Goal: Task Accomplishment & Management: Complete application form

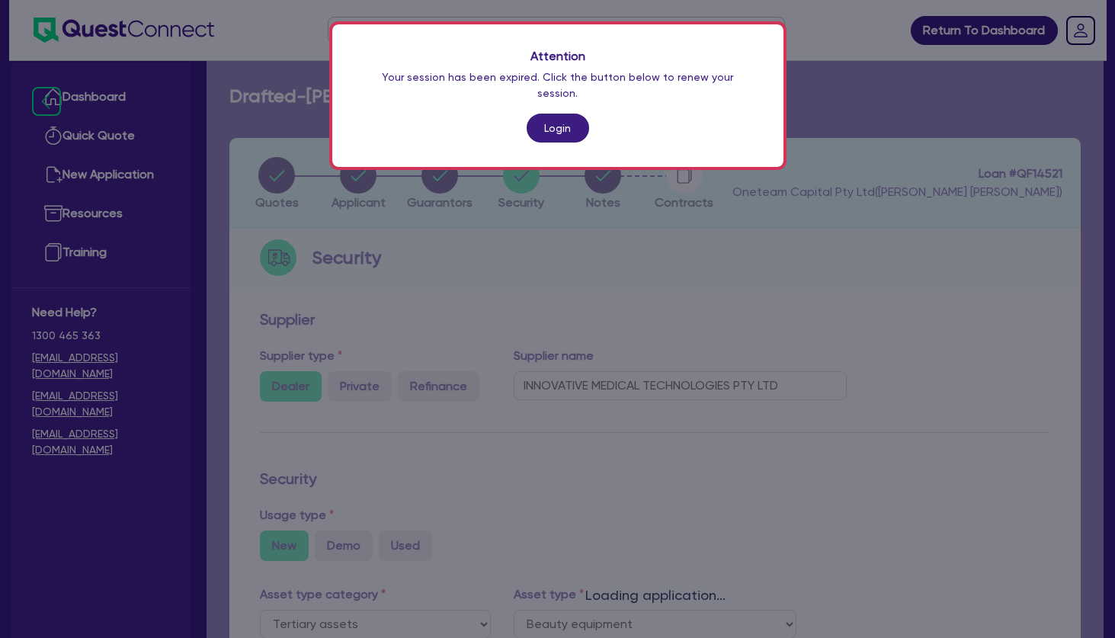
select select "TERTIARY_ASSETS"
select select "BEAUTY_EQUIPMENT"
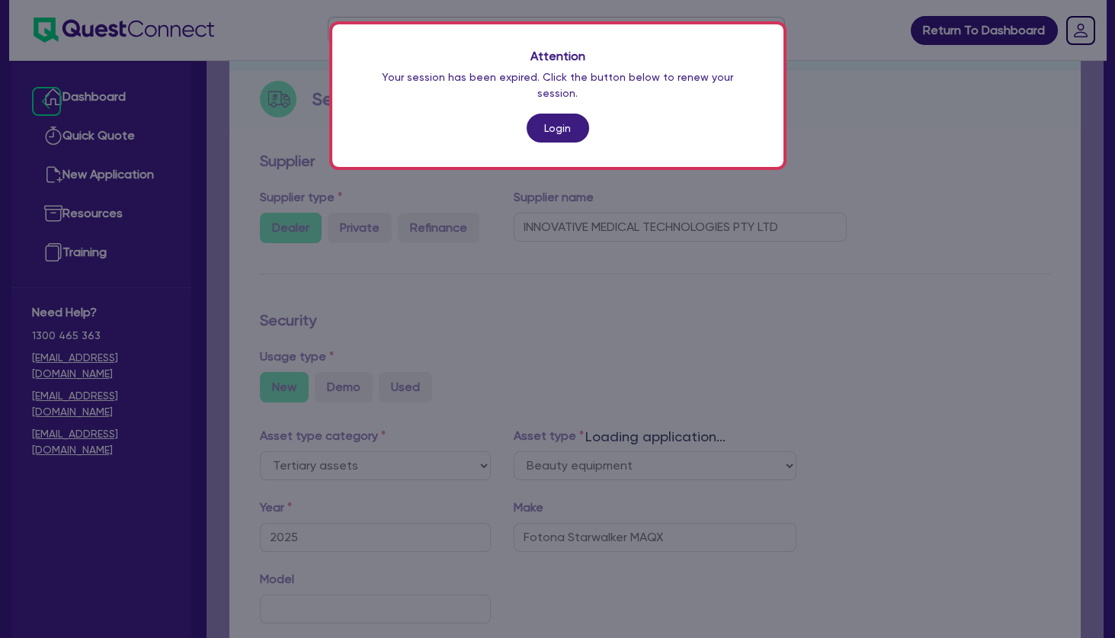
click at [556, 117] on link "Login" at bounding box center [558, 128] width 63 height 29
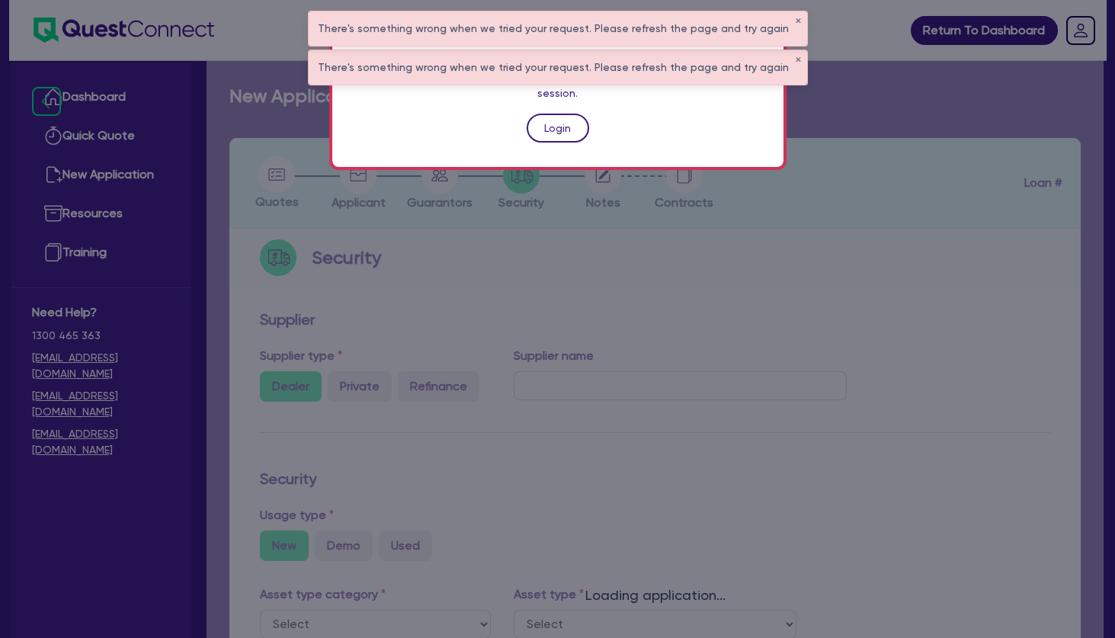
click at [553, 122] on link "Login" at bounding box center [558, 128] width 63 height 29
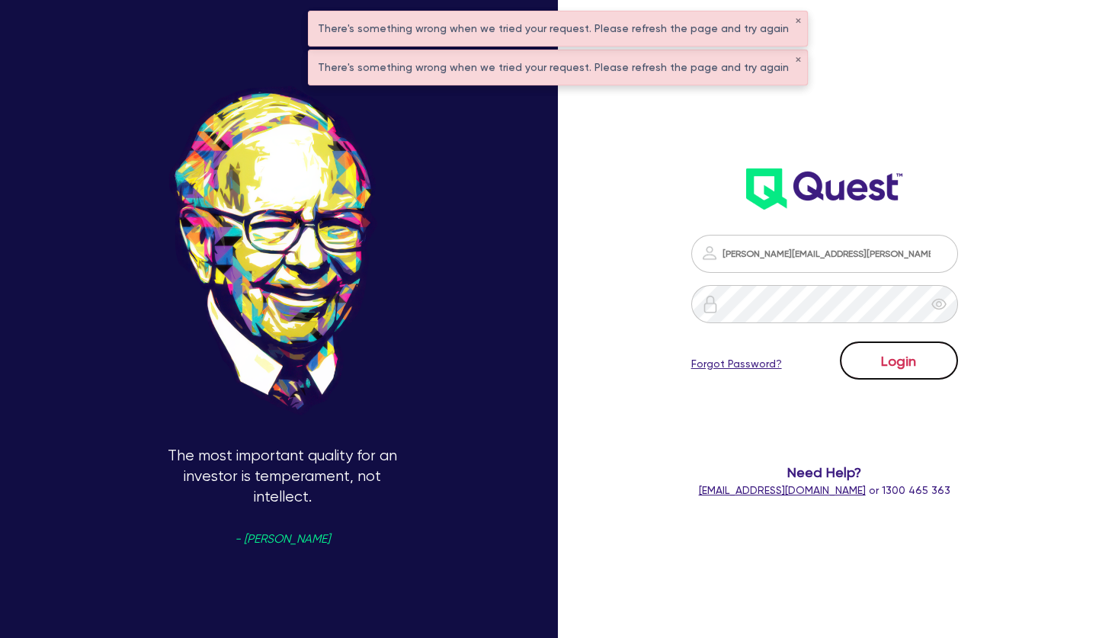
click at [878, 348] on button "Login" at bounding box center [899, 360] width 118 height 38
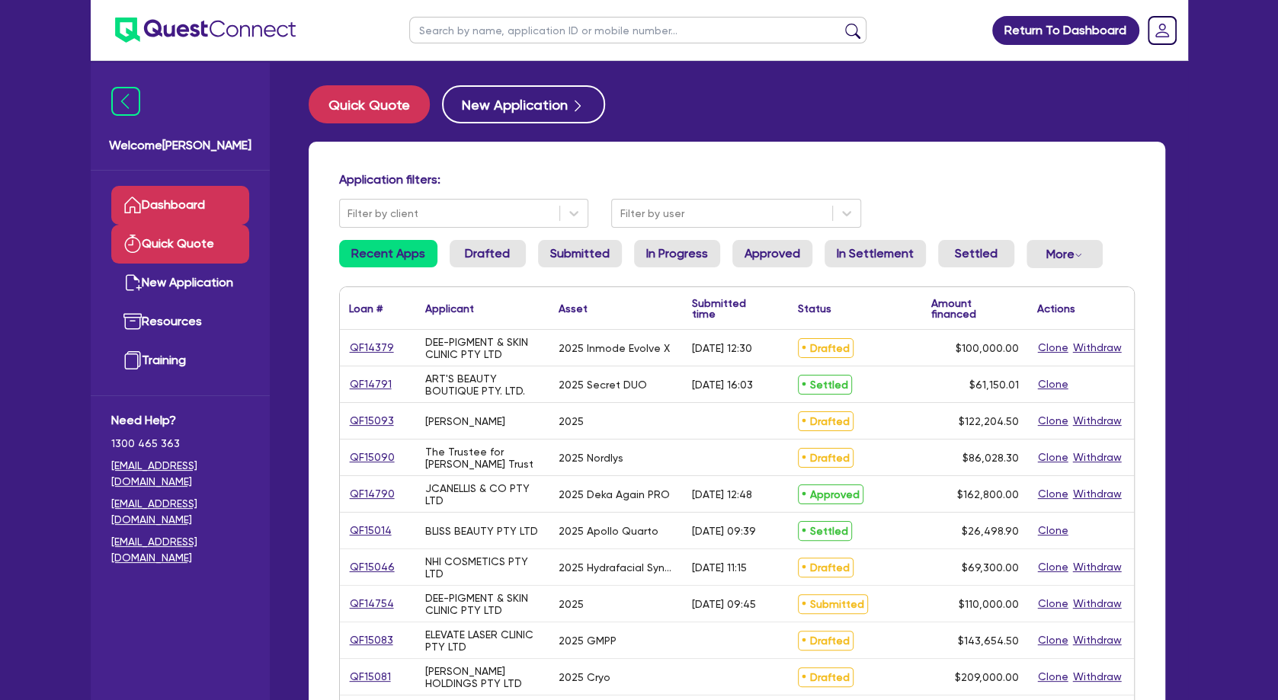
click at [215, 235] on link "Quick Quote" at bounding box center [180, 244] width 138 height 39
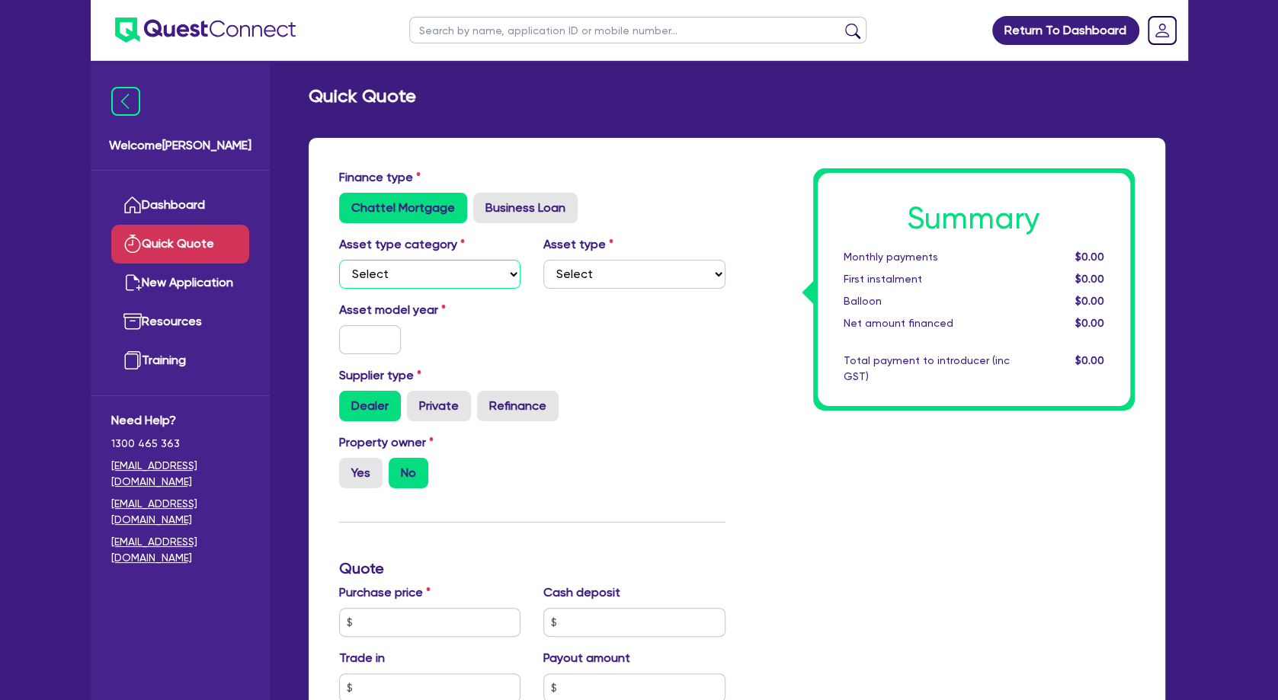
click at [339, 260] on select "Select Cars and light trucks Primary assets Secondary assets Tertiary assets" at bounding box center [430, 274] width 182 height 29
select select "TERTIARY_ASSETS"
click option "Tertiary assets" at bounding box center [0, 0] width 0 height 0
click at [543, 260] on select "Select Beauty equipment IT equipment IT software Watercraft Other" at bounding box center [634, 274] width 182 height 29
select select "BEAUTY_EQUIPMENT"
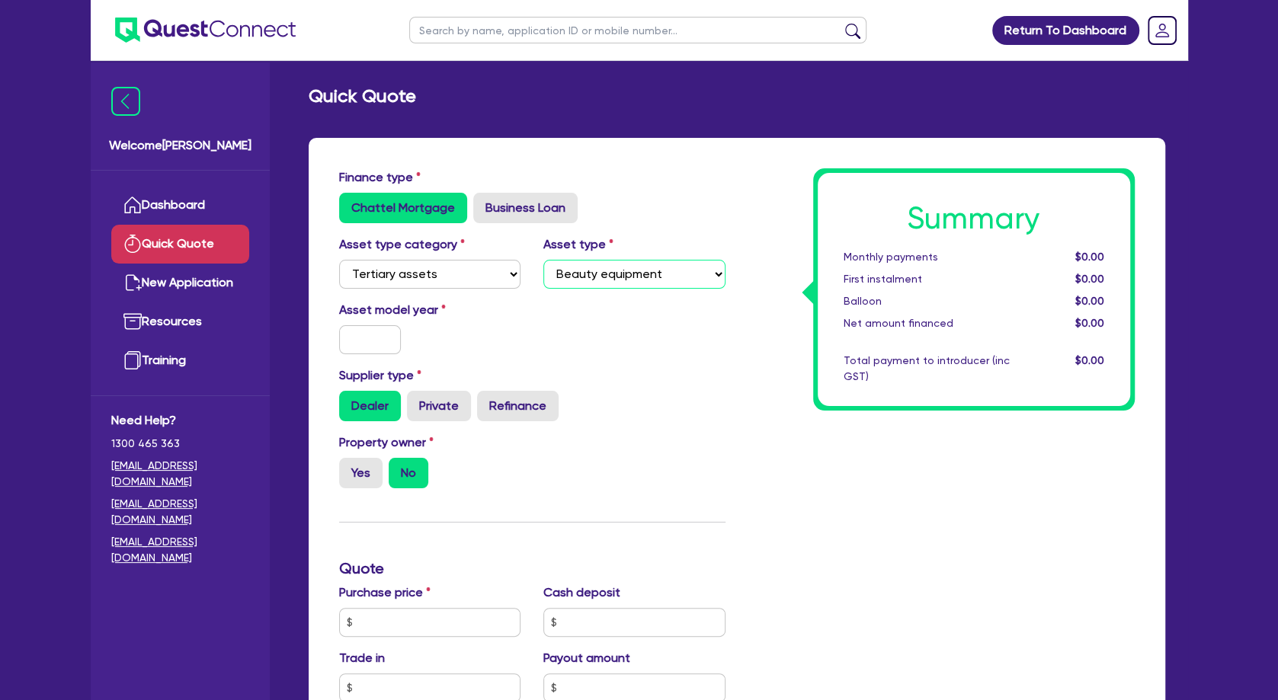
click option "Beauty equipment" at bounding box center [0, 0] width 0 height 0
click at [364, 333] on input "text" at bounding box center [370, 339] width 63 height 29
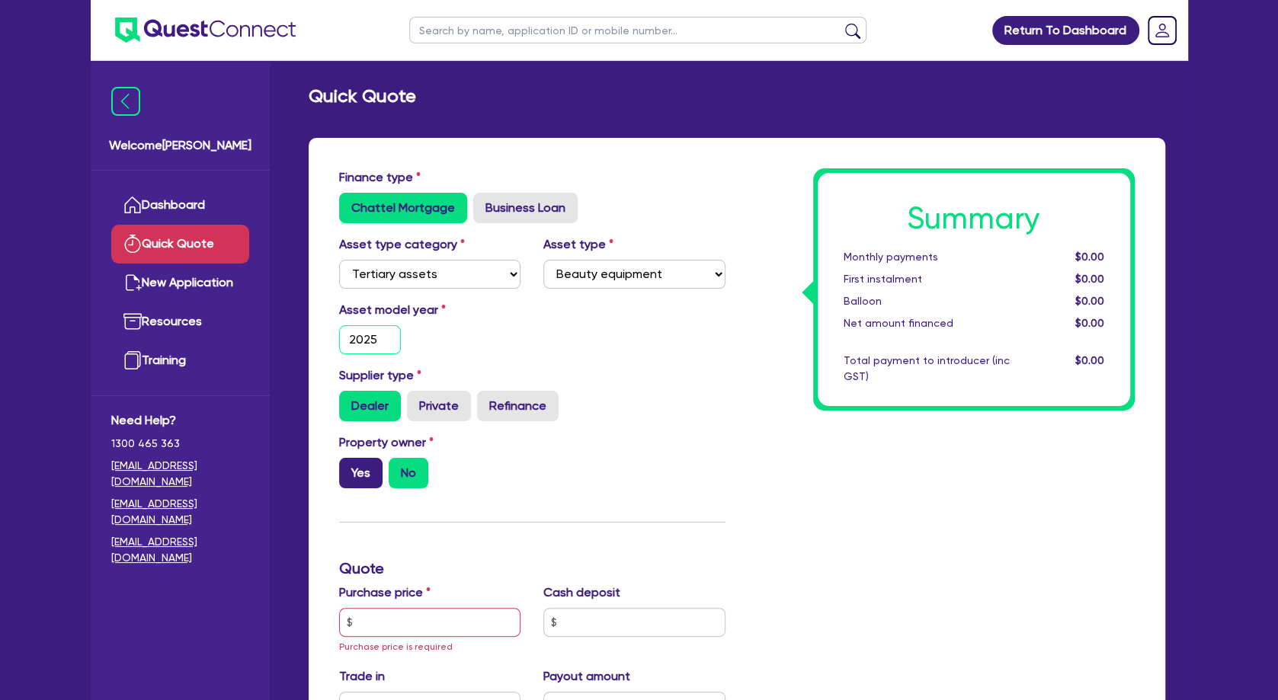
type input "2025"
click at [373, 468] on label "Yes" at bounding box center [360, 473] width 43 height 30
click at [349, 468] on input "Yes" at bounding box center [344, 463] width 10 height 10
radio input "true"
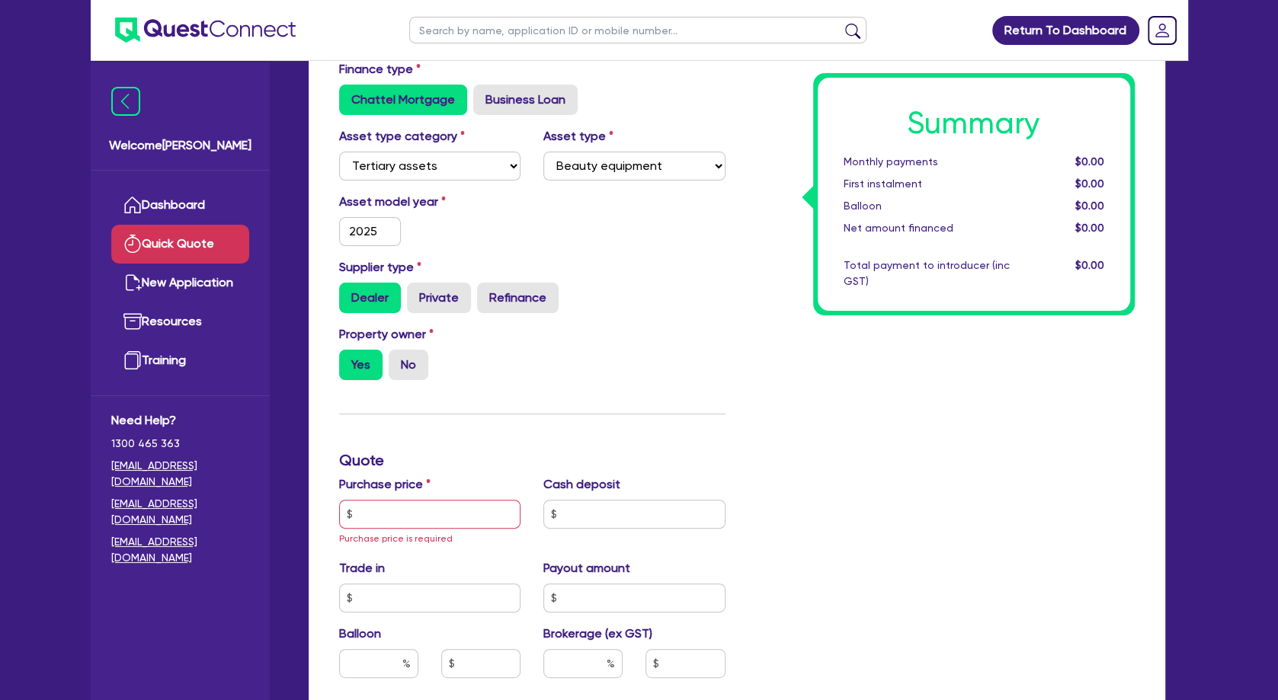
scroll to position [165, 0]
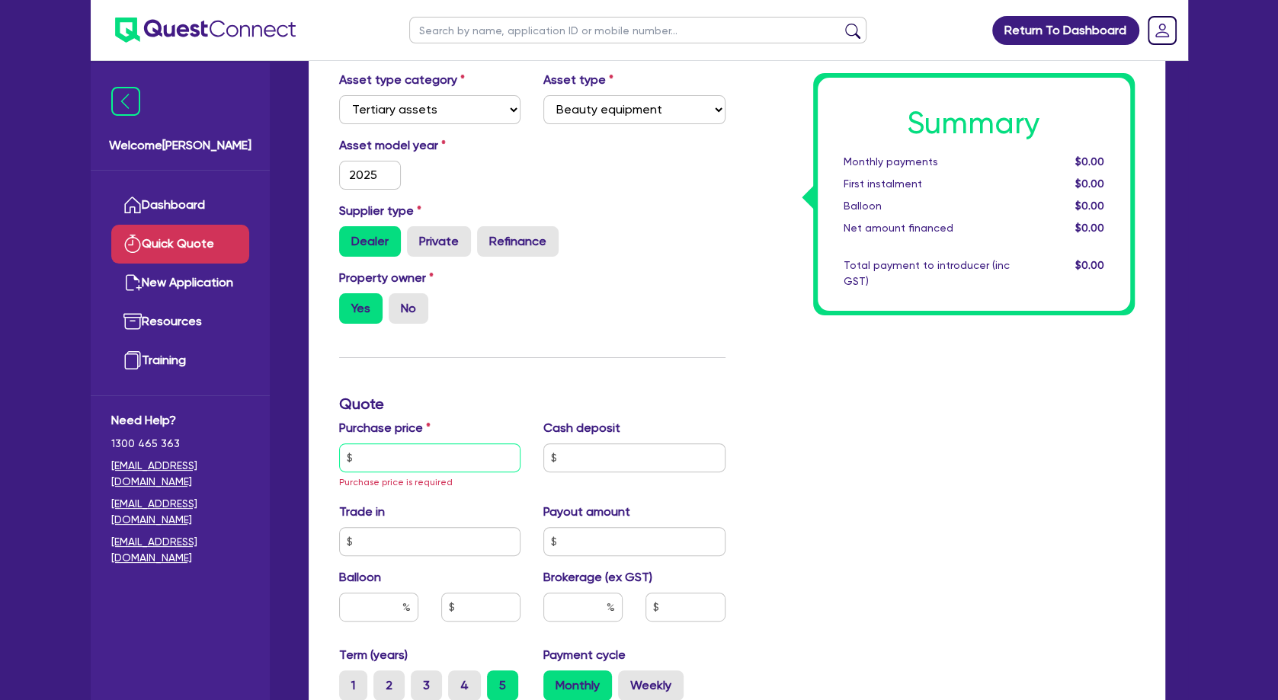
click at [377, 466] on input "text" at bounding box center [430, 458] width 182 height 29
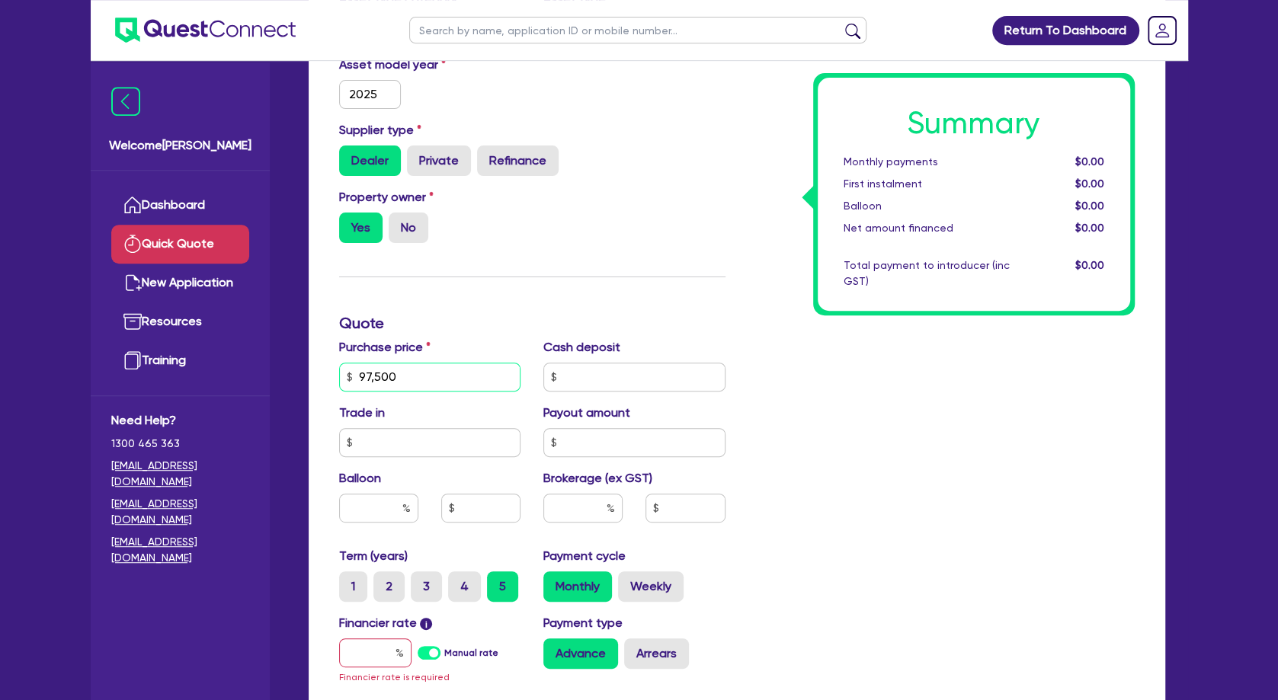
scroll to position [247, 0]
type input "97,500"
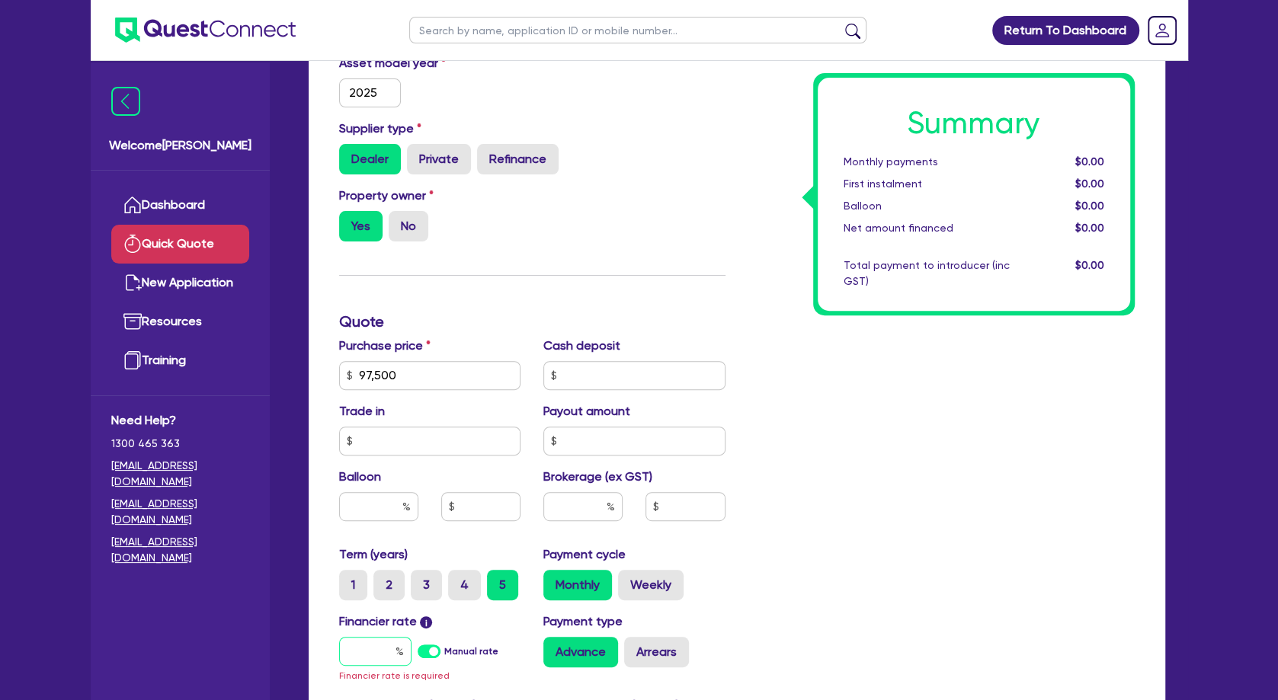
click at [367, 637] on input "text" at bounding box center [375, 651] width 72 height 29
type input "30"
click at [779, 588] on div "Summary Monthly payments $1,759.31 First instalment $1,759.31 Balloon $0.00 Net…" at bounding box center [941, 366] width 409 height 891
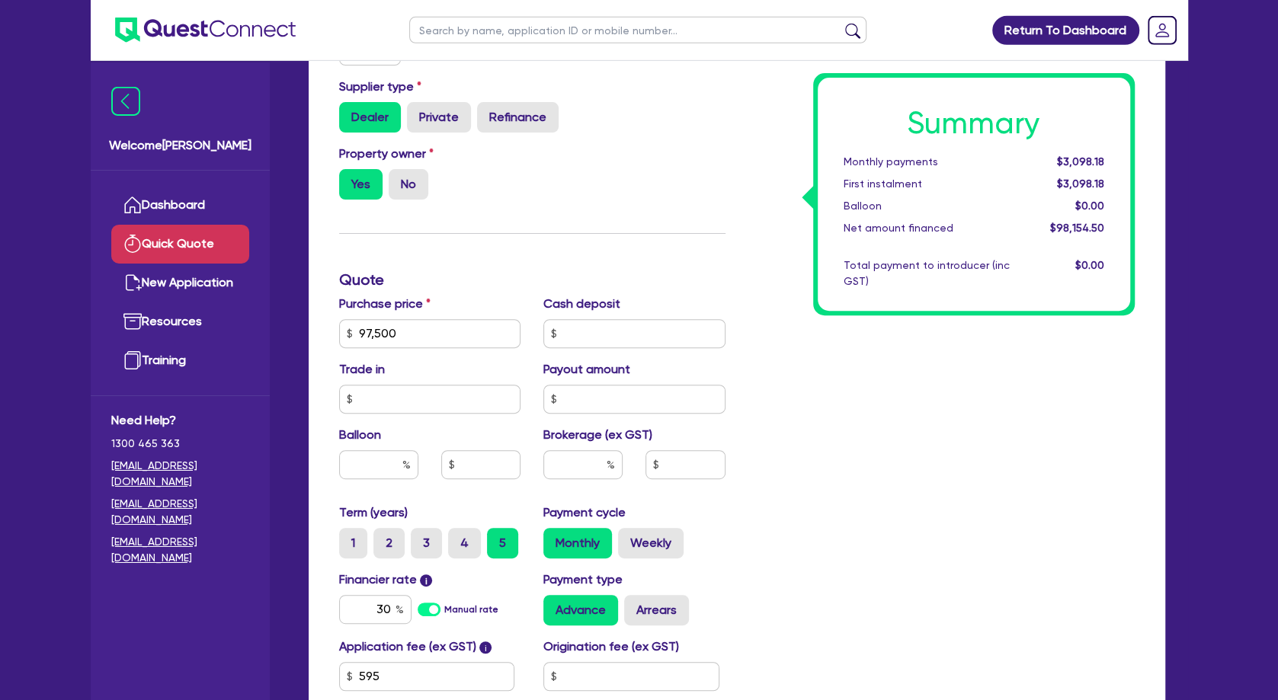
scroll to position [329, 0]
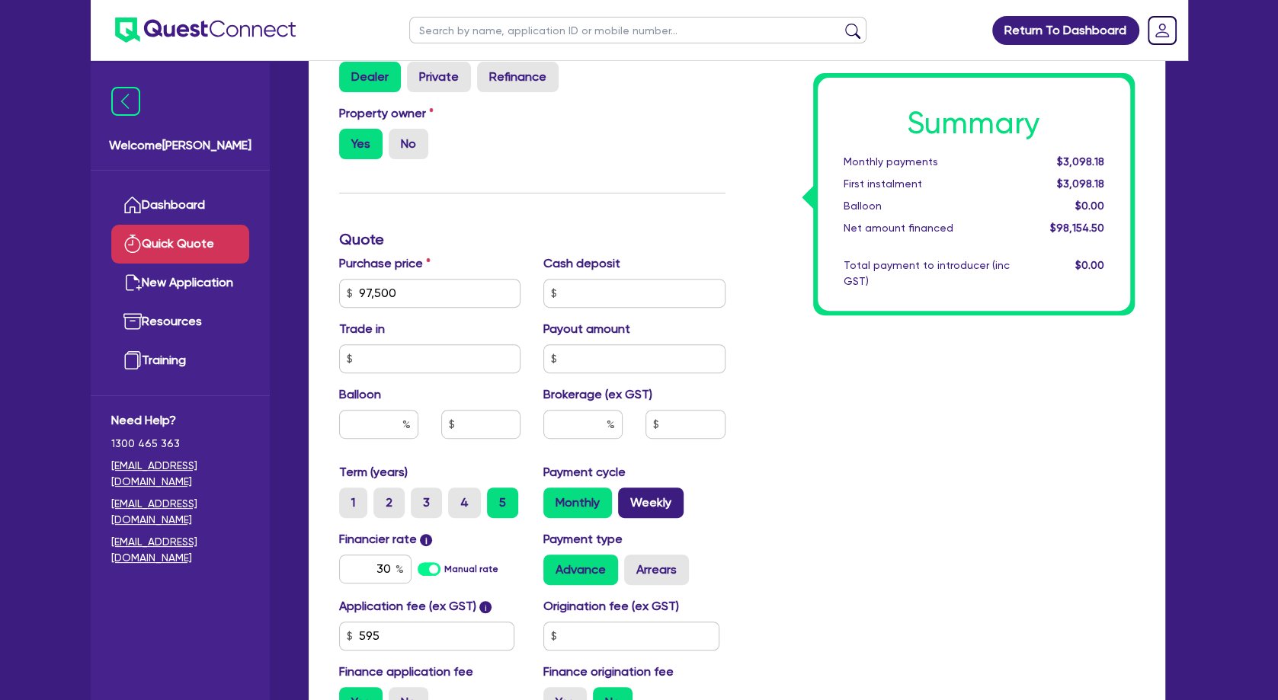
click at [656, 489] on label "Weekly" at bounding box center [651, 503] width 66 height 30
click at [628, 489] on input "Weekly" at bounding box center [623, 493] width 10 height 10
radio input "true"
click at [416, 637] on label "No" at bounding box center [409, 703] width 40 height 30
click at [399, 637] on input "No" at bounding box center [394, 693] width 10 height 10
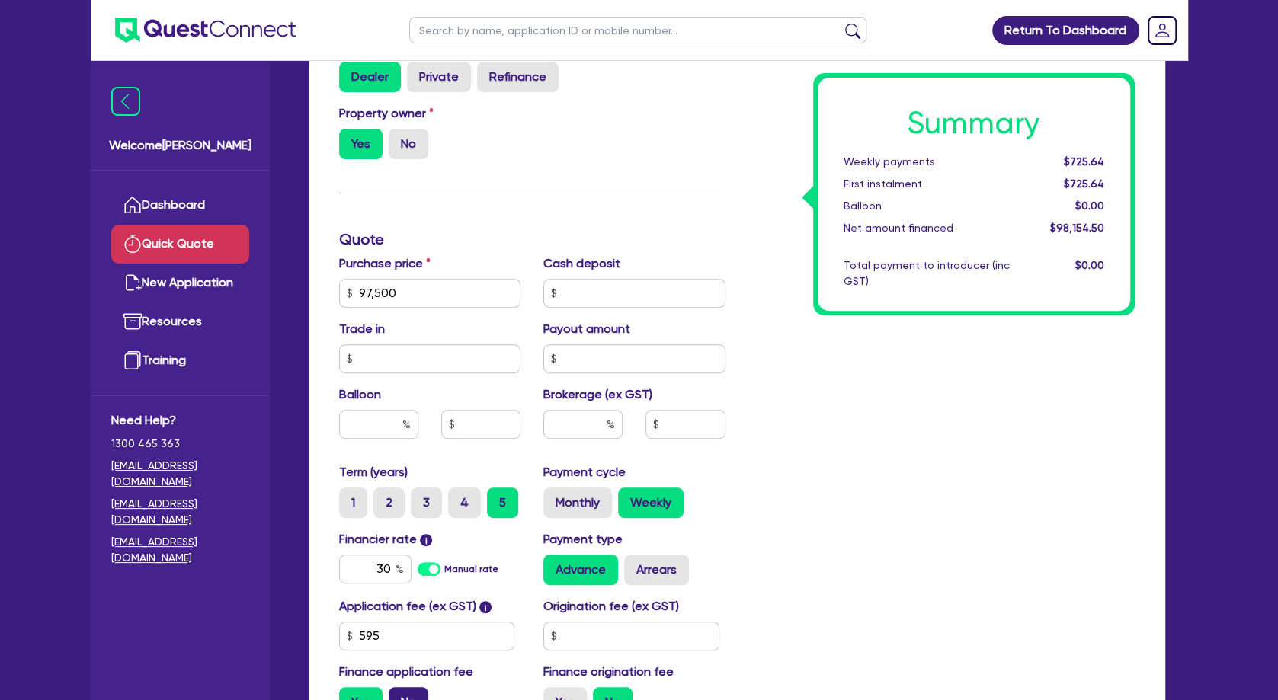
radio input "true"
click at [922, 444] on div "Summary Weekly payments $720.81 First instalment i $1,375.31 Balloon $0.00 Net …" at bounding box center [941, 284] width 409 height 891
drag, startPoint x: 841, startPoint y: 386, endPoint x: 708, endPoint y: 313, distance: 151.5
click at [840, 383] on div "Summary Weekly payments $720.81 First instalment i $1,375.31 Balloon $0.00 Net …" at bounding box center [941, 284] width 409 height 891
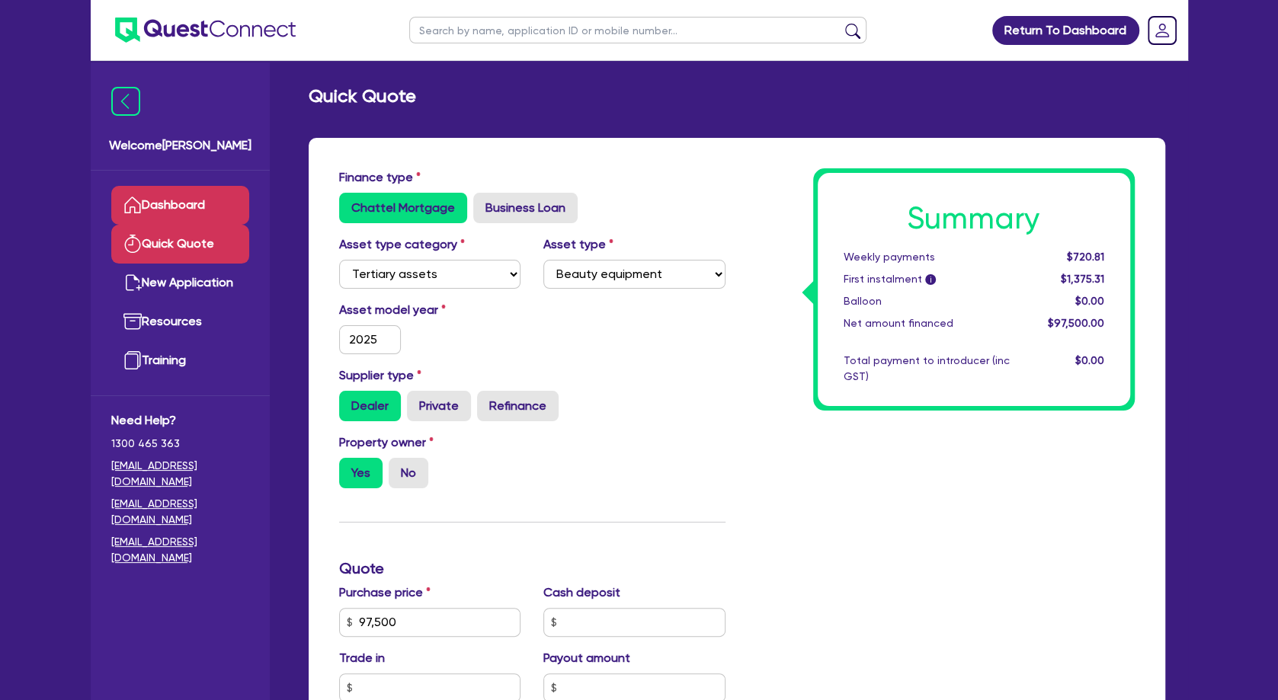
click at [201, 204] on link "Dashboard" at bounding box center [180, 205] width 138 height 39
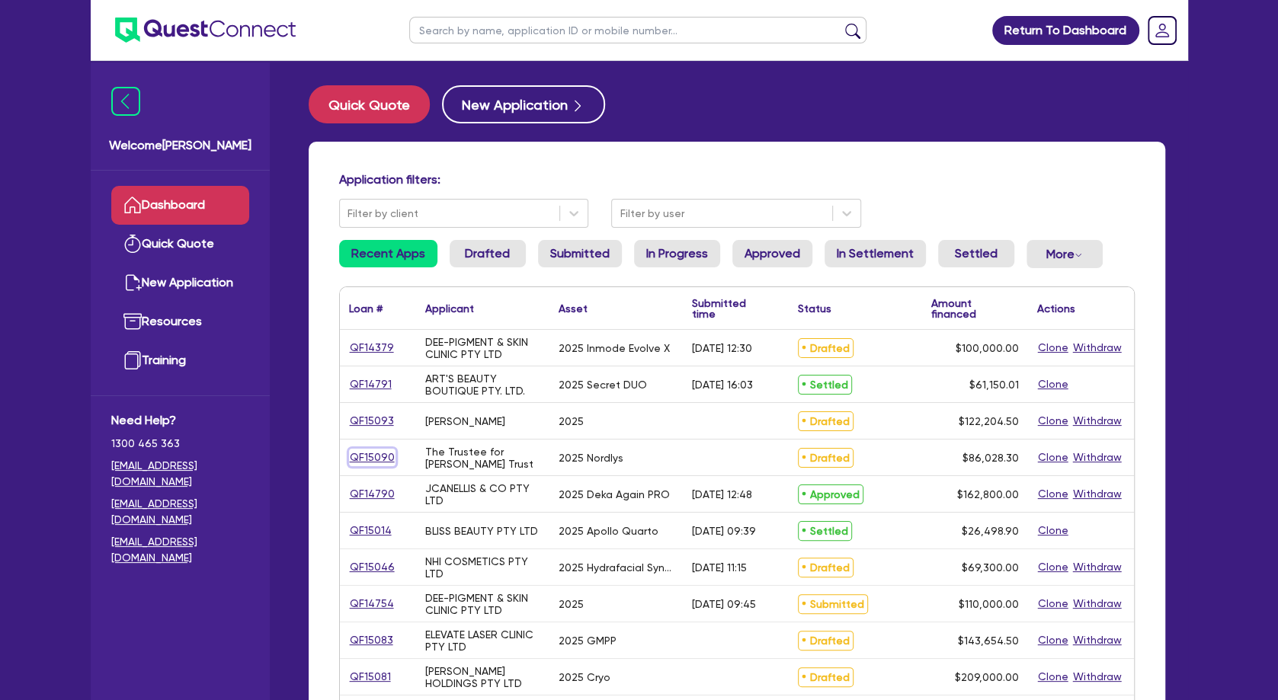
click at [368, 460] on link "QF15090" at bounding box center [372, 458] width 46 height 18
select select "TERTIARY_ASSETS"
select select "BEAUTY_EQUIPMENT"
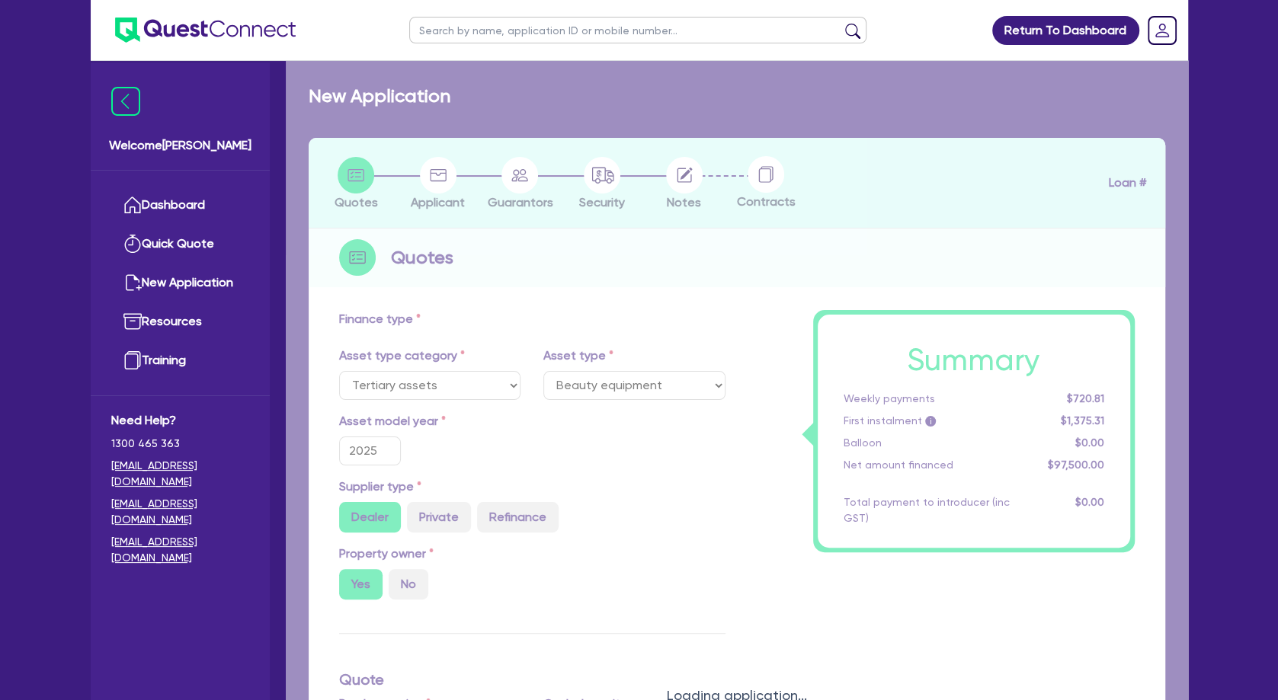
select select "SECONDARY_ASSETS"
type input "86,028.3"
type input "5"
type input "4,301.42"
type input "7.49"
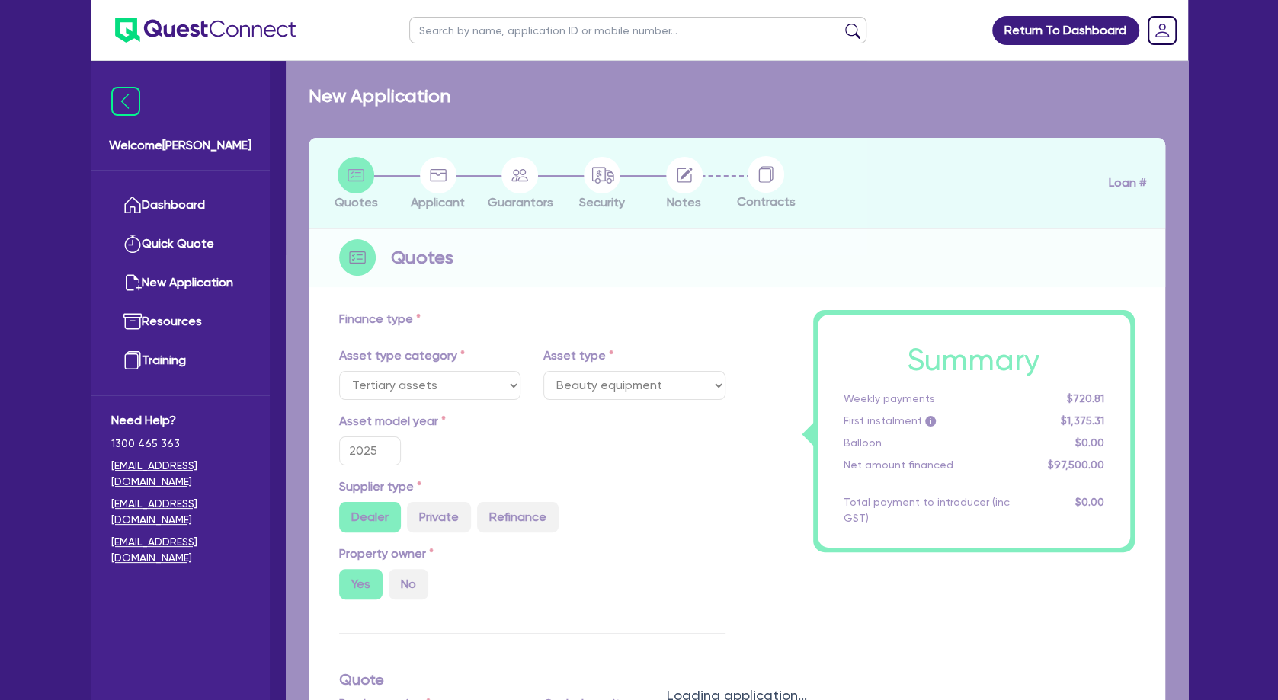
type input "649"
select select "MEDICAL_DENTAL_LABORATORY_EQUIPMENT"
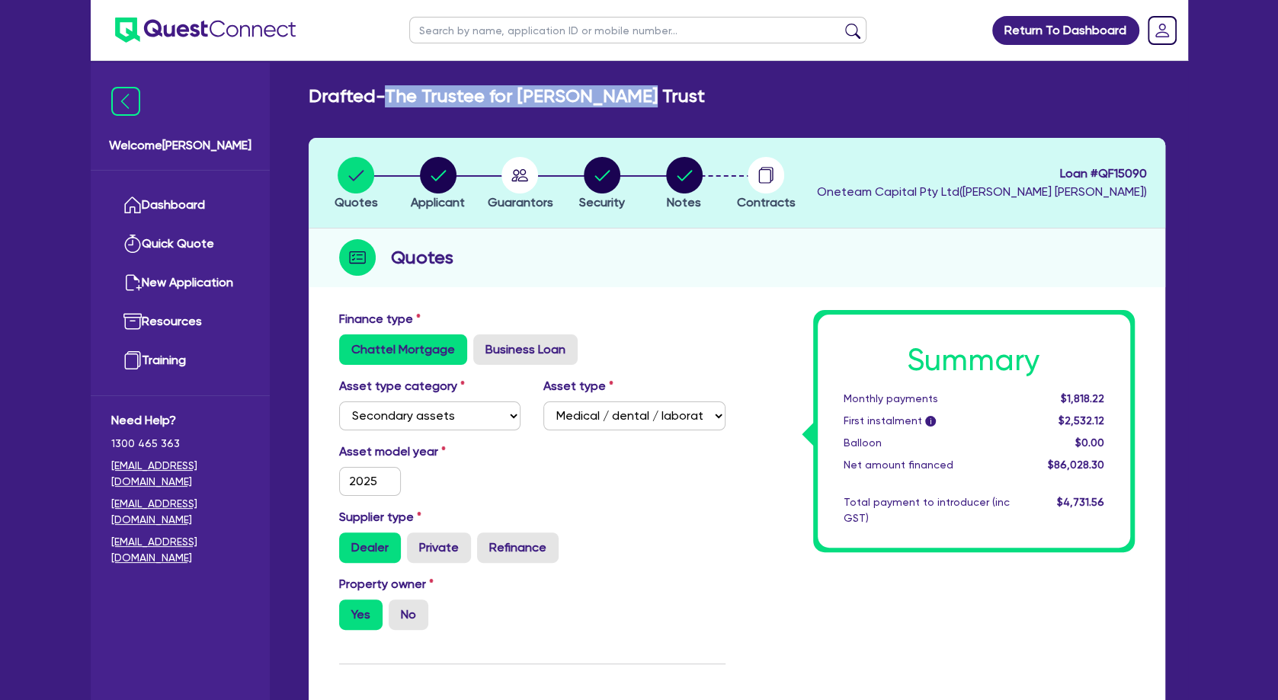
drag, startPoint x: 660, startPoint y: 103, endPoint x: 396, endPoint y: 95, distance: 263.8
click at [396, 95] on div "Drafted - The Trustee for [PERSON_NAME] Trust" at bounding box center [737, 96] width 880 height 22
copy h2 "The Trustee for [PERSON_NAME] Trust"
drag, startPoint x: 1149, startPoint y: 170, endPoint x: 1098, endPoint y: 170, distance: 51.1
click at [1098, 170] on header "Quotes Applicant [GEOGRAPHIC_DATA] Security Notes Contracts Loan # QF15090 Onet…" at bounding box center [737, 183] width 857 height 91
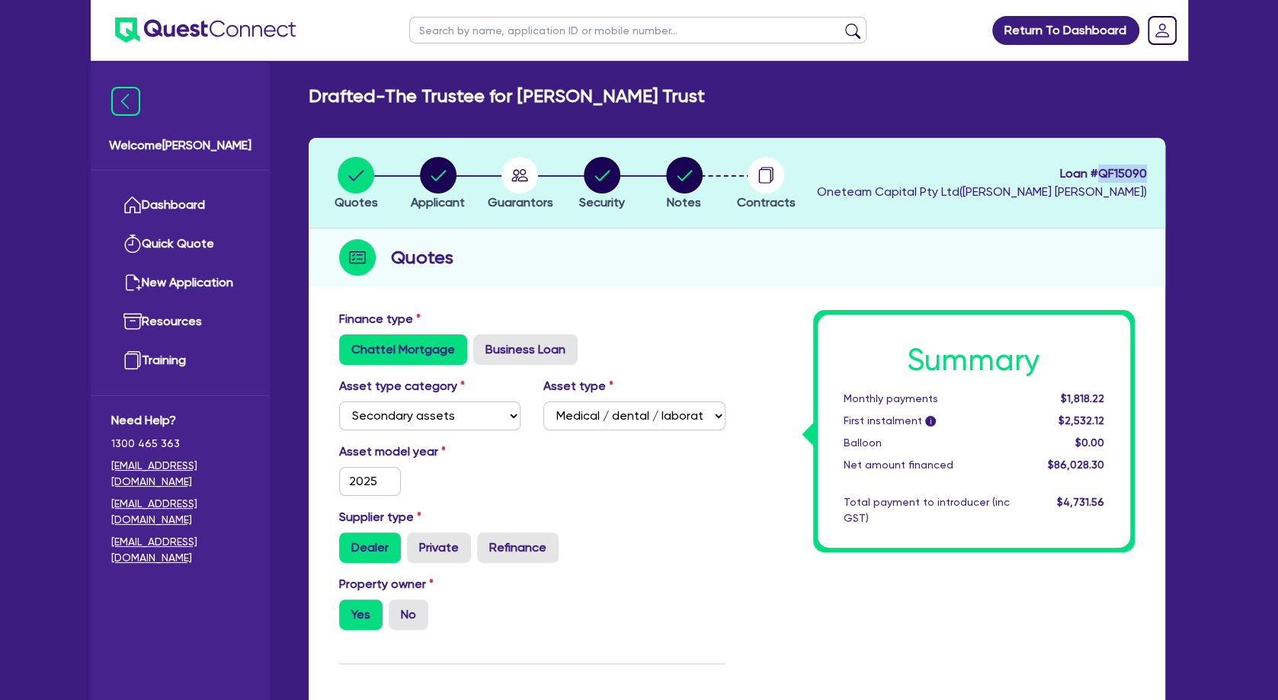
copy span "QF15090"
click at [611, 178] on circle "button" at bounding box center [602, 175] width 37 height 37
select select "SECONDARY_ASSETS"
select select "MEDICAL_DENTAL_LABORATORY_EQUIPMENT"
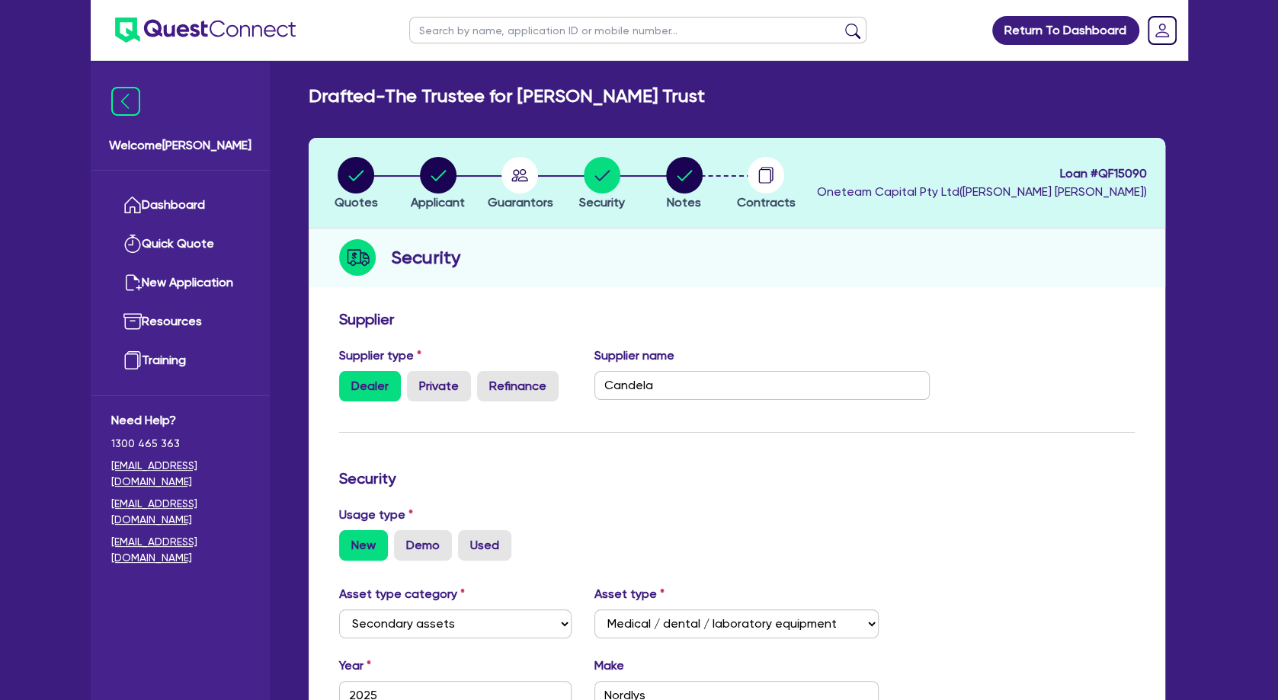
click at [678, 469] on form "Supplier Supplier type Dealer Private Refinance Supplier name Candela Security …" at bounding box center [737, 647] width 796 height 675
click at [443, 171] on circle "button" at bounding box center [438, 175] width 37 height 37
select select "TRUST"
select select "COMPANY"
select select "HEALTH_BEAUTY"
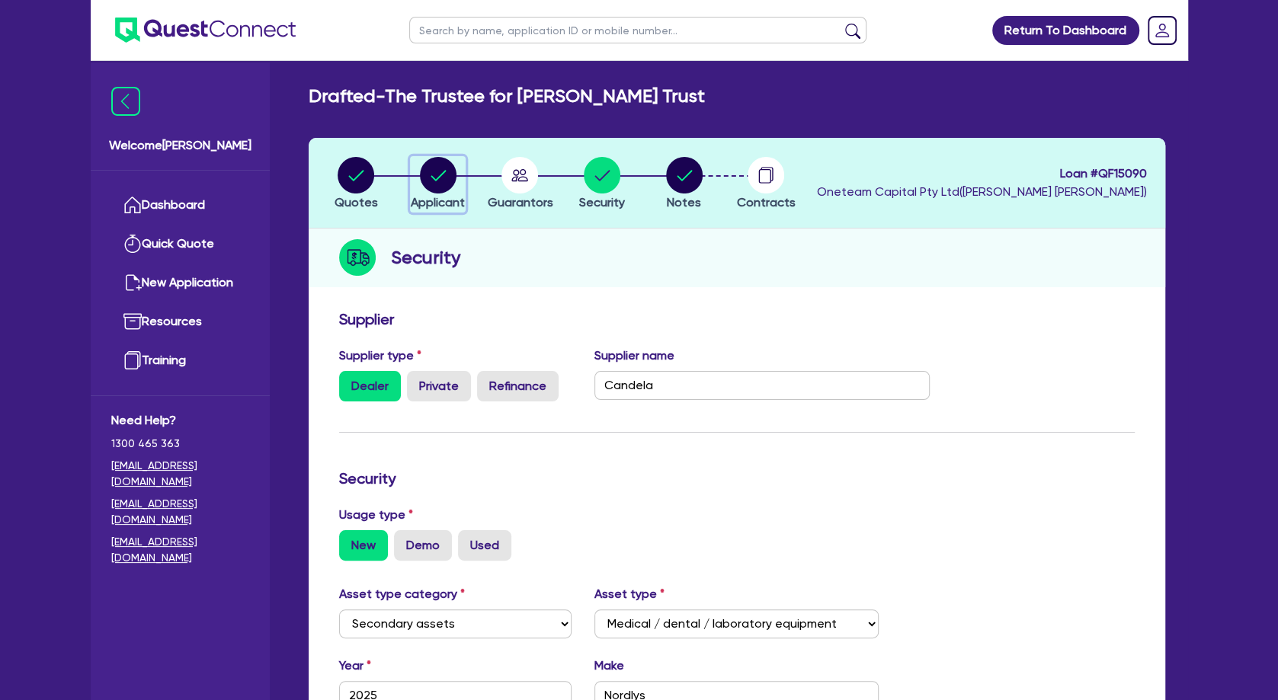
select select "HAIR_BEAUTY_SALONS"
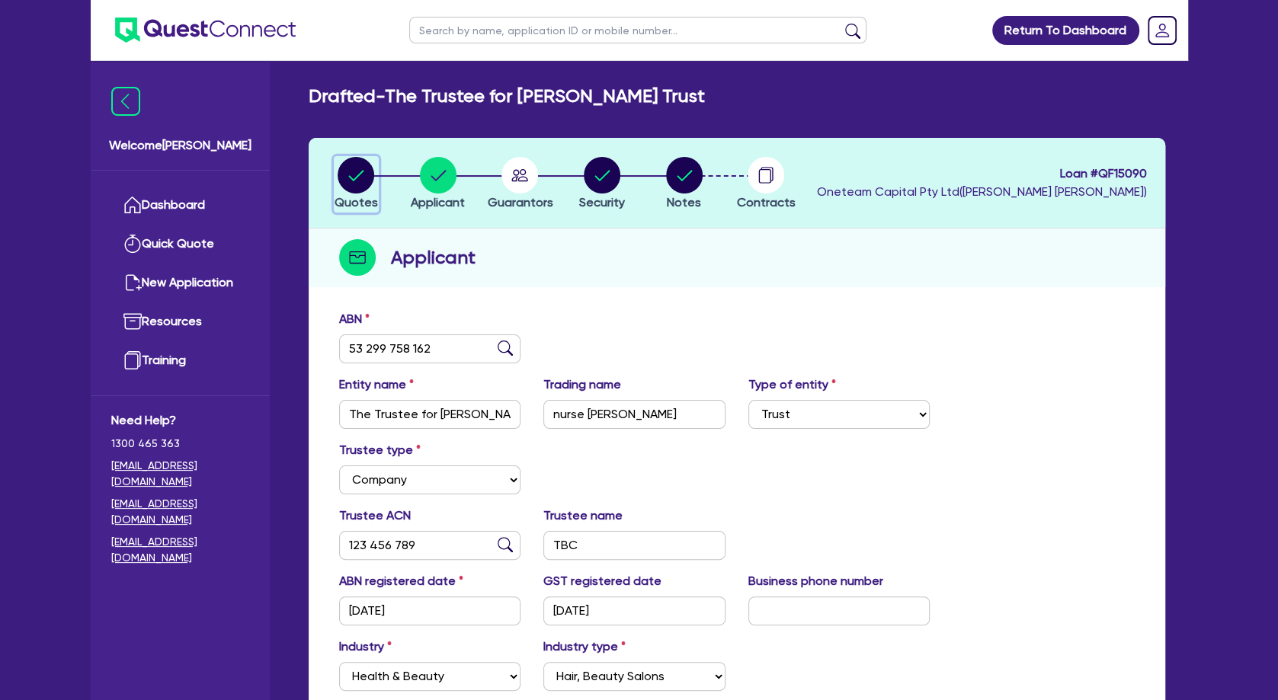
click at [345, 168] on circle "button" at bounding box center [356, 175] width 37 height 37
select select "SECONDARY_ASSETS"
select select "MEDICAL_DENTAL_LABORATORY_EQUIPMENT"
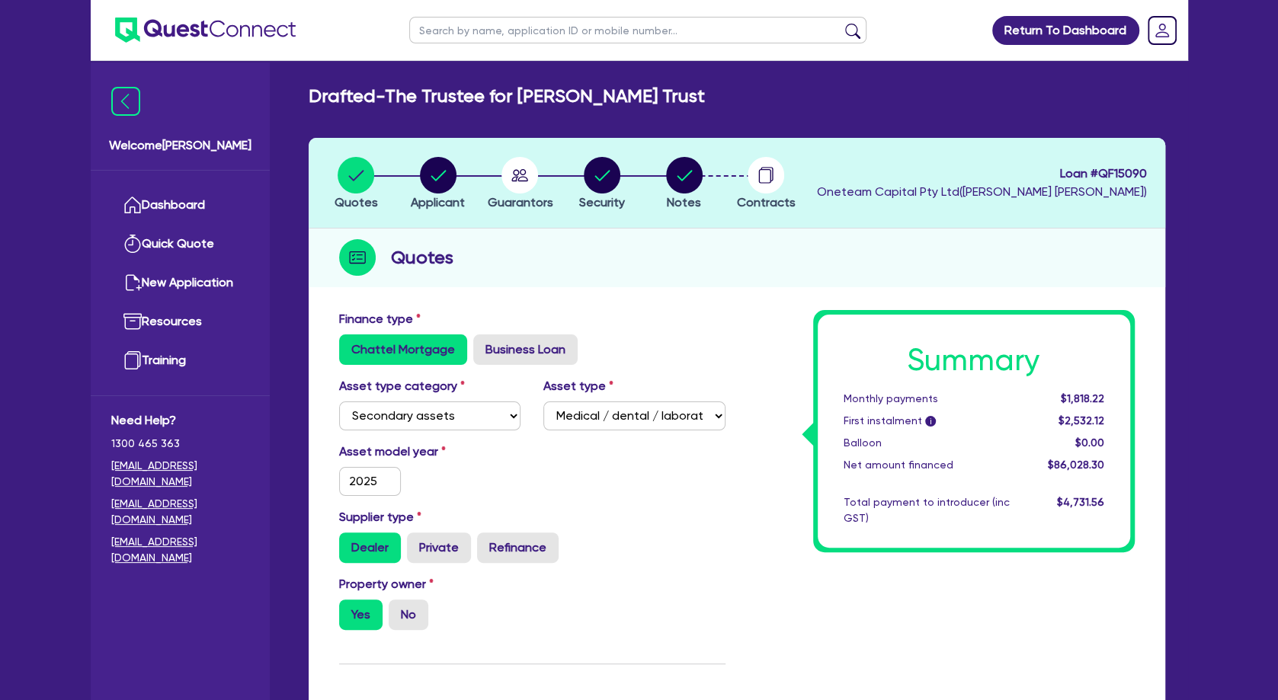
click at [534, 487] on div "Asset model year [DATE]" at bounding box center [532, 476] width 409 height 66
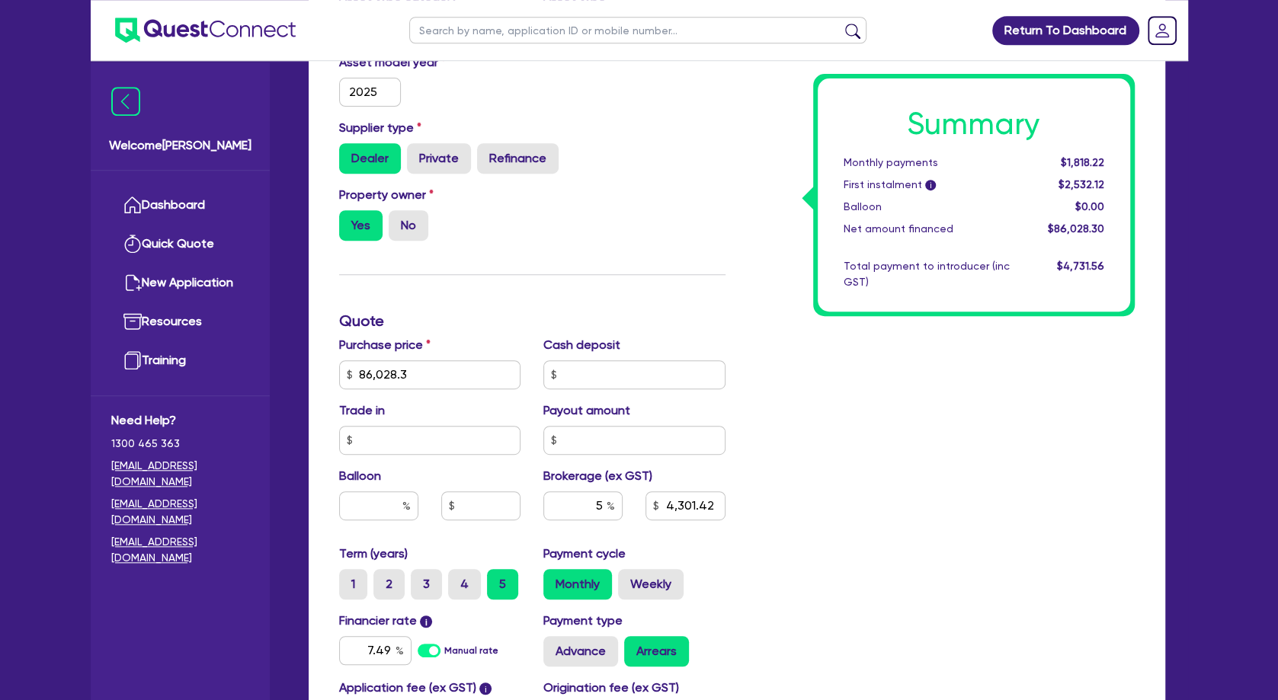
scroll to position [494, 0]
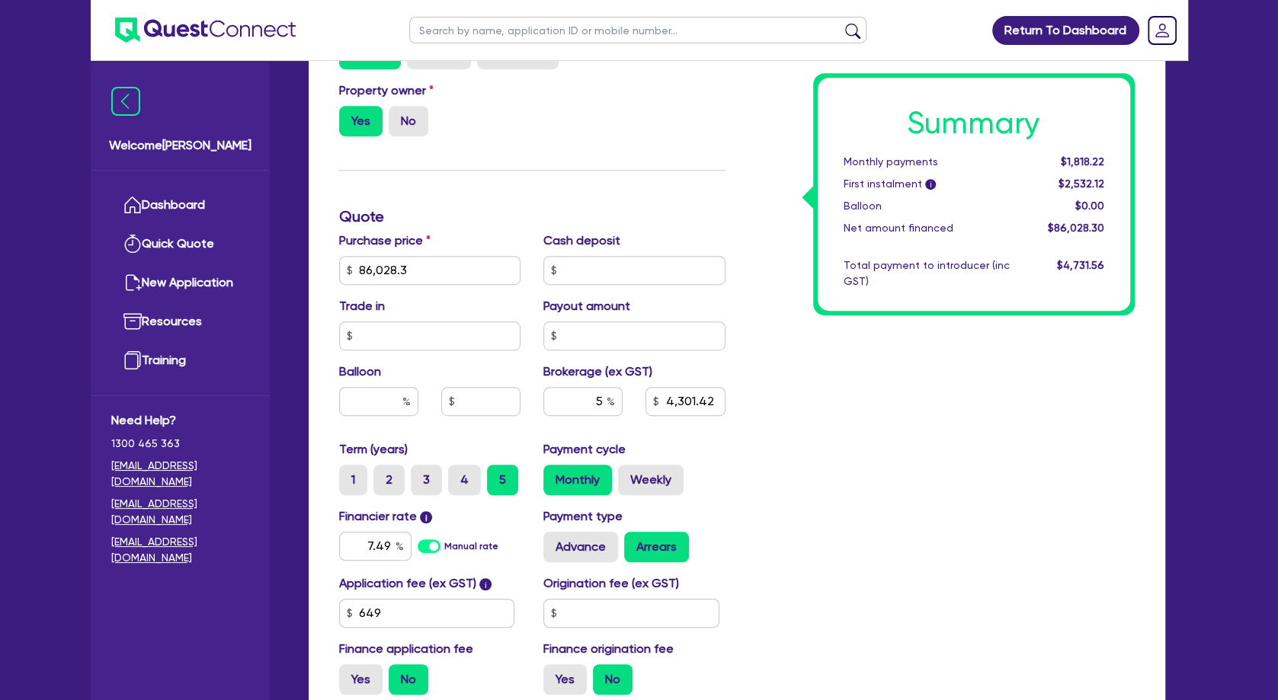
click at [813, 414] on div "Summary Monthly payments $1,818.22 First instalment i $2,532.12 Balloon $0.00 N…" at bounding box center [941, 261] width 409 height 891
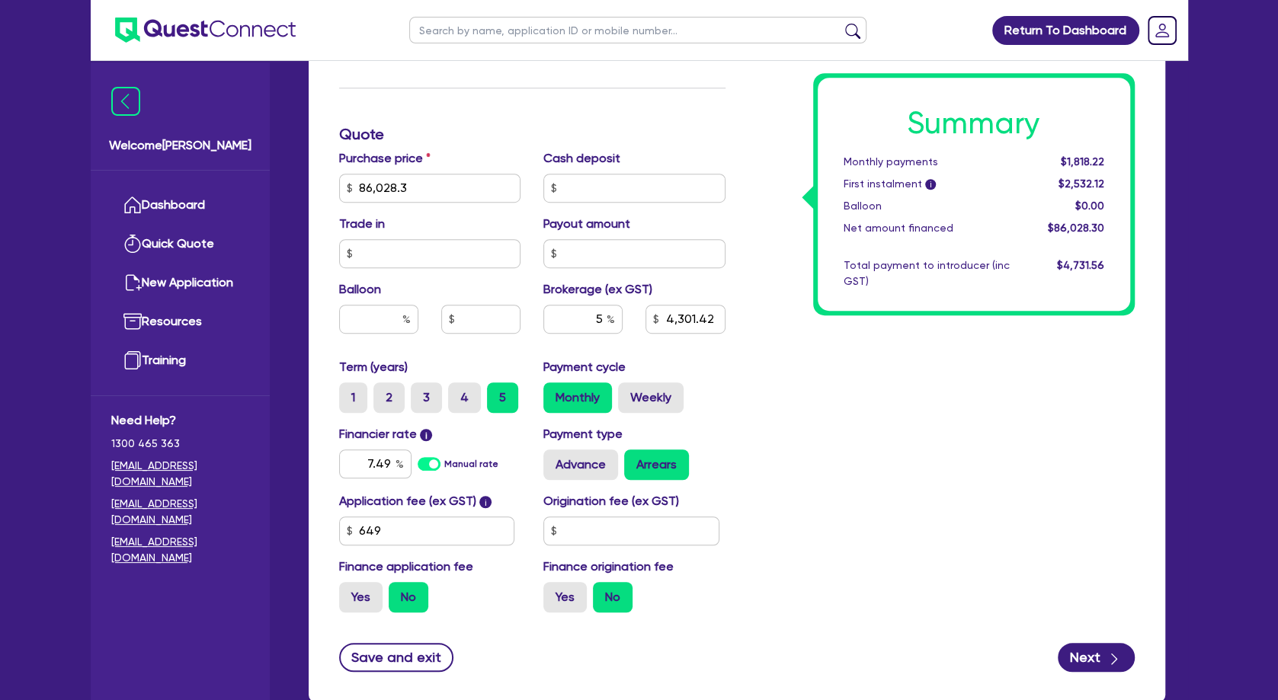
click at [902, 439] on div "Summary Monthly payments $1,818.22 First instalment i $2,532.12 Balloon $0.00 N…" at bounding box center [941, 179] width 409 height 891
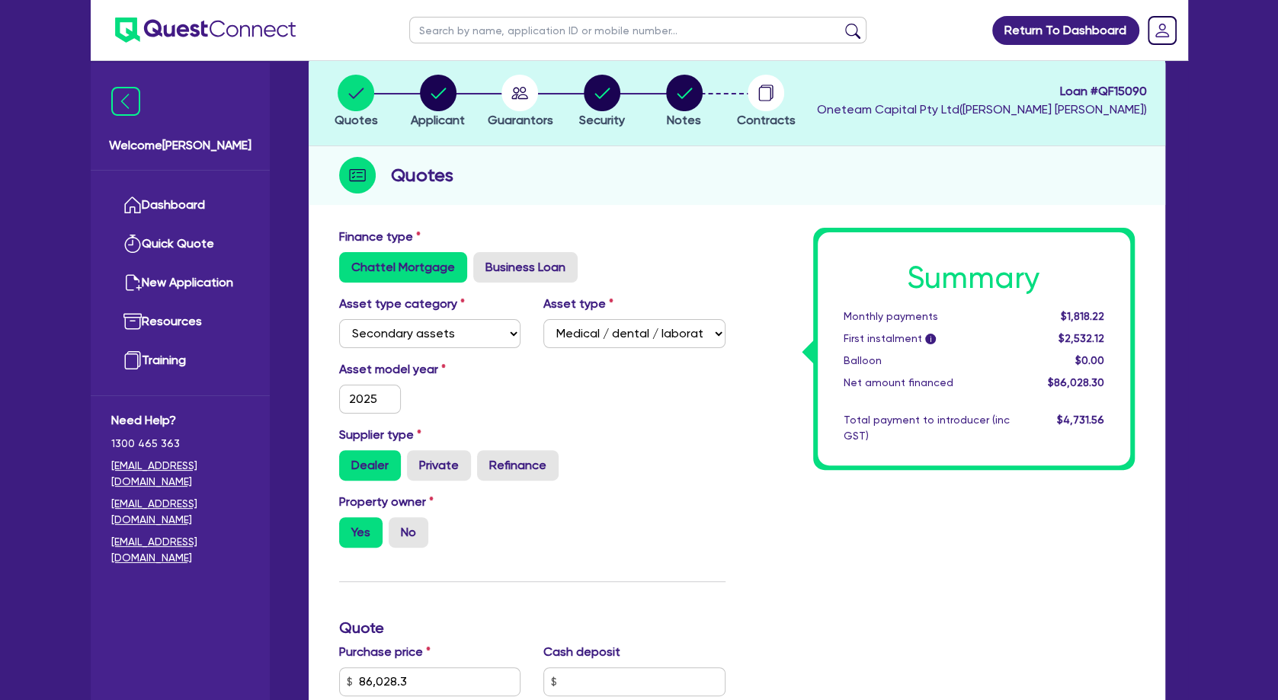
scroll to position [0, 0]
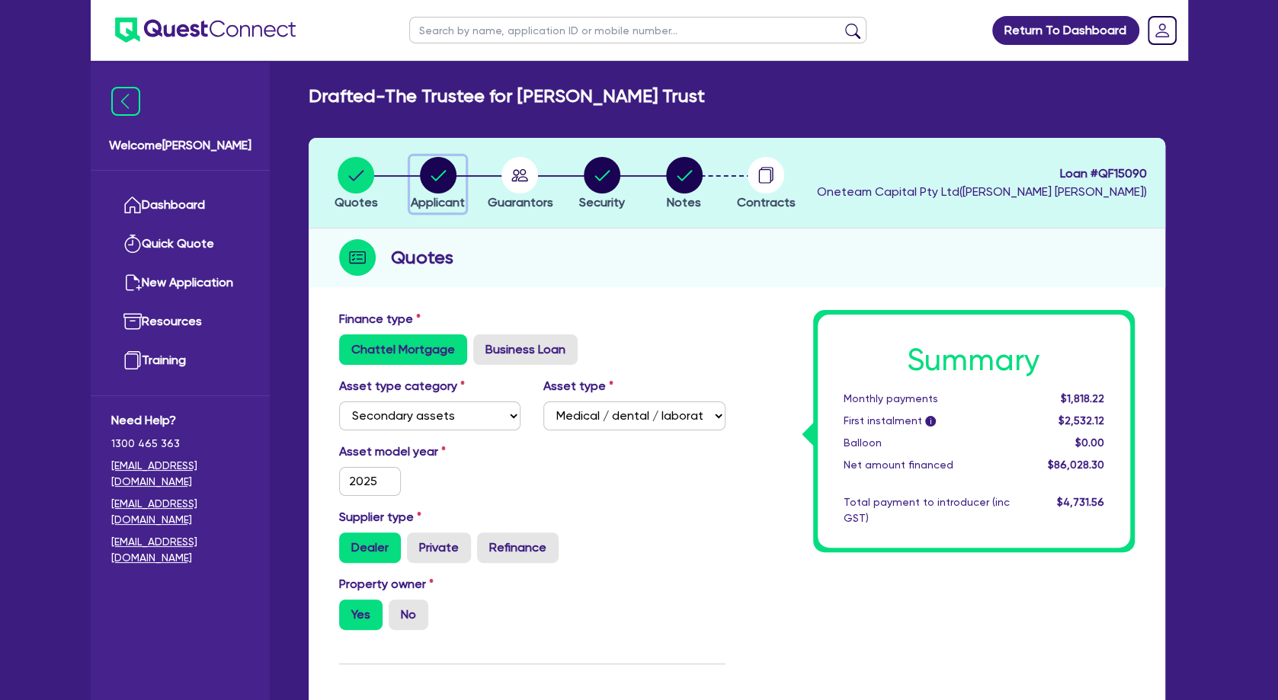
click at [425, 167] on circle "button" at bounding box center [438, 175] width 37 height 37
select select "TRUST"
select select "COMPANY"
select select "HEALTH_BEAUTY"
select select "HAIR_BEAUTY_SALONS"
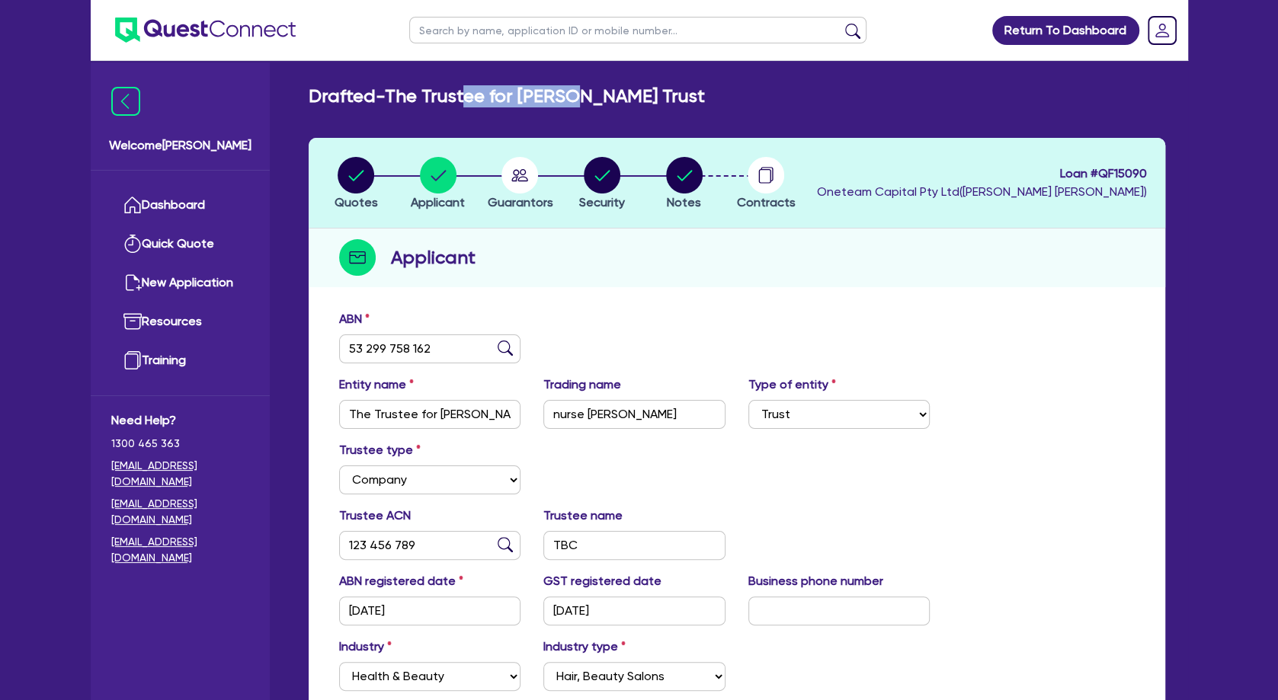
click at [617, 93] on h2 "Drafted - The Trustee for [PERSON_NAME] Trust" at bounding box center [507, 96] width 396 height 22
click at [628, 92] on h2 "Drafted - The Trustee for [PERSON_NAME] Trust" at bounding box center [507, 96] width 396 height 22
click at [630, 329] on div "ABN 53 299 758 162" at bounding box center [737, 343] width 819 height 66
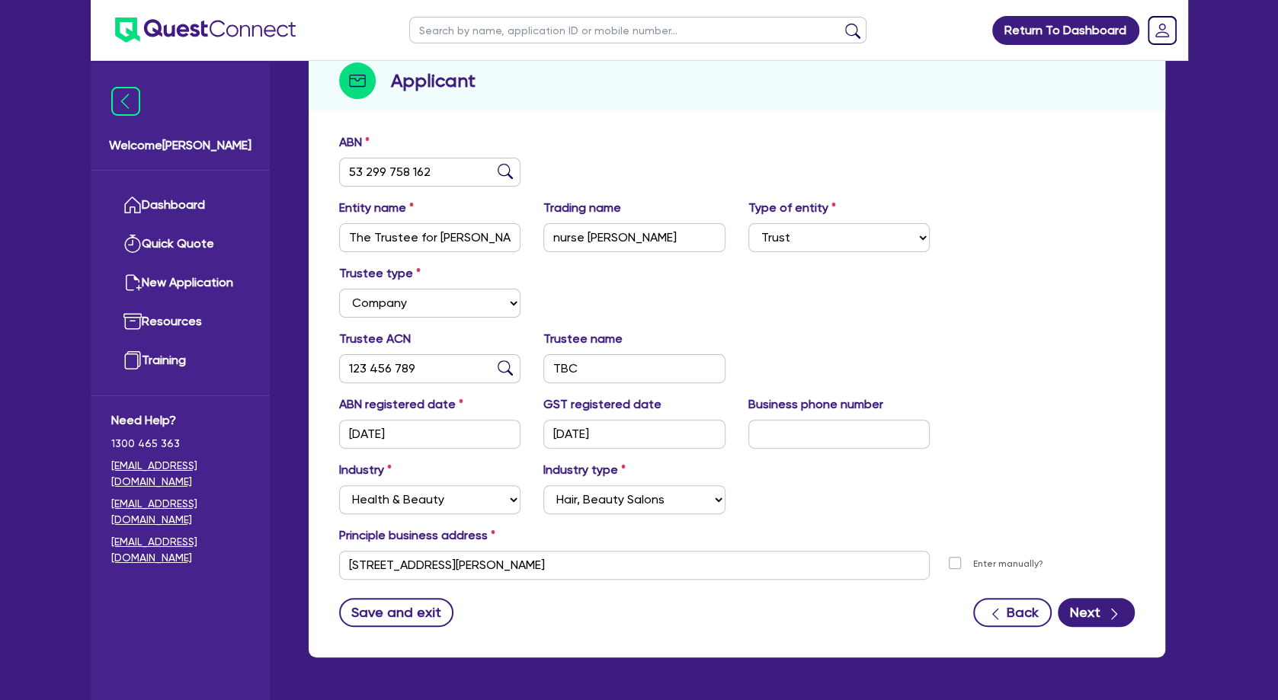
scroll to position [144, 0]
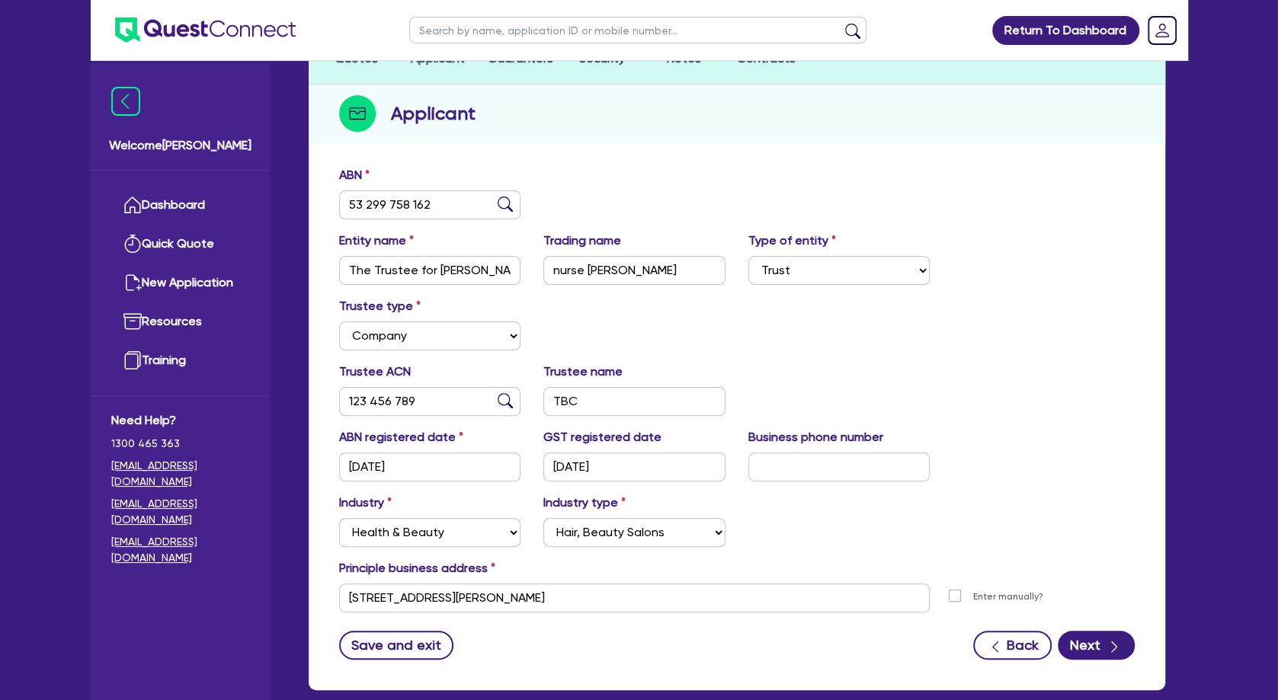
click at [656, 316] on div "Trustee type Select Individual Company" at bounding box center [737, 330] width 819 height 66
click at [607, 324] on div "Trustee type Select Individual Company" at bounding box center [737, 330] width 819 height 66
click at [1100, 637] on button "Next" at bounding box center [1096, 645] width 77 height 29
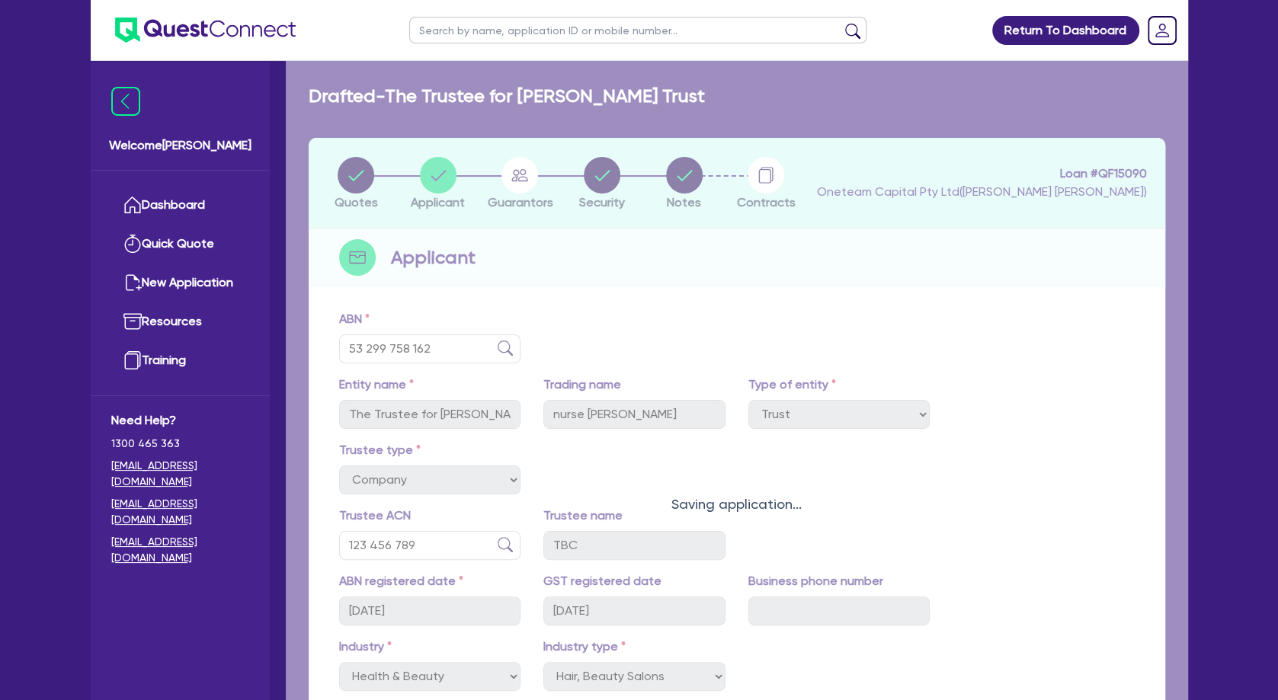
select select "MRS"
select select "QLD"
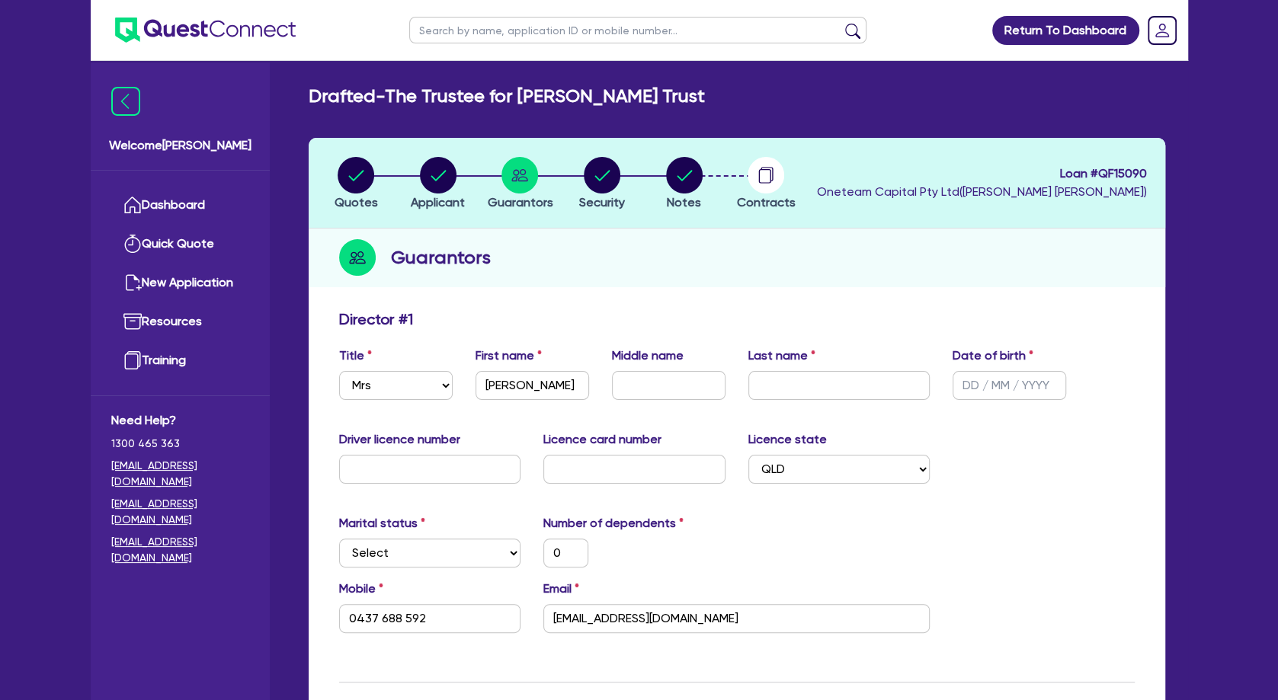
click at [489, 315] on div "Director # 1" at bounding box center [737, 322] width 819 height 24
click at [815, 396] on input "text" at bounding box center [839, 385] width 182 height 29
paste input "[PERSON_NAME]"
type input "[PERSON_NAME]"
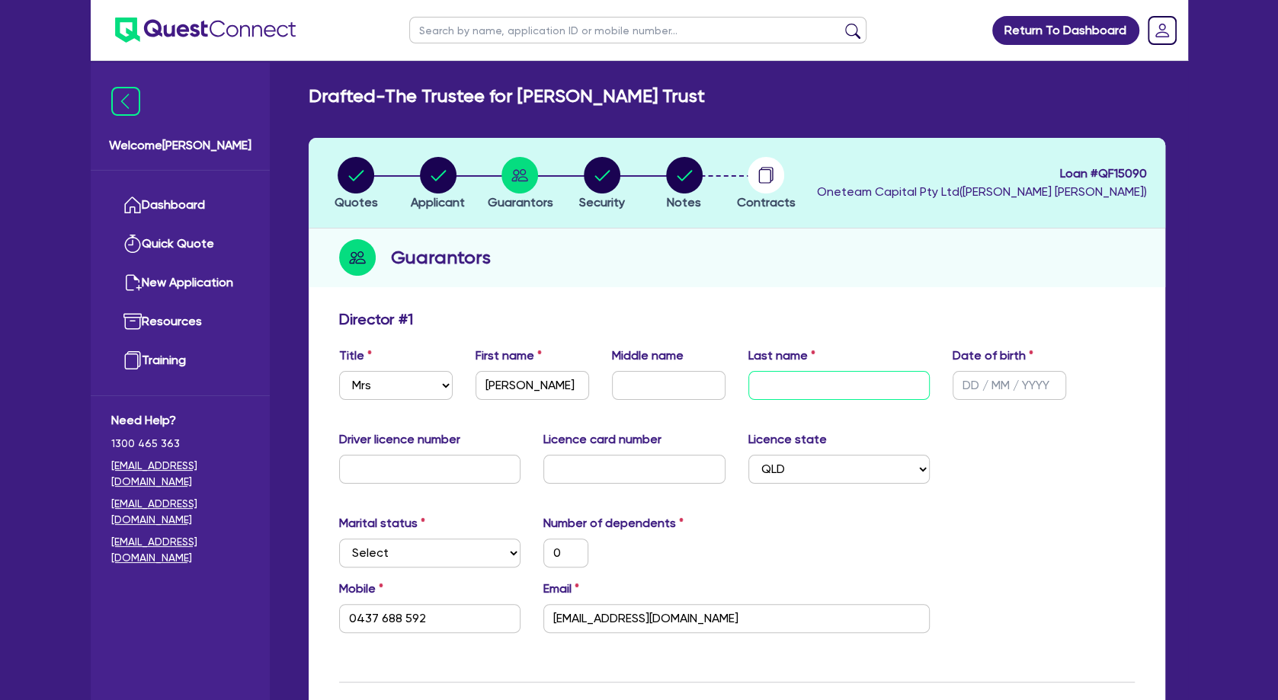
type input "0"
type input "0437 688 592"
type input "[PERSON_NAME]"
click at [799, 333] on div "Director # 1" at bounding box center [737, 322] width 819 height 24
click at [1008, 388] on input "text" at bounding box center [1010, 385] width 114 height 29
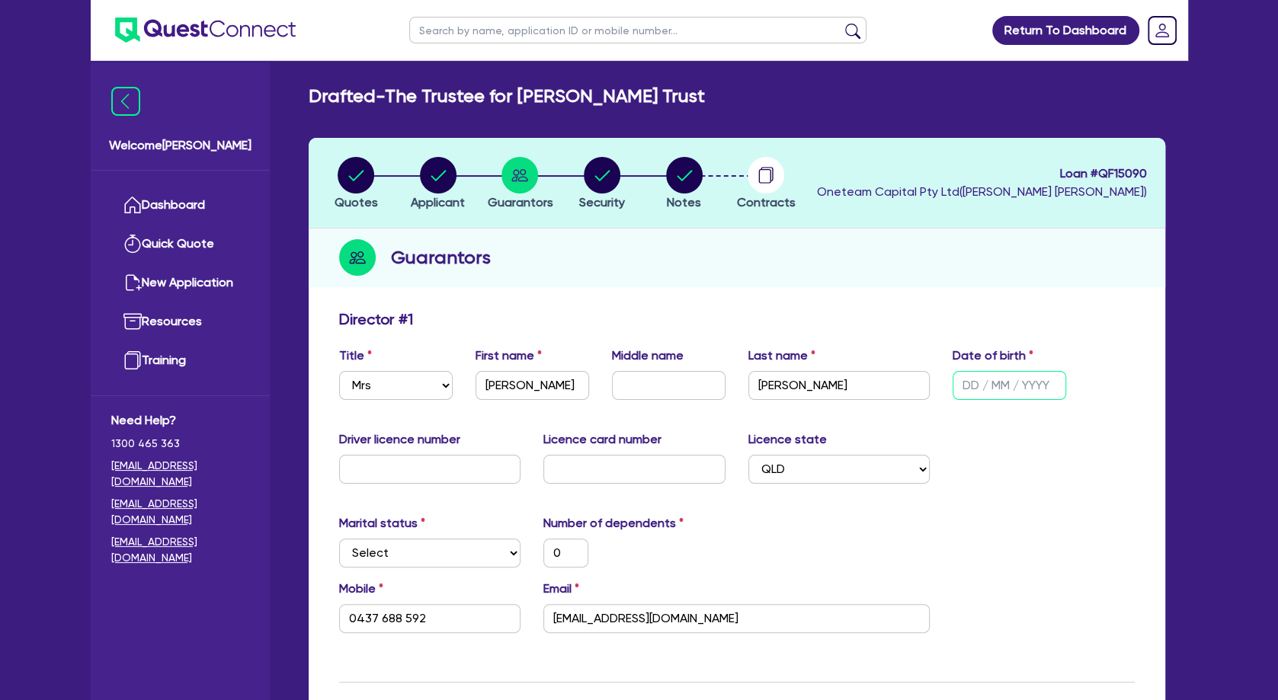
type input "1 / /"
type input "0"
type input "0437 688 592"
type input "13/ /"
type input "0"
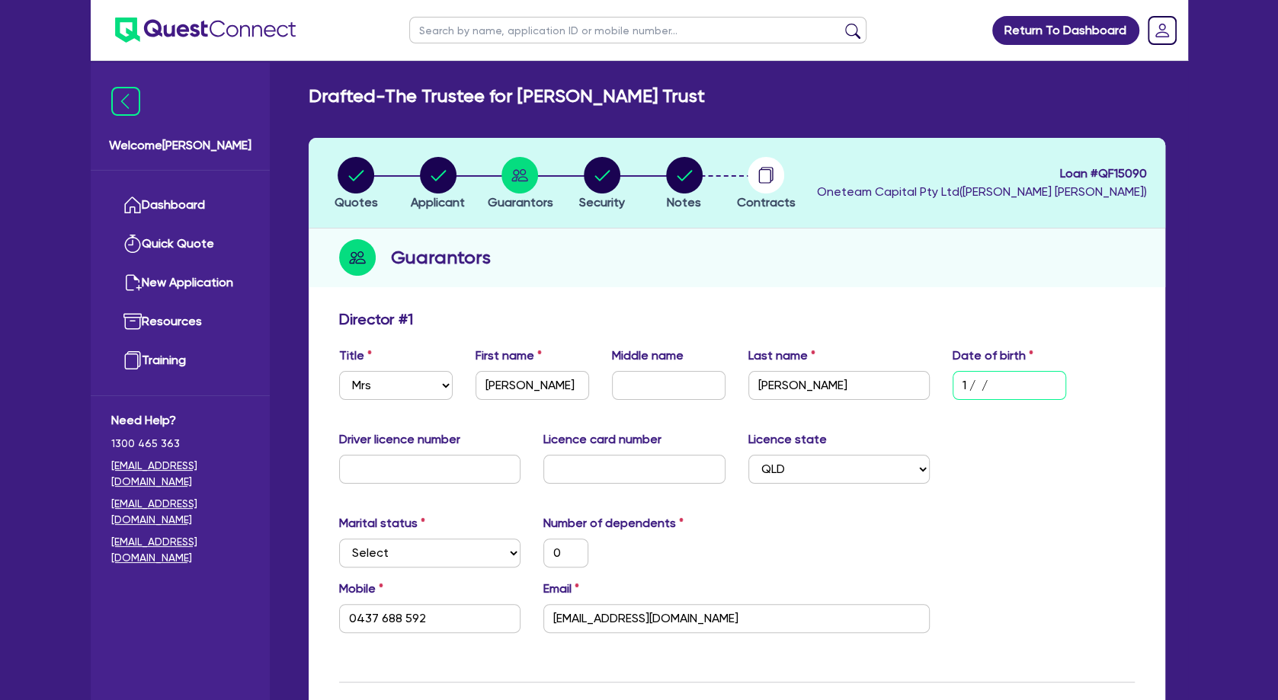
type input "0437 688 592"
type input "13/0 /"
type input "0"
type input "0437 688 592"
type input "13/09/"
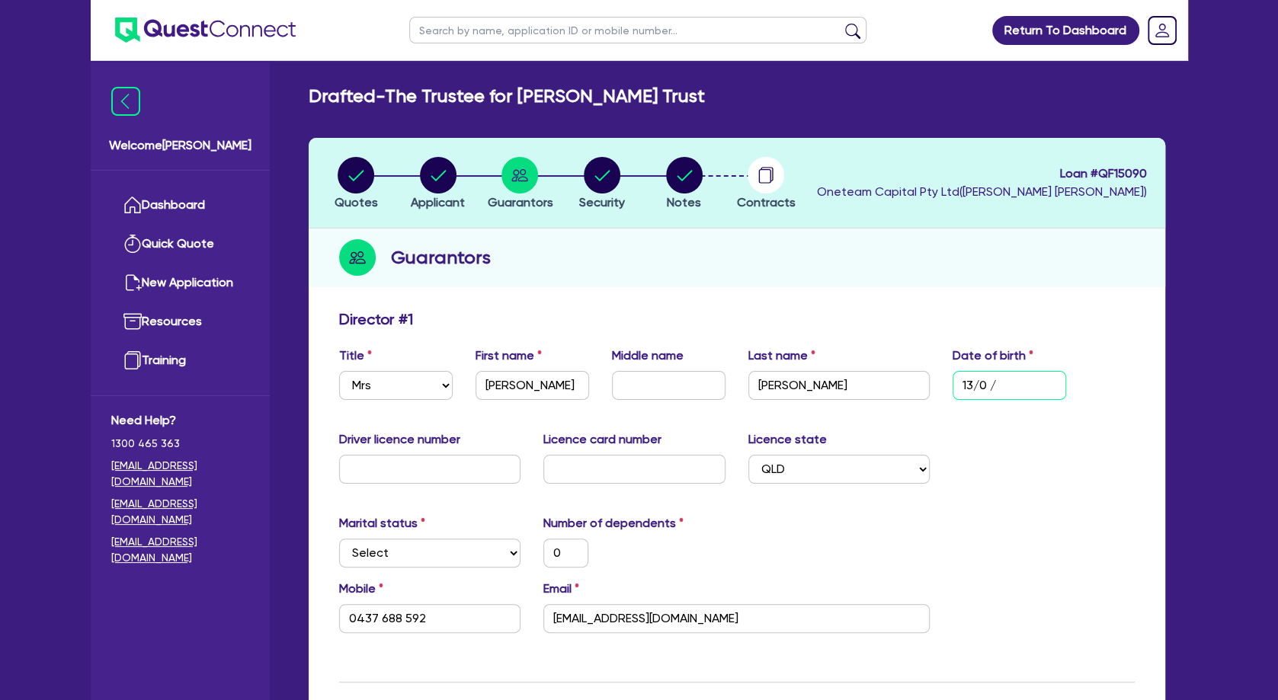
type input "0"
type input "0437 688 592"
type input "13/09/1"
type input "0"
type input "0437 688 592"
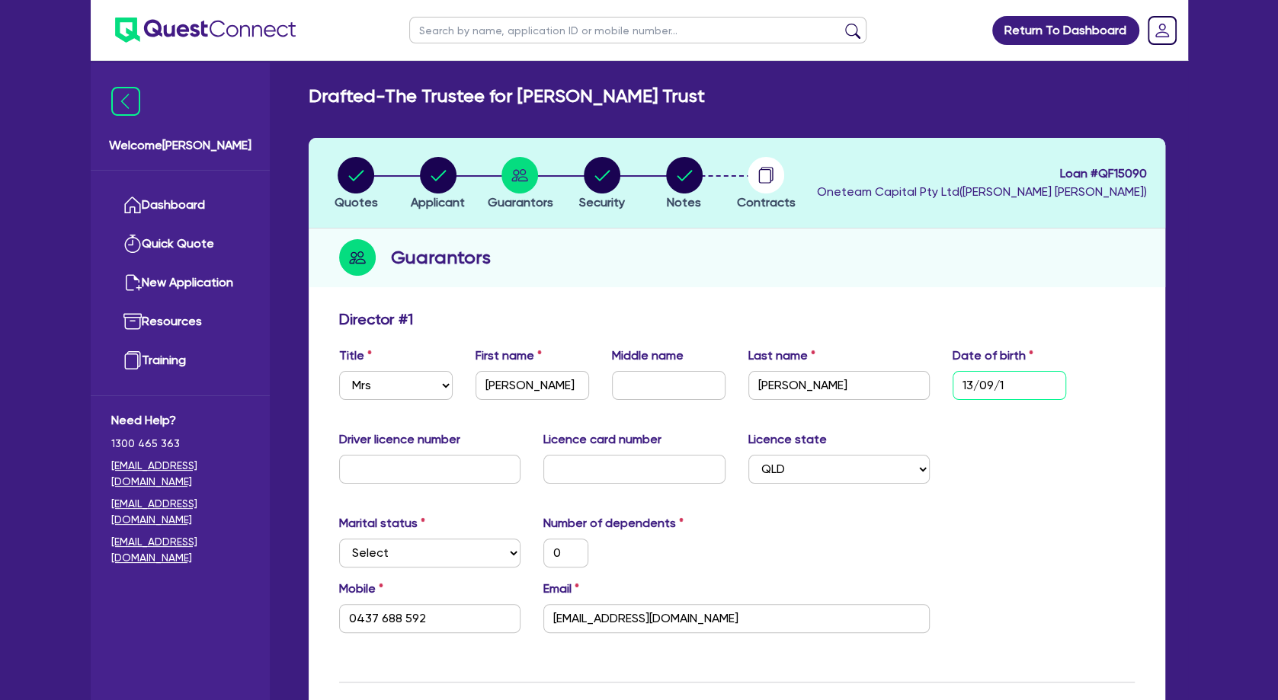
type input "[DATE]"
type input "0"
type input "0437 688 592"
type input "13/09/196"
type input "0"
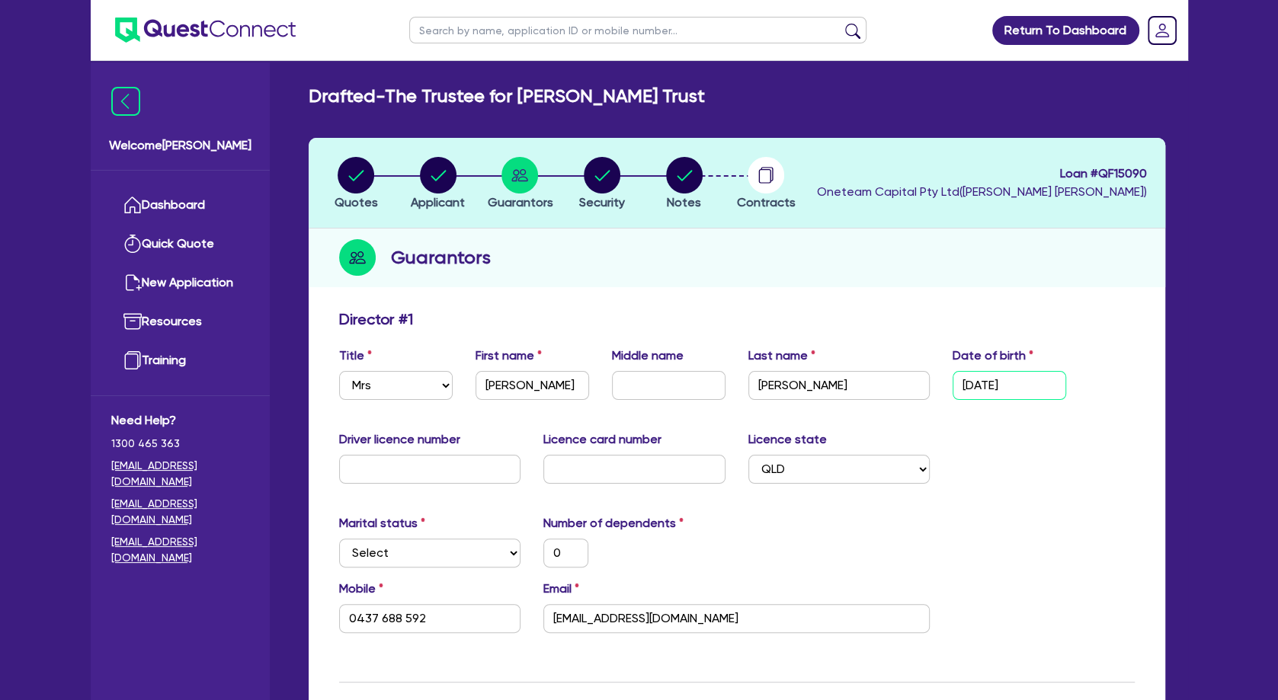
type input "0437 688 592"
type input "[DATE]"
type input "0"
type input "0437 688 592"
type input "[DATE]"
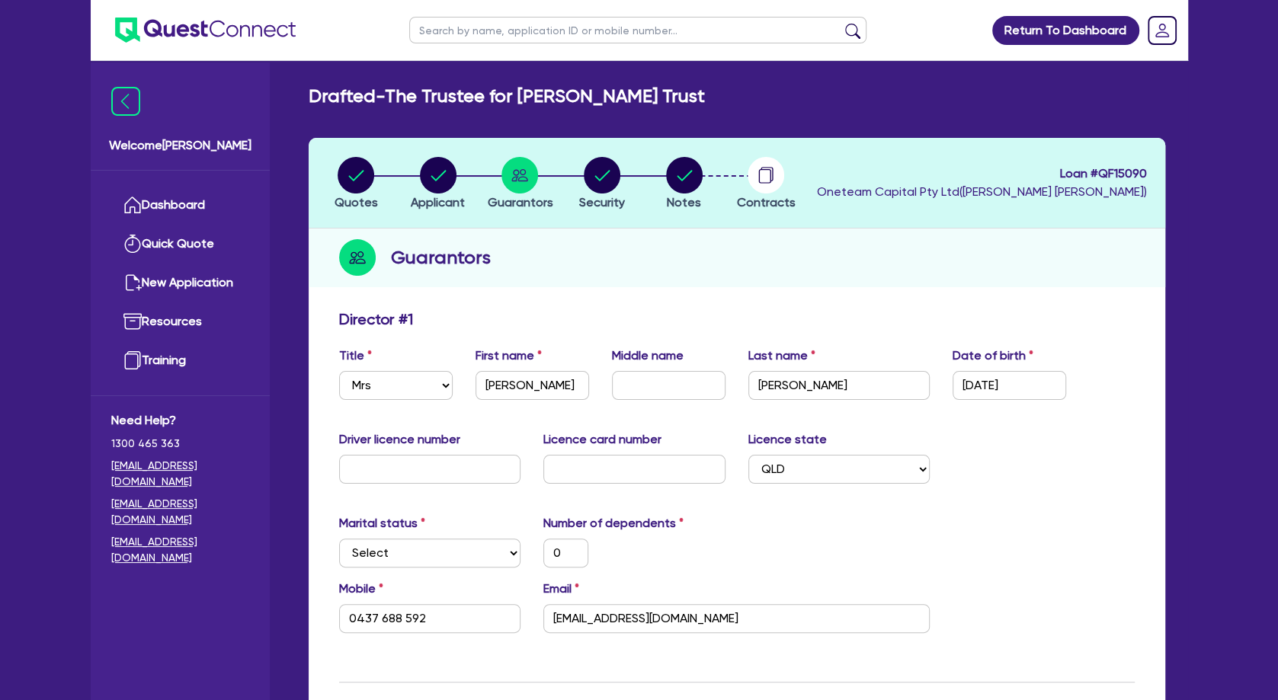
click at [1042, 466] on div "Driver licence number Licence card number Licence state Select [GEOGRAPHIC_DATA…" at bounding box center [737, 464] width 819 height 66
drag, startPoint x: 713, startPoint y: 507, endPoint x: 723, endPoint y: 501, distance: 11.6
click at [339, 539] on select "Select Single Married De Facto / Partner" at bounding box center [430, 553] width 182 height 29
select select "MARRIED"
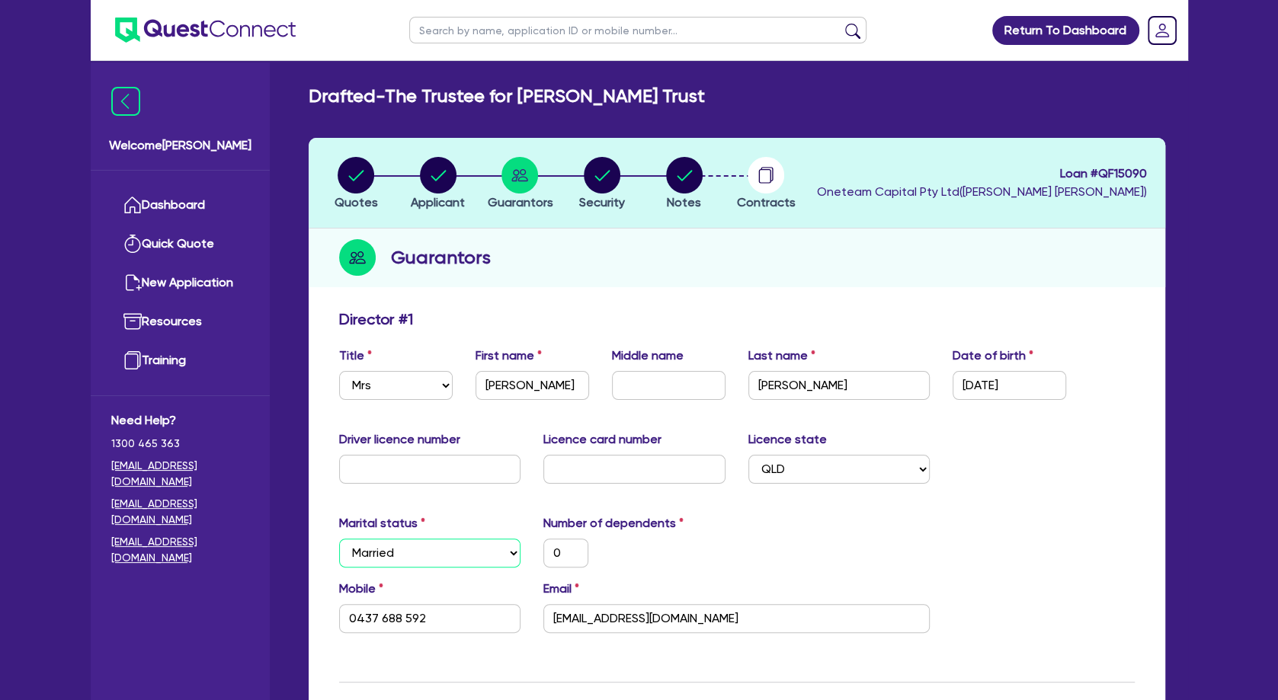
click option "Married" at bounding box center [0, 0] width 0 height 0
type input "0"
type input "0437 688 592"
drag, startPoint x: 579, startPoint y: 562, endPoint x: 551, endPoint y: 554, distance: 28.5
click at [551, 554] on input "0" at bounding box center [565, 553] width 45 height 29
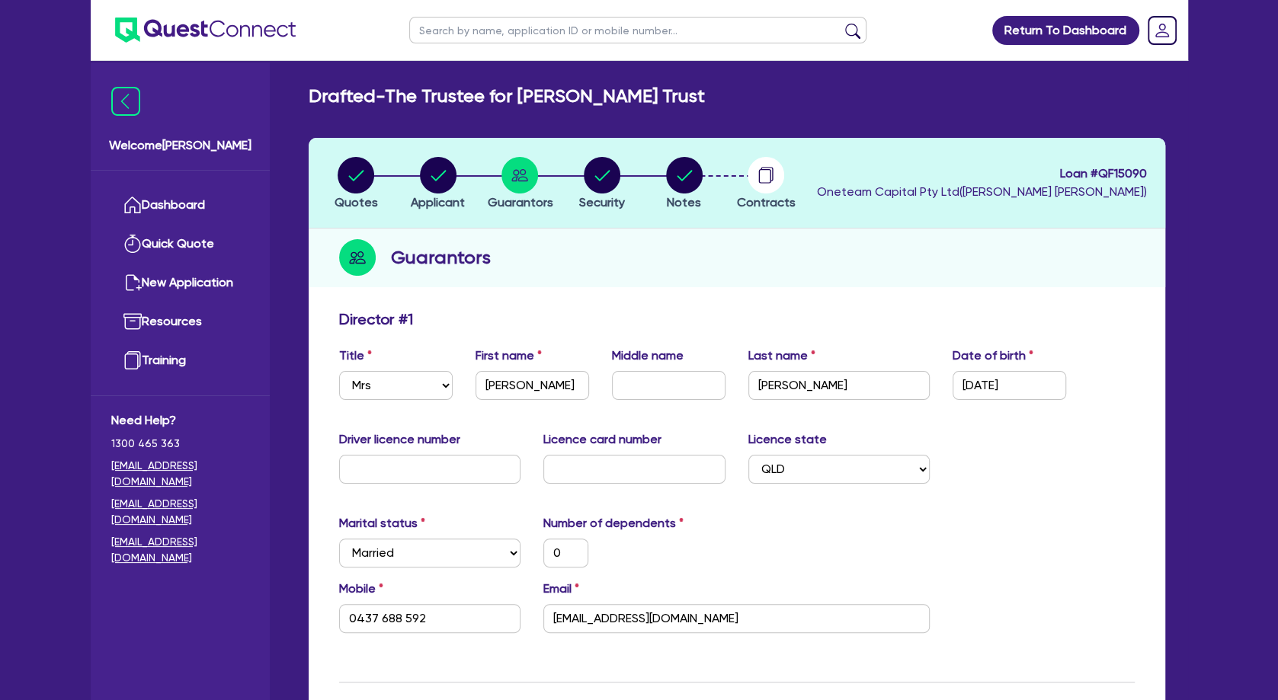
click at [674, 556] on div "0" at bounding box center [634, 553] width 205 height 29
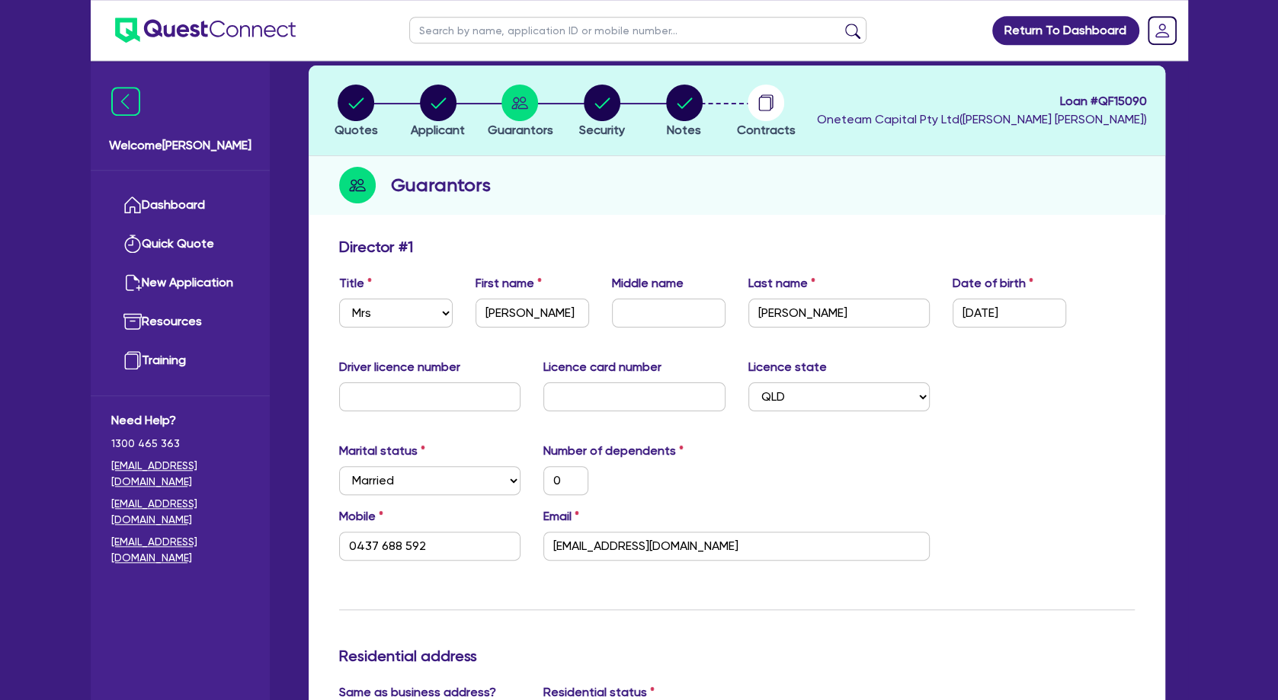
scroll to position [165, 0]
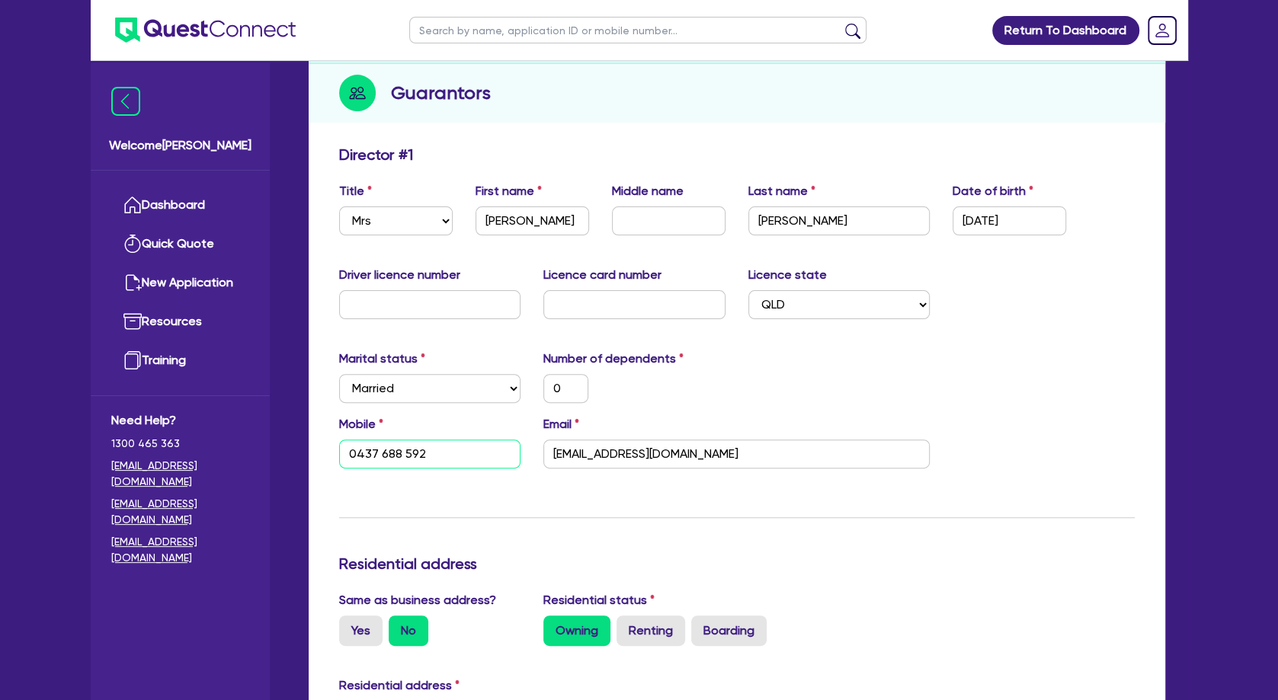
drag, startPoint x: 443, startPoint y: 457, endPoint x: 306, endPoint y: 450, distance: 137.4
click at [339, 450] on input "0437 688 592" at bounding box center [430, 454] width 182 height 29
type input "0"
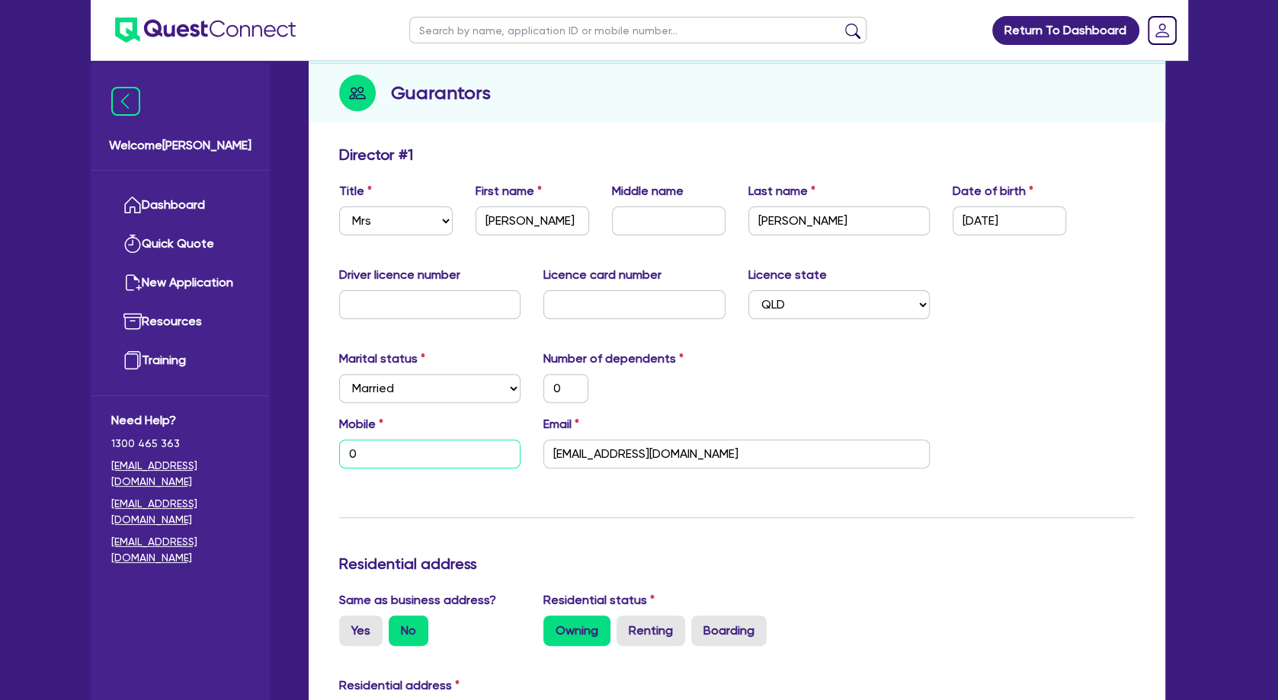
type input "04"
type input "0"
type input "040"
type input "0"
type input "0405"
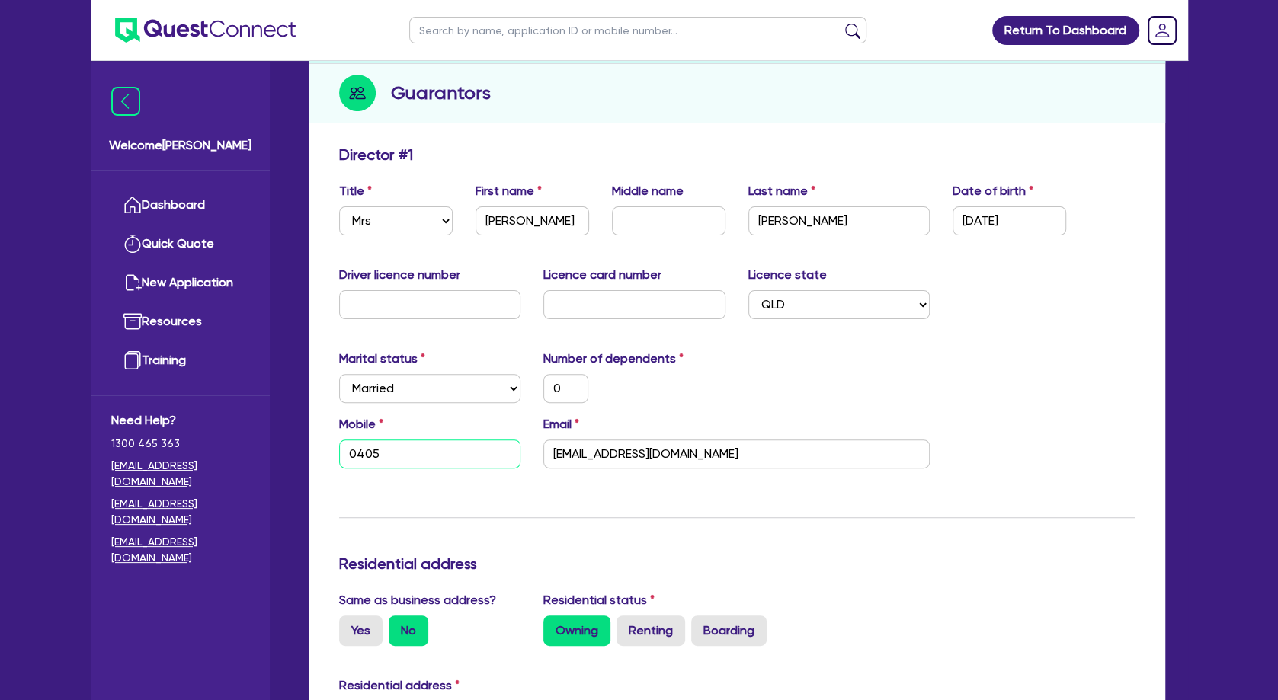
type input "0"
type input "0405 2"
type input "0"
type input "0405 29"
type input "0"
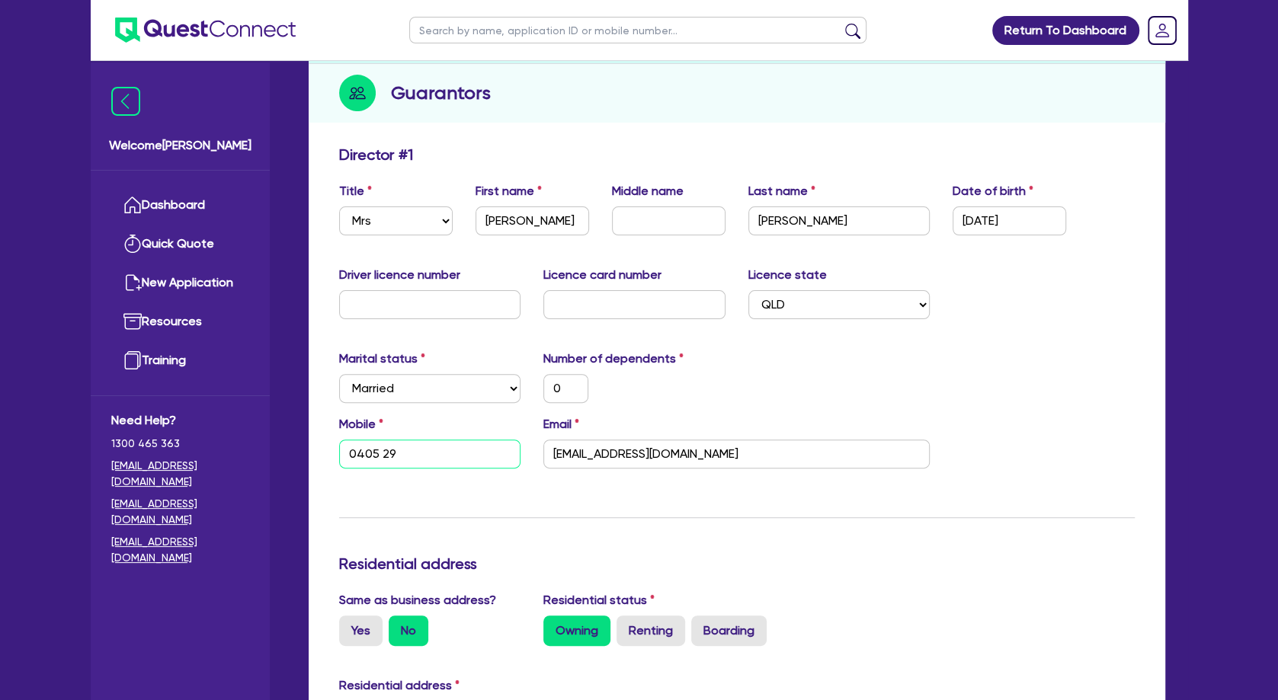
type input "0405 296"
type input "0"
type input "0405 296 7"
type input "0"
type input "0405 296 79"
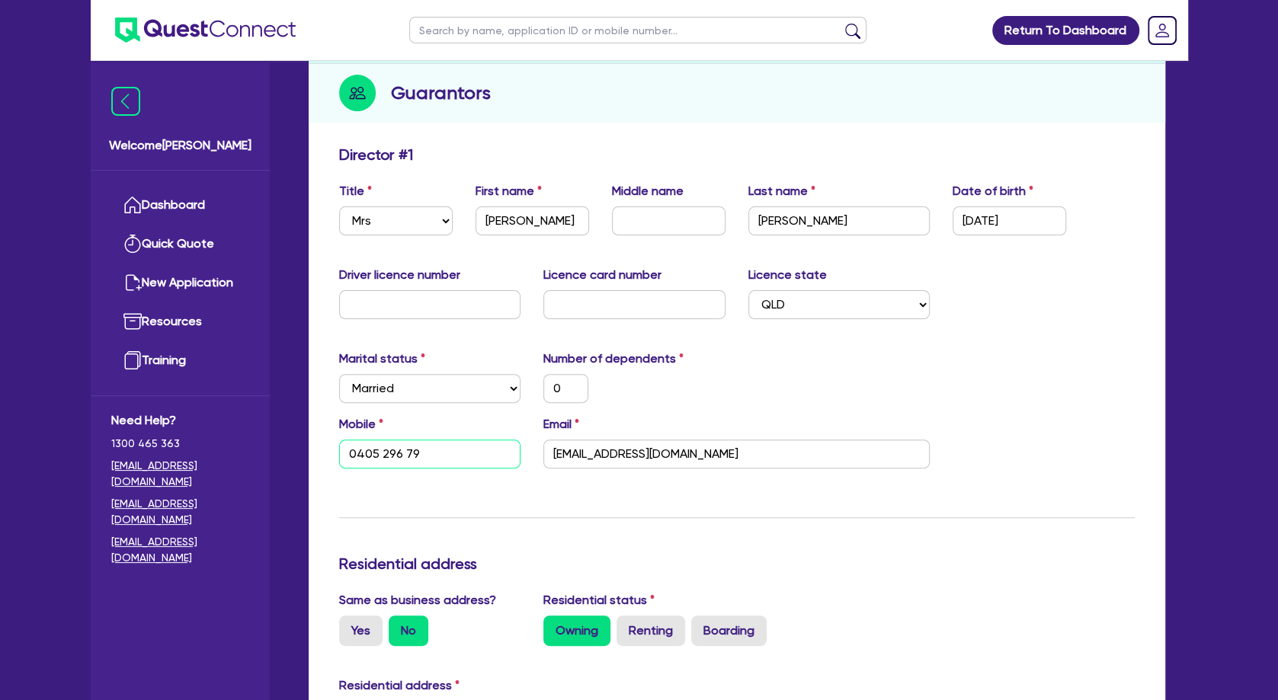
type input "0"
type input "0405 296 792"
click at [495, 539] on div "Update residential status for Director #1 Boarding is only acceptable when the …" at bounding box center [737, 709] width 796 height 1127
click at [662, 480] on div "Mobile [PHONE_NUMBER] Email [EMAIL_ADDRESS][DOMAIN_NAME]" at bounding box center [737, 448] width 819 height 66
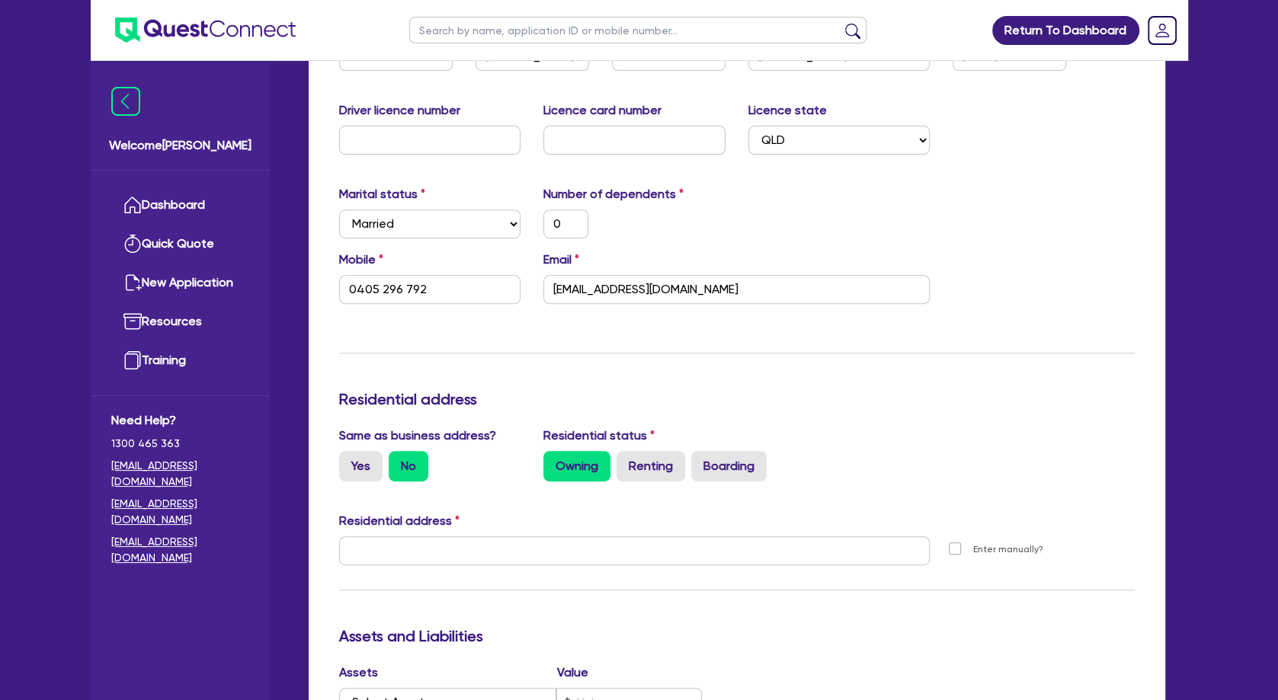
click at [515, 408] on h3 "Residential address" at bounding box center [737, 399] width 796 height 18
click at [559, 544] on input "text" at bounding box center [634, 551] width 591 height 29
click at [538, 425] on div "Update residential status for Director #1 Boarding is only acceptable when the …" at bounding box center [737, 544] width 796 height 1127
click at [527, 561] on input "text" at bounding box center [634, 551] width 591 height 29
paste input "42 Reflection Cres Birtinya QLD 4575"
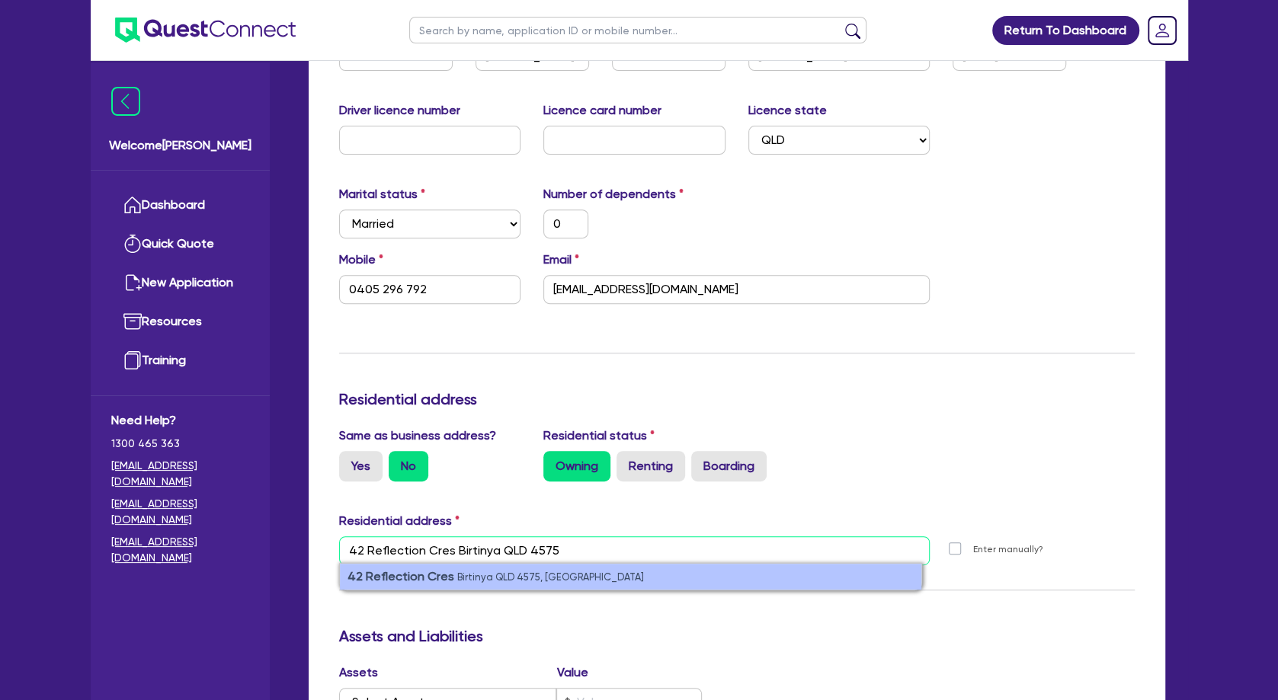
type input "42 Reflection Cres Birtinya QLD 4575"
click at [485, 579] on small "Birtinya QLD 4575, [GEOGRAPHIC_DATA]" at bounding box center [550, 577] width 187 height 11
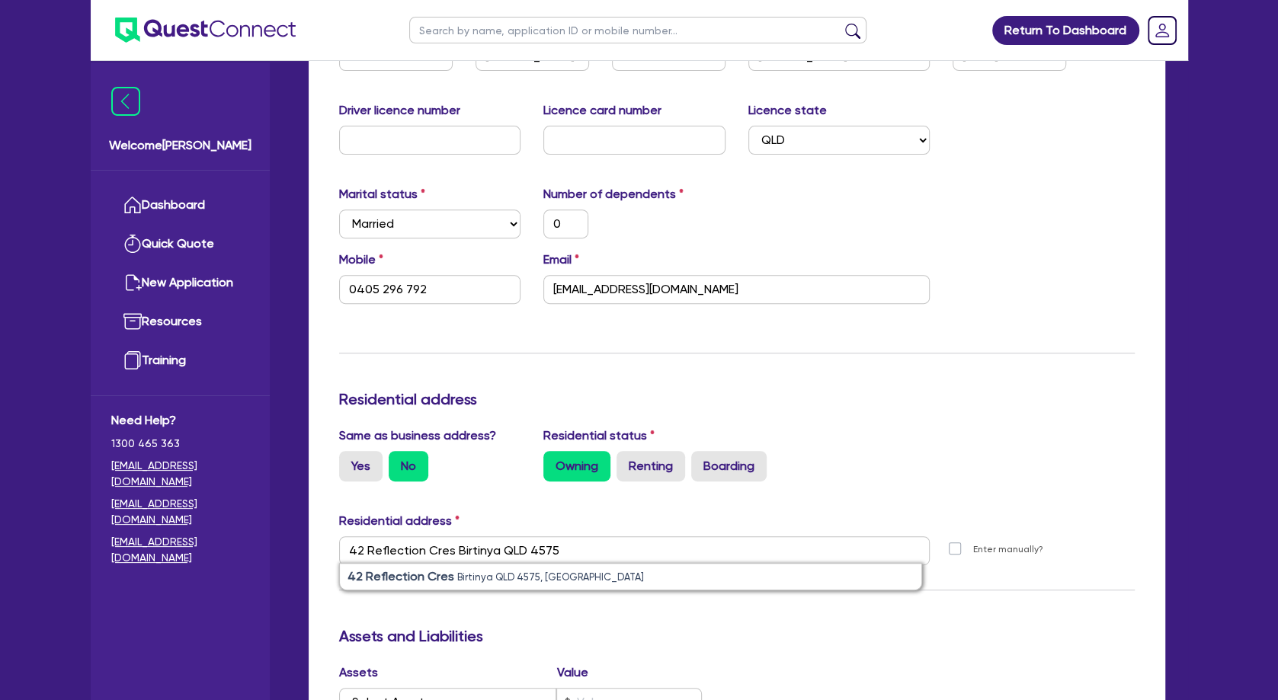
type input "0"
type input "0405 296 792"
click at [921, 357] on div "Update residential status for Director #1 Boarding is only acceptable when the …" at bounding box center [737, 544] width 796 height 1127
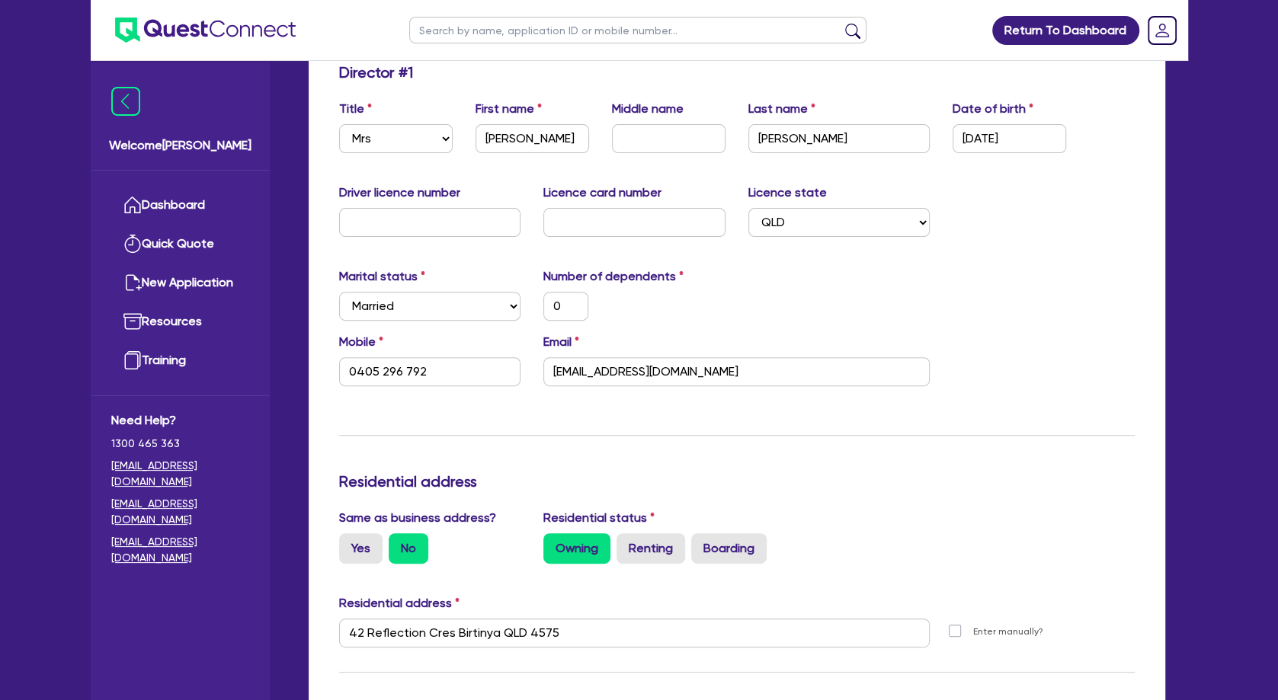
scroll to position [576, 0]
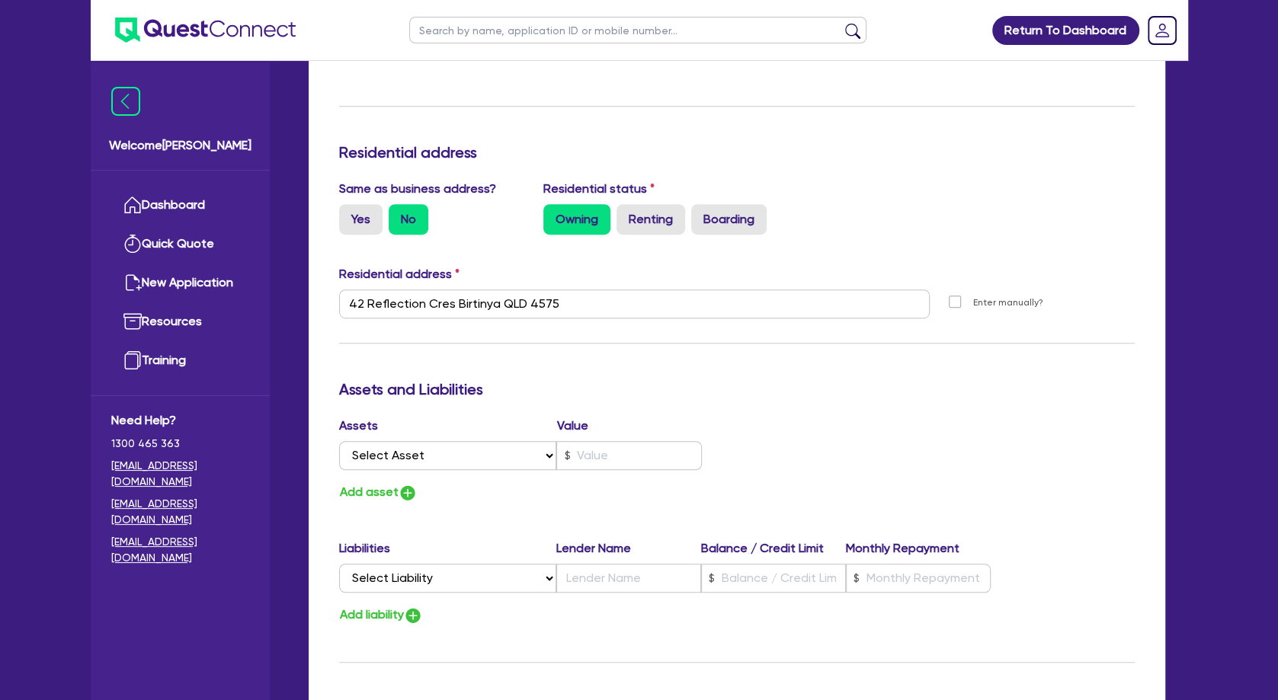
click at [594, 363] on div "Update residential status for Director #1 Boarding is only acceptable when the …" at bounding box center [737, 297] width 796 height 1127
click at [453, 387] on h3 "Assets and Liabilities" at bounding box center [737, 389] width 796 height 18
click at [339, 441] on select "Select Asset Cash Property Investment property Vehicle Truck Trailer Equipment …" at bounding box center [448, 455] width 218 height 29
select select "PROPERTY"
click option "Property" at bounding box center [0, 0] width 0 height 0
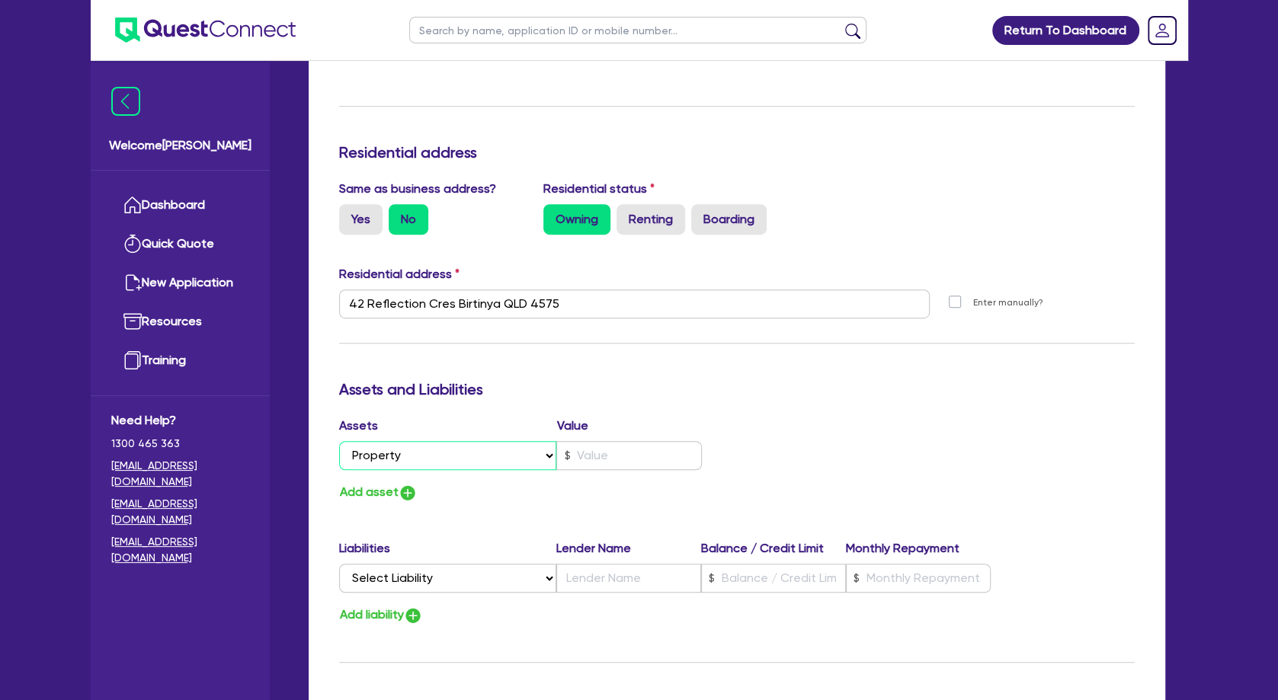
type input "0"
type input "0405 296 792"
click at [367, 492] on button "Add asset" at bounding box center [378, 492] width 79 height 21
type input "0"
type input "0405 296 792"
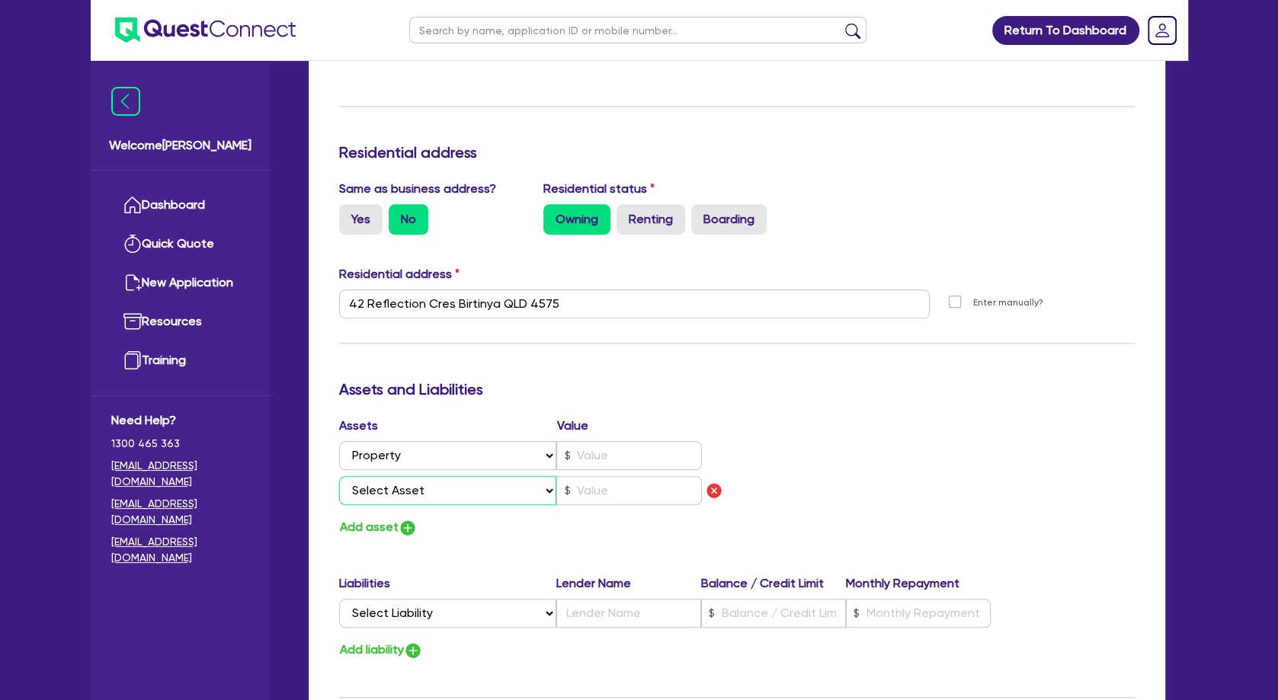
click at [339, 476] on select "Select Asset Cash Property Investment property Vehicle Truck Trailer Equipment …" at bounding box center [448, 490] width 218 height 29
select select "INVESTMENT_PROPERTY"
click option "Investment property" at bounding box center [0, 0] width 0 height 0
type input "0"
type input "0405 296 792"
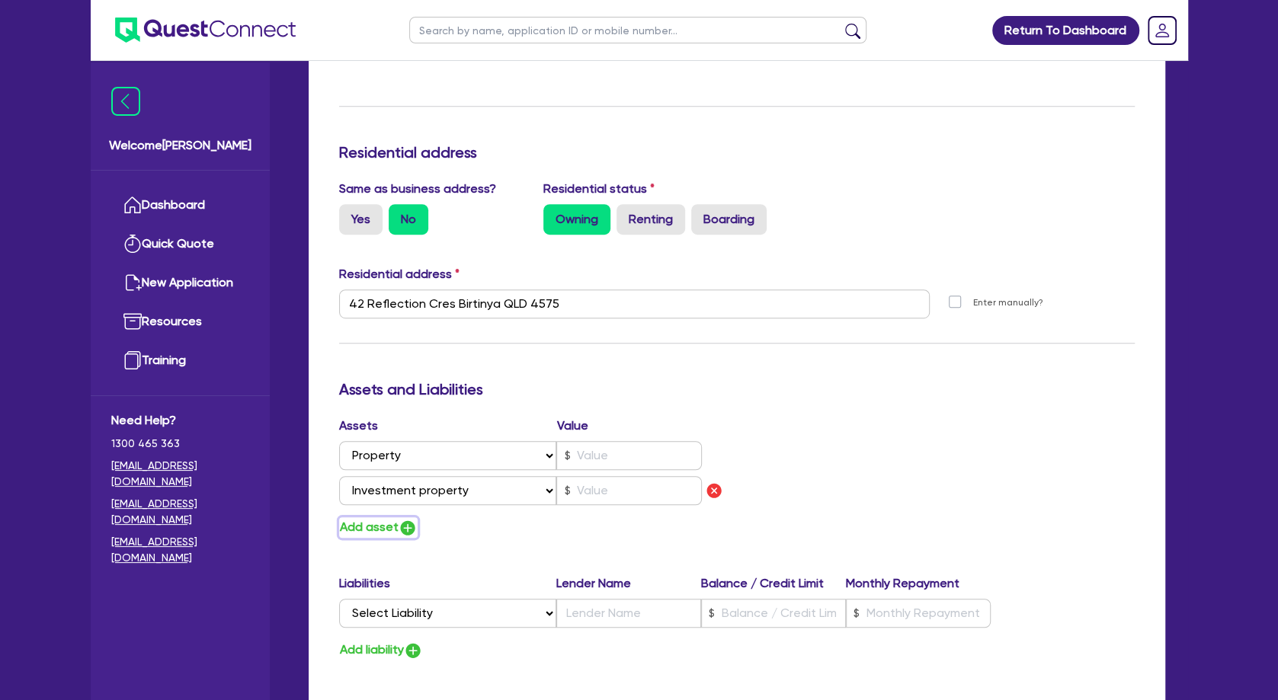
click at [372, 527] on button "Add asset" at bounding box center [378, 528] width 79 height 21
type input "0"
type input "0405 296 792"
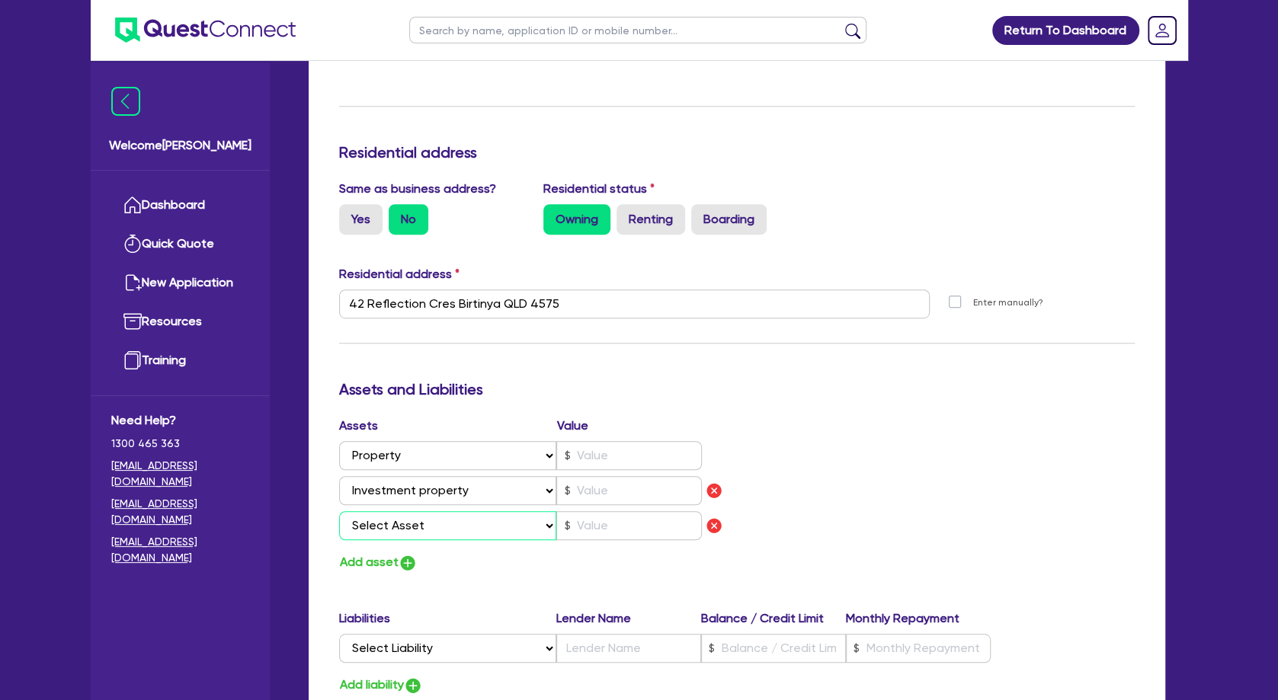
click at [339, 511] on select "Select Asset Cash Property Investment property Vehicle Truck Trailer Equipment …" at bounding box center [448, 525] width 218 height 29
select select "VEHICLE"
click option "Vehicle" at bounding box center [0, 0] width 0 height 0
type input "0"
type input "0405 296 792"
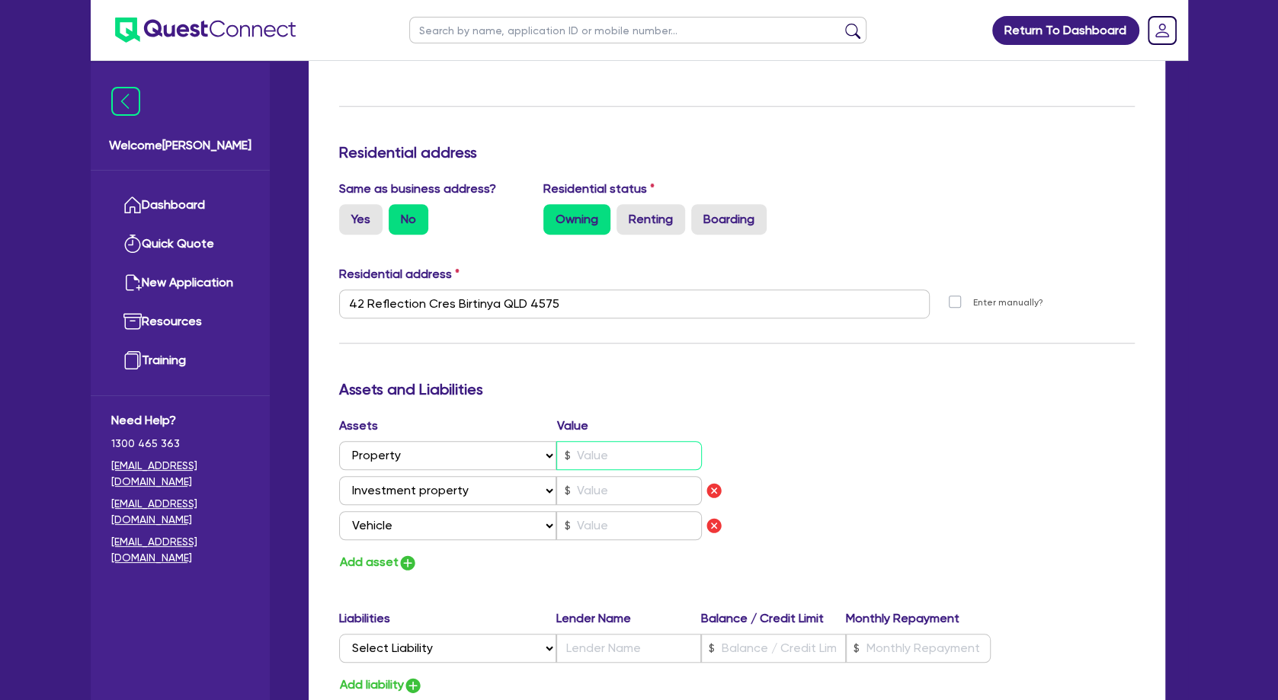
click at [611, 459] on input "text" at bounding box center [629, 455] width 146 height 29
type input "0"
type input "0405 296 792"
type input "1"
type input "0"
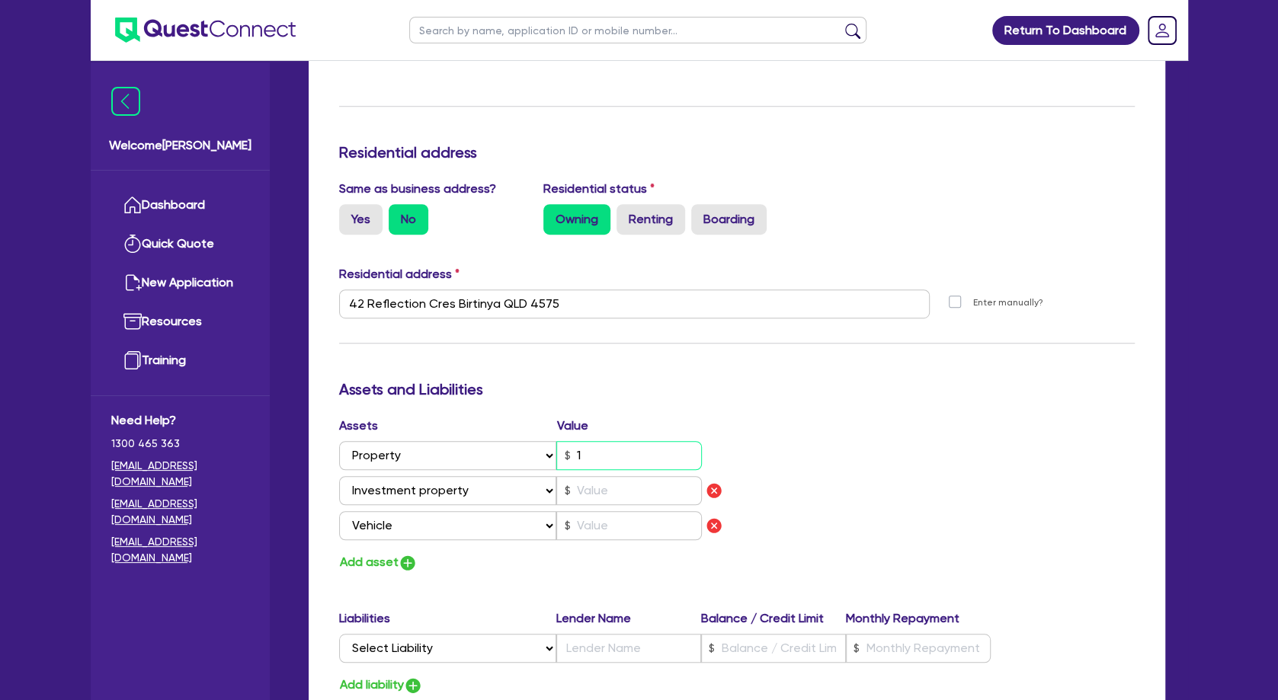
type input "0405 296 792"
type input "15"
type input "0"
type input "0405 296 792"
type input "150"
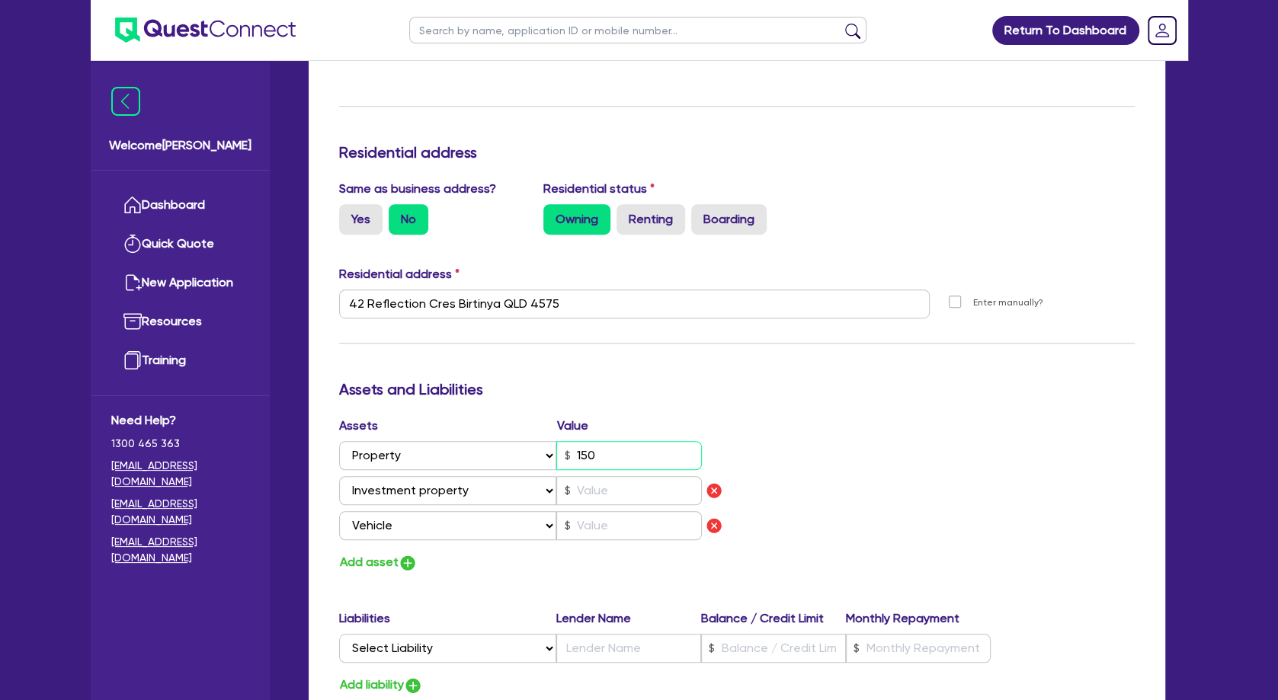
type input "0"
type input "0405 296 792"
type input "1,500"
type input "0"
type input "0405 296 792"
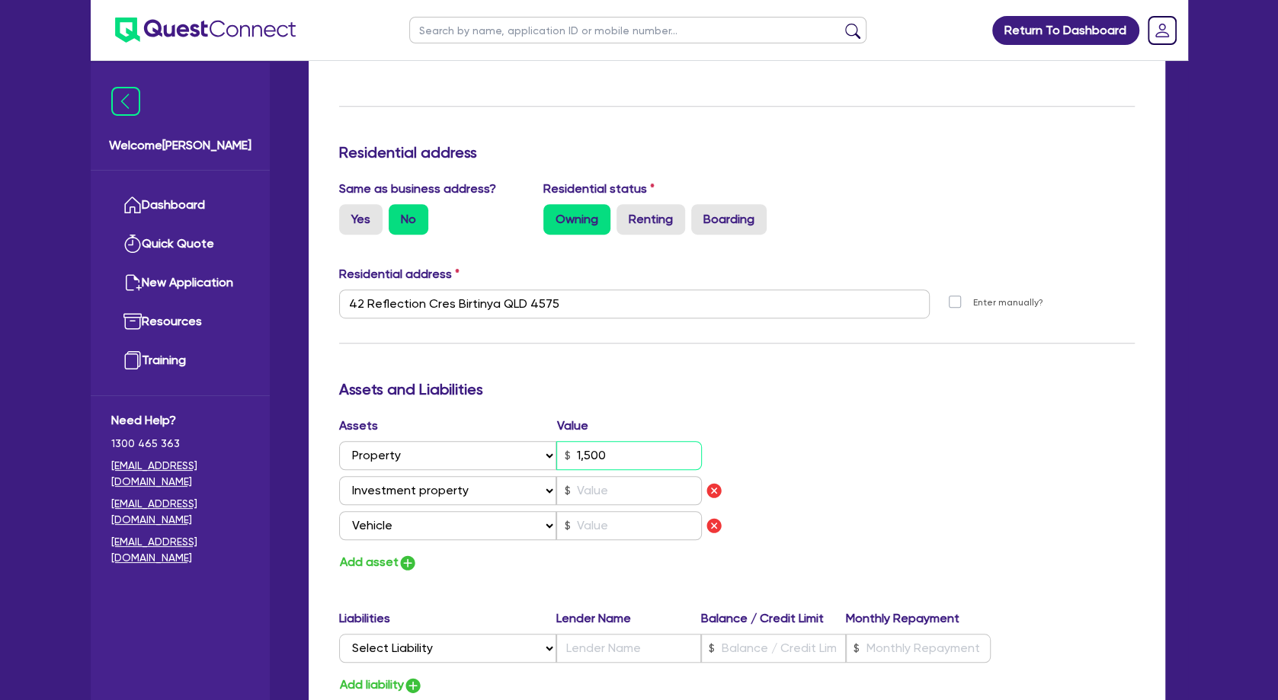
type input "15,000"
type input "0"
type input "0405 296 792"
type input "150,000"
type input "0"
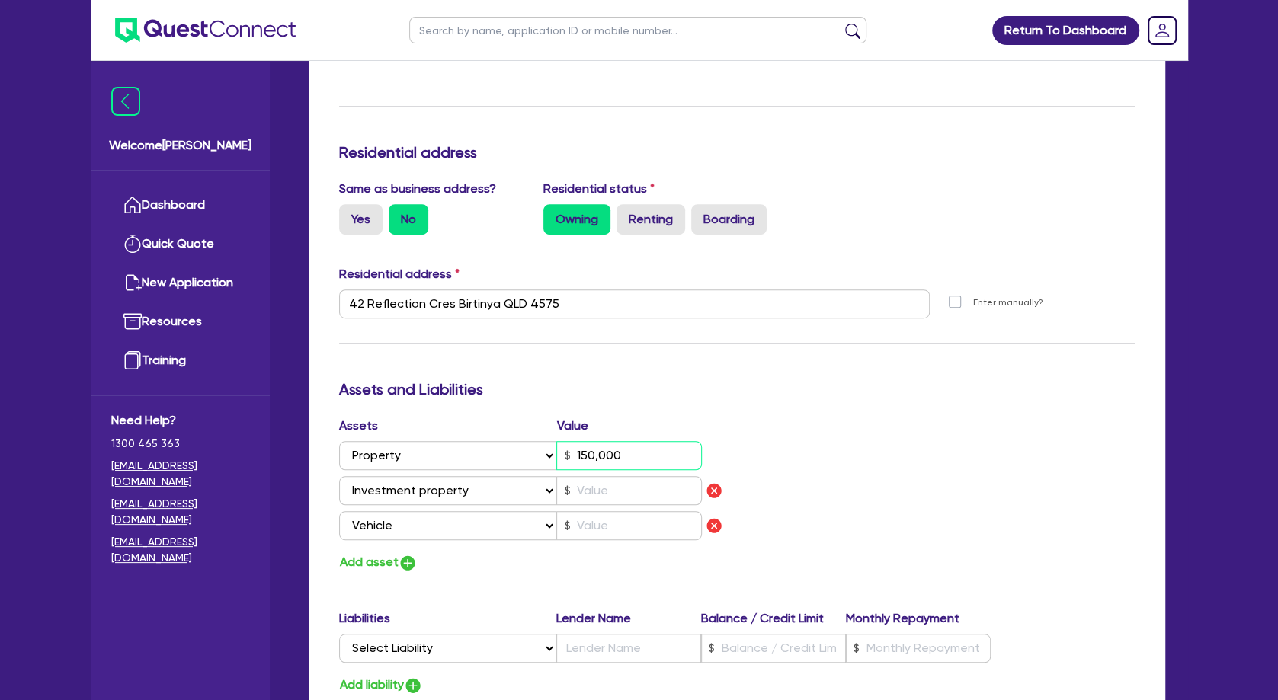
type input "0405 296 792"
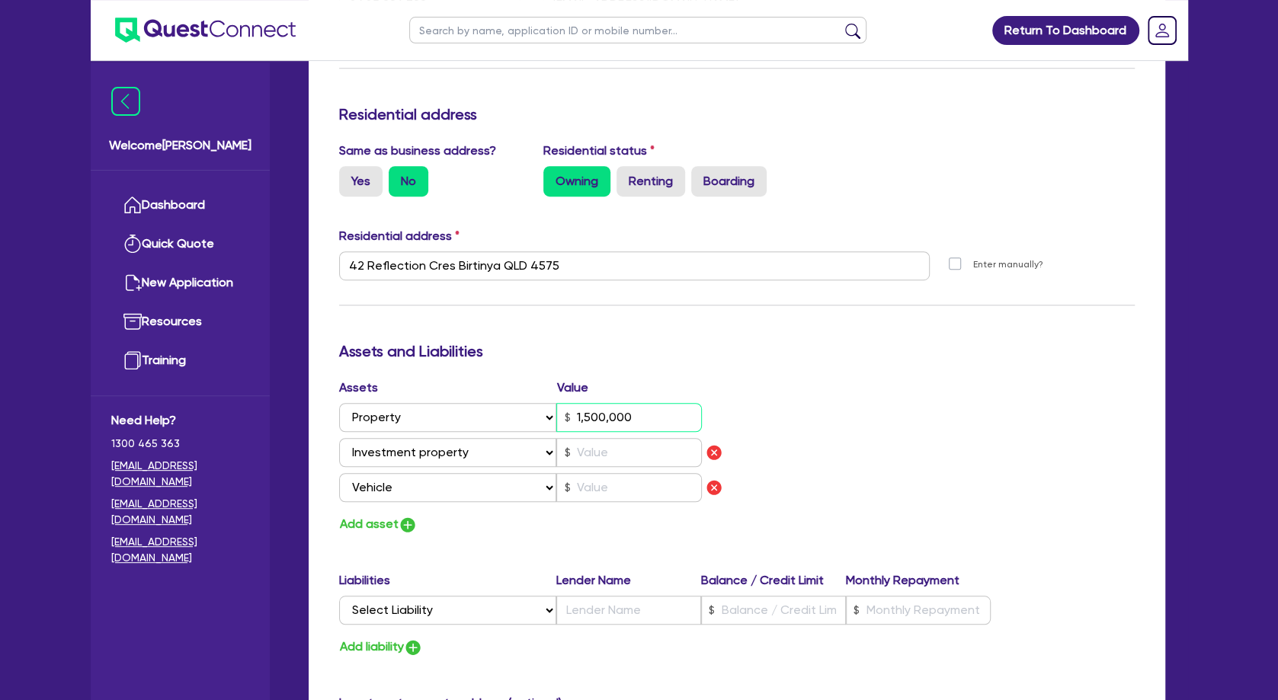
scroll to position [659, 0]
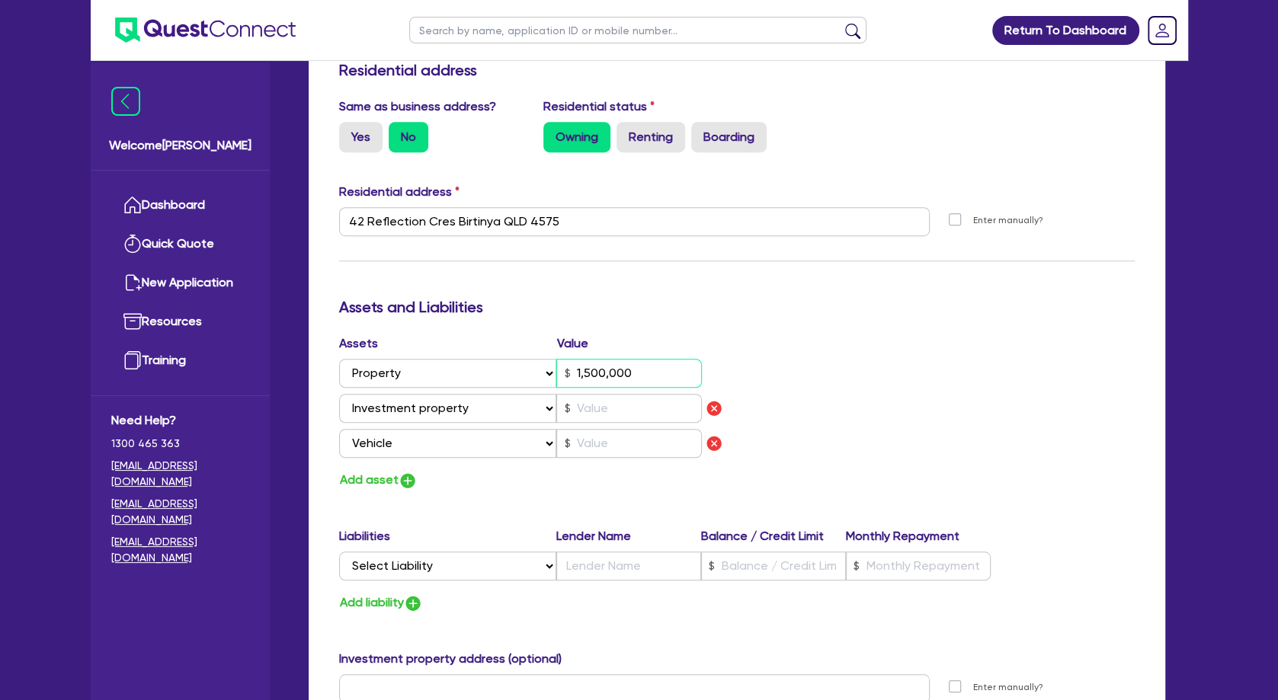
type input "1,500,000"
click at [922, 410] on div "Assets Value Select Asset Cash Property Investment property Vehicle Truck Trail…" at bounding box center [737, 413] width 819 height 156
click at [615, 407] on input "text" at bounding box center [629, 408] width 146 height 29
click at [852, 396] on div "Assets Value Select Asset Cash Property Investment property Vehicle Truck Trail…" at bounding box center [737, 413] width 819 height 156
click at [364, 477] on button "Add asset" at bounding box center [378, 480] width 79 height 21
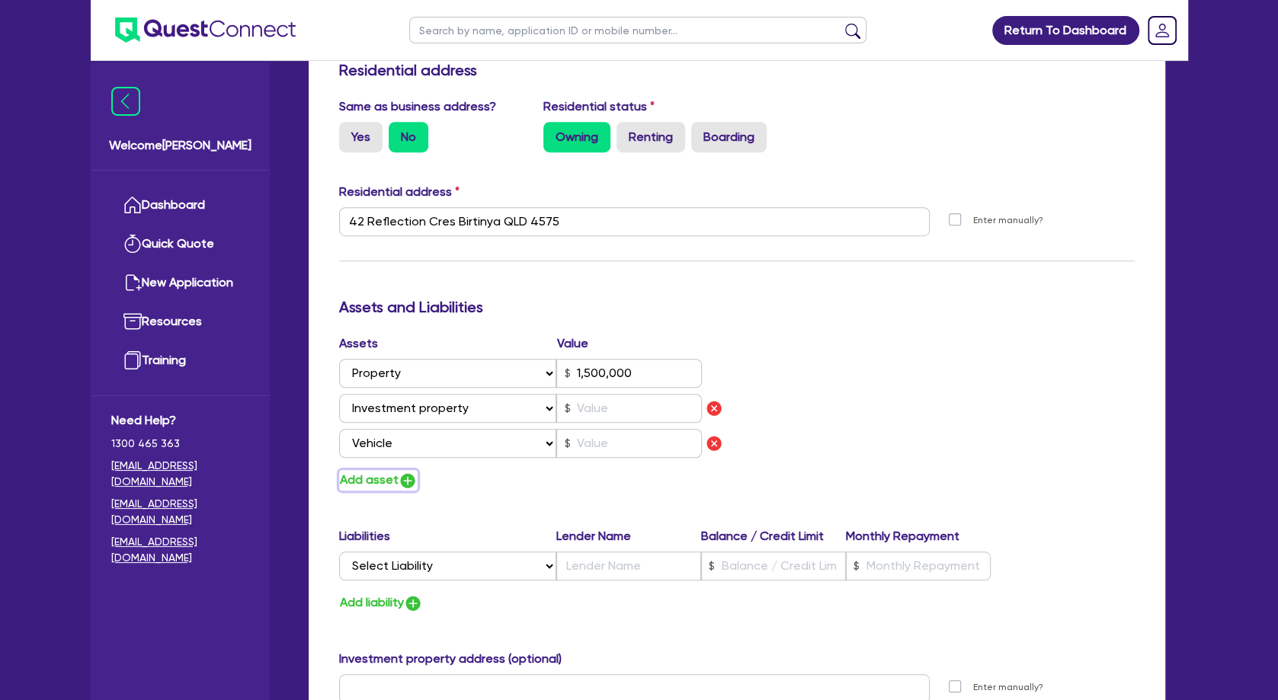
type input "0"
type input "0405 296 792"
type input "1,500,000"
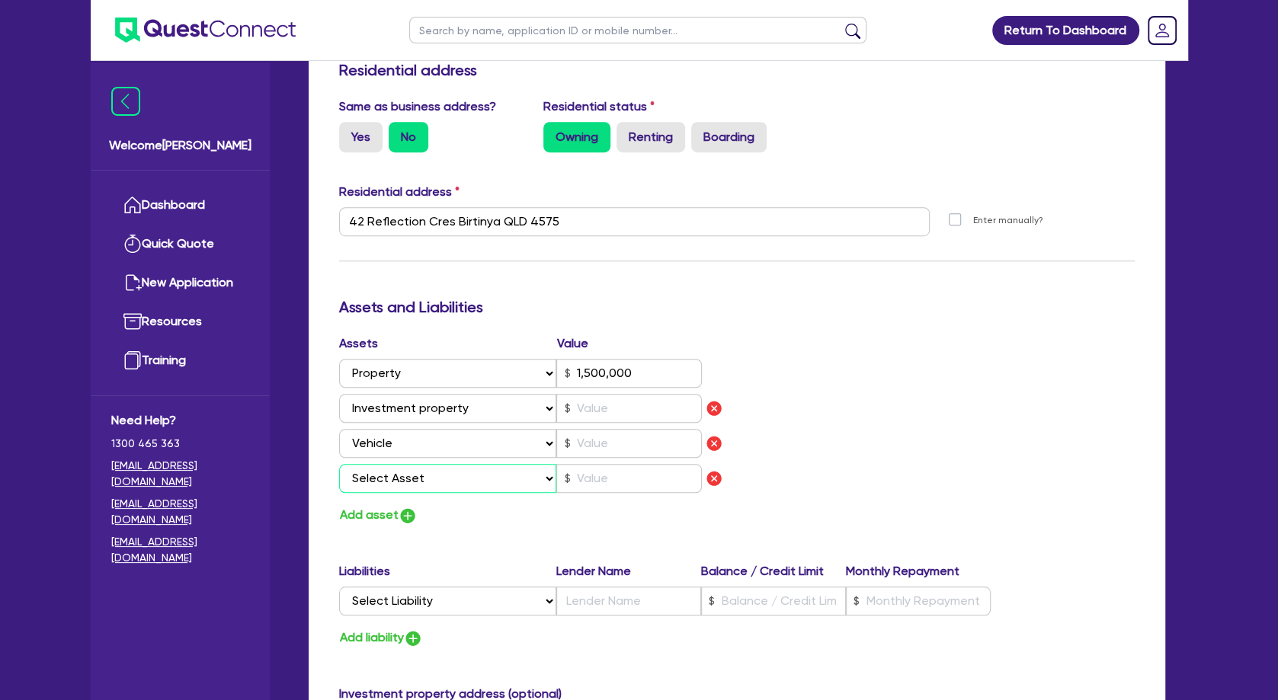
click at [339, 464] on select "Select Asset Cash Property Investment property Vehicle Truck Trailer Equipment …" at bounding box center [448, 478] width 218 height 29
select select "INVESTMENT_PROPERTY"
click option "Investment property" at bounding box center [0, 0] width 0 height 0
type input "0"
type input "0405 296 792"
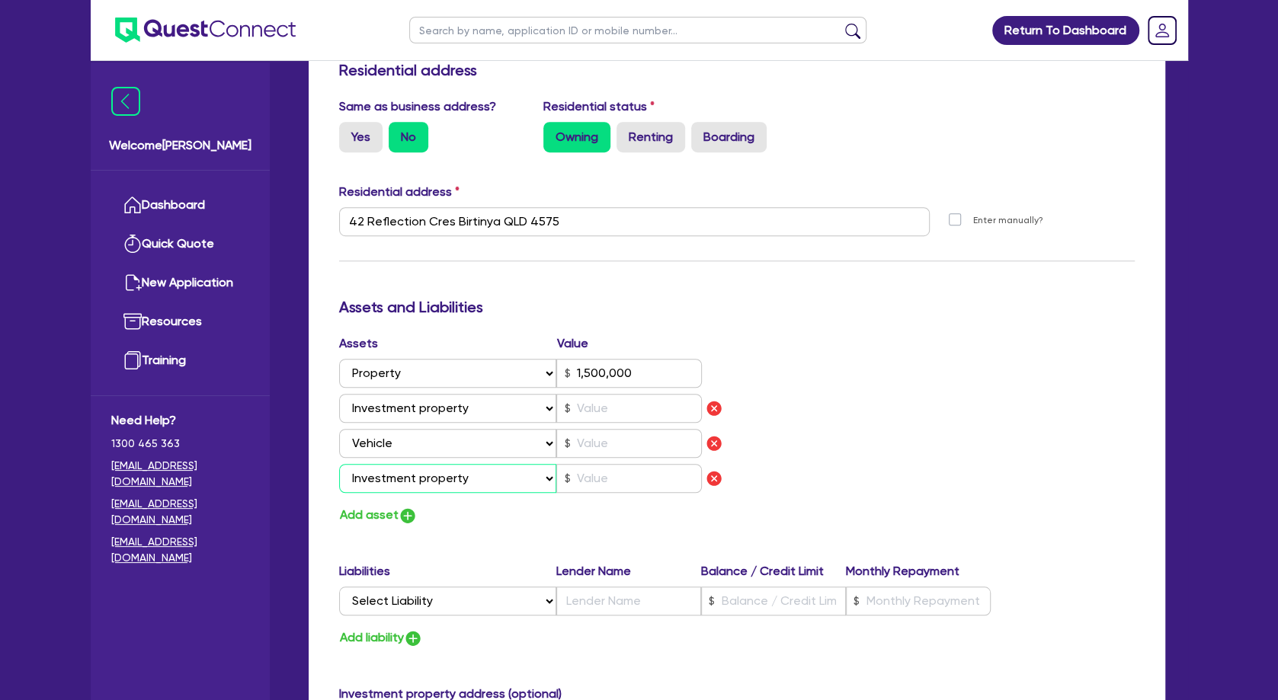
type input "1,500,000"
click at [339, 429] on select "Select Asset Cash Property Investment property Vehicle Truck Trailer Equipment …" at bounding box center [448, 443] width 218 height 29
select select "INVESTMENT_PROPERTY"
click option "Investment property" at bounding box center [0, 0] width 0 height 0
type input "0"
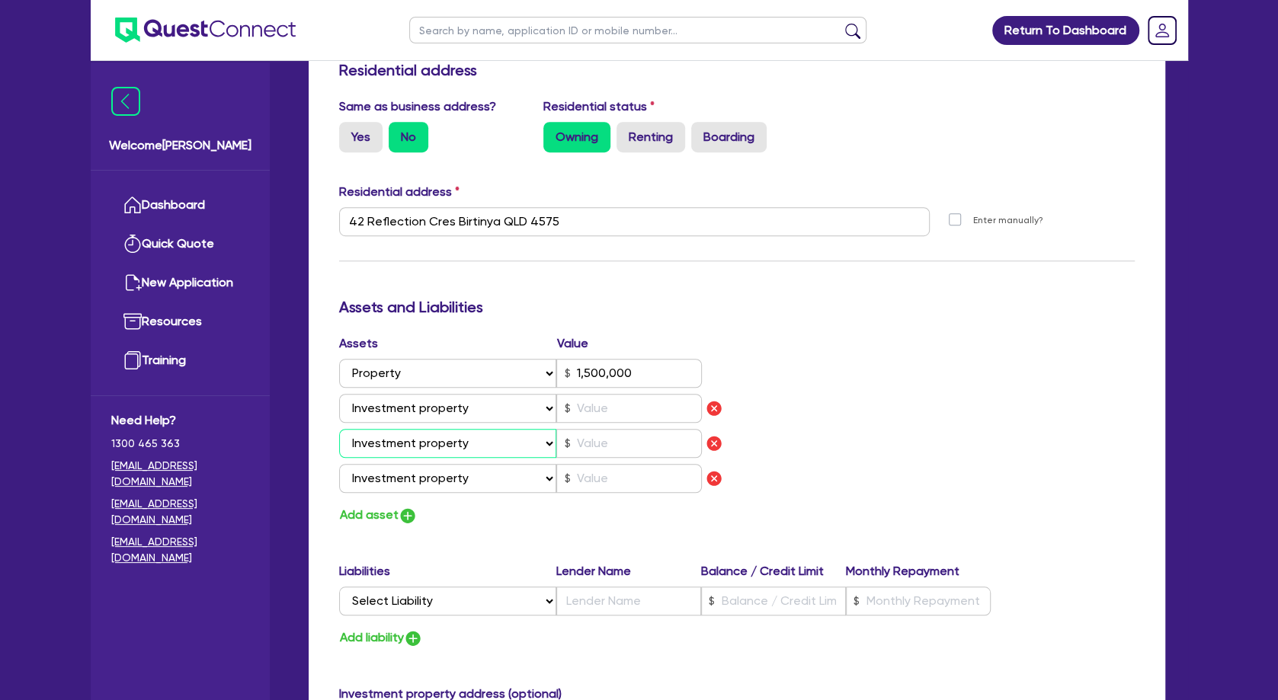
type input "0405 296 792"
type input "1,500,000"
click at [383, 512] on button "Add asset" at bounding box center [378, 515] width 79 height 21
type input "0"
type input "0405 296 792"
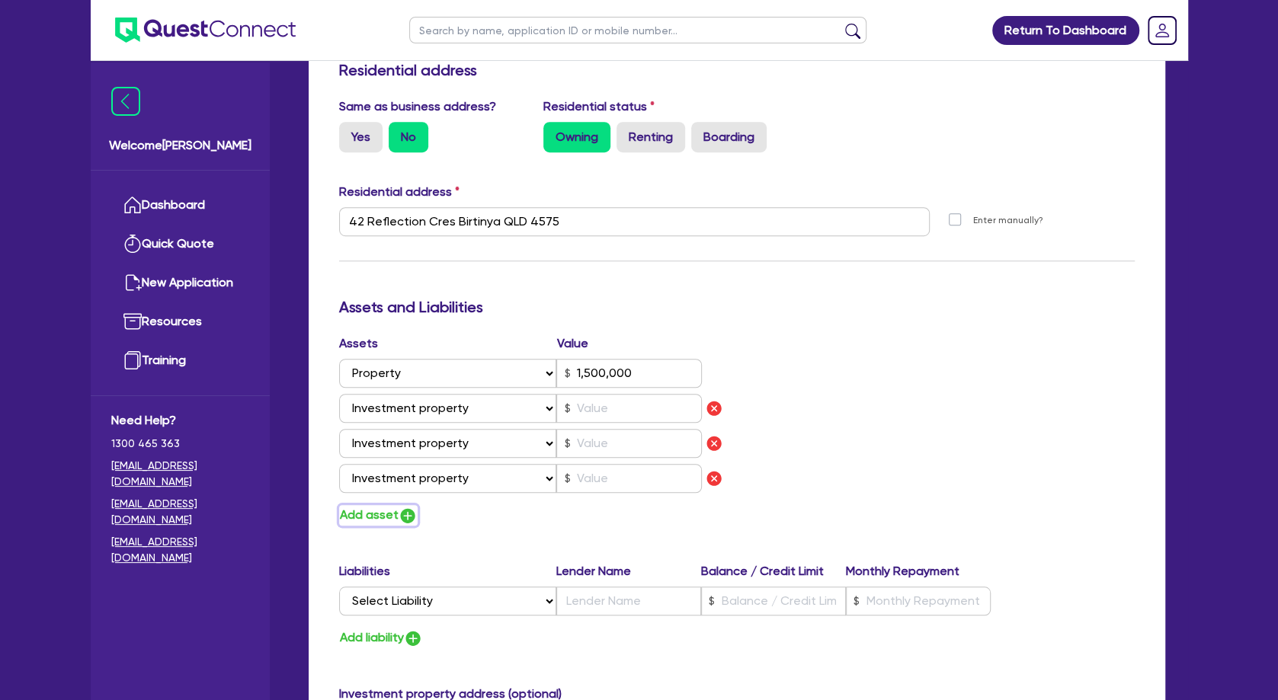
type input "1,500,000"
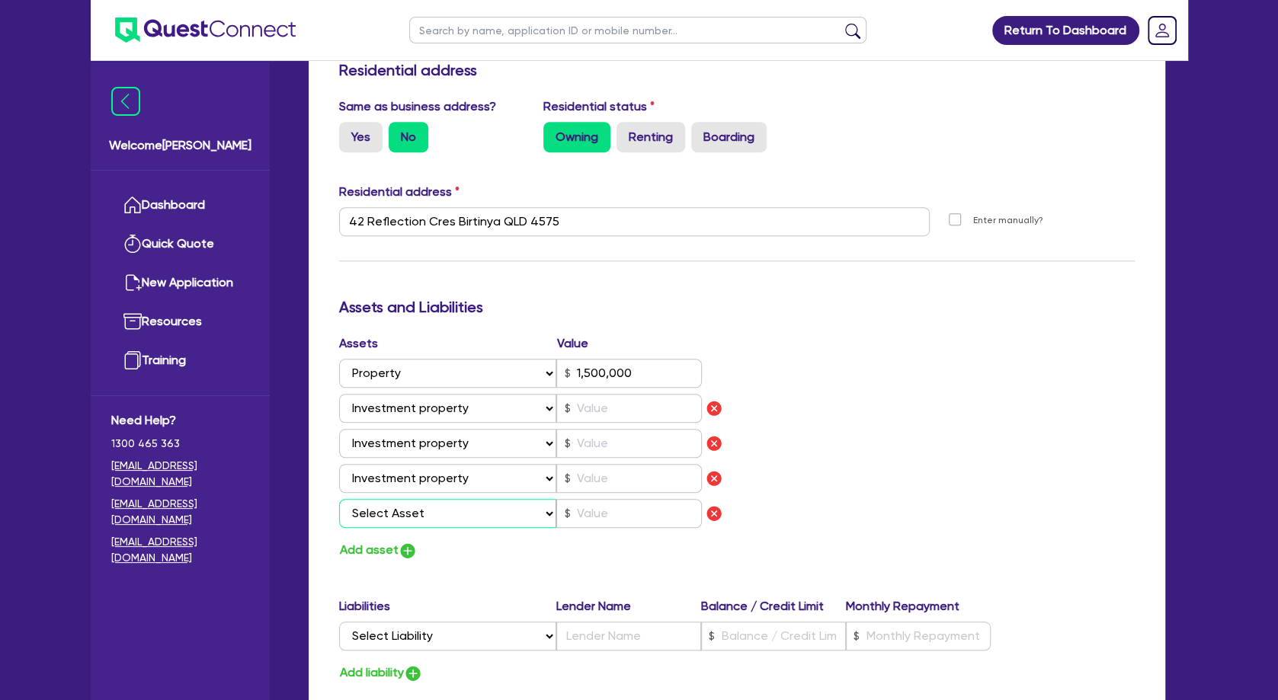
click at [339, 499] on select "Select Asset Cash Property Investment property Vehicle Truck Trailer Equipment …" at bounding box center [448, 513] width 218 height 29
select select "VEHICLE"
click option "Vehicle" at bounding box center [0, 0] width 0 height 0
type input "0"
type input "0405 296 792"
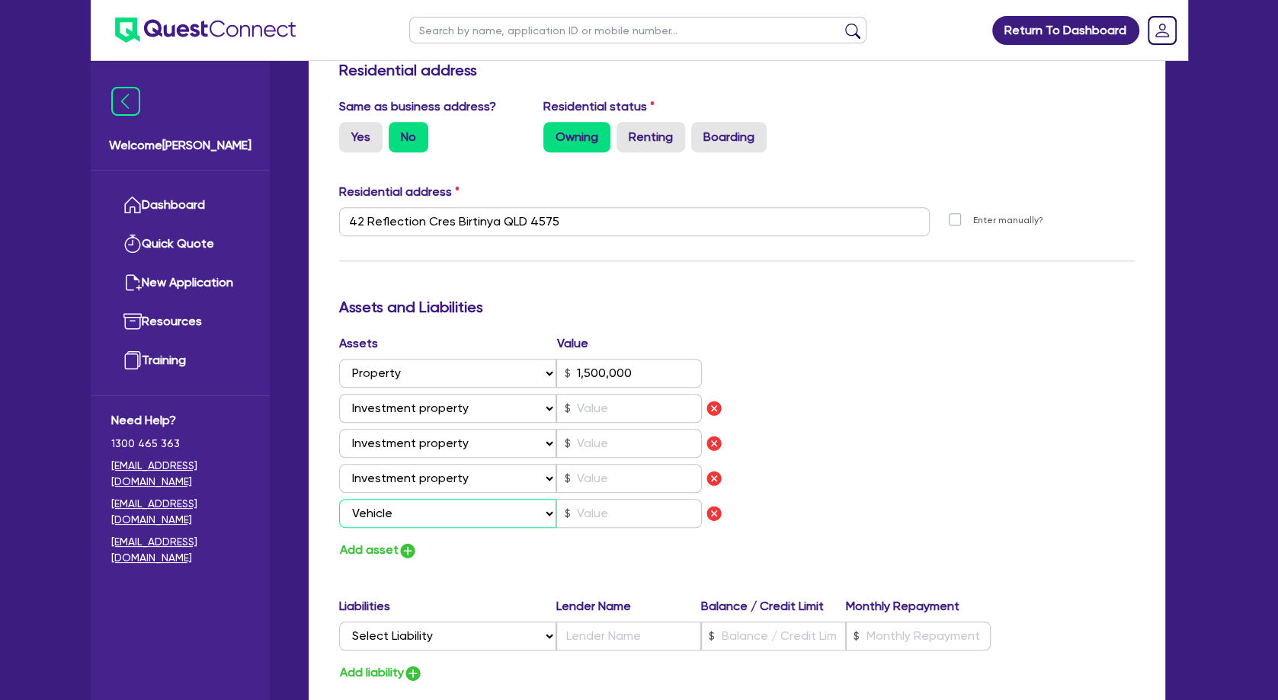
type input "1,500,000"
click at [900, 466] on div "Assets Value Select Asset Cash Property Investment property Vehicle Truck Trail…" at bounding box center [737, 448] width 819 height 226
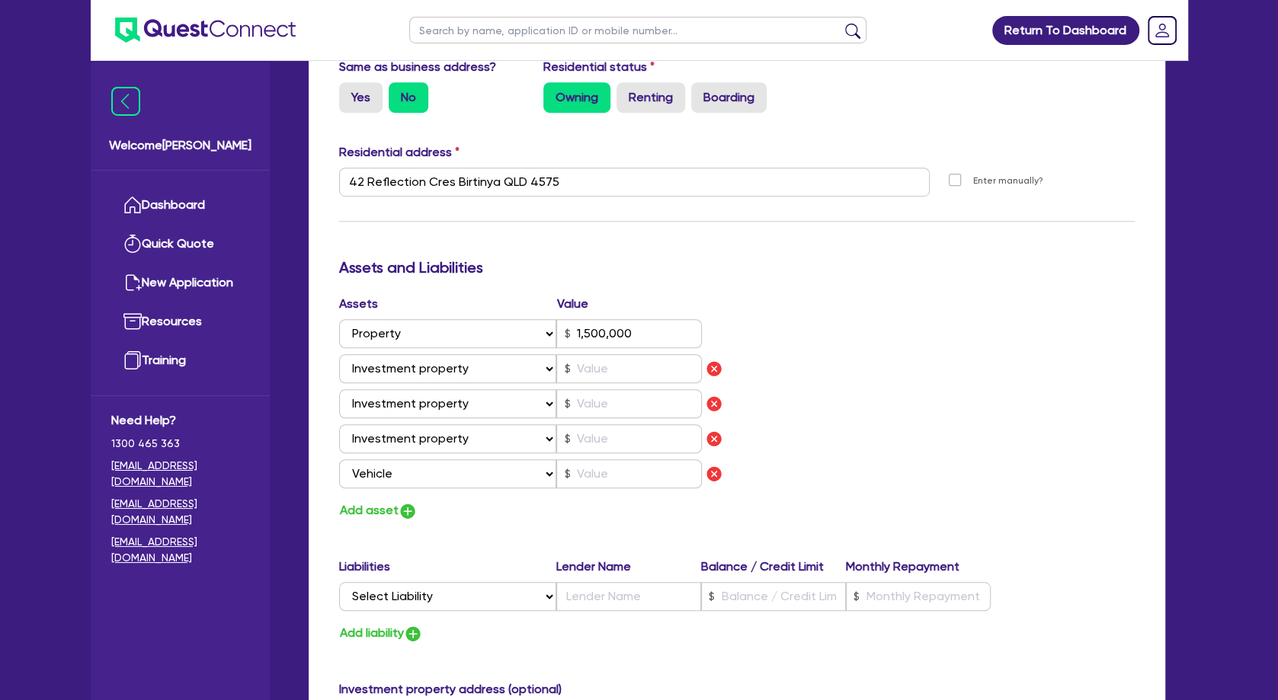
scroll to position [741, 0]
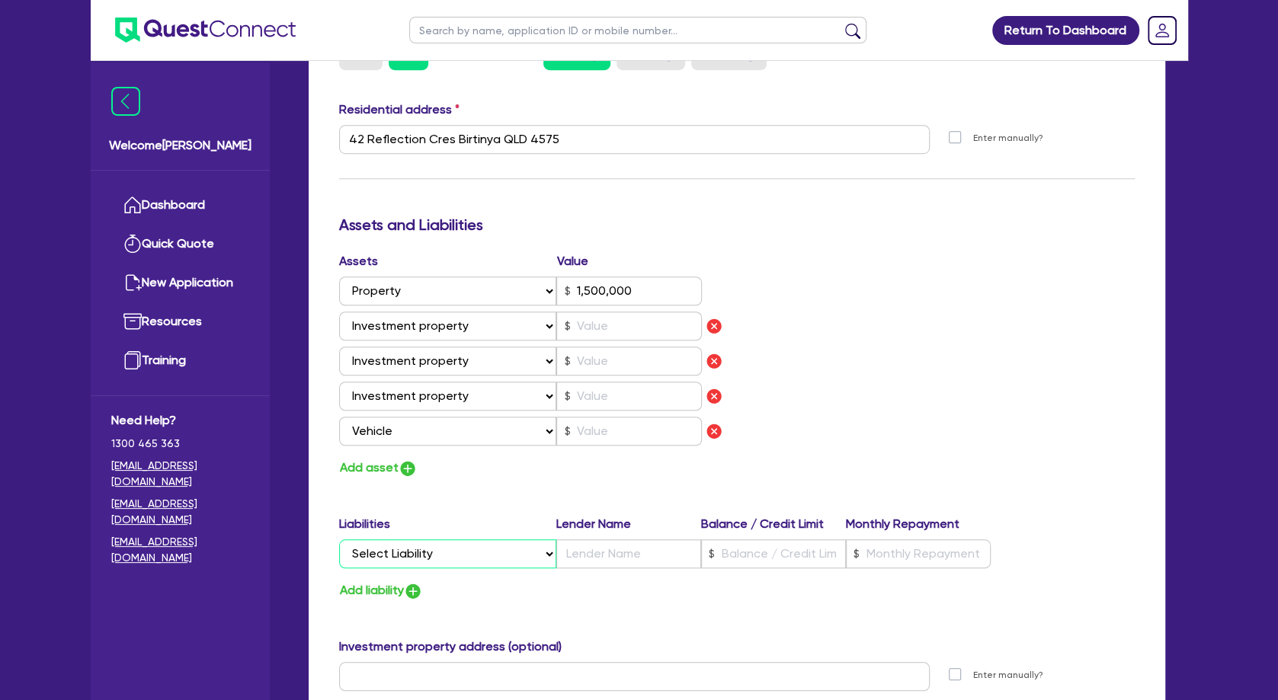
click at [339, 540] on select "Select Liability Credit card Mortgage Investment property loan Vehicle loan Tru…" at bounding box center [447, 554] width 217 height 29
select select "MORTGAGE"
click option "Mortgage" at bounding box center [0, 0] width 0 height 0
type input "0"
type input "0405 296 792"
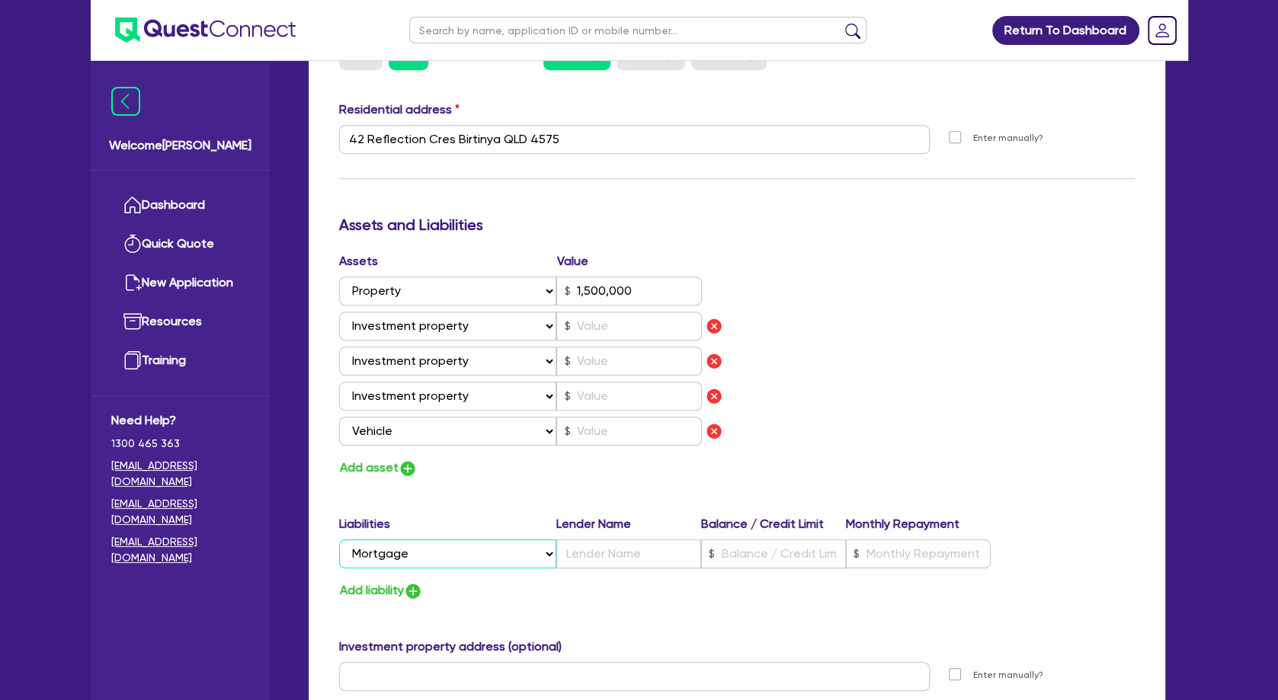
type input "1,500,000"
click at [373, 463] on button "Add asset" at bounding box center [378, 468] width 79 height 21
type input "0"
type input "0405 296 792"
type input "1,500,000"
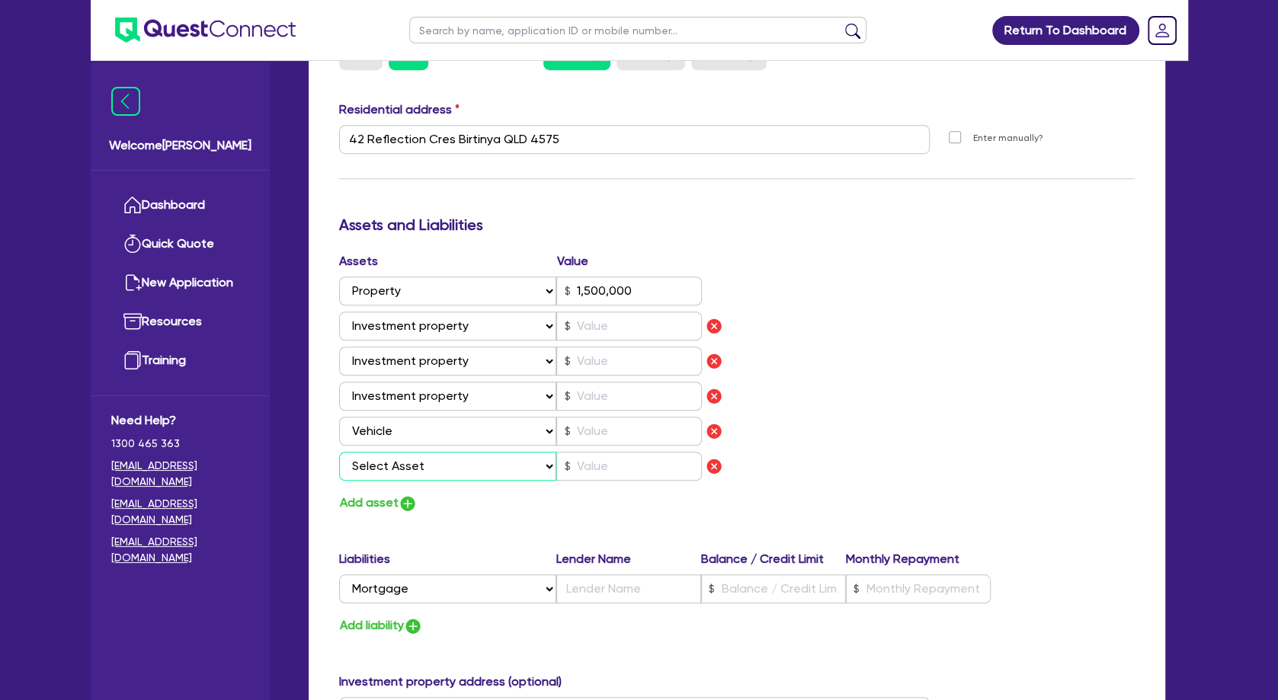
click at [339, 452] on select "Select Asset Cash Property Investment property Vehicle Truck Trailer Equipment …" at bounding box center [448, 466] width 218 height 29
select select "CASH"
click option "Cash" at bounding box center [0, 0] width 0 height 0
type input "0"
type input "0405 296 792"
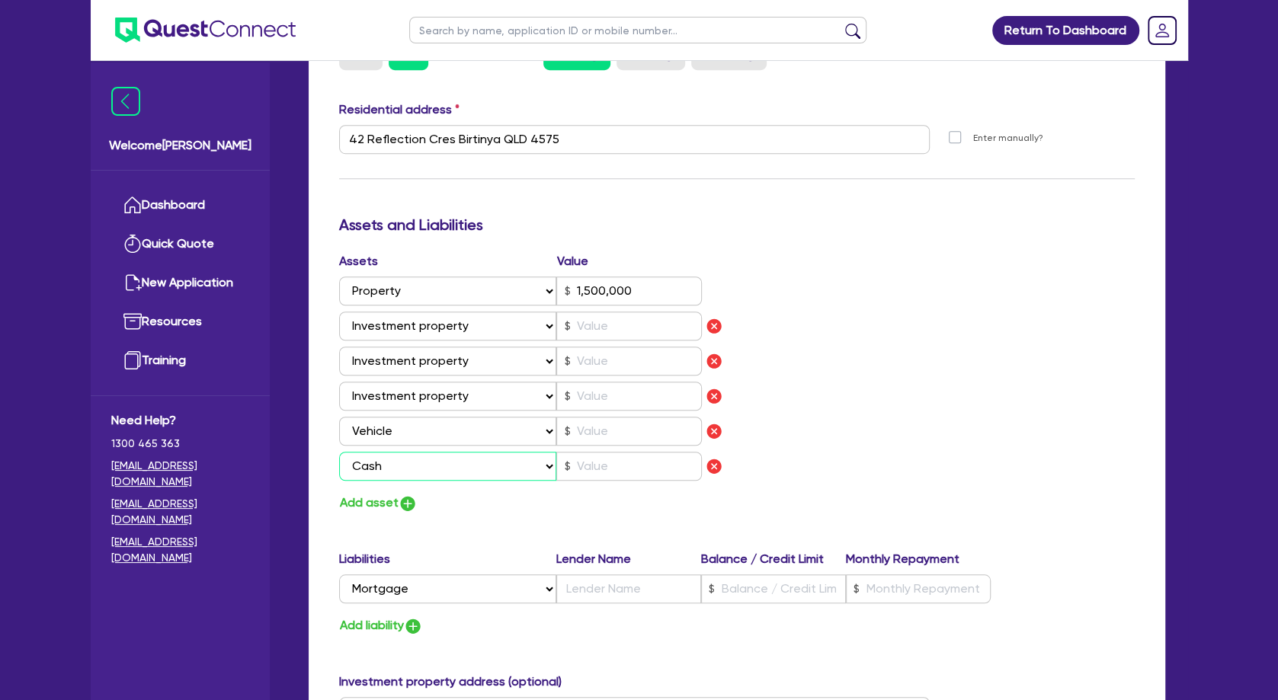
type input "1,500,000"
click at [635, 582] on input "text" at bounding box center [628, 589] width 145 height 29
type input "0"
type input "0405 296 792"
type input "1,500,000"
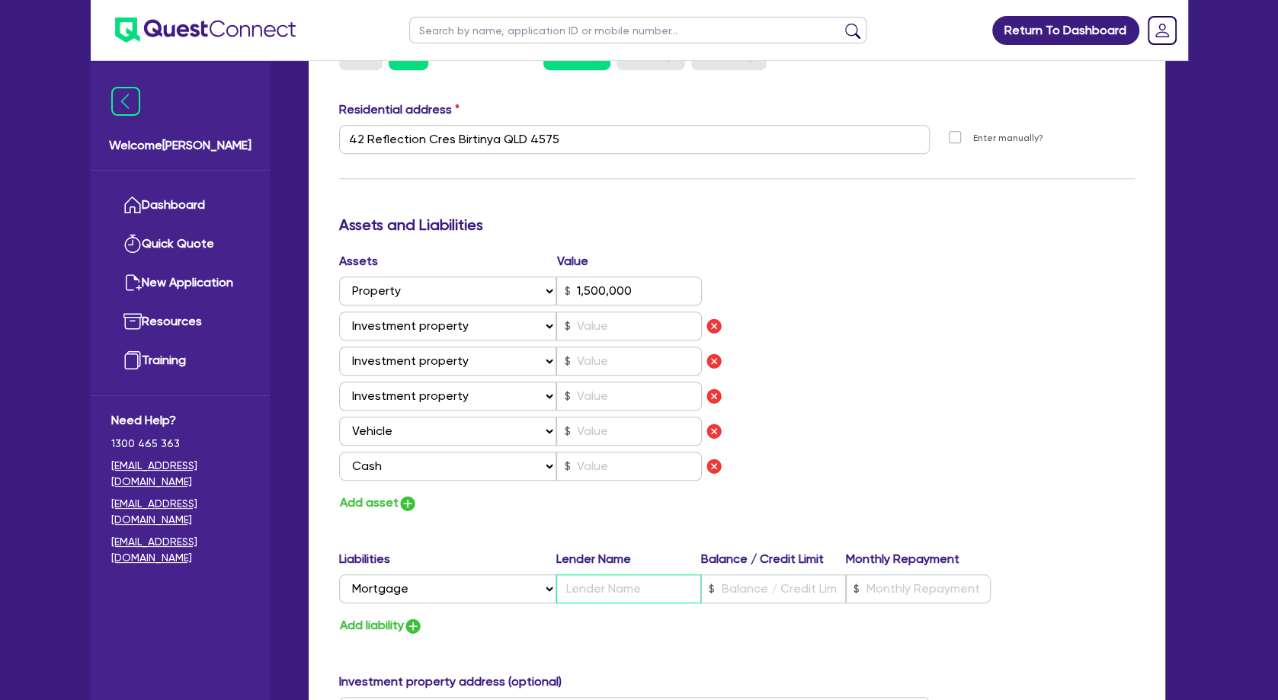
type input "A"
type input "0"
type input "0405 296 792"
type input "1,500,000"
type input "AN"
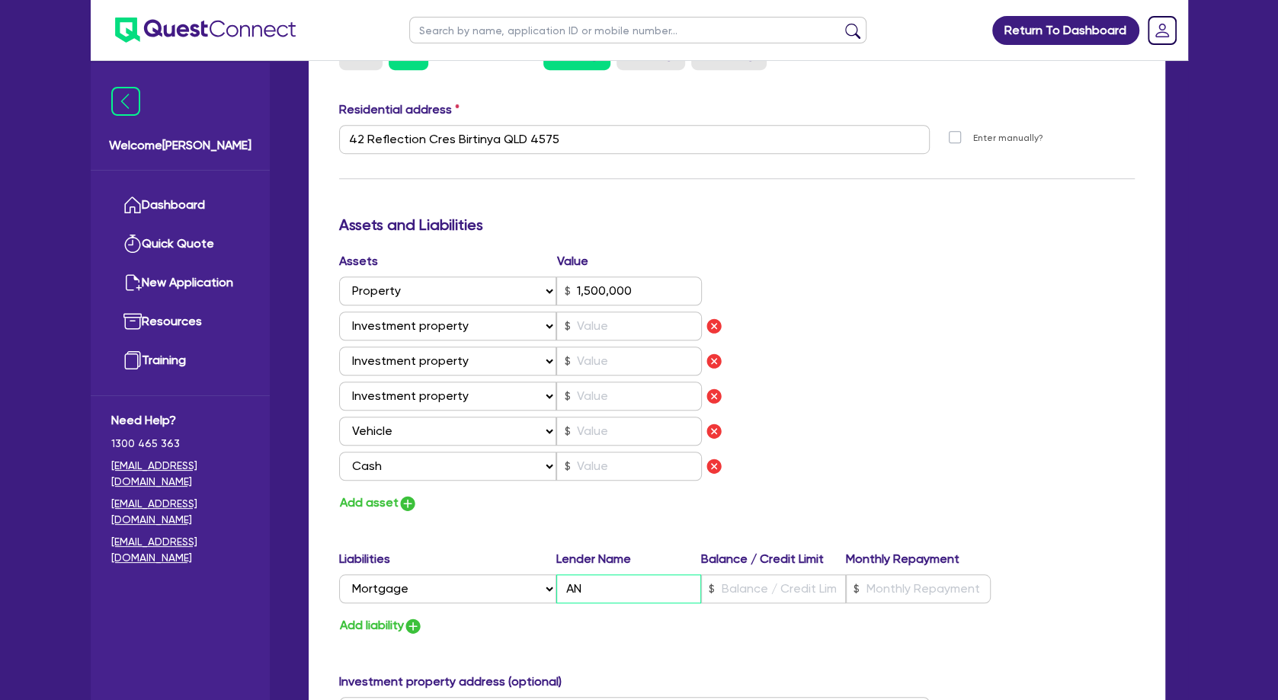
type input "0"
type input "0405 296 792"
type input "1,500,000"
type input "ANZ"
type input "0"
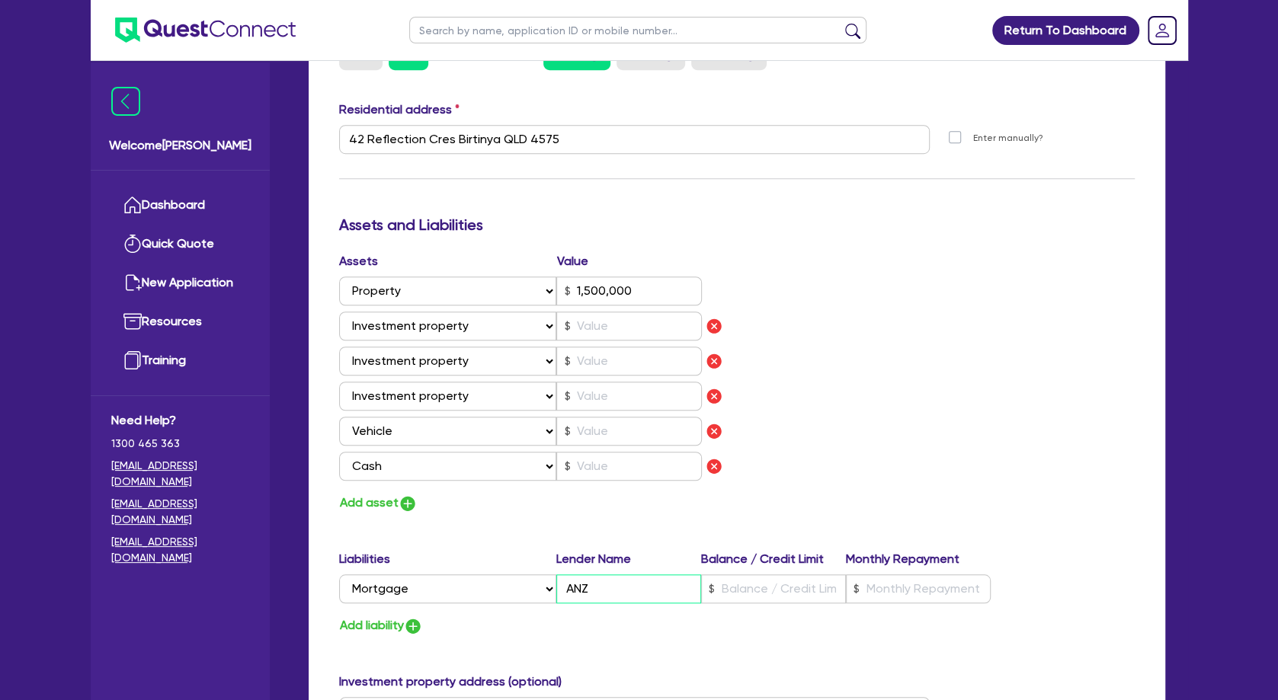
type input "0405 296 792"
type input "1,500,000"
type input "ANZ"
click at [656, 521] on div "Update residential status for Director #1 Boarding is only acceptable when the …" at bounding box center [737, 259] width 796 height 1380
click at [606, 332] on input "text" at bounding box center [629, 326] width 146 height 29
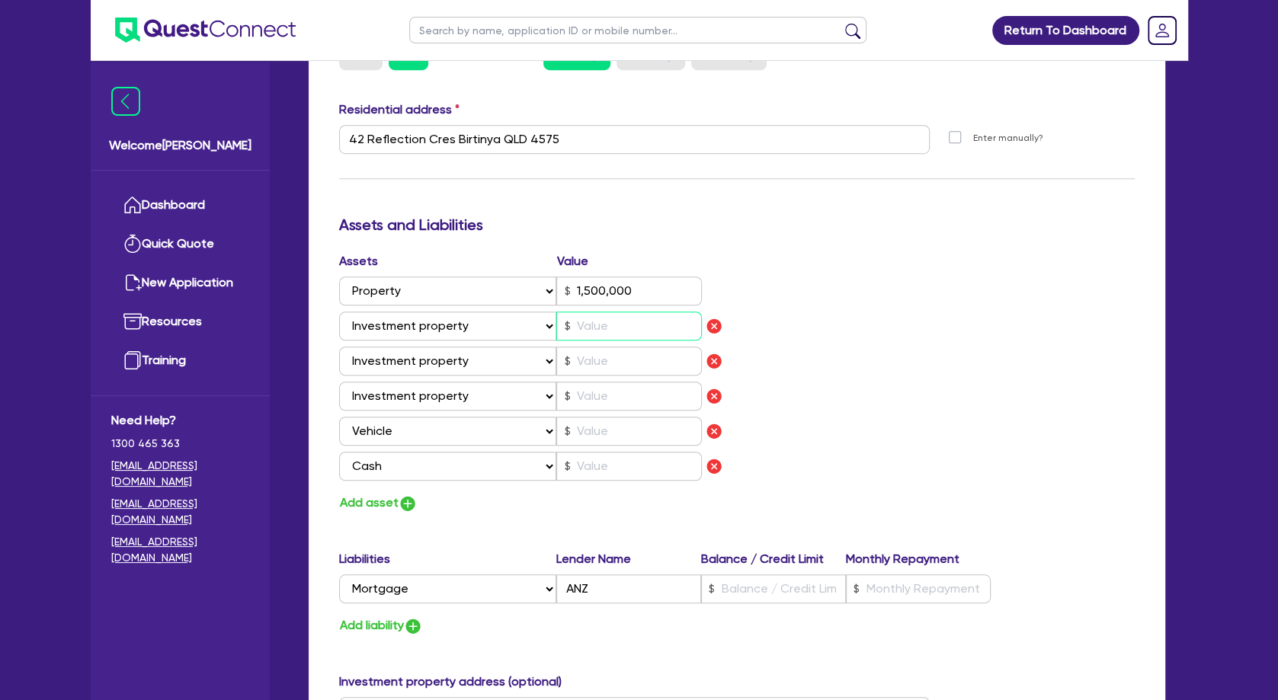
type input "0"
type input "0405 296 792"
type input "1,500,000"
type input "1"
click at [608, 366] on input "text" at bounding box center [629, 361] width 146 height 29
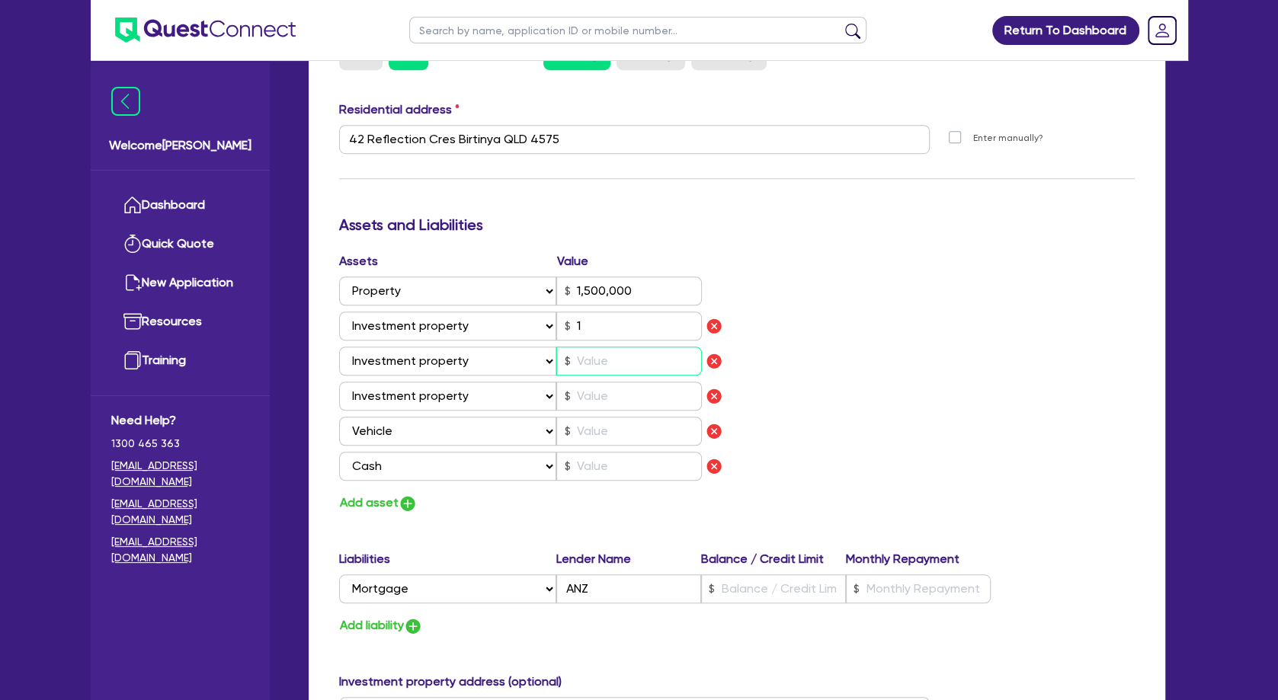
type input "0"
type input "0405 296 792"
type input "1,500,000"
type input "1"
click at [613, 396] on input "text" at bounding box center [629, 396] width 146 height 29
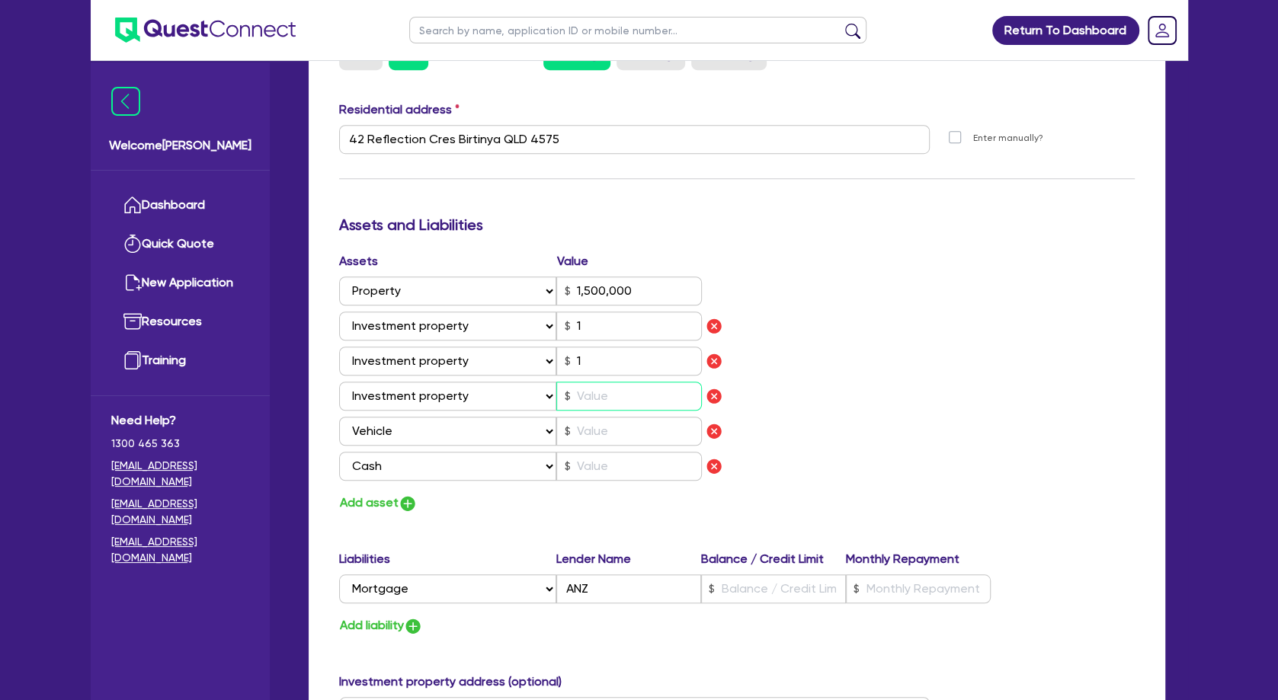
type input "0"
type input "0405 296 792"
type input "1,500,000"
type input "1"
click at [723, 592] on input "text" at bounding box center [773, 589] width 145 height 29
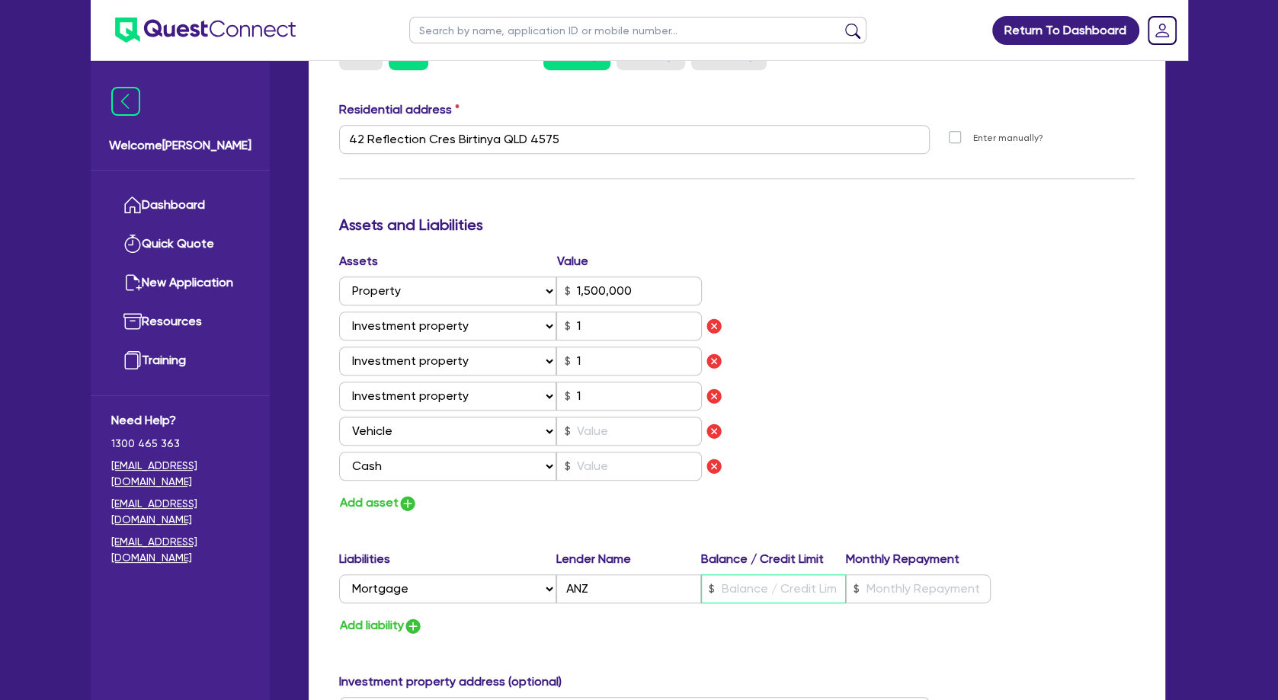
type input "0"
type input "0405 296 792"
type input "1,500,000"
type input "1"
click at [877, 588] on input "text" at bounding box center [918, 589] width 145 height 29
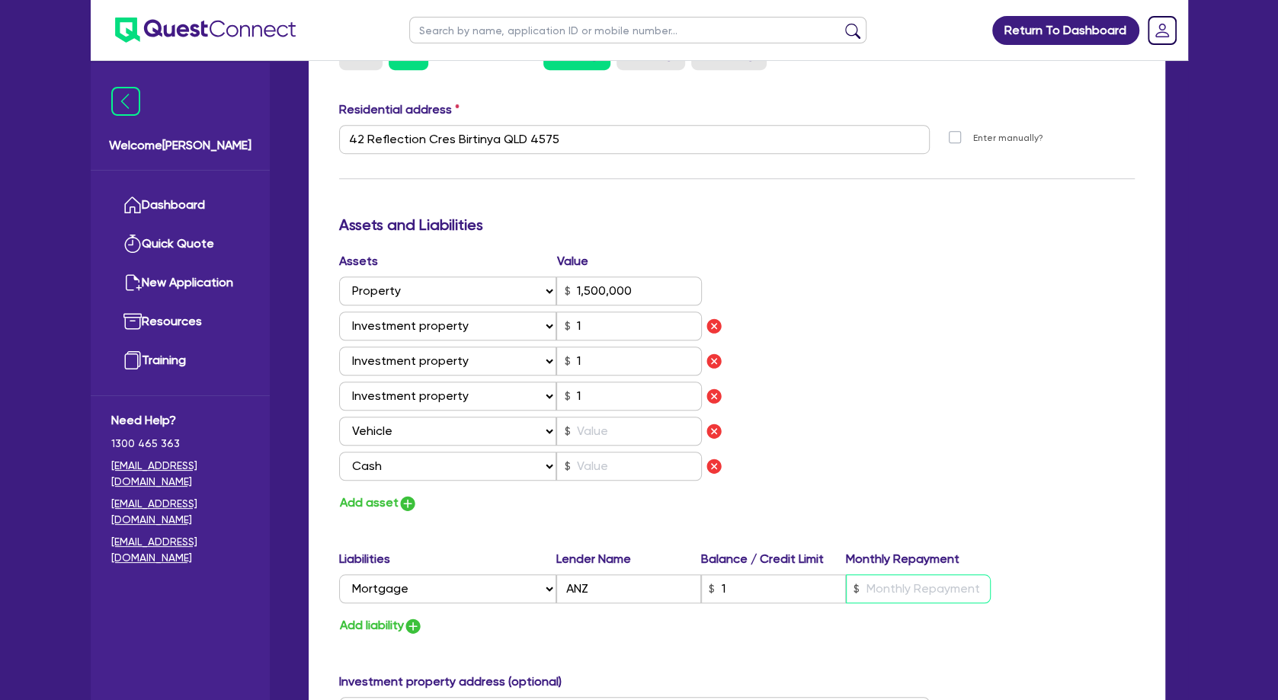
type input "0"
type input "0405 296 792"
type input "1,500,000"
type input "1"
drag, startPoint x: 901, startPoint y: 460, endPoint x: 873, endPoint y: 443, distance: 32.8
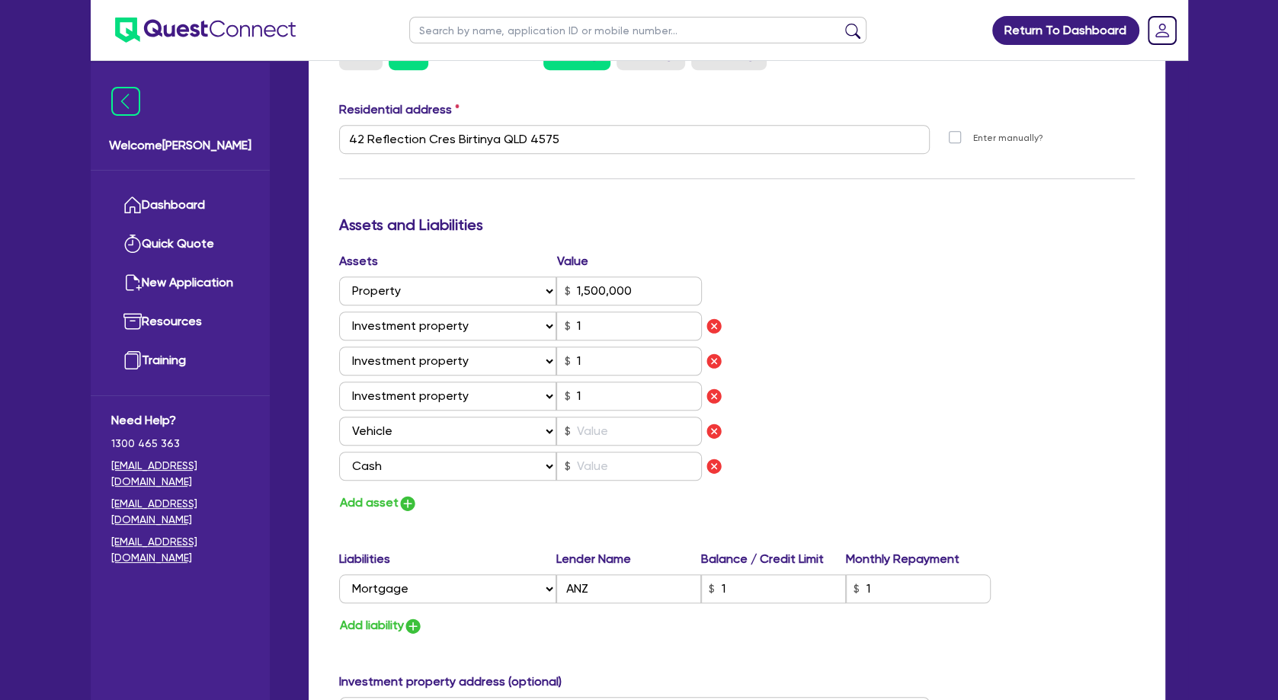
click at [901, 460] on div "Assets Value Select Asset Cash Property Investment property Vehicle Truck Trail…" at bounding box center [737, 382] width 819 height 261
click at [648, 437] on input "text" at bounding box center [629, 431] width 146 height 29
click at [383, 622] on button "Add liability" at bounding box center [381, 626] width 84 height 21
type input "0"
type input "0405 296 792"
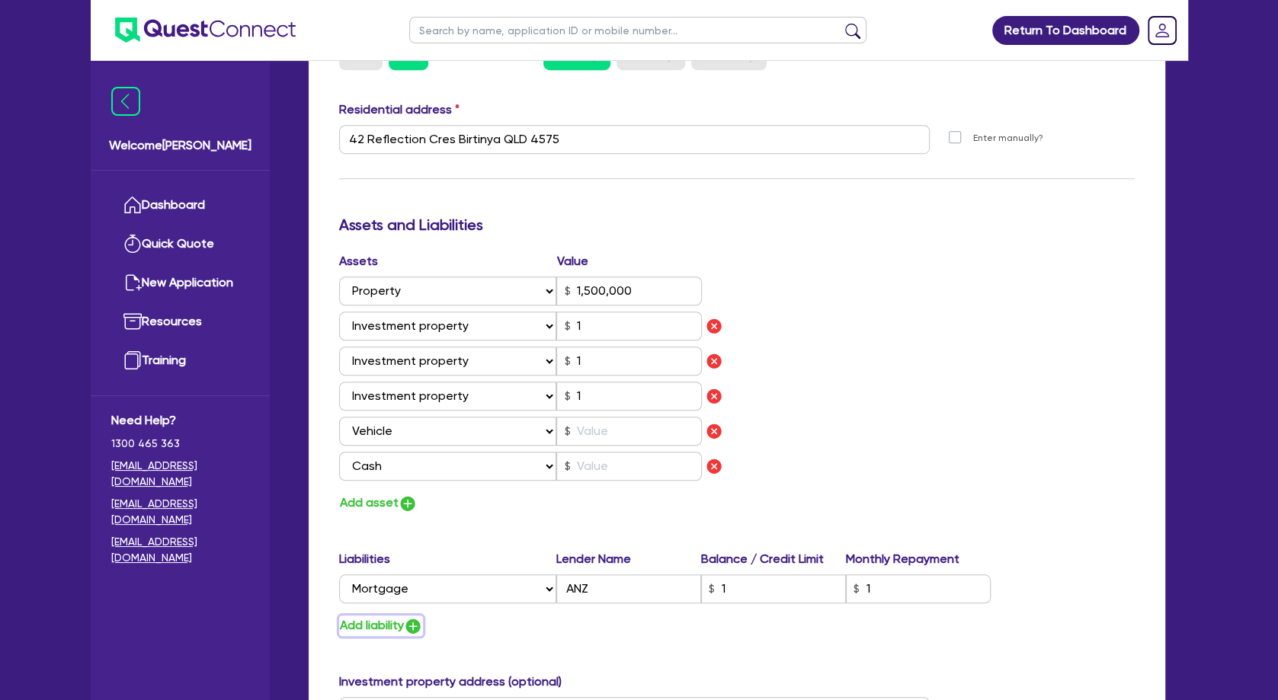
type input "1,500,000"
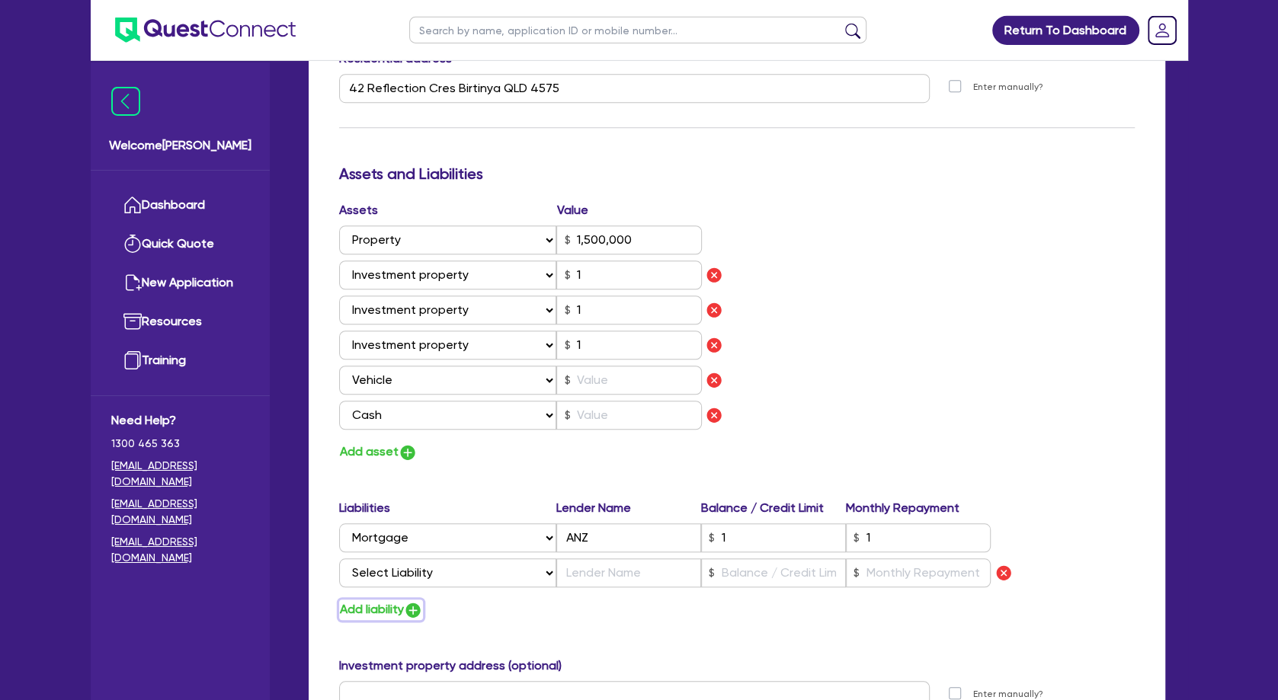
scroll to position [823, 0]
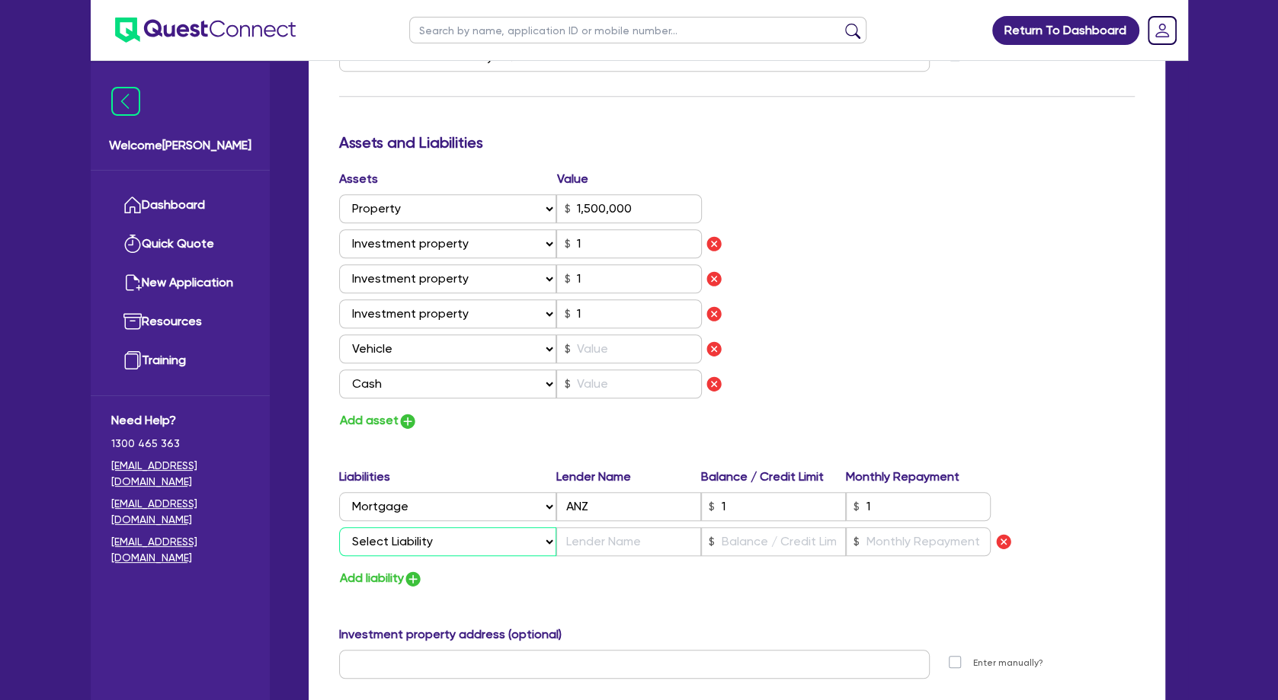
click at [339, 527] on select "Select Liability Credit card Mortgage Investment property loan Vehicle loan Tru…" at bounding box center [447, 541] width 217 height 29
click at [638, 443] on div "Update residential status for Director #1 Boarding is only acceptable when the …" at bounding box center [737, 194] width 796 height 1415
click at [601, 348] on input "text" at bounding box center [629, 349] width 146 height 29
type input "0"
type input "0405 296 792"
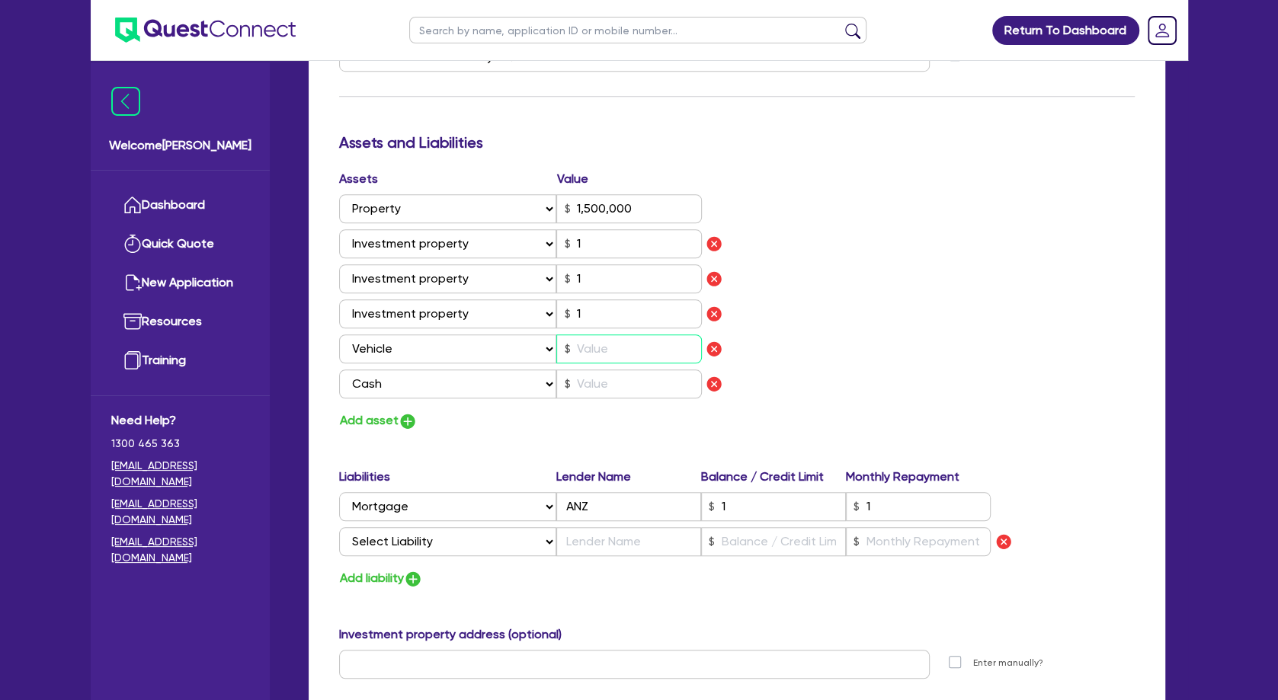
type input "1,500,000"
type input "4"
type input "0"
type input "0405 296 792"
type input "1,500,000"
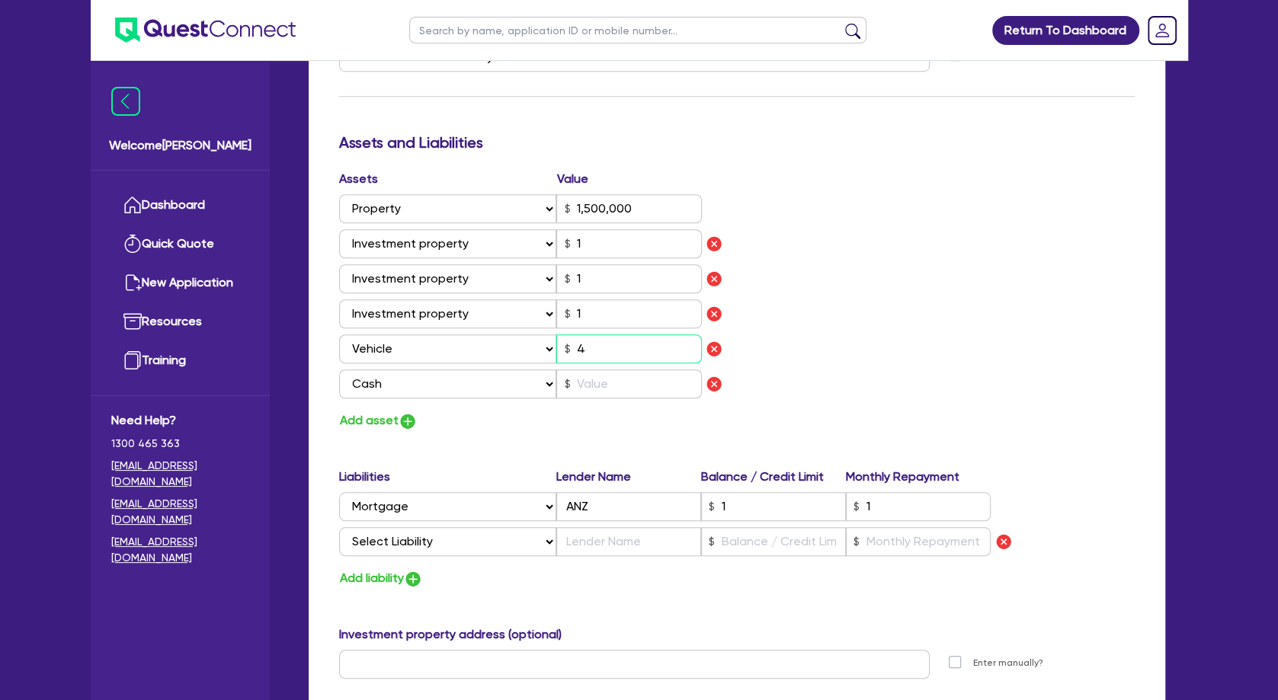
type input "45"
type input "0"
type input "0405 296 792"
type input "1,500,000"
type input "450"
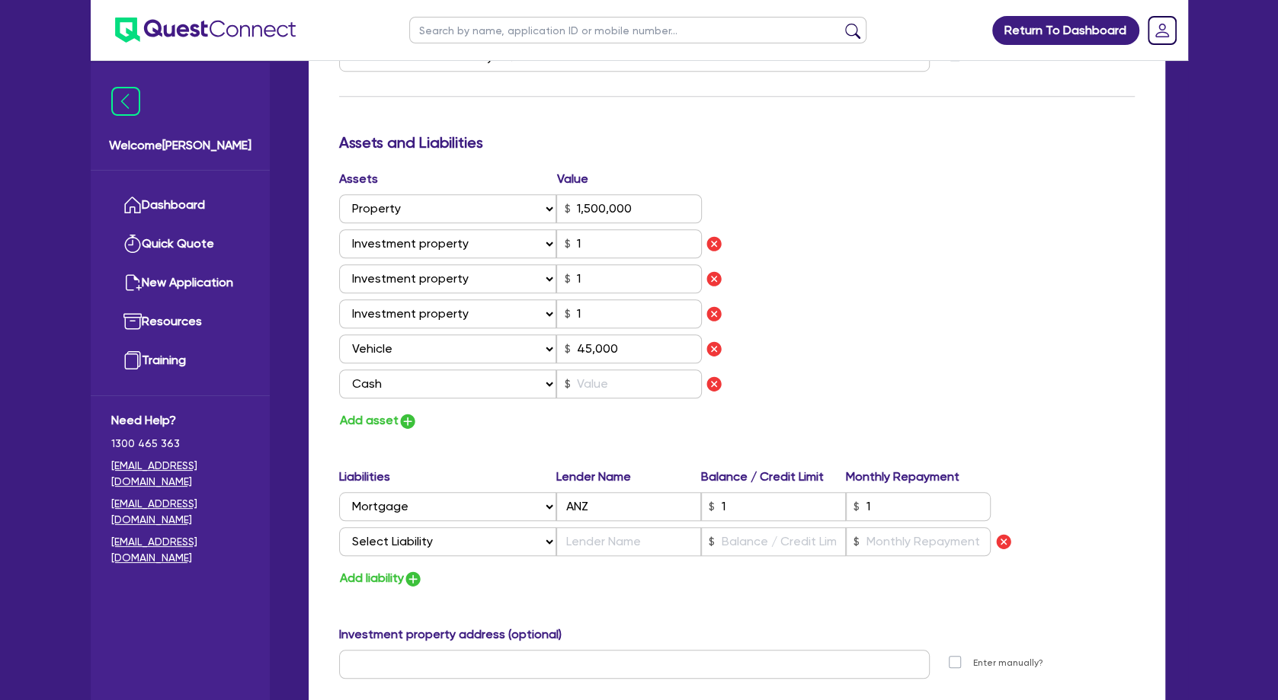
click at [854, 351] on div "Assets Value Select Asset Cash Property Investment property Vehicle Truck Trail…" at bounding box center [737, 300] width 819 height 261
click at [361, 422] on button "Add asset" at bounding box center [378, 421] width 79 height 21
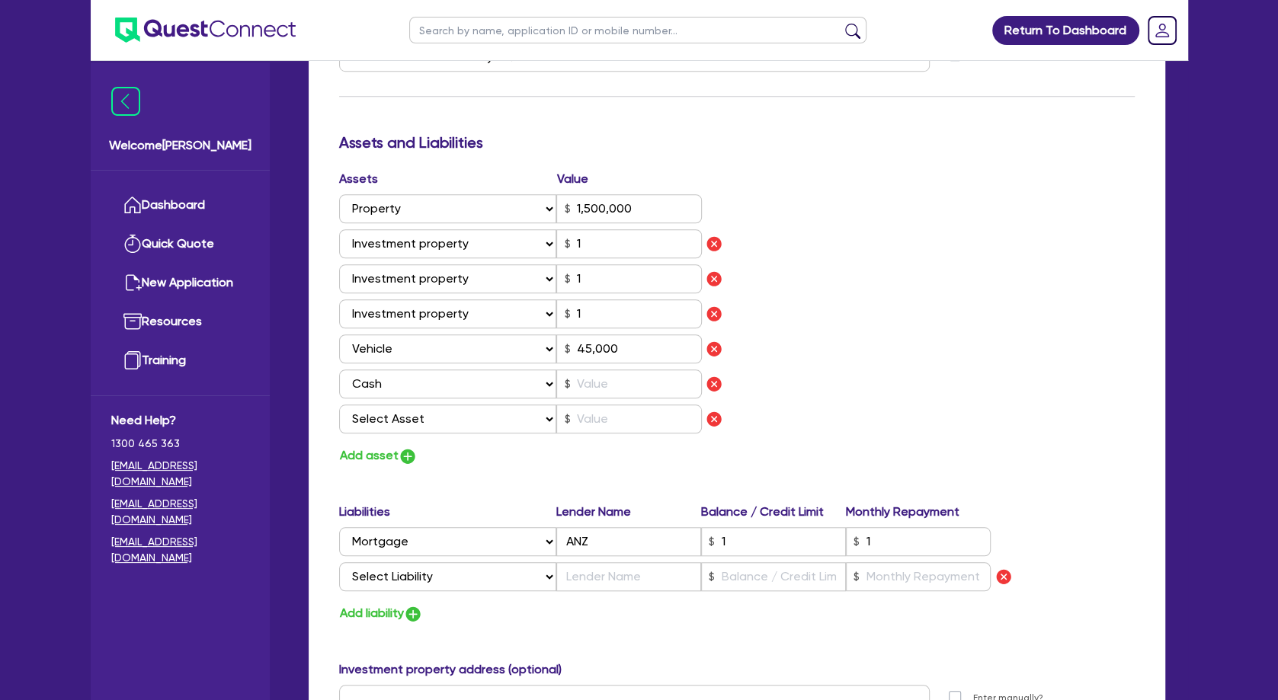
click at [827, 323] on div "Assets Value Select Asset Cash Property Investment property Vehicle Truck Trail…" at bounding box center [737, 318] width 819 height 297
click at [339, 405] on select "Select Asset Cash Property Investment property Vehicle Truck Trailer Equipment …" at bounding box center [448, 419] width 218 height 29
click option "Truck" at bounding box center [0, 0] width 0 height 0
click at [339, 405] on select "Select Asset Cash Property Investment property Vehicle Truck Trailer Equipment …" at bounding box center [448, 419] width 218 height 29
click option "Truck" at bounding box center [0, 0] width 0 height 0
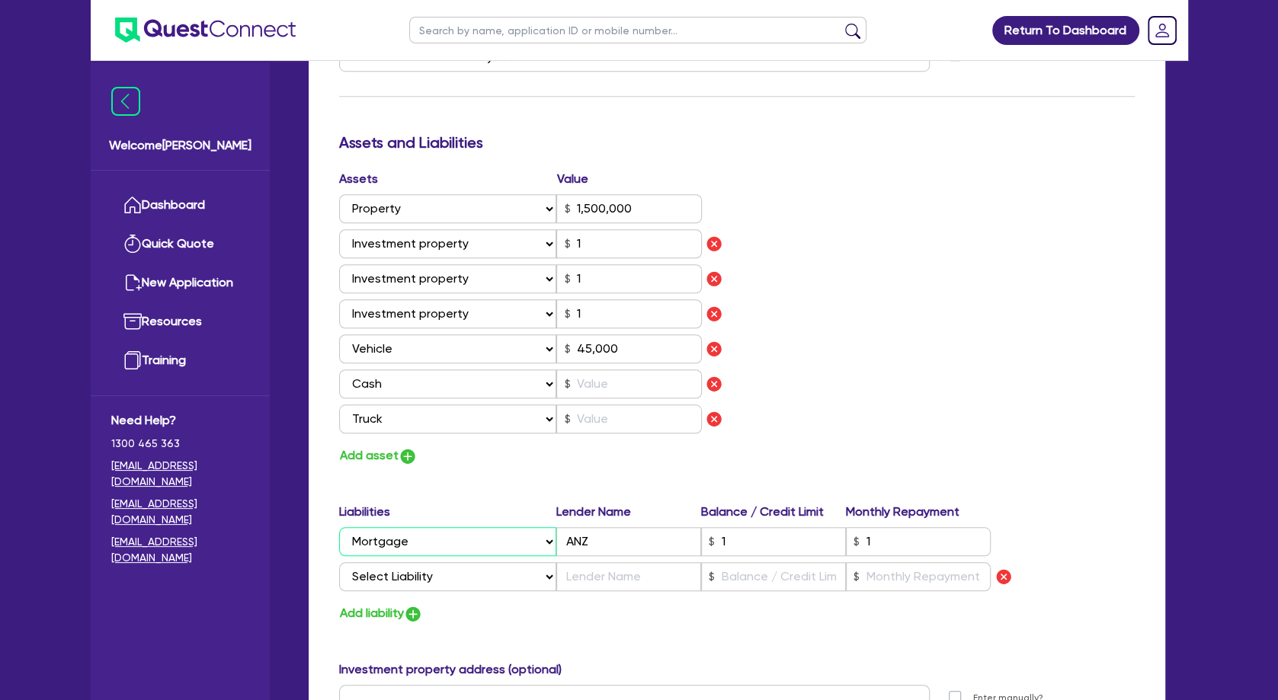
click at [339, 527] on select "Select Liability Credit card Mortgage Investment property loan Vehicle loan Tru…" at bounding box center [447, 541] width 217 height 29
click option "Vehicle loan" at bounding box center [0, 0] width 0 height 0
click at [645, 418] on input "text" at bounding box center [629, 419] width 146 height 29
click at [339, 405] on select "Select Asset Cash Property Investment property Vehicle Truck Trailer Equipment …" at bounding box center [448, 419] width 218 height 29
click option "Vehicle" at bounding box center [0, 0] width 0 height 0
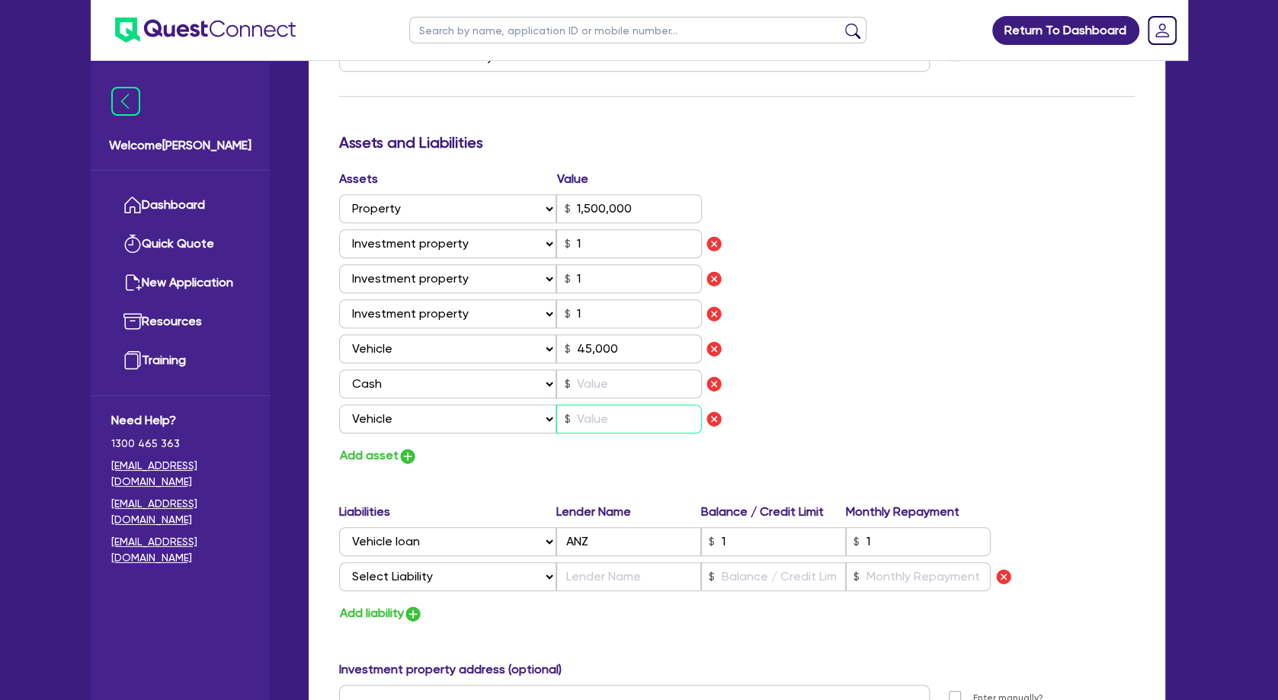
click at [615, 425] on input "text" at bounding box center [629, 419] width 146 height 29
click at [789, 397] on div "Assets Value Select Asset Cash Property Investment property Vehicle Truck Trail…" at bounding box center [737, 318] width 819 height 297
click at [377, 451] on button "Add asset" at bounding box center [378, 456] width 79 height 21
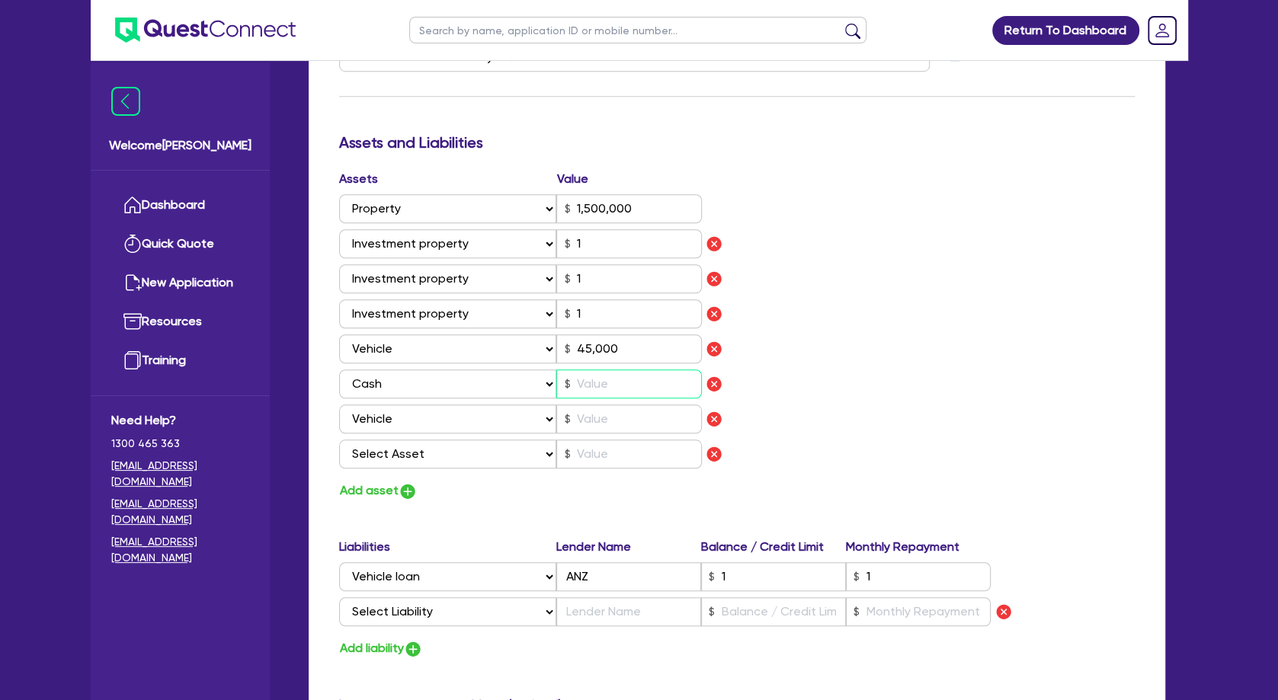
click at [587, 378] on input "text" at bounding box center [629, 384] width 146 height 29
click at [877, 374] on div "Assets Value Select Asset Cash Property Investment property Vehicle Truck Trail…" at bounding box center [737, 336] width 819 height 332
click at [339, 440] on select "Select Asset Cash Property Investment property Vehicle Truck Trailer Equipment …" at bounding box center [448, 454] width 218 height 29
click option "Household & personal asset" at bounding box center [0, 0] width 0 height 0
click at [394, 491] on button "Add asset" at bounding box center [378, 491] width 79 height 21
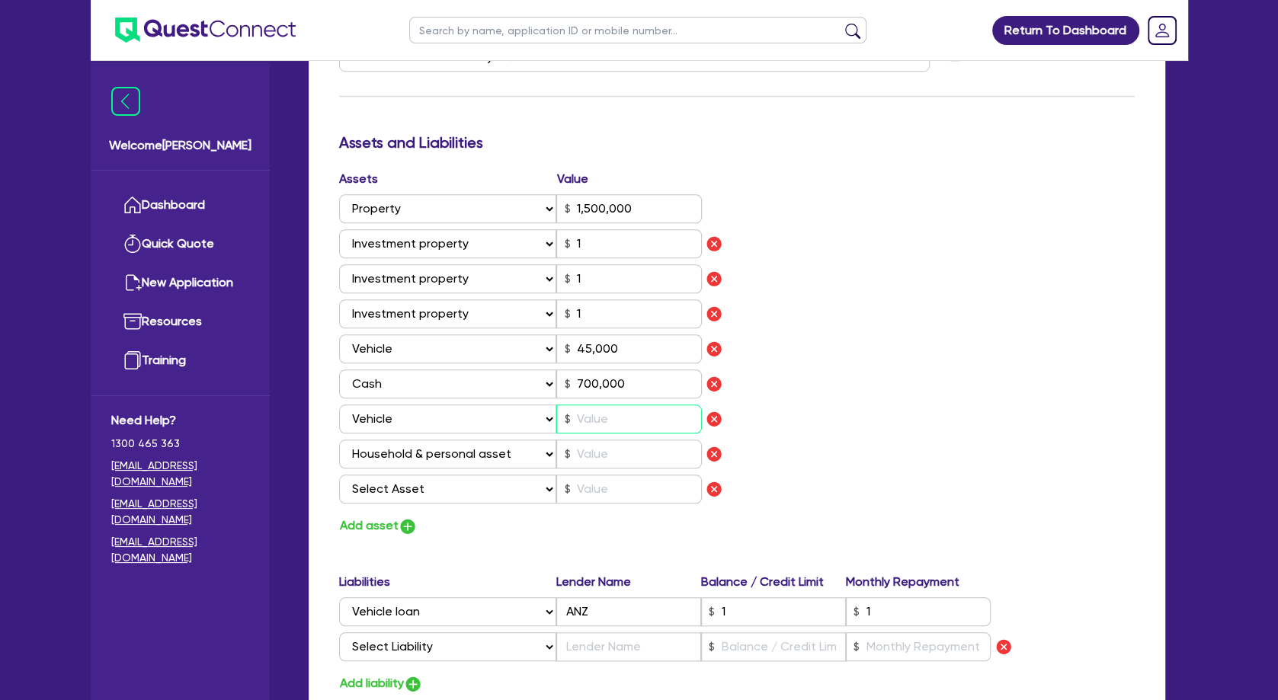
click at [623, 412] on input "text" at bounding box center [629, 419] width 146 height 29
drag, startPoint x: 989, startPoint y: 375, endPoint x: 782, endPoint y: 416, distance: 211.4
click at [974, 376] on div "Assets Value Select Asset Cash Property Investment property Vehicle Truck Trail…" at bounding box center [737, 353] width 819 height 367
click at [717, 454] on img "button" at bounding box center [714, 454] width 18 height 18
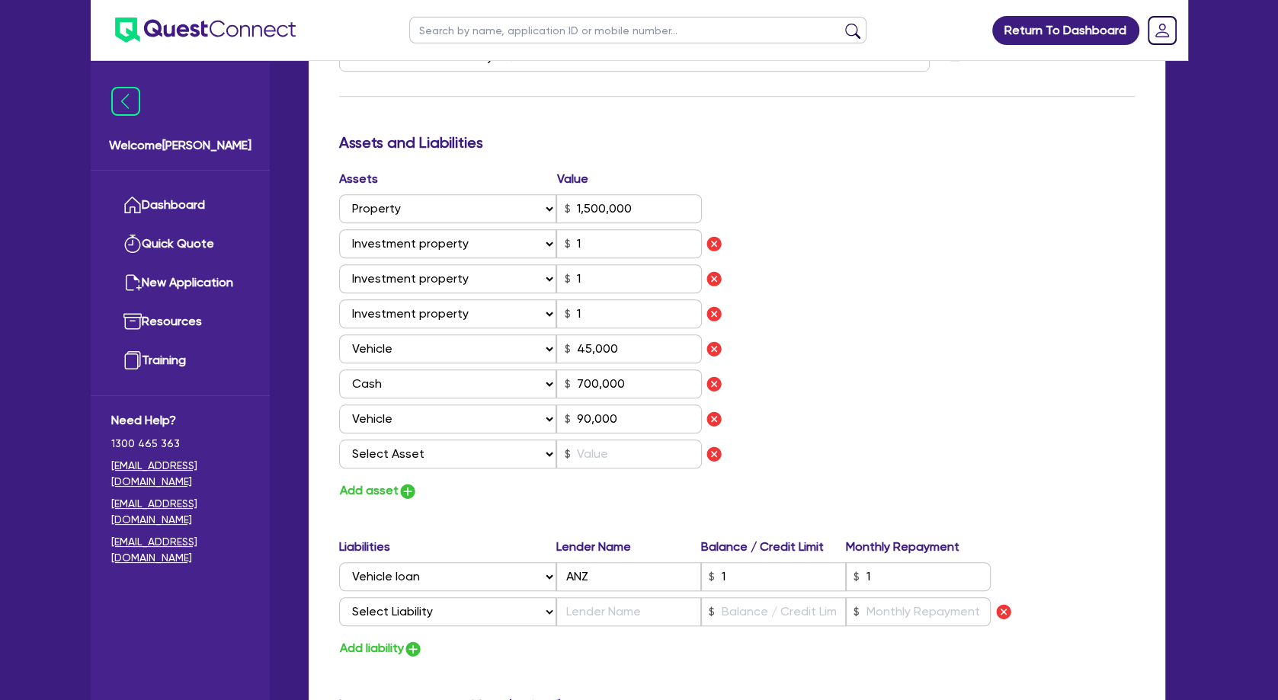
click at [834, 427] on div "Assets Value Select Asset Cash Property Investment property Vehicle Truck Trail…" at bounding box center [737, 336] width 819 height 332
click at [339, 440] on select "Select Asset Cash Property Investment property Vehicle Truck Trailer Equipment …" at bounding box center [448, 454] width 218 height 29
click option "Other asset" at bounding box center [0, 0] width 0 height 0
click at [672, 468] on input "text" at bounding box center [629, 454] width 146 height 29
click at [921, 417] on div "Assets Value Select Asset Cash Property Investment property Vehicle Truck Trail…" at bounding box center [737, 336] width 819 height 332
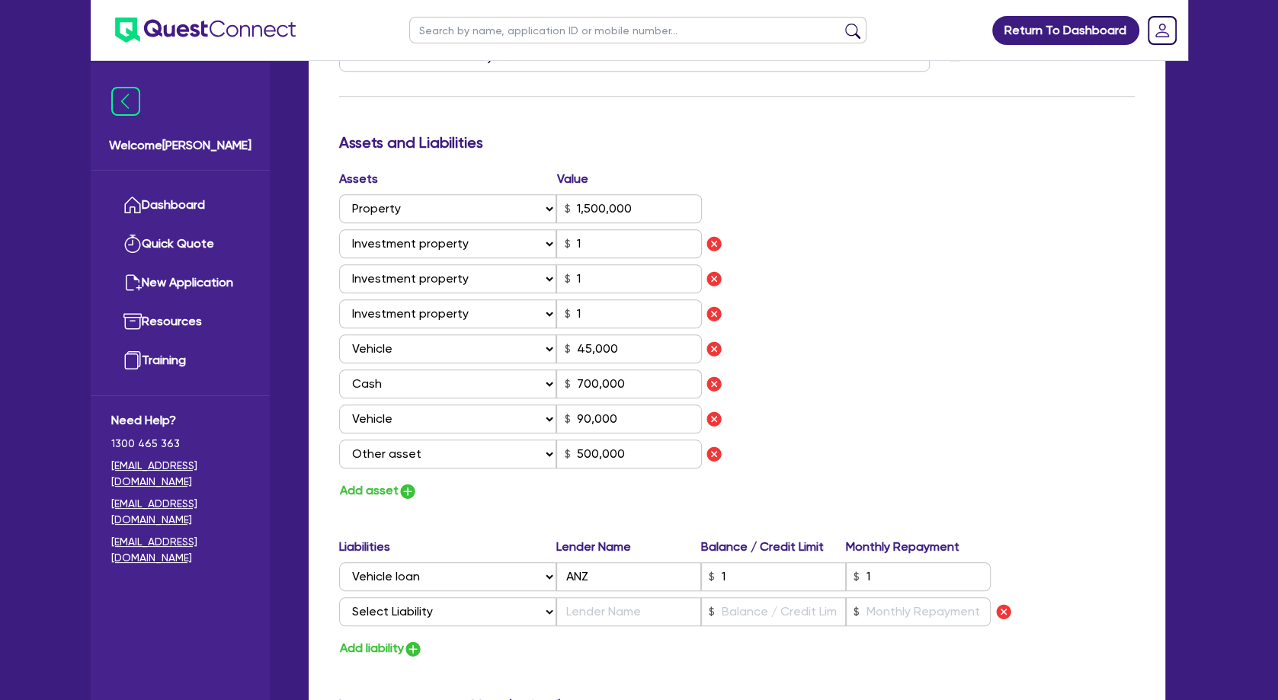
scroll to position [906, 0]
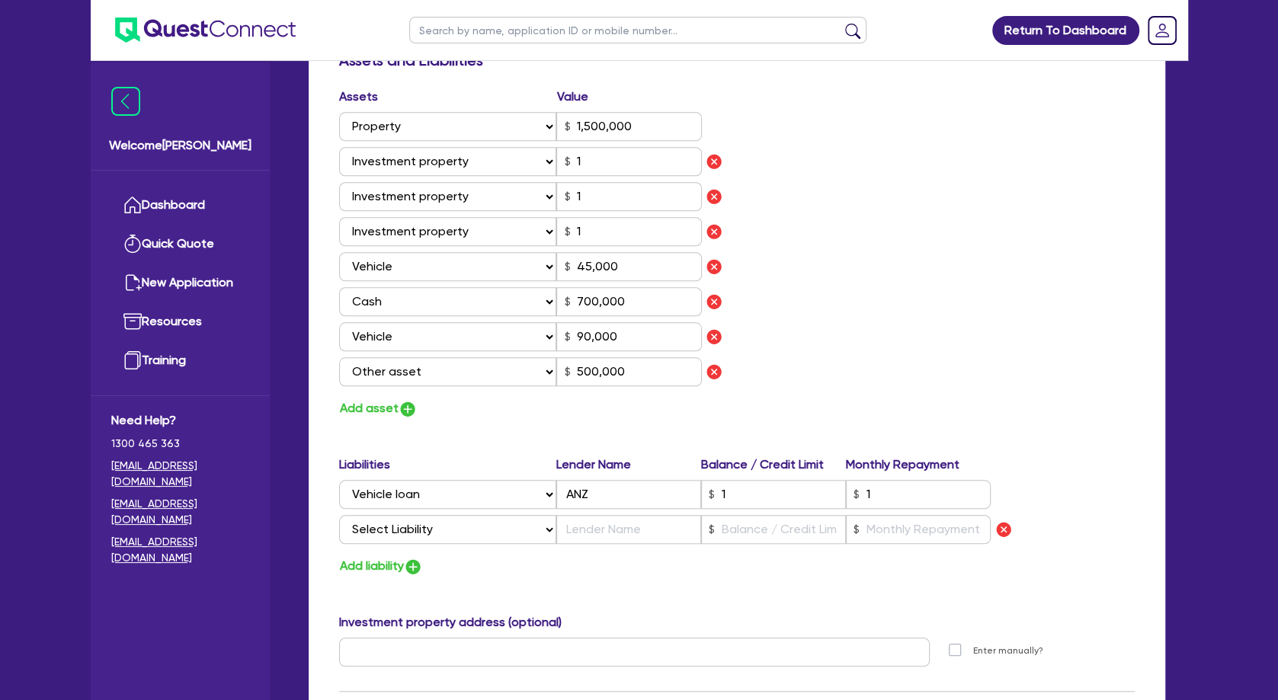
drag, startPoint x: 895, startPoint y: 377, endPoint x: 885, endPoint y: 377, distance: 9.9
click at [892, 377] on div "Assets Value Select Asset Cash Property Investment property Vehicle Truck Trail…" at bounding box center [737, 254] width 819 height 332
click at [339, 515] on select "Select Liability Credit card Mortgage Investment property loan Vehicle loan Tru…" at bounding box center [447, 529] width 217 height 29
click option "Equipment loan" at bounding box center [0, 0] width 0 height 0
click at [765, 537] on input "text" at bounding box center [773, 529] width 145 height 29
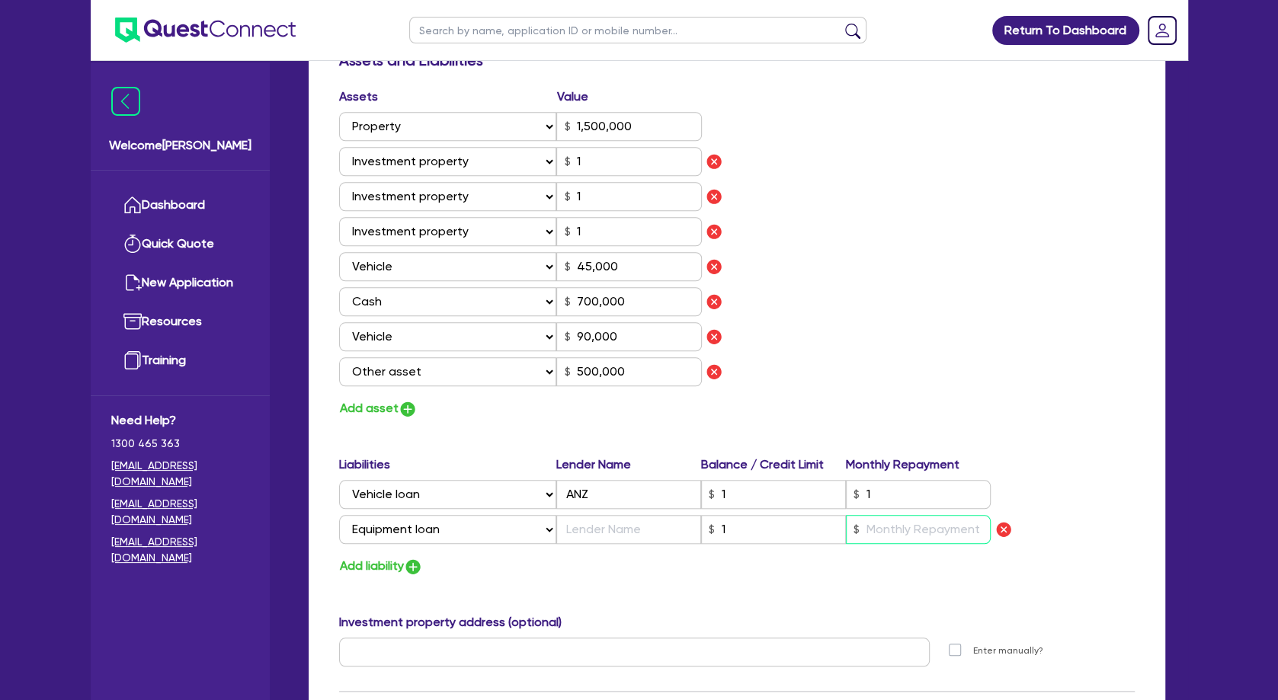
click at [870, 532] on input "text" at bounding box center [918, 529] width 145 height 29
click at [643, 525] on input "text" at bounding box center [628, 529] width 145 height 29
click at [902, 367] on div "Assets Value Select Asset Cash Property Investment property Vehicle Truck Trail…" at bounding box center [737, 254] width 819 height 332
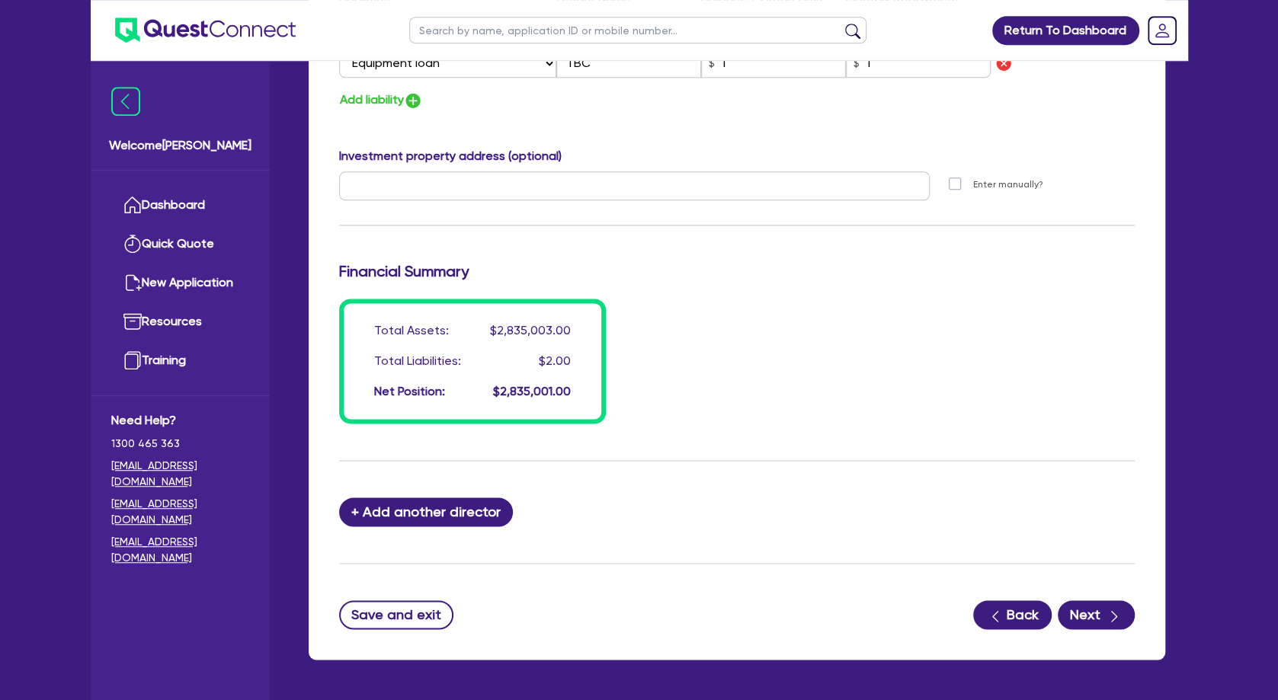
scroll to position [1424, 0]
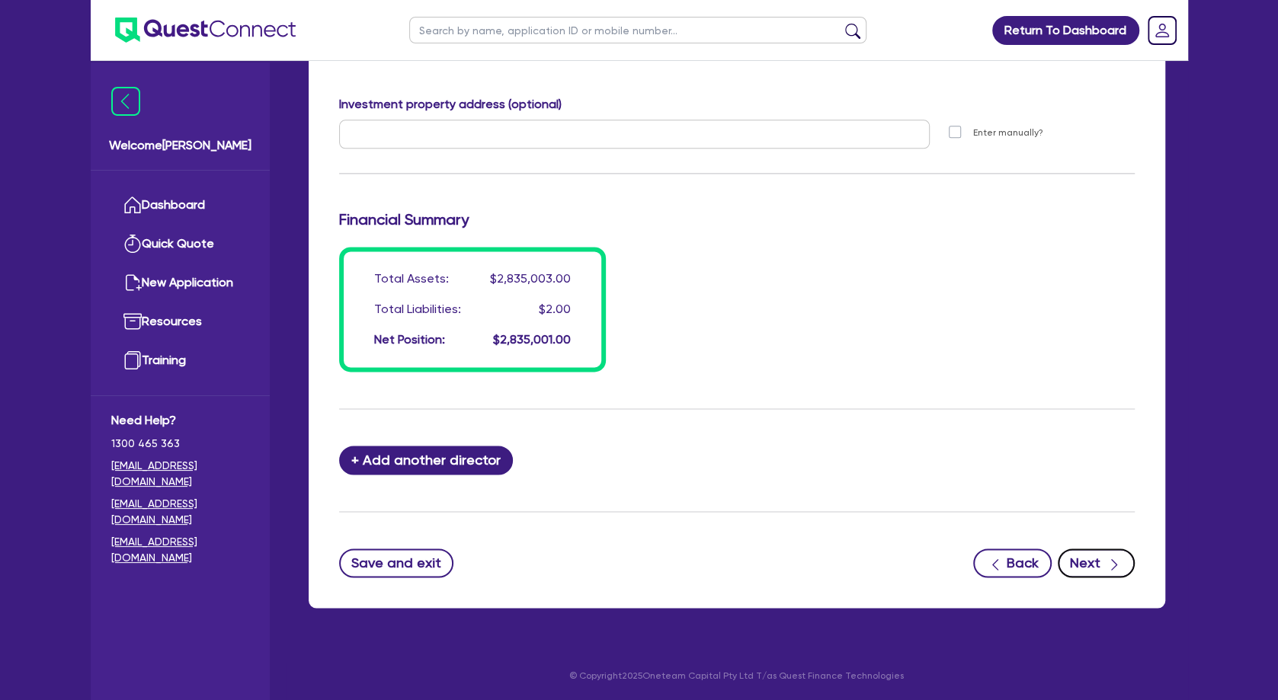
click at [1092, 556] on button "Next" at bounding box center [1096, 563] width 77 height 29
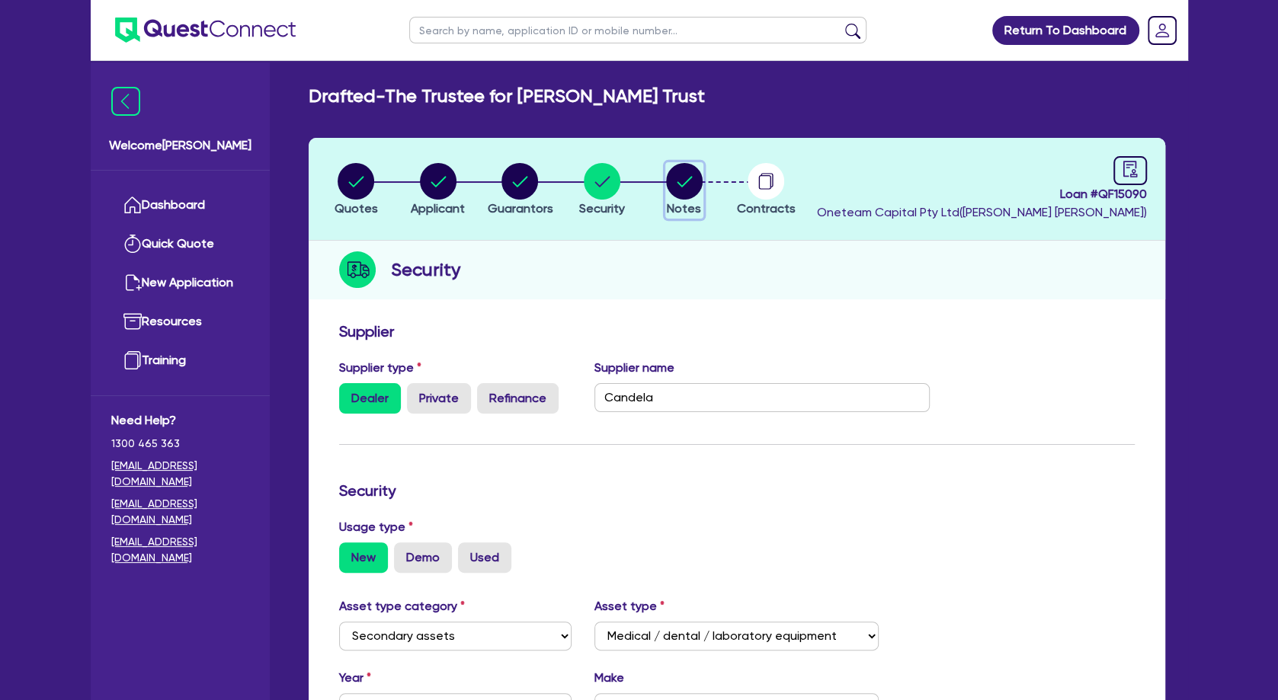
click at [665, 186] on button "Notes" at bounding box center [684, 190] width 38 height 56
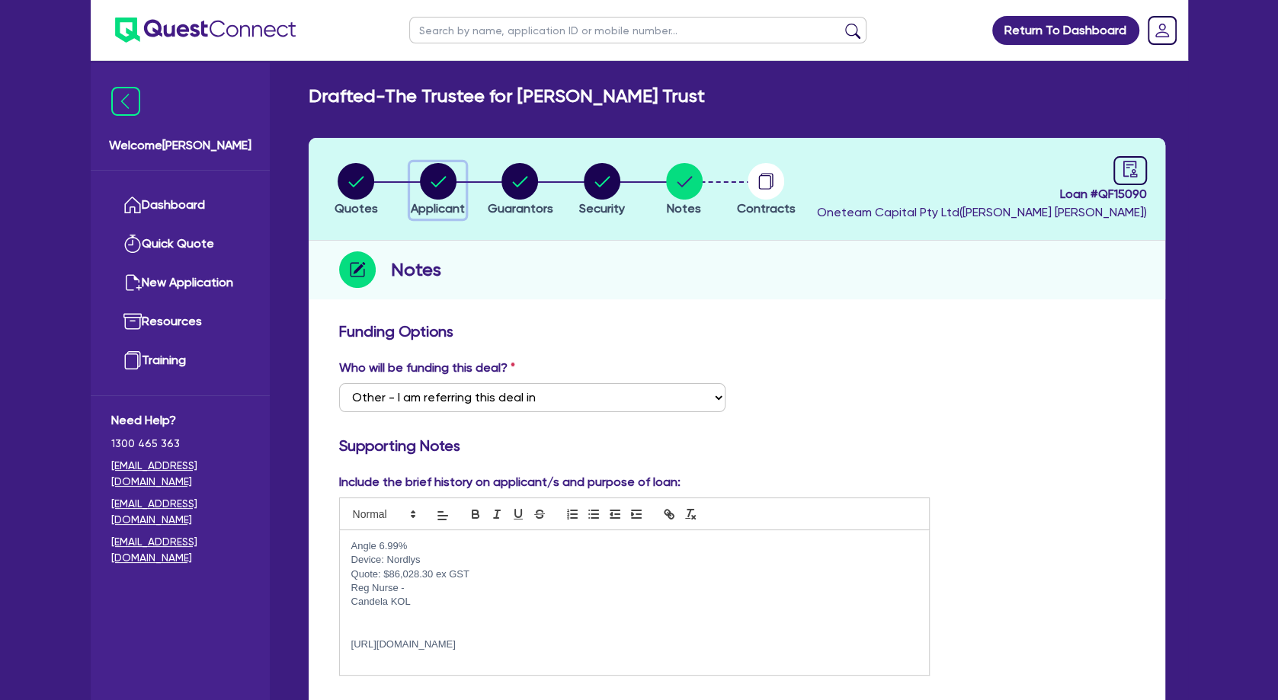
click at [433, 194] on circle "button" at bounding box center [438, 181] width 37 height 37
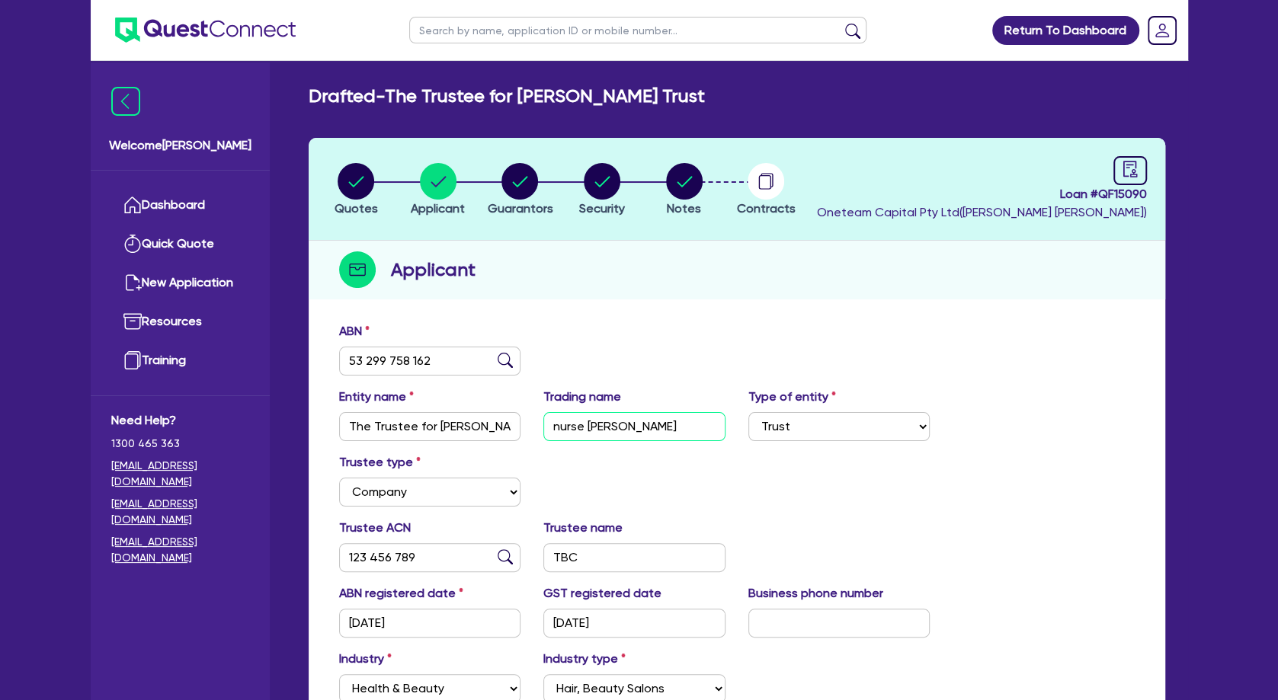
click at [598, 424] on input "nurse [PERSON_NAME]" at bounding box center [634, 426] width 182 height 29
click at [530, 177] on circle "button" at bounding box center [520, 181] width 37 height 37
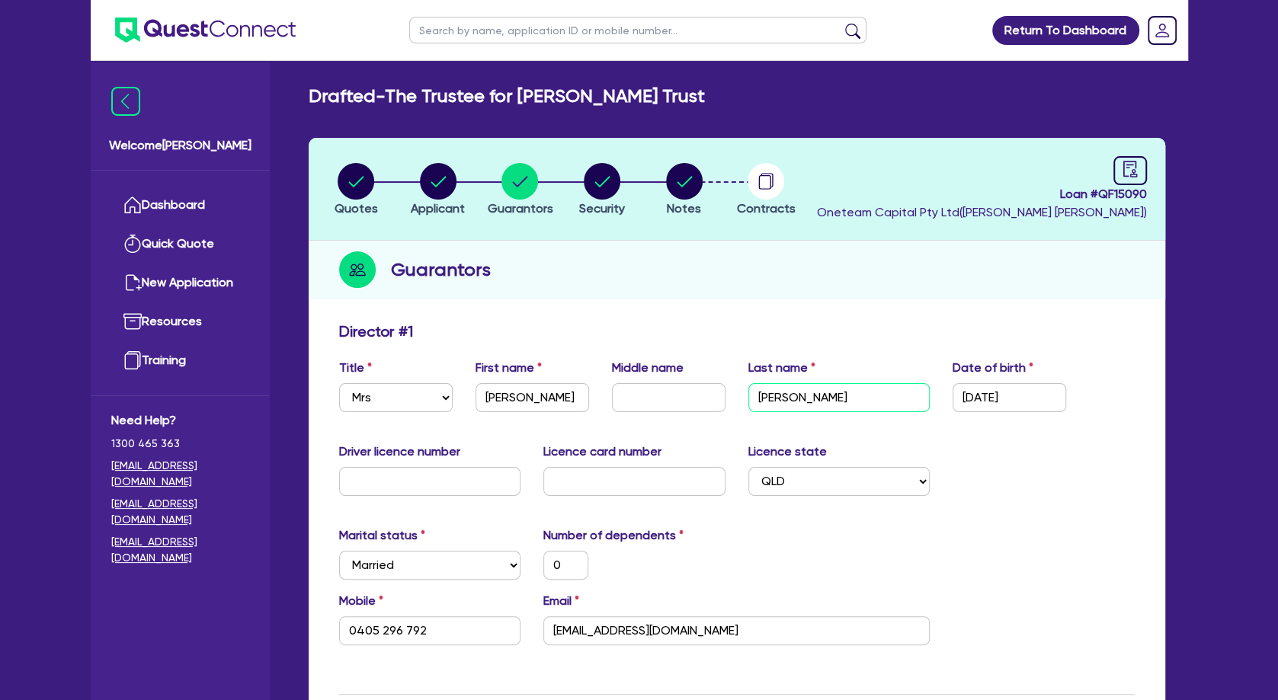
click at [769, 405] on input "[PERSON_NAME]" at bounding box center [839, 397] width 182 height 29
click at [684, 178] on circle "button" at bounding box center [684, 181] width 37 height 37
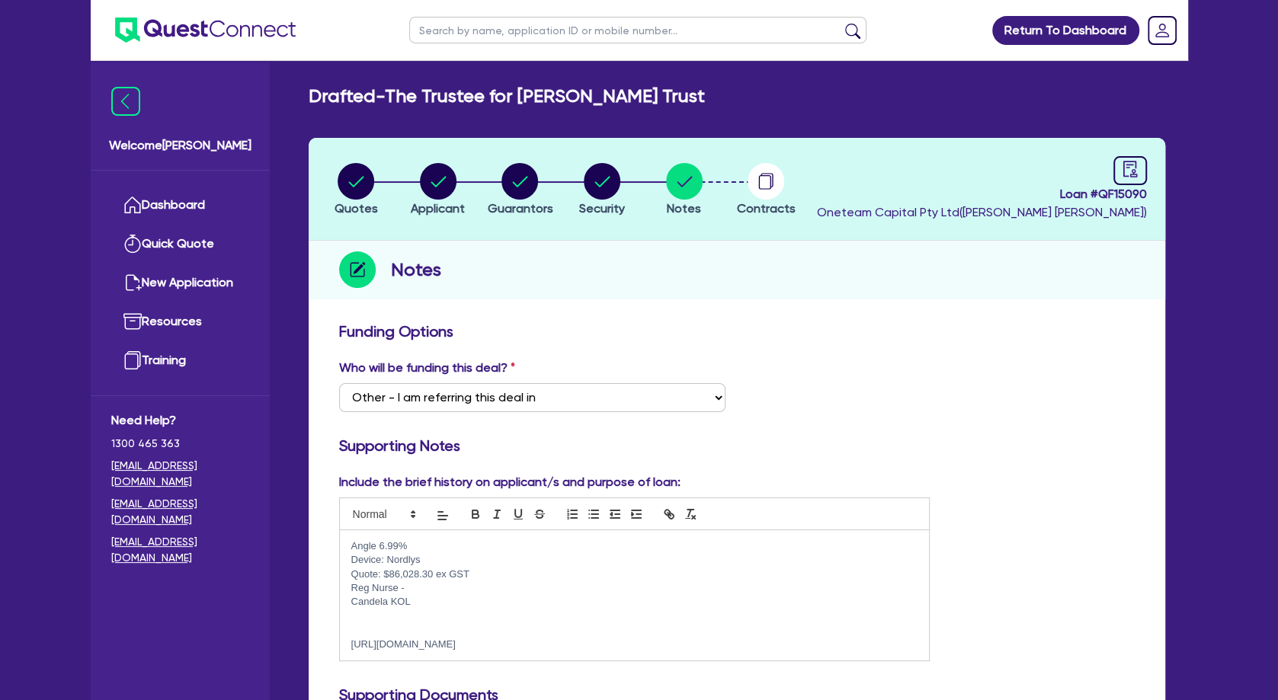
click at [476, 637] on p at bounding box center [634, 630] width 567 height 14
drag, startPoint x: 541, startPoint y: 632, endPoint x: 352, endPoint y: 628, distance: 189.1
click at [352, 628] on h1 "ABN 11 070 683 590" at bounding box center [634, 635] width 567 height 24
click at [604, 178] on circle "button" at bounding box center [602, 181] width 37 height 37
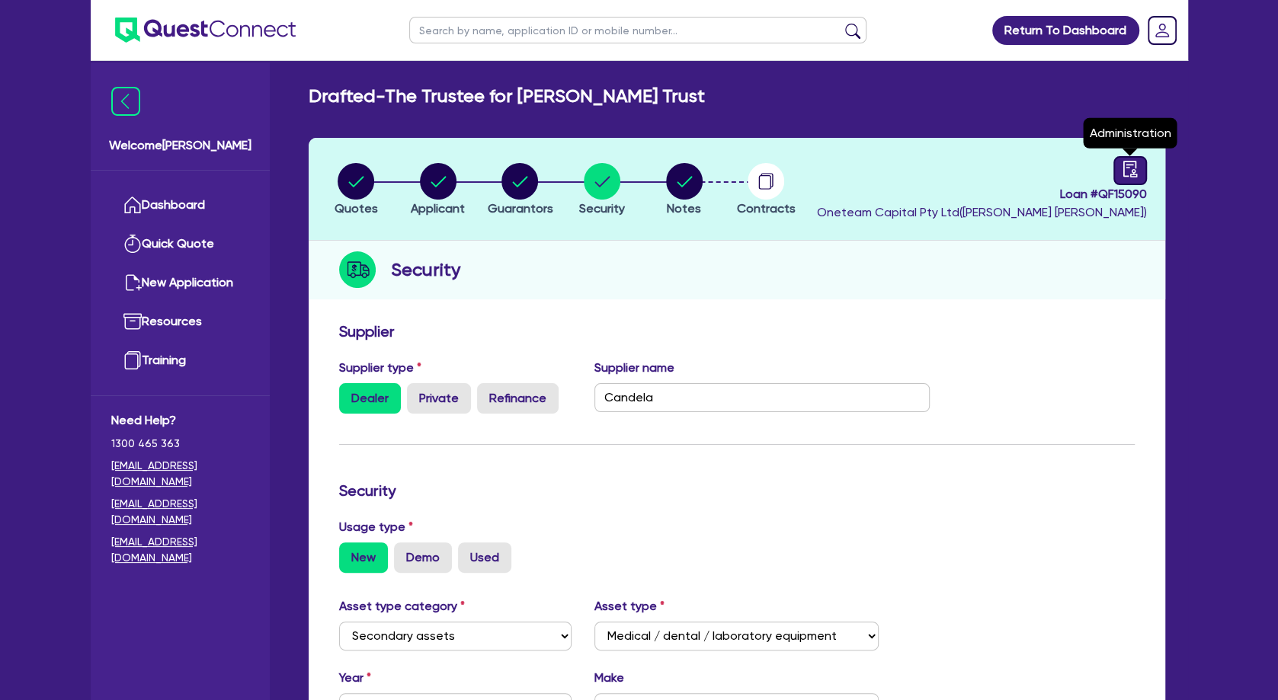
click at [1114, 168] on icon "audit" at bounding box center [1130, 169] width 14 height 16
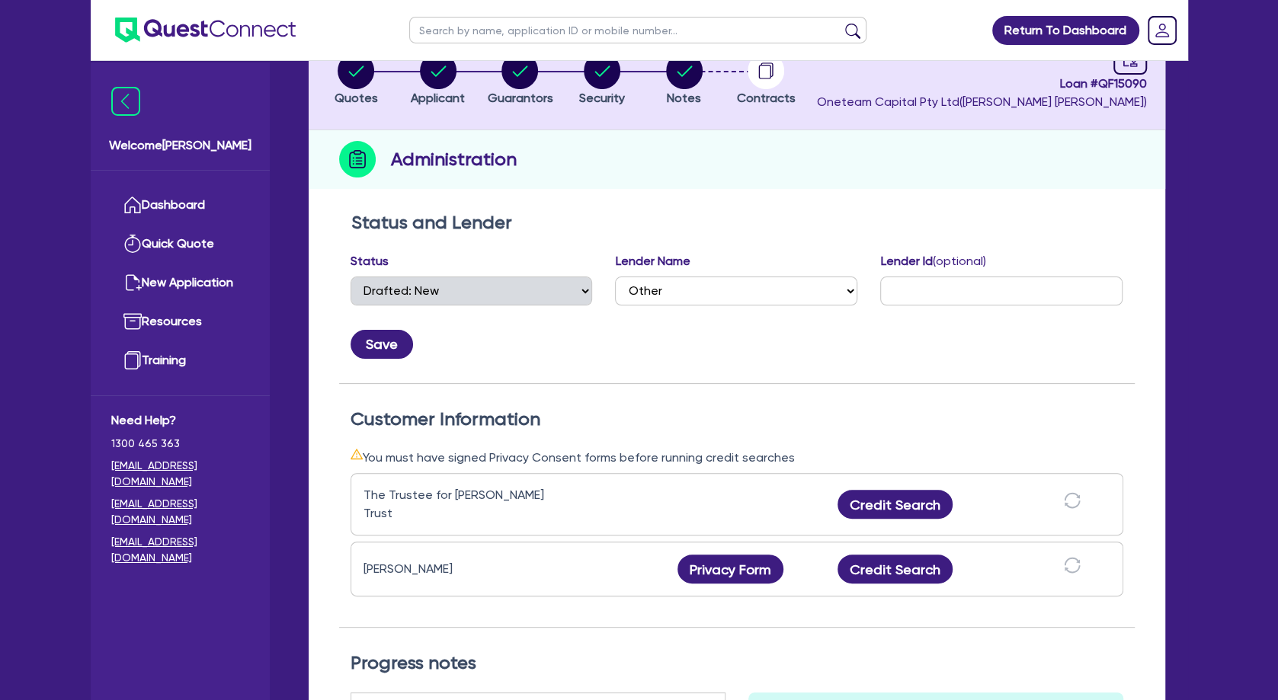
scroll to position [165, 0]
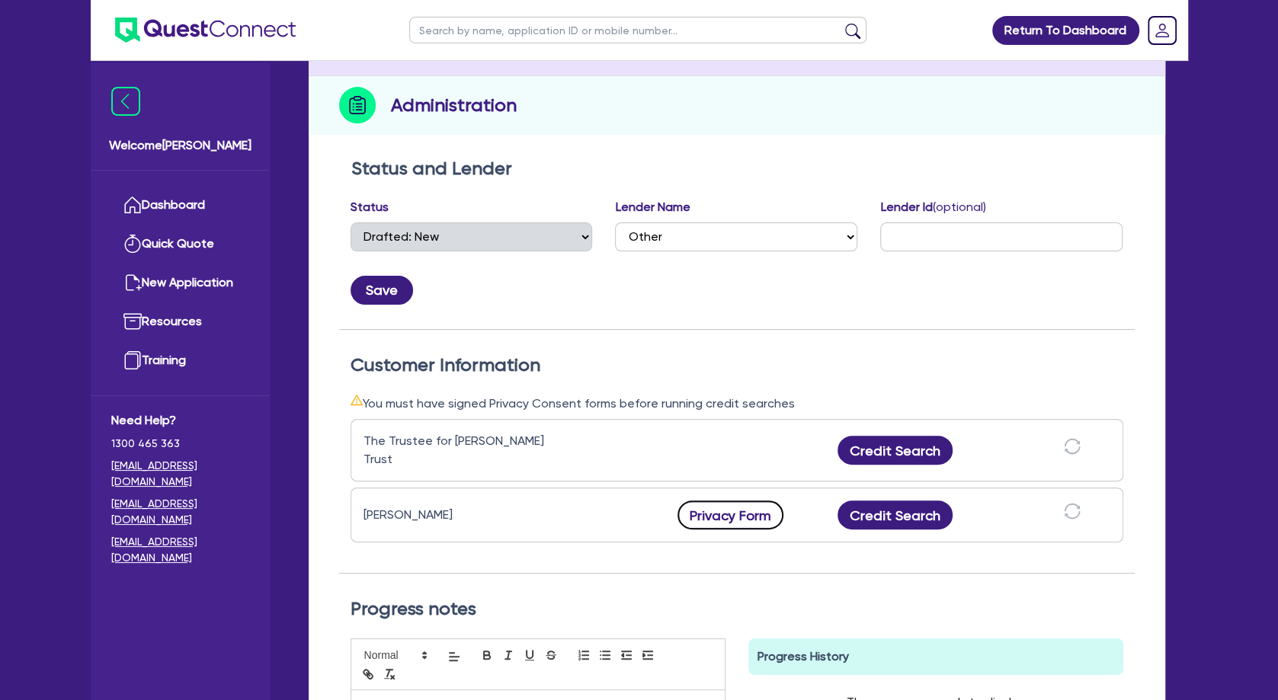
click at [757, 505] on button "Privacy Form" at bounding box center [731, 515] width 107 height 29
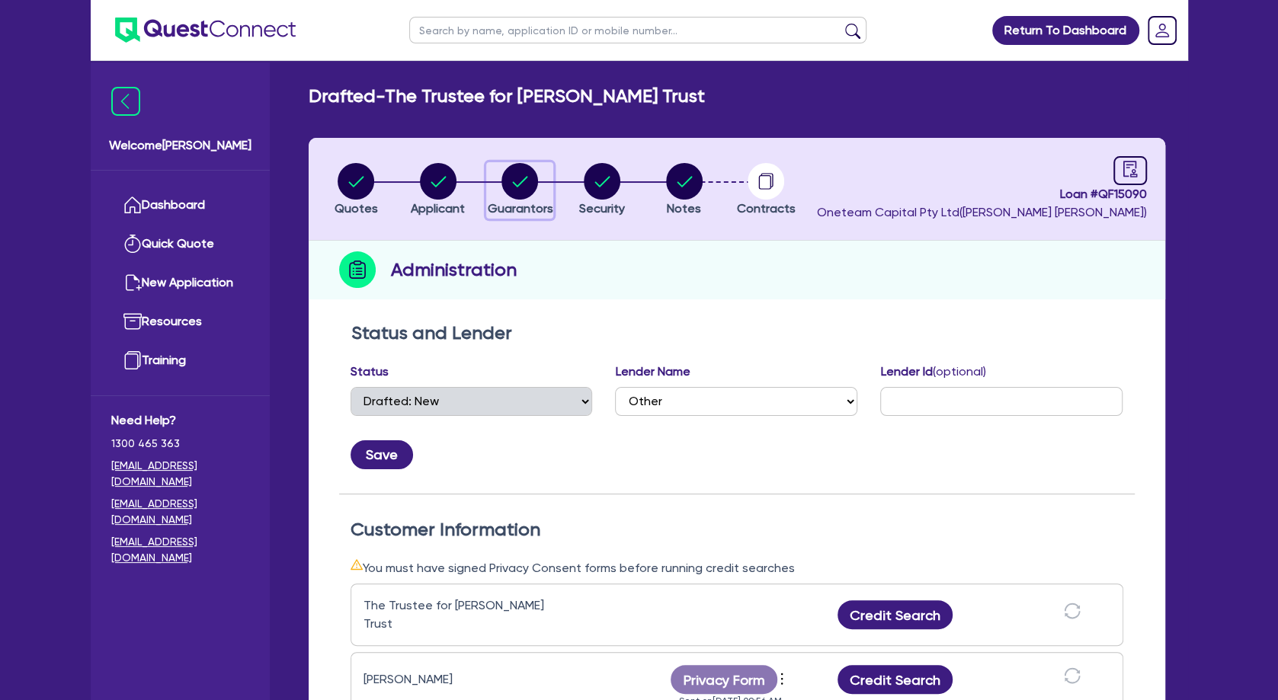
click at [514, 182] on icon "button" at bounding box center [520, 181] width 15 height 11
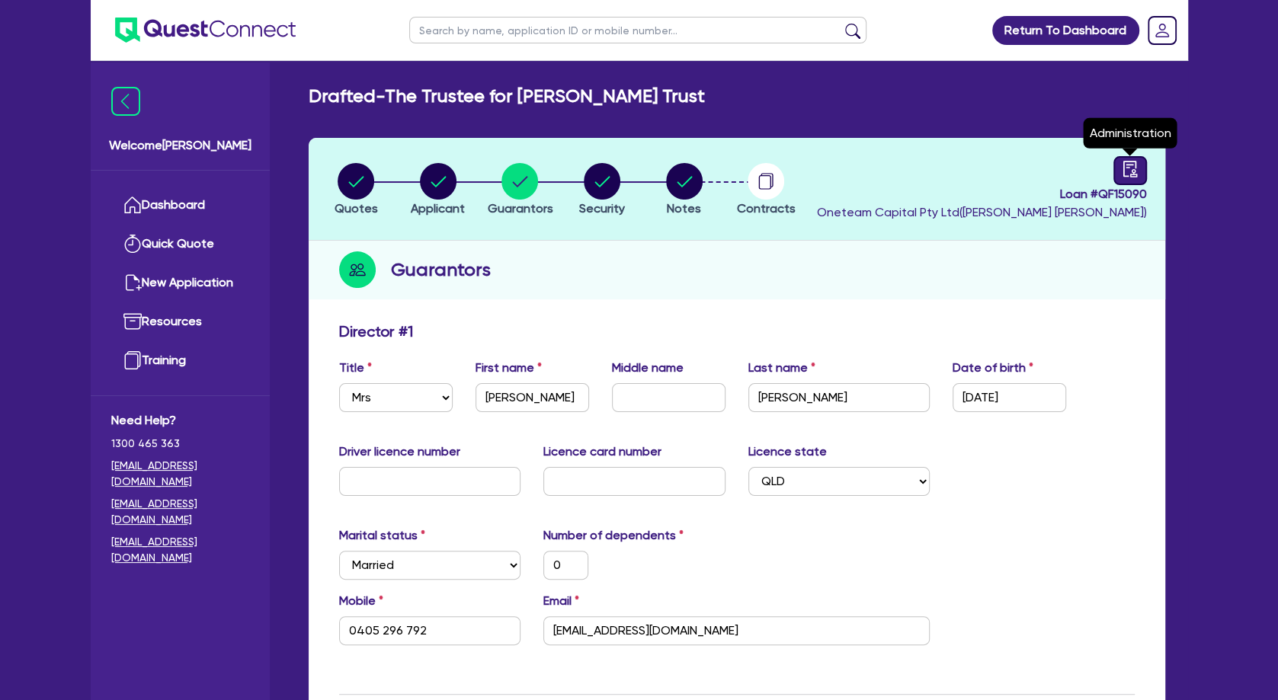
click at [1114, 178] on link at bounding box center [1131, 170] width 34 height 29
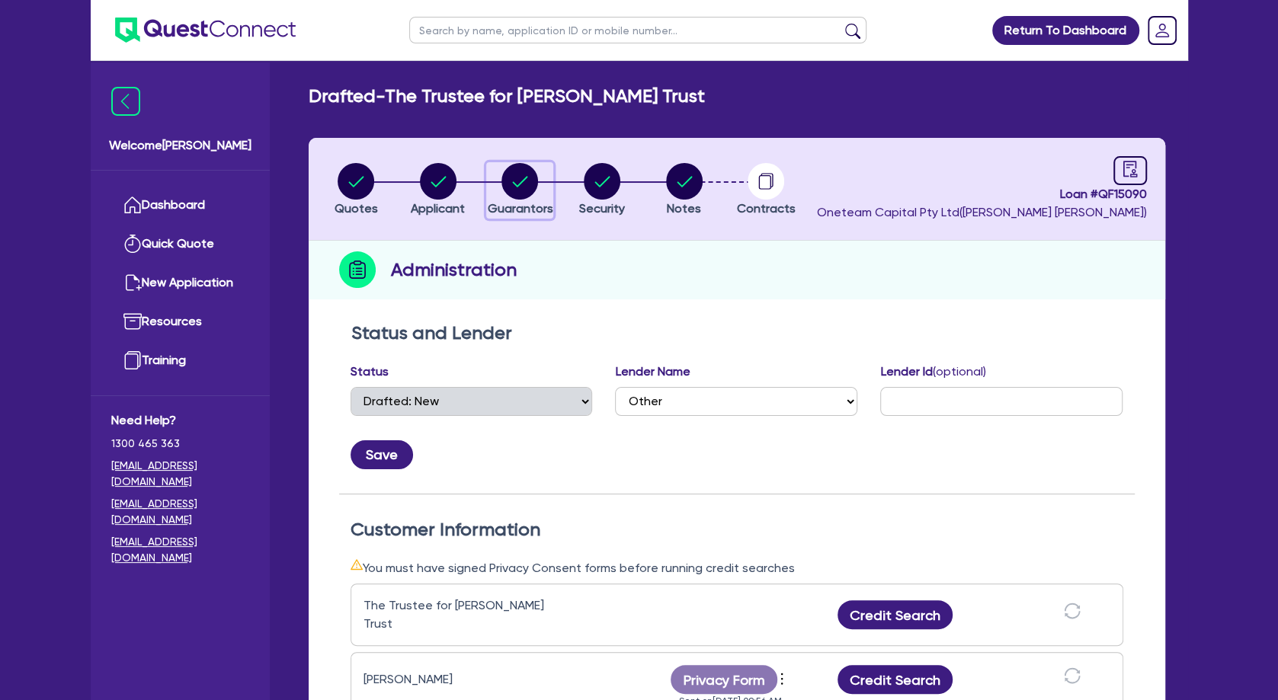
click at [516, 174] on circle "button" at bounding box center [520, 181] width 37 height 37
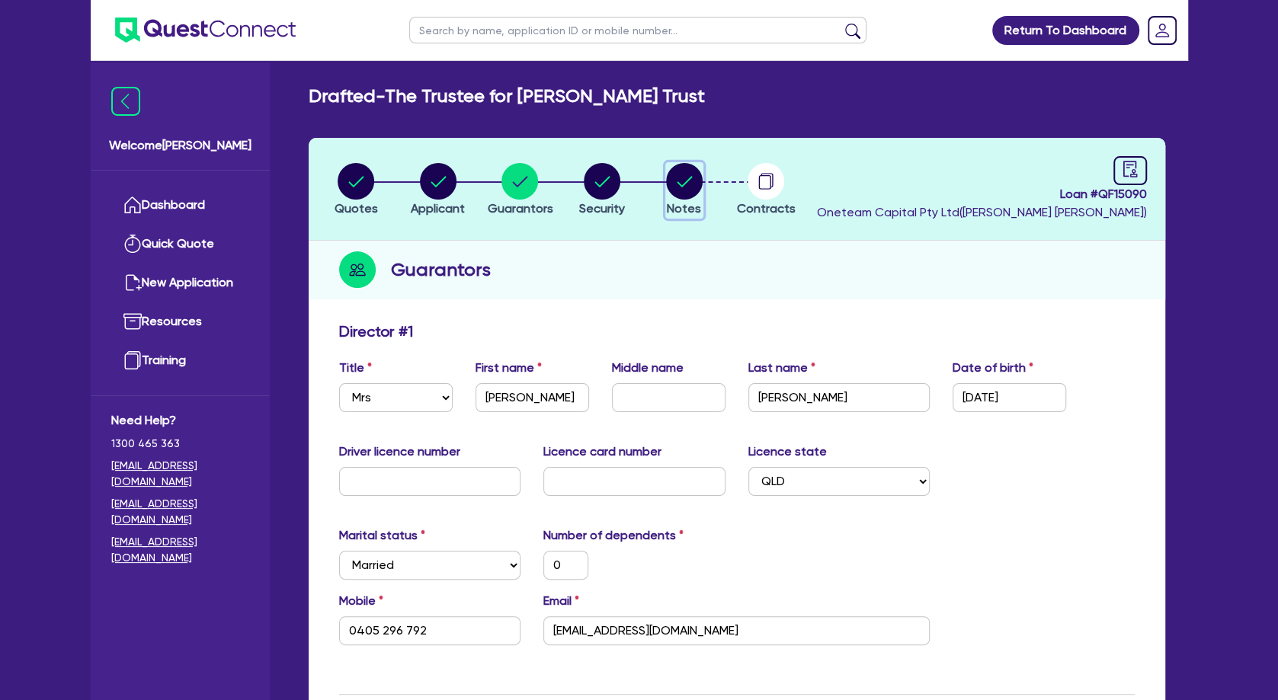
click at [682, 183] on circle "button" at bounding box center [684, 181] width 37 height 37
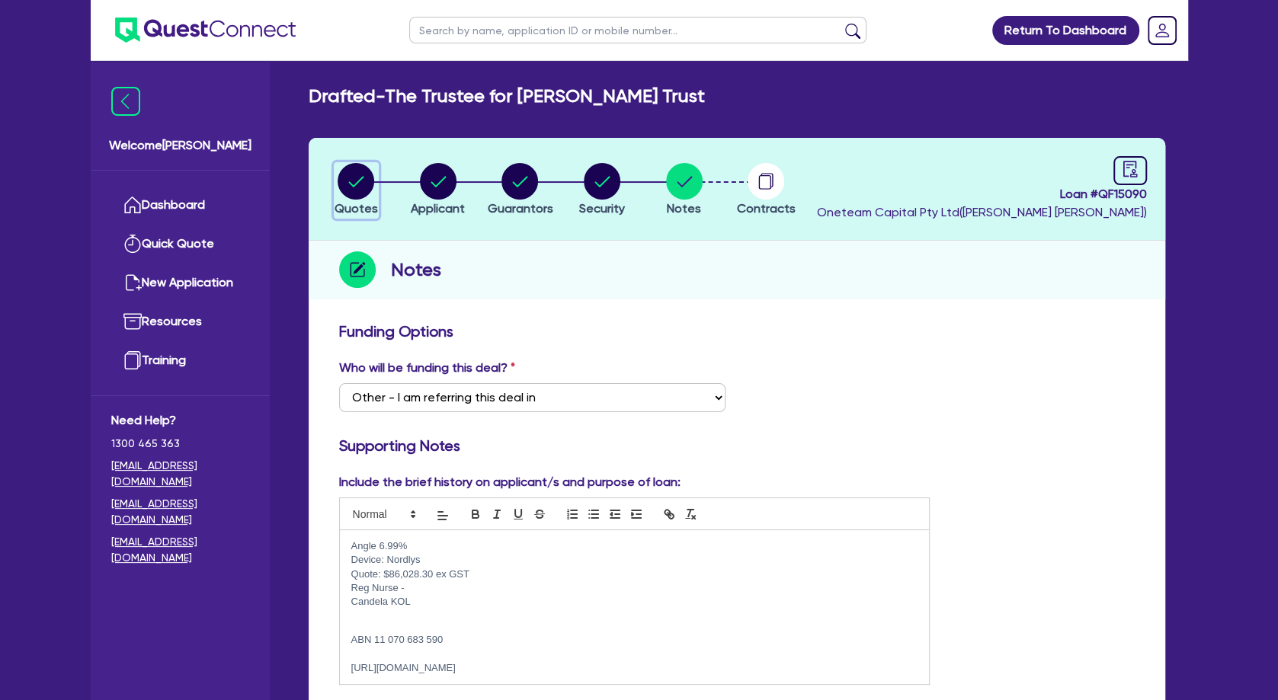
click at [355, 187] on circle "button" at bounding box center [356, 181] width 37 height 37
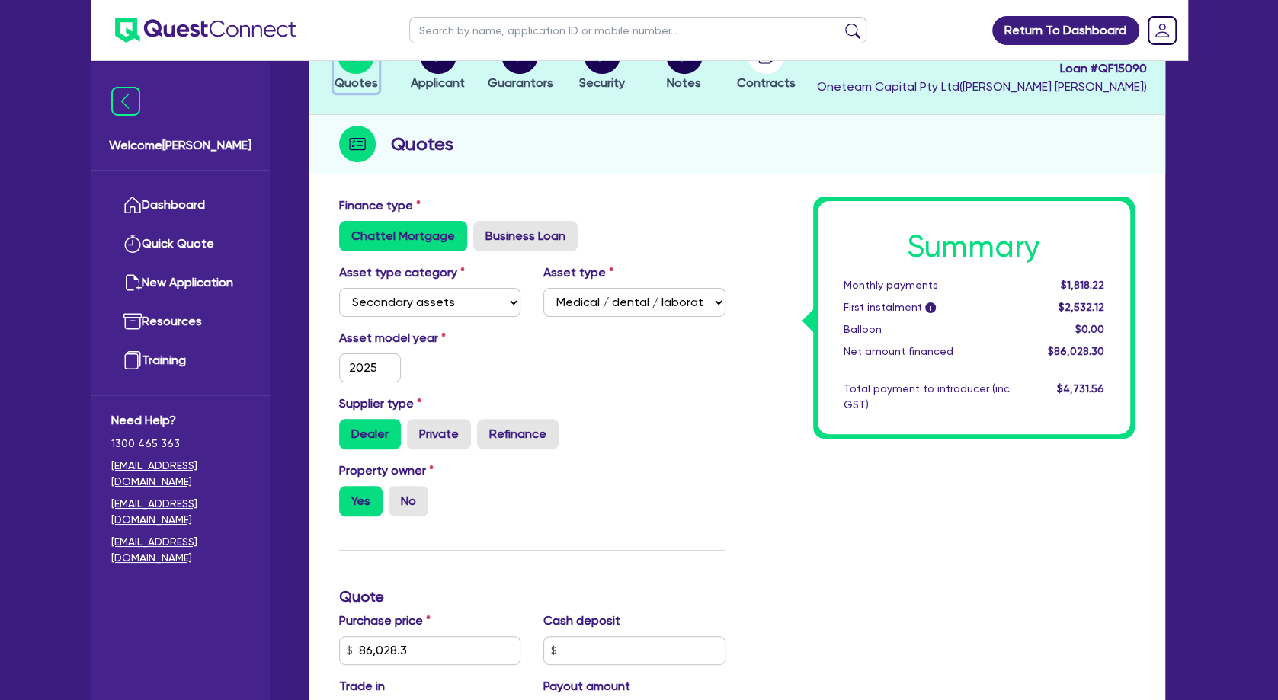
scroll to position [165, 0]
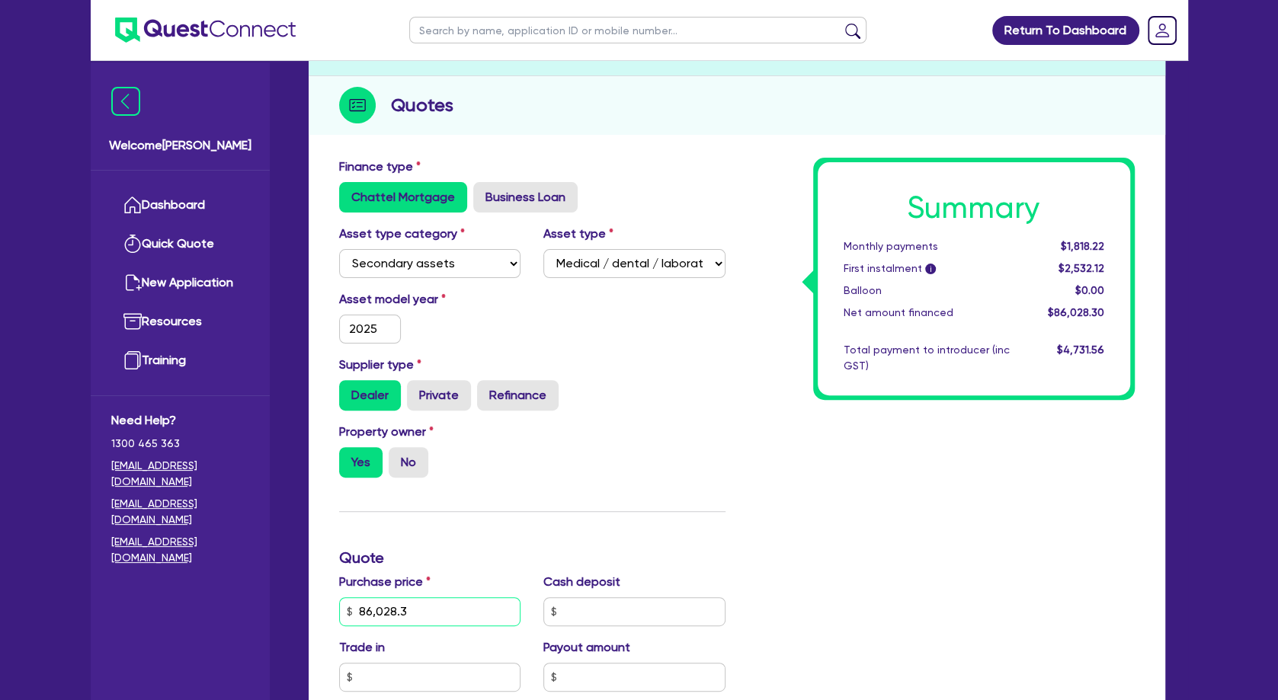
drag, startPoint x: 433, startPoint y: 607, endPoint x: 293, endPoint y: 597, distance: 140.7
click at [339, 599] on input "86,028.3" at bounding box center [430, 612] width 182 height 29
click at [659, 445] on div "Property owner Yes No" at bounding box center [532, 456] width 409 height 67
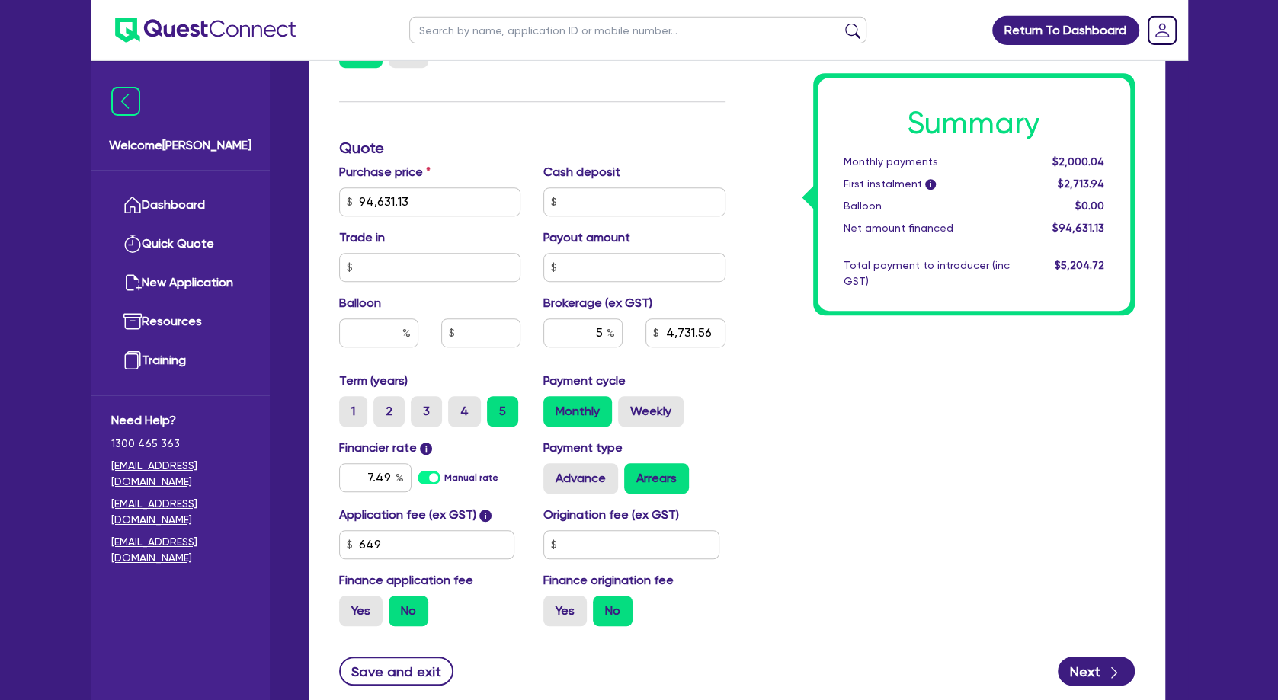
scroll to position [576, 0]
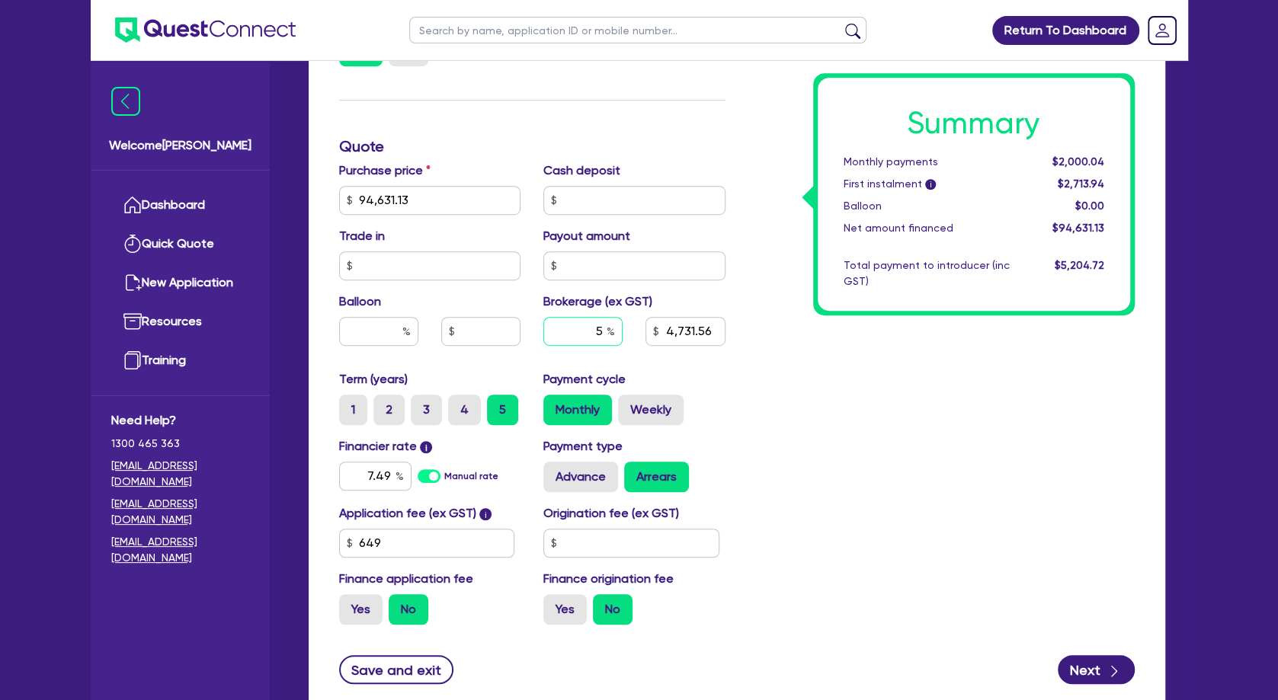
drag, startPoint x: 589, startPoint y: 325, endPoint x: 620, endPoint y: 332, distance: 32.0
click at [620, 332] on input "5" at bounding box center [582, 331] width 79 height 29
click at [846, 441] on div "Summary Monthly payments $2,000.04 First instalment i $2,713.94 Balloon $0.00 N…" at bounding box center [941, 191] width 409 height 891
click at [1108, 637] on icon "button" at bounding box center [1114, 671] width 15 height 15
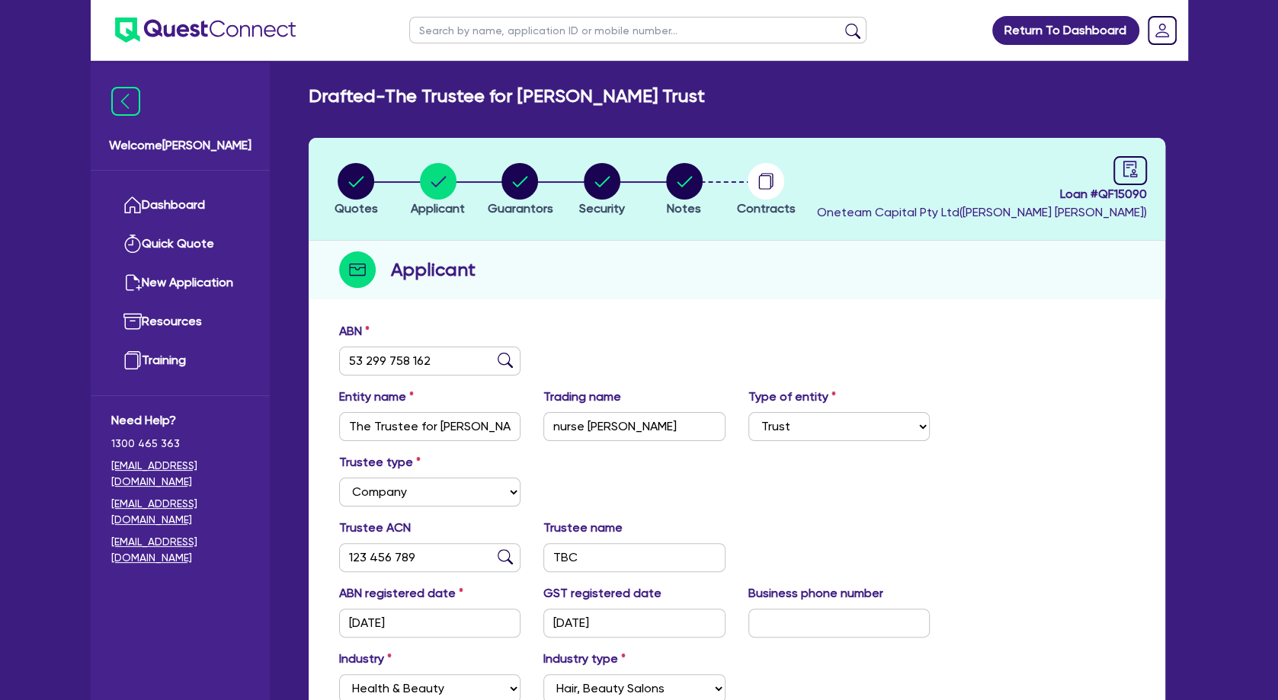
click at [707, 348] on div "ABN 53 299 758 162" at bounding box center [737, 355] width 819 height 66
click at [700, 312] on div "Quotes Applicant [GEOGRAPHIC_DATA] Security Notes Contracts Loan # QF15090 Onet…" at bounding box center [737, 492] width 857 height 709
drag, startPoint x: 476, startPoint y: 101, endPoint x: 606, endPoint y: 101, distance: 129.6
click at [606, 101] on h2 "Drafted - The Trustee for [PERSON_NAME] Trust" at bounding box center [507, 96] width 396 height 22
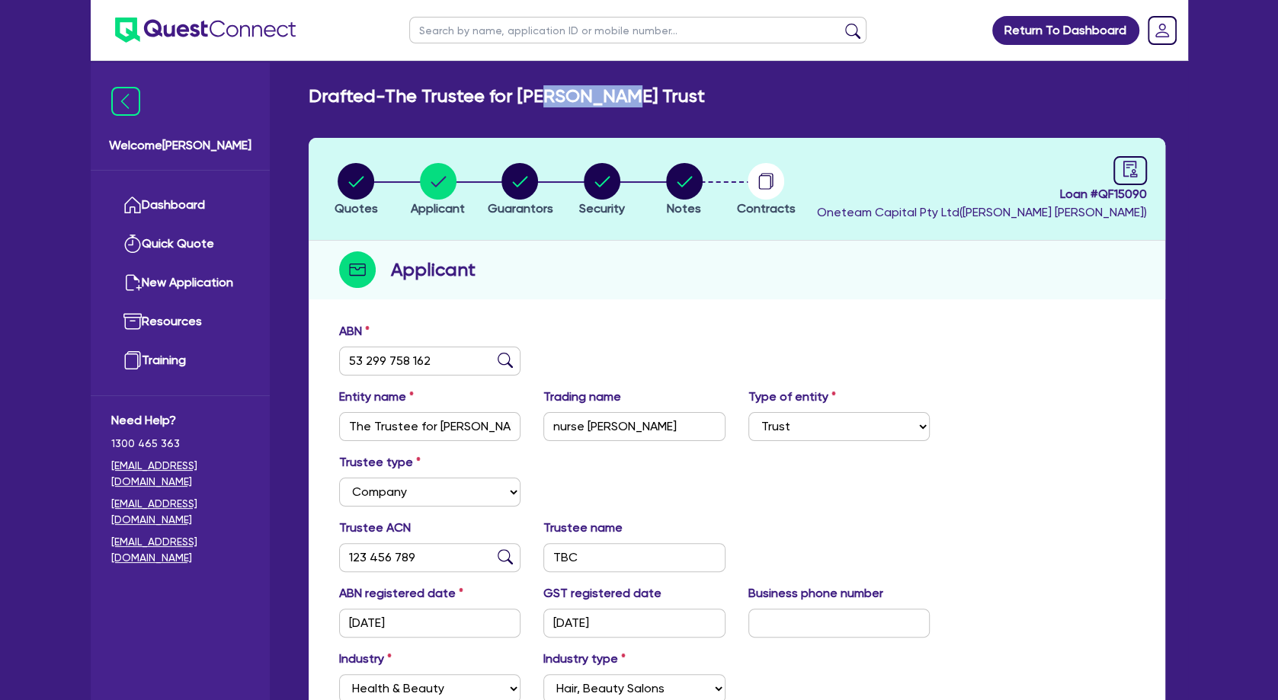
drag, startPoint x: 567, startPoint y: 95, endPoint x: 639, endPoint y: 99, distance: 71.8
click at [639, 99] on h2 "Drafted - The Trustee for [PERSON_NAME] Trust" at bounding box center [507, 96] width 396 height 22
click at [528, 182] on circle "button" at bounding box center [520, 181] width 37 height 37
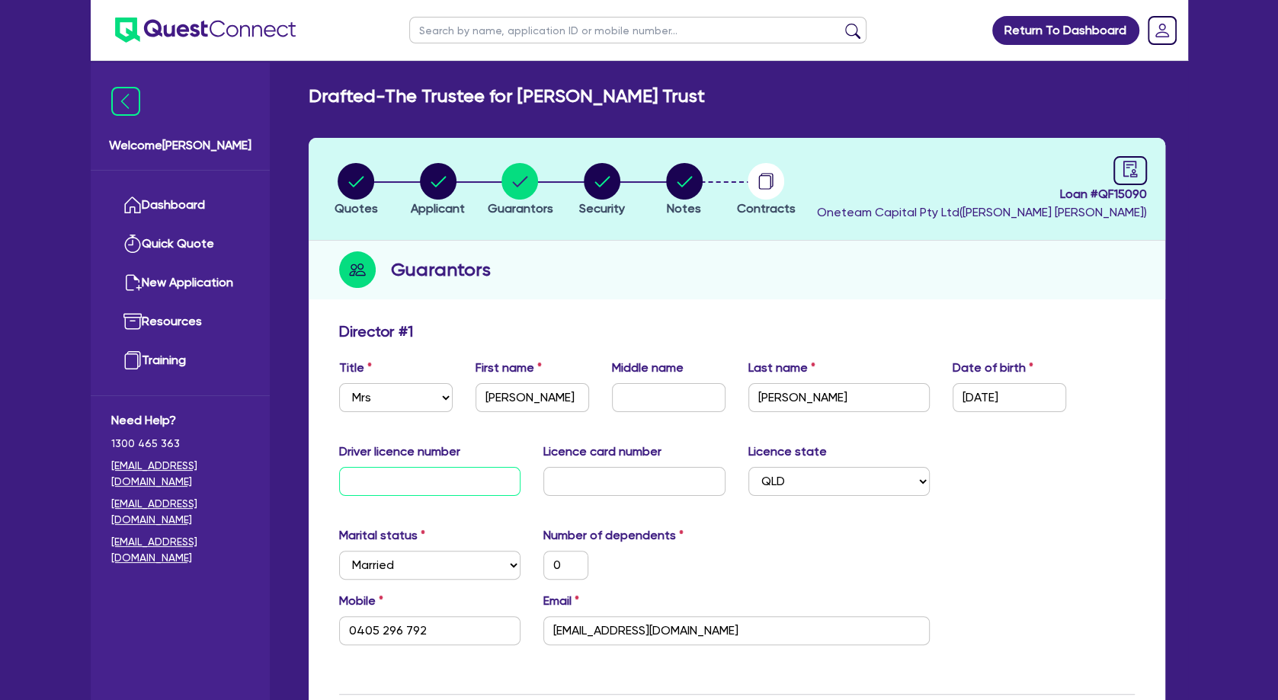
click at [419, 486] on input "text" at bounding box center [430, 481] width 182 height 29
click at [584, 486] on input "text" at bounding box center [634, 481] width 182 height 29
click at [947, 544] on div "Marital status Select [DEMOGRAPHIC_DATA] Married De Facto / Partner Number of d…" at bounding box center [737, 560] width 819 height 66
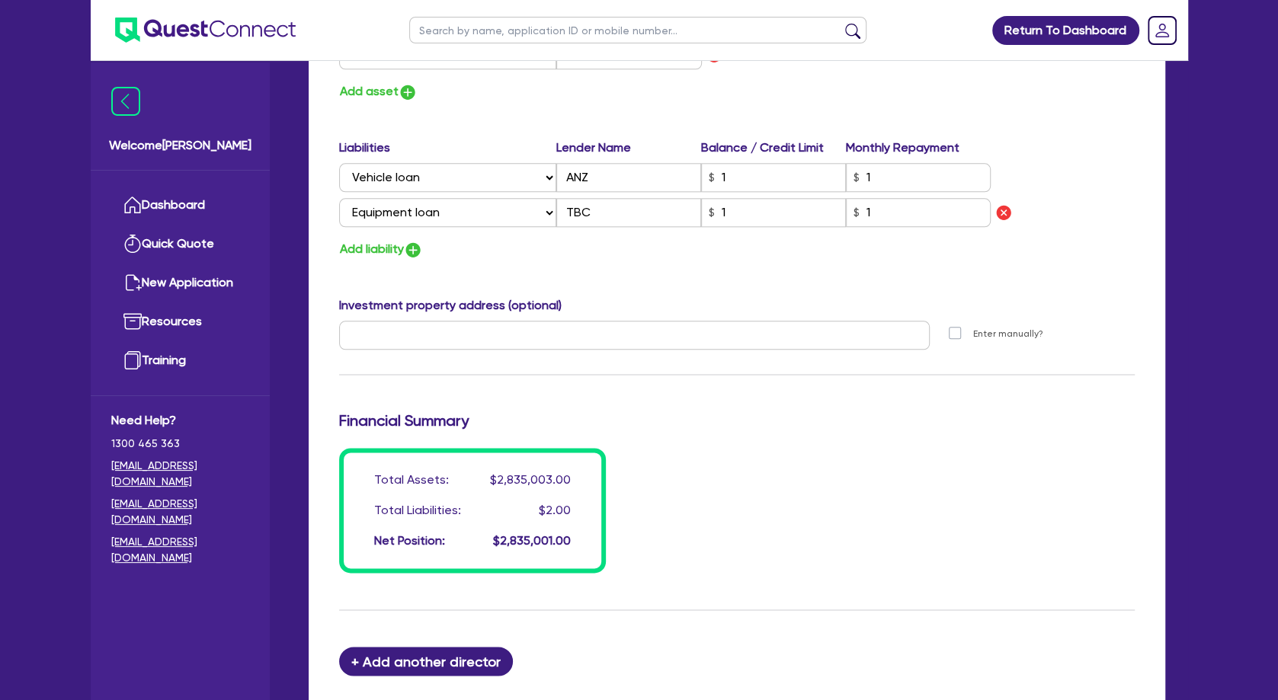
scroll to position [1435, 0]
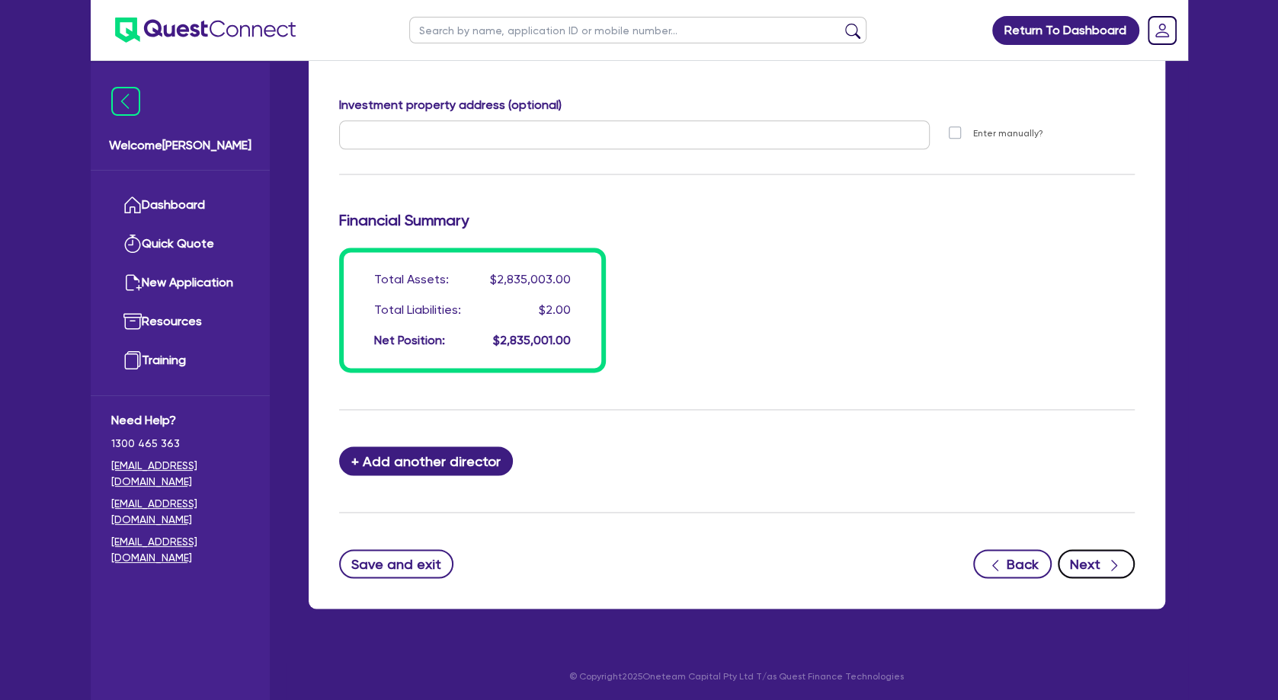
click at [1081, 558] on button "Next" at bounding box center [1096, 564] width 77 height 29
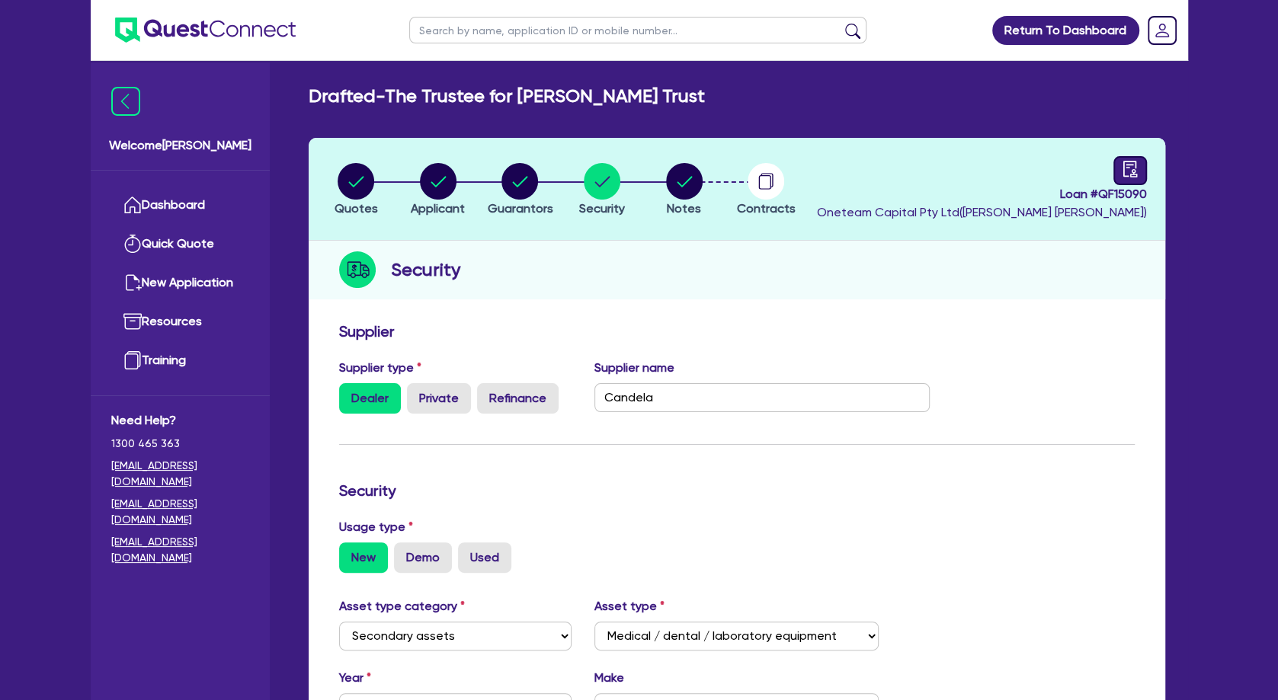
drag, startPoint x: 1151, startPoint y: 169, endPoint x: 1134, endPoint y: 169, distance: 16.8
click at [1114, 169] on header "Quotes Applicant [GEOGRAPHIC_DATA] Security Notes Contracts Loan # QF15090 Onet…" at bounding box center [737, 189] width 857 height 103
click at [1114, 169] on icon "audit" at bounding box center [1130, 169] width 14 height 16
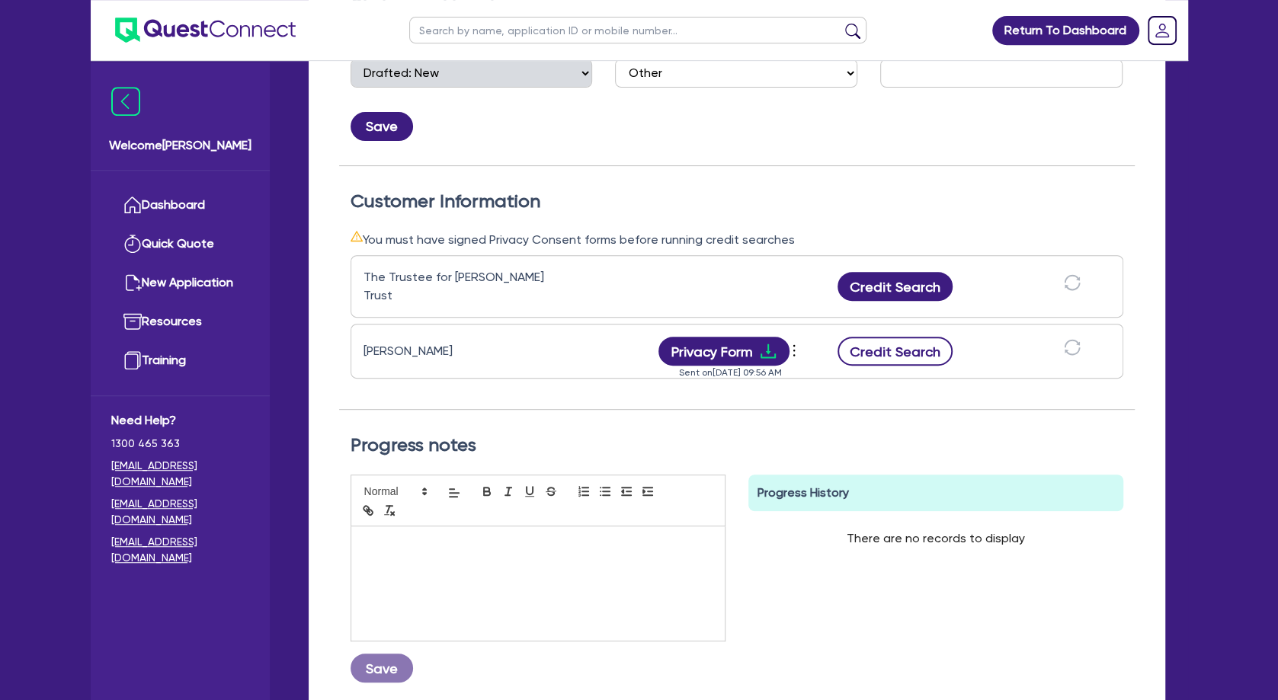
scroll to position [329, 0]
click at [918, 339] on button "Credit Search" at bounding box center [896, 350] width 116 height 29
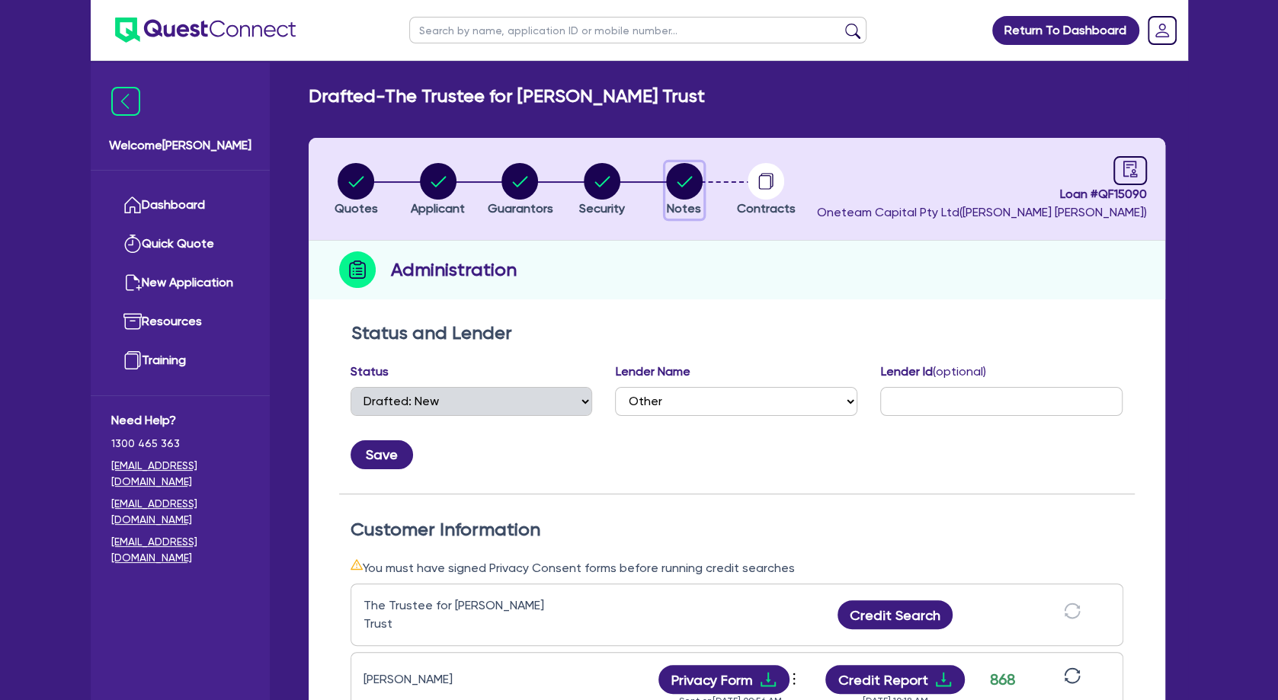
click at [691, 185] on circle "button" at bounding box center [684, 181] width 37 height 37
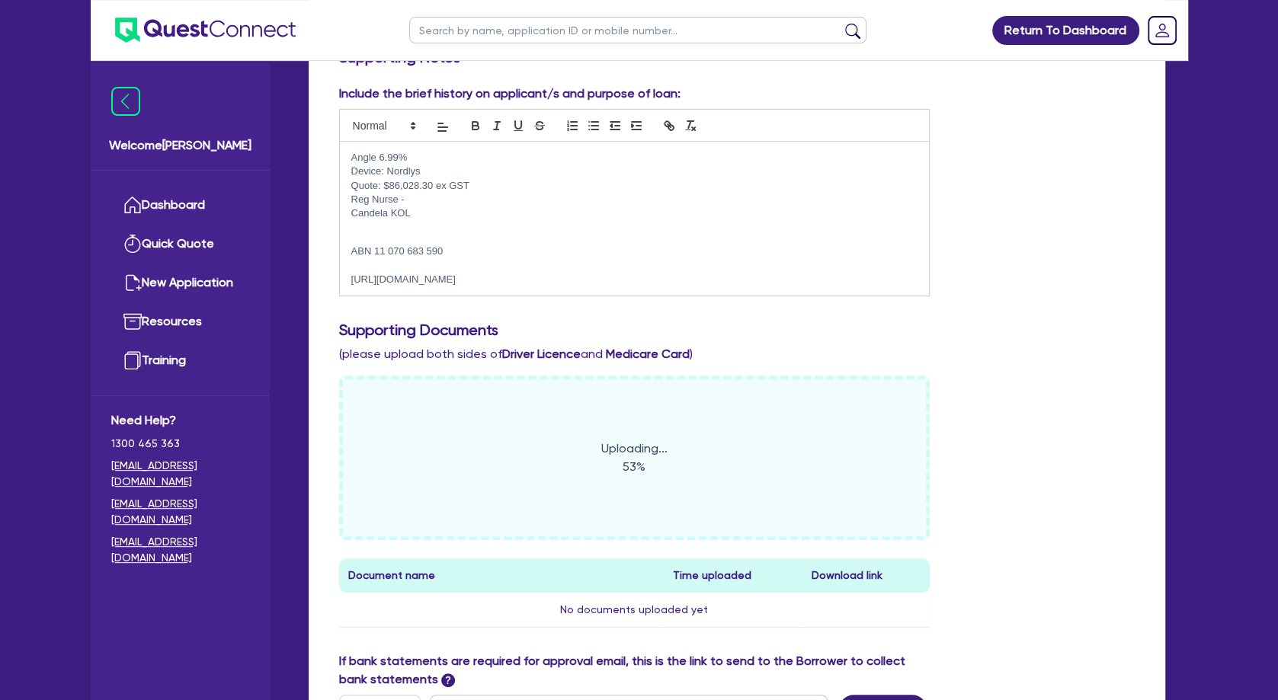
scroll to position [217, 0]
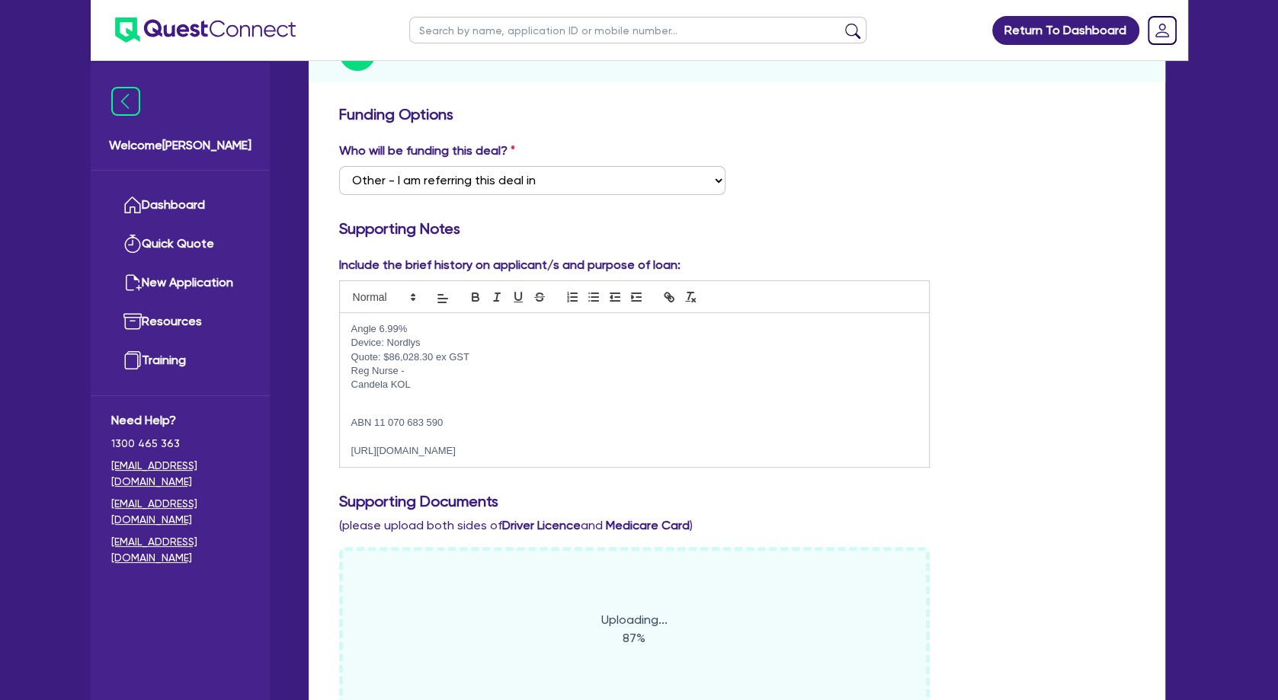
click at [350, 331] on div "Angle 6.99% Device: Nordlys Quote: $86,028.30 ex GST Reg Nurse - [GEOGRAPHIC_DA…" at bounding box center [635, 390] width 590 height 155
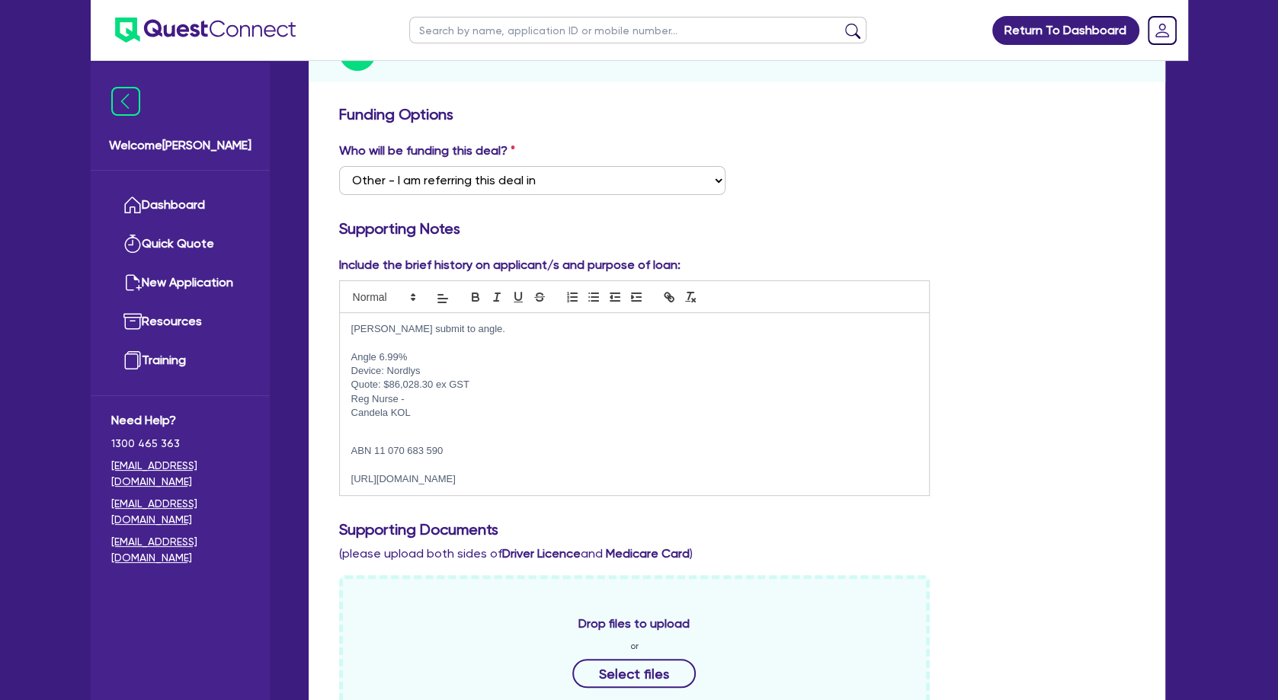
click at [374, 327] on p "[PERSON_NAME] submit to angle." at bounding box center [634, 329] width 567 height 14
click at [403, 343] on p at bounding box center [634, 343] width 567 height 14
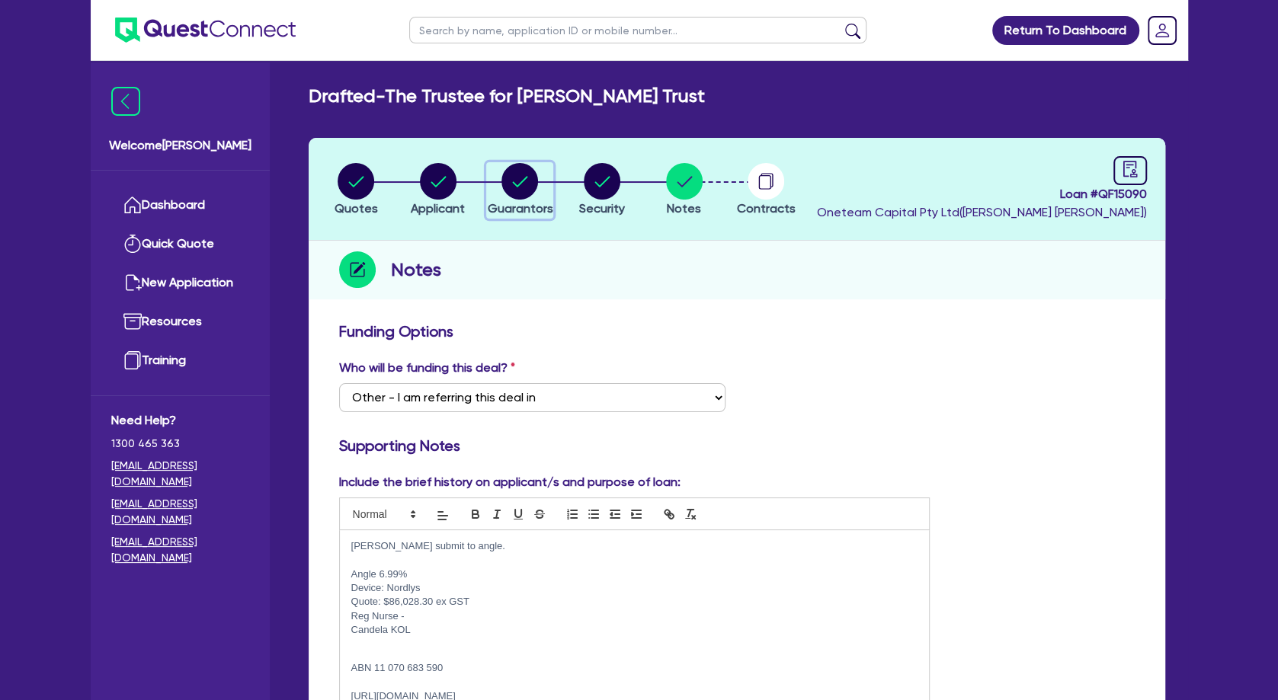
click at [527, 194] on circle "button" at bounding box center [520, 181] width 37 height 37
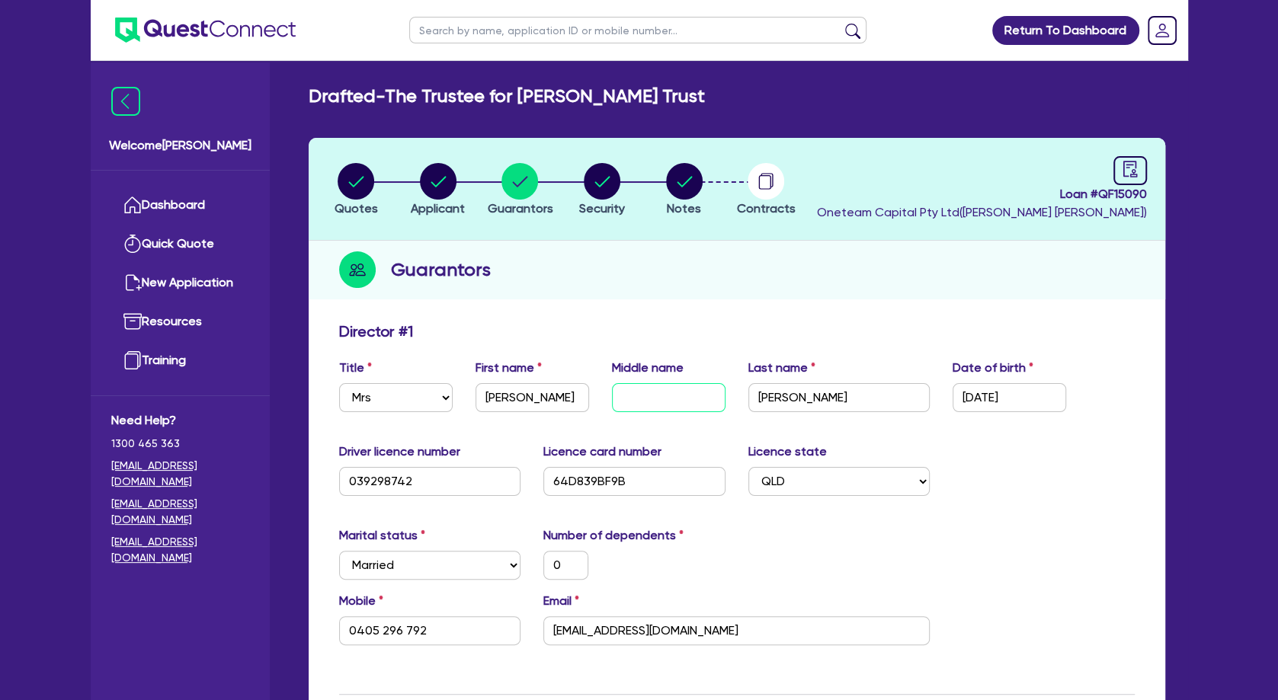
click at [642, 398] on input "text" at bounding box center [669, 397] width 114 height 29
click at [681, 175] on circle "button" at bounding box center [684, 181] width 37 height 37
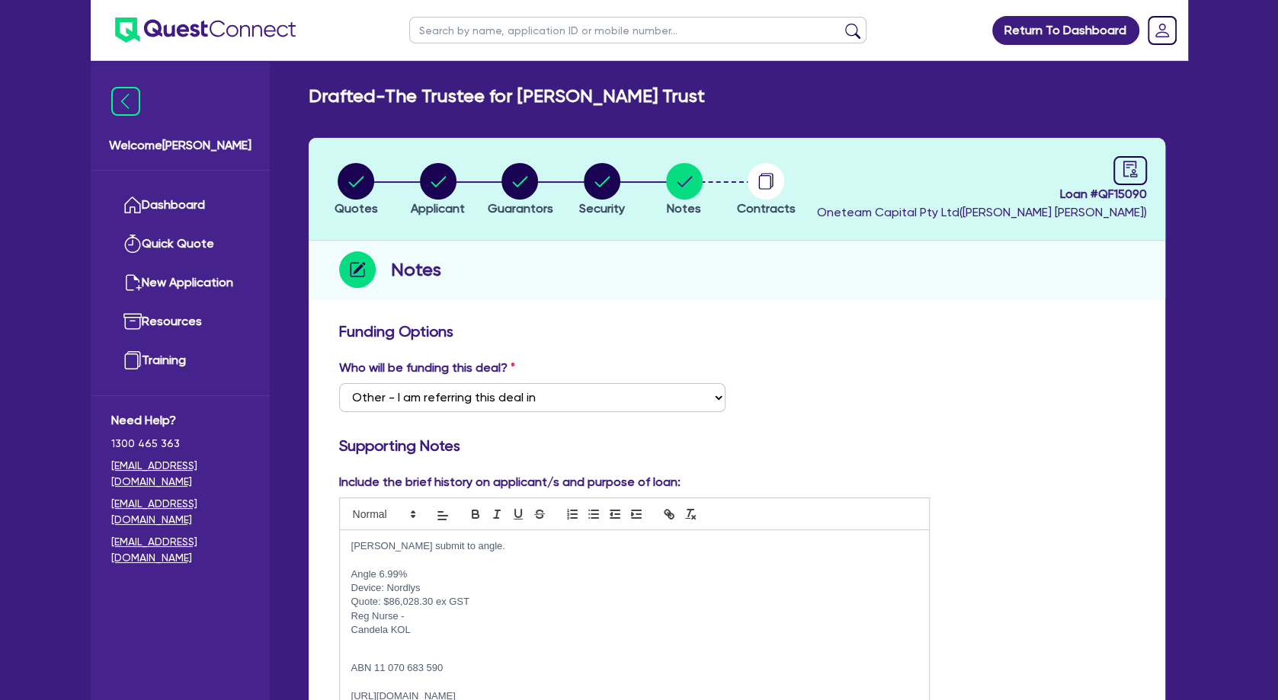
click at [438, 612] on p "Reg Nurse -" at bounding box center [634, 617] width 567 height 14
drag, startPoint x: 532, startPoint y: 619, endPoint x: 341, endPoint y: 617, distance: 191.3
click at [341, 617] on div "[PERSON_NAME] submit to angle. Angle 6.99% Device: Nordlys Quote: $86,028.30 ex…" at bounding box center [635, 622] width 590 height 183
click at [1114, 168] on link at bounding box center [1131, 170] width 34 height 29
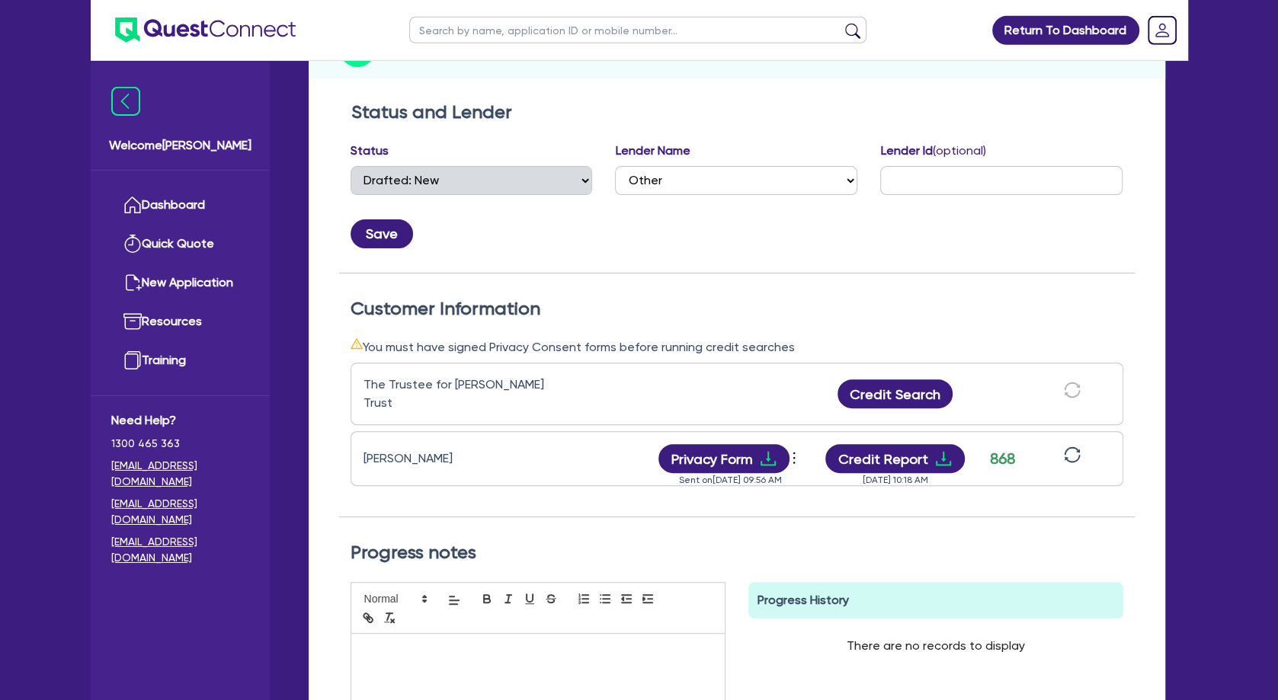
scroll to position [247, 0]
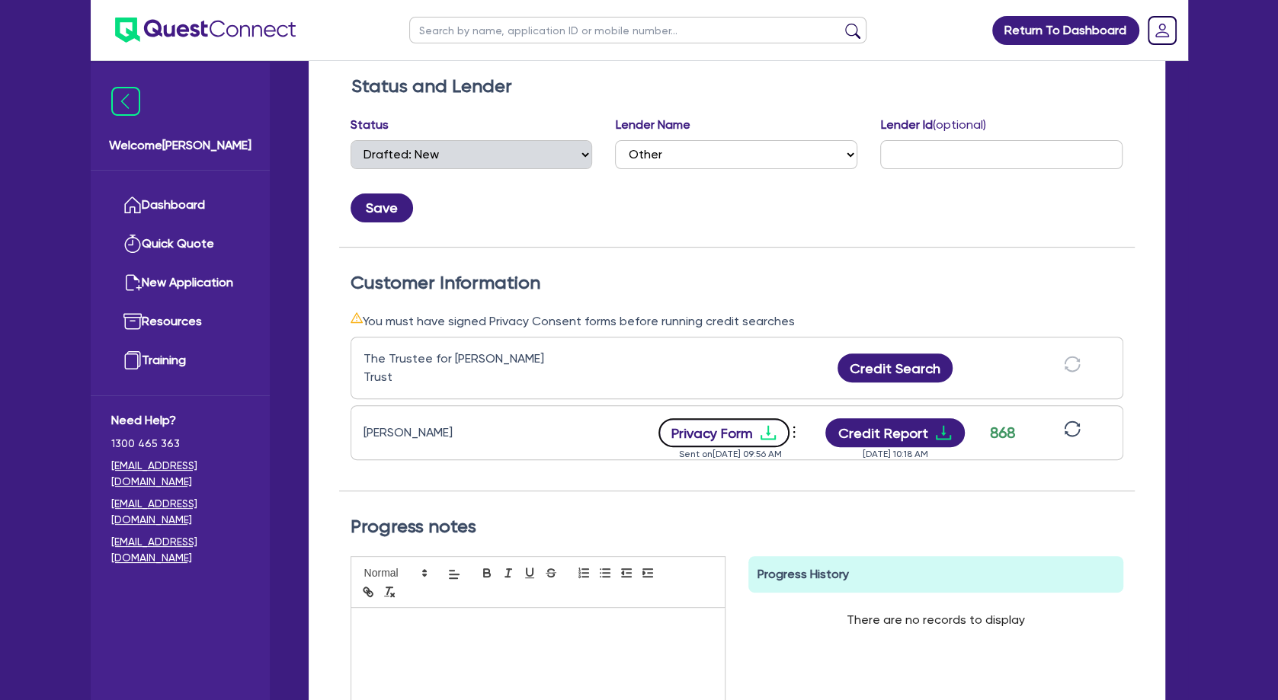
click at [761, 424] on icon "download" at bounding box center [768, 433] width 18 height 18
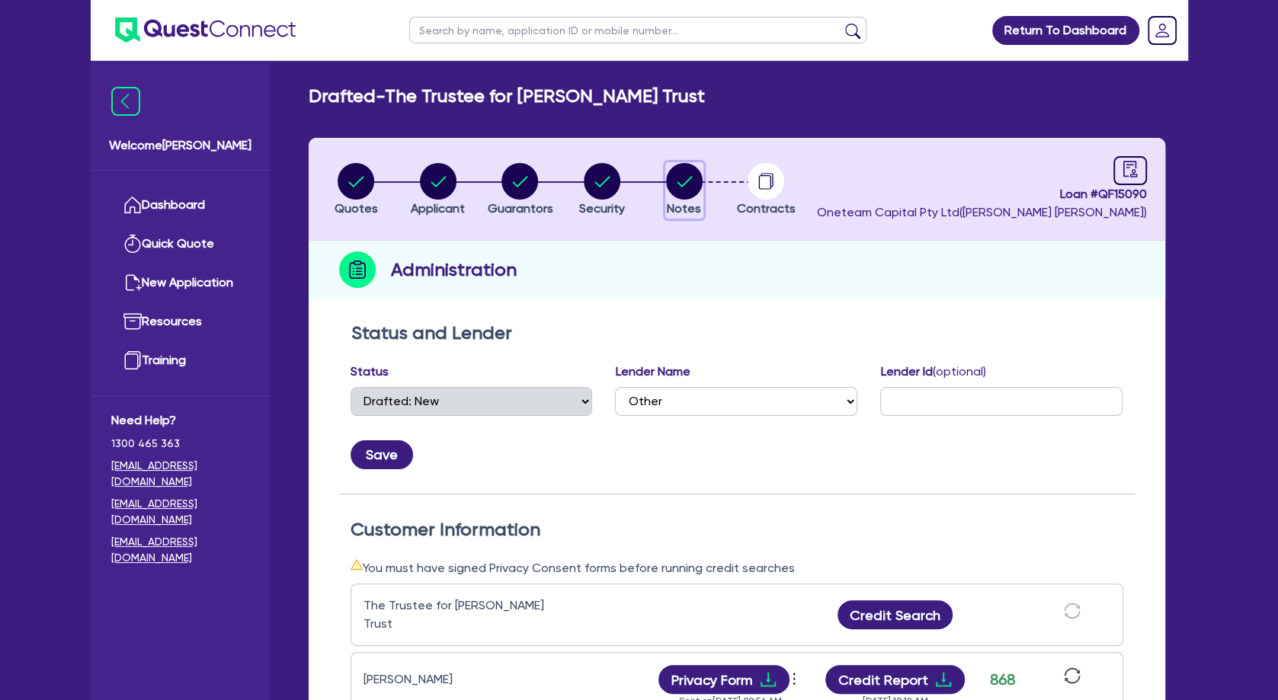
click at [678, 188] on circle "button" at bounding box center [684, 181] width 37 height 37
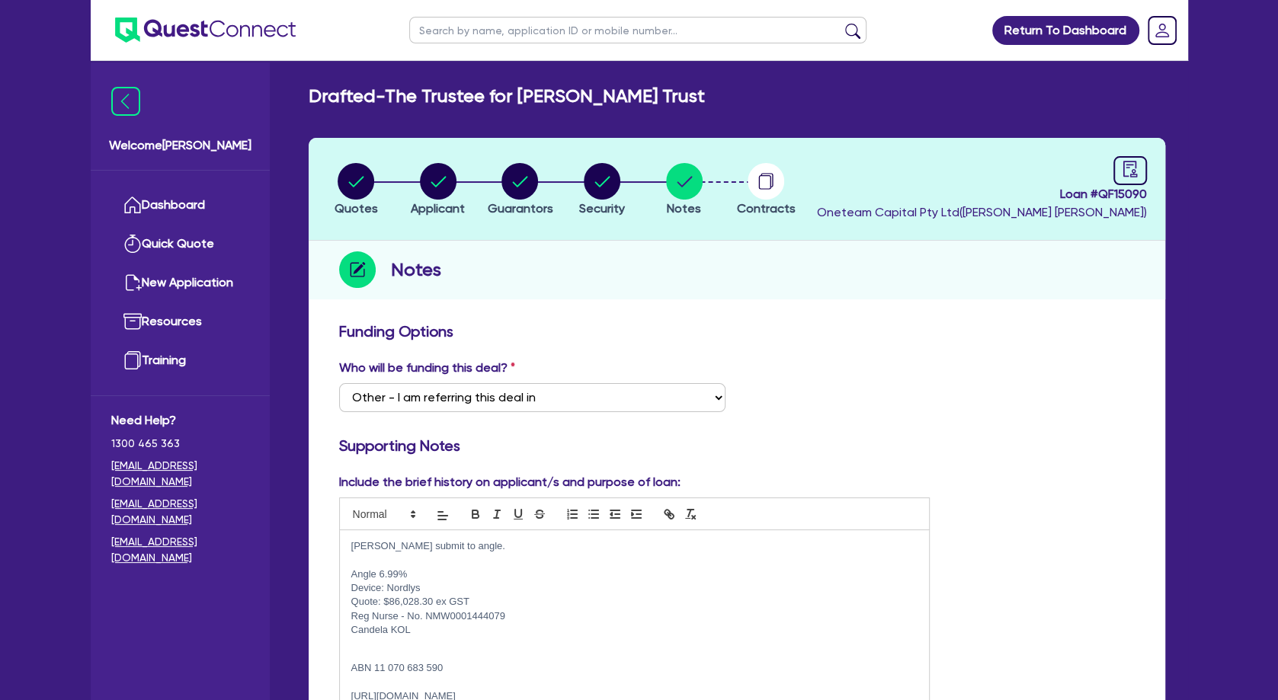
click at [483, 563] on p at bounding box center [634, 560] width 567 height 14
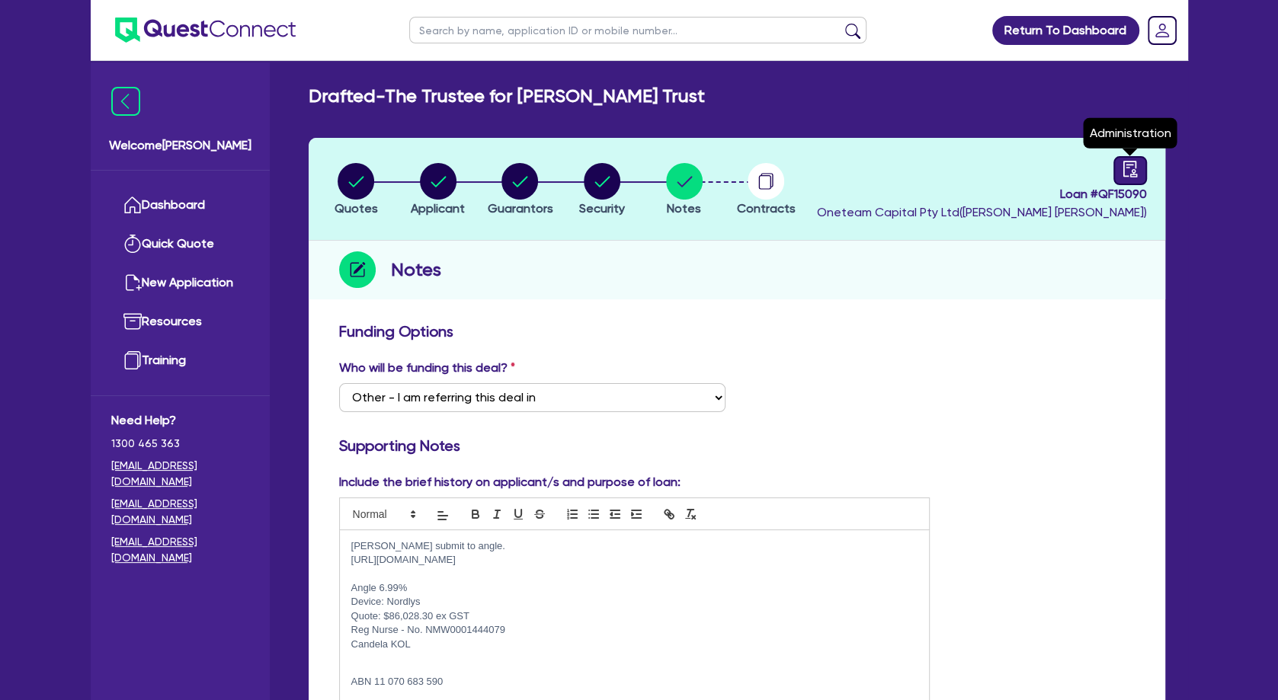
click at [1114, 168] on icon "audit" at bounding box center [1130, 169] width 14 height 16
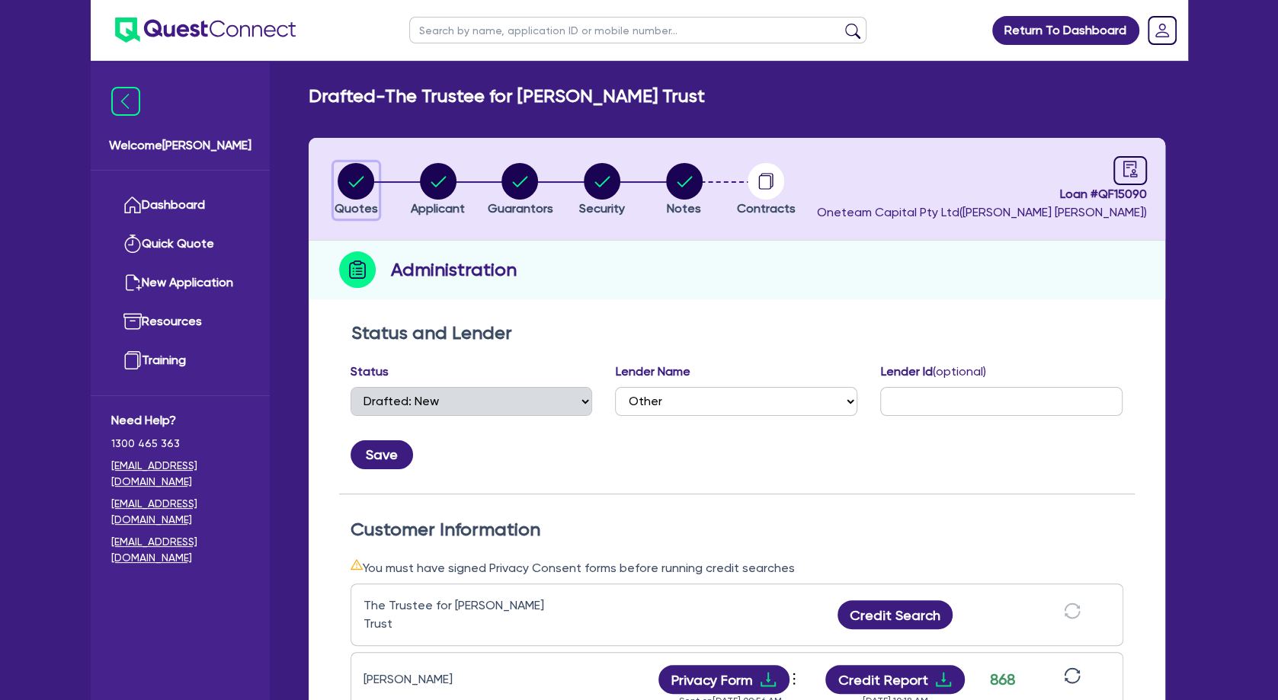
click at [364, 188] on circle "button" at bounding box center [356, 181] width 37 height 37
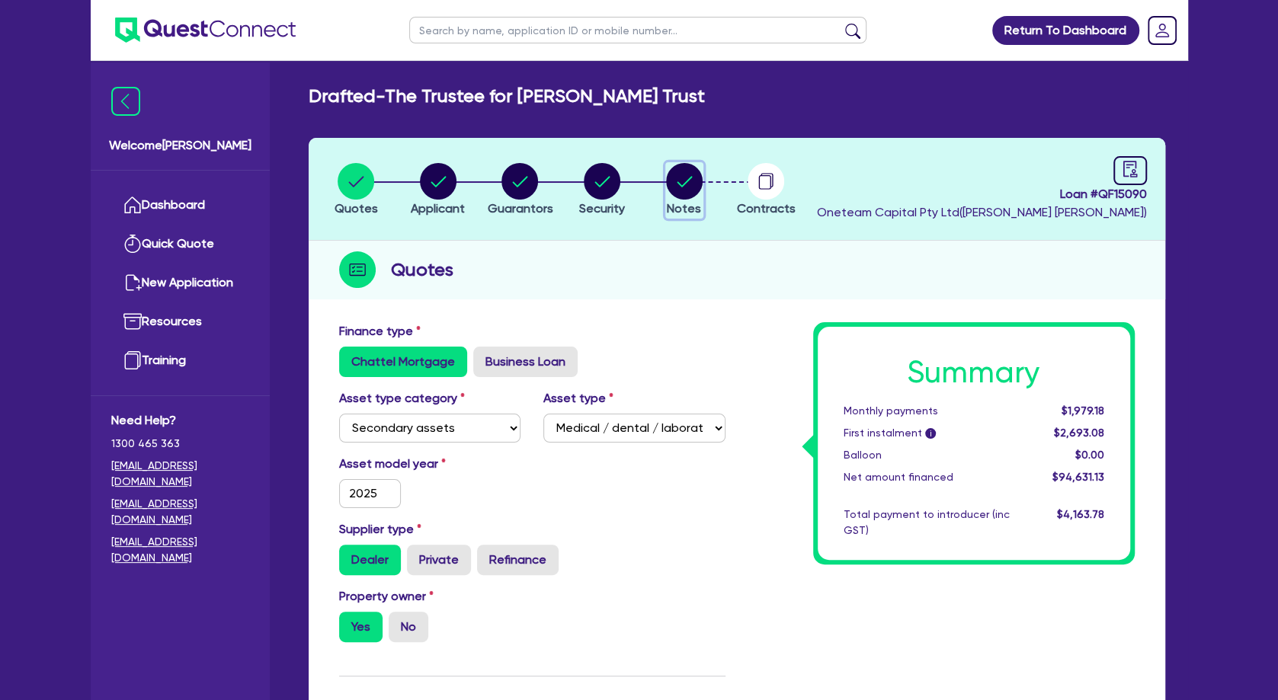
click at [678, 178] on circle "button" at bounding box center [684, 181] width 37 height 37
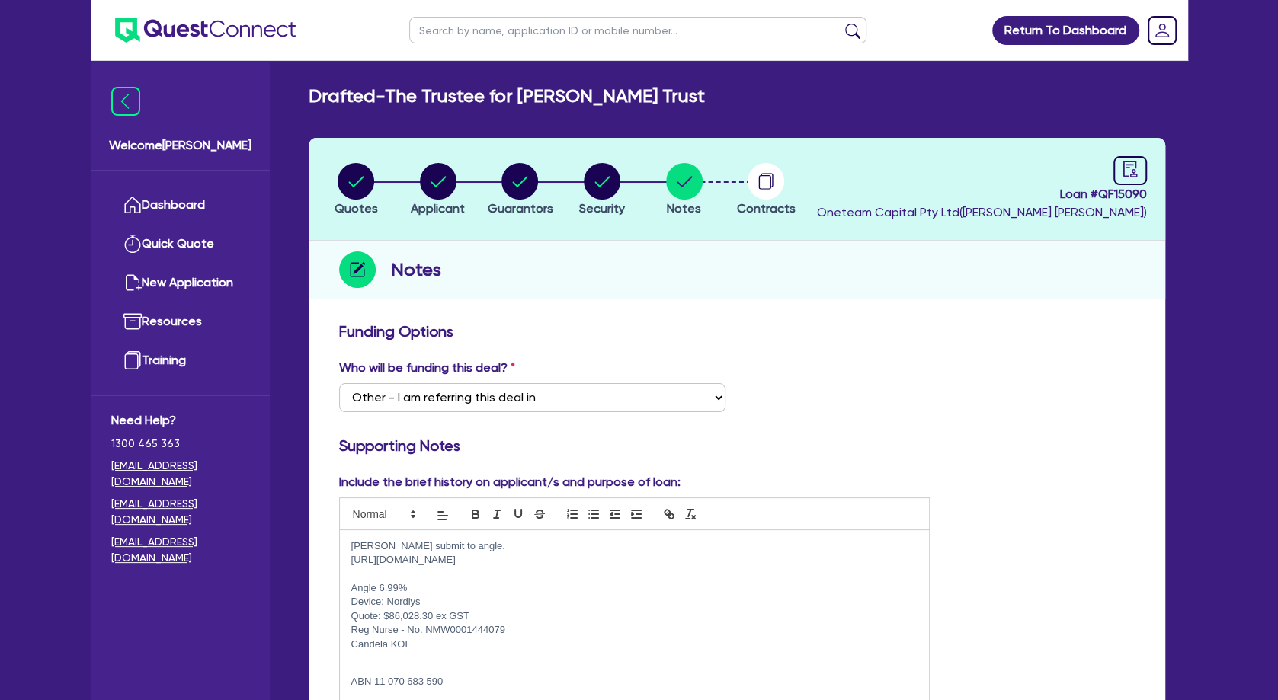
click at [409, 573] on p at bounding box center [634, 575] width 567 height 14
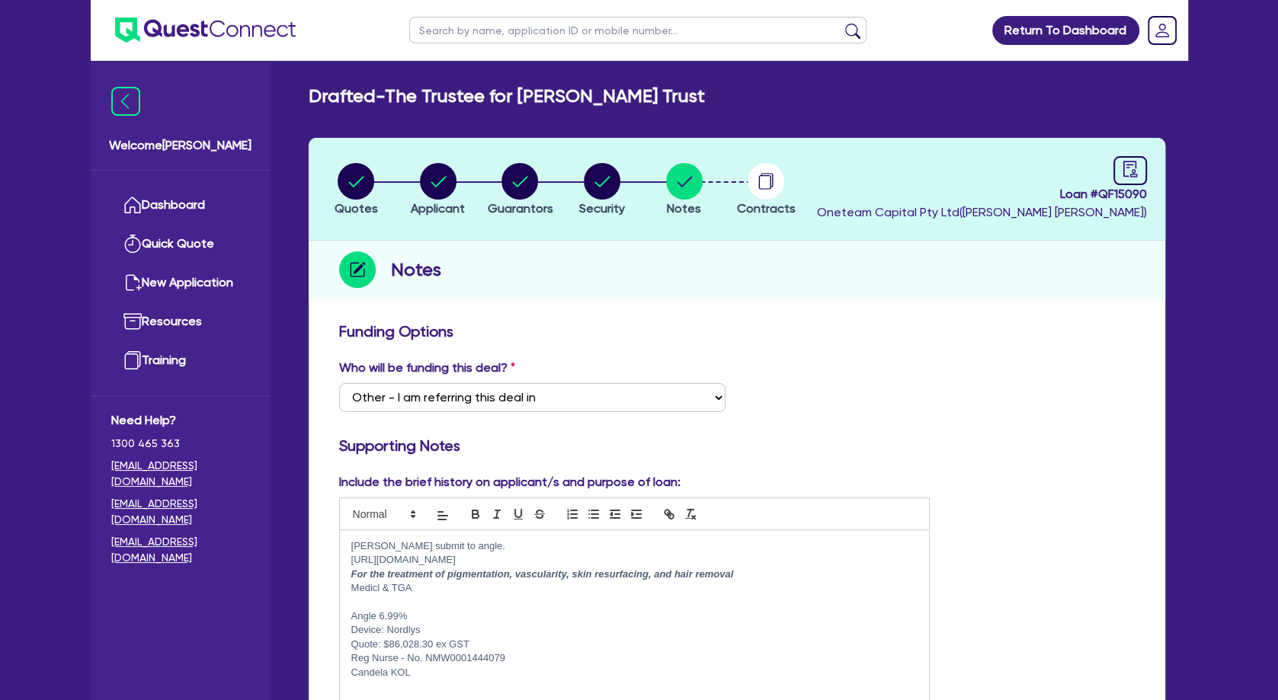
click at [377, 588] on p "Medicl & TGA" at bounding box center [634, 589] width 567 height 14
click at [426, 585] on p "Medical & TGA" at bounding box center [634, 589] width 567 height 14
drag, startPoint x: 441, startPoint y: 592, endPoint x: 351, endPoint y: 594, distance: 89.2
click at [351, 594] on p "Medical & TGA IPL" at bounding box center [634, 589] width 567 height 14
copy p "Medical & TGA IPL"
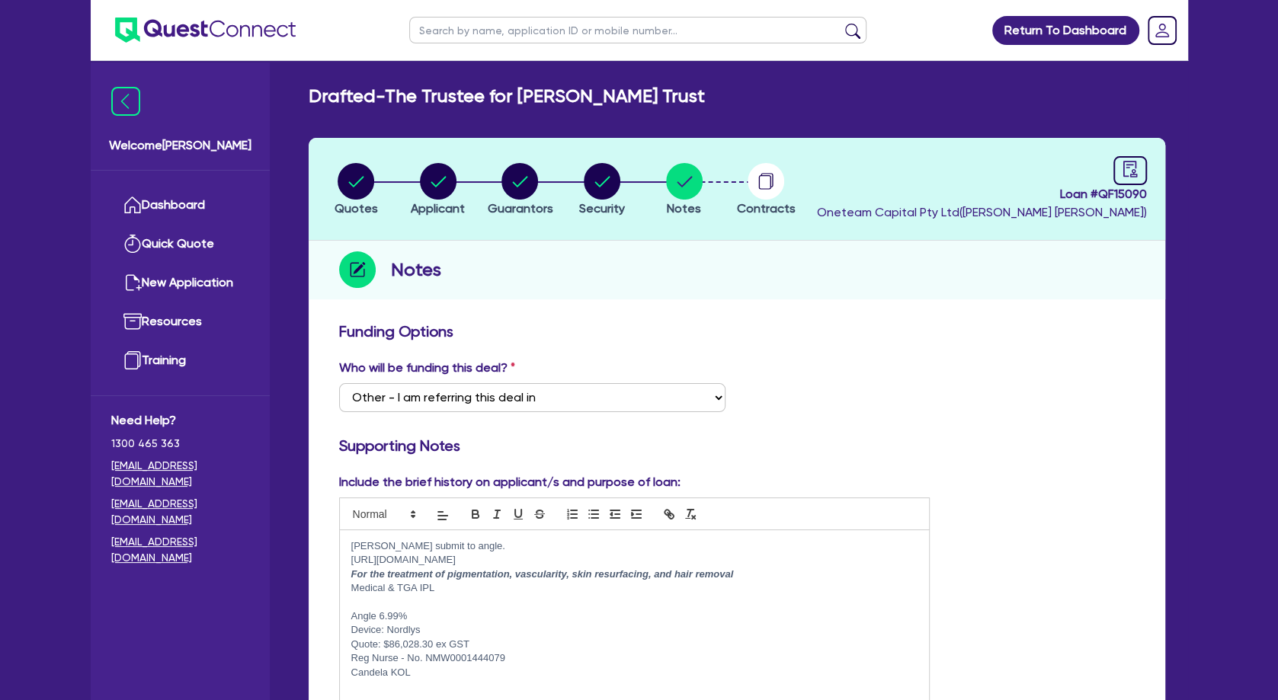
click at [703, 610] on p "Angle 6.99%" at bounding box center [634, 617] width 567 height 14
drag, startPoint x: 753, startPoint y: 562, endPoint x: 351, endPoint y: 568, distance: 401.7
click at [351, 568] on div "[PERSON_NAME] submit to angle. [URL][DOMAIN_NAME] For the treatment of pigmenta…" at bounding box center [635, 626] width 590 height 191
click at [494, 584] on p "Medical & TGA IPL" at bounding box center [634, 589] width 567 height 14
drag, startPoint x: 675, startPoint y: 572, endPoint x: 351, endPoint y: 574, distance: 323.9
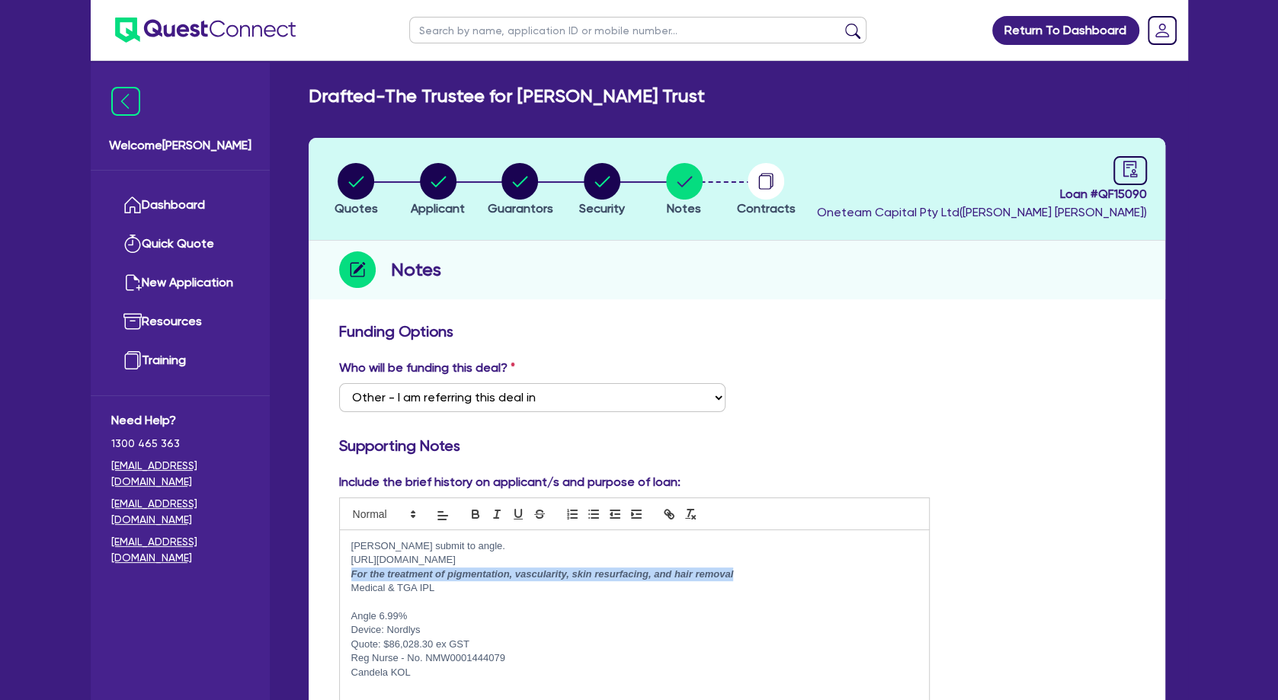
click at [351, 574] on p "For the treatment of pigmentation, vascularity, skin resurfacing, and hair remo…" at bounding box center [634, 575] width 567 height 14
copy em "For the treatment of pigmentation, vascularity, skin resurfacing, and hair remo…"
click at [428, 184] on circle "button" at bounding box center [438, 181] width 37 height 37
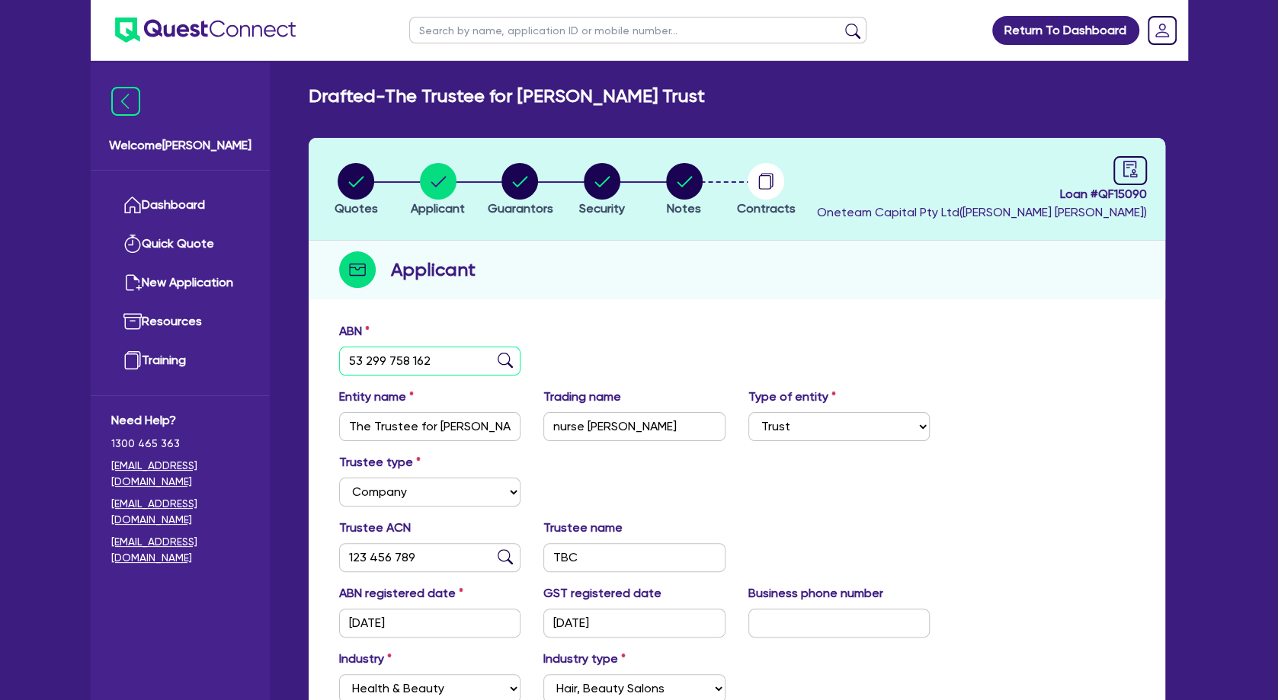
drag, startPoint x: 443, startPoint y: 366, endPoint x: 340, endPoint y: 366, distance: 102.9
click at [340, 366] on input "53 299 758 162" at bounding box center [430, 361] width 182 height 29
click at [675, 333] on div "ABN 53 299 758 162" at bounding box center [737, 355] width 819 height 66
click at [466, 29] on input "text" at bounding box center [637, 30] width 457 height 27
click button "submit" at bounding box center [853, 33] width 24 height 21
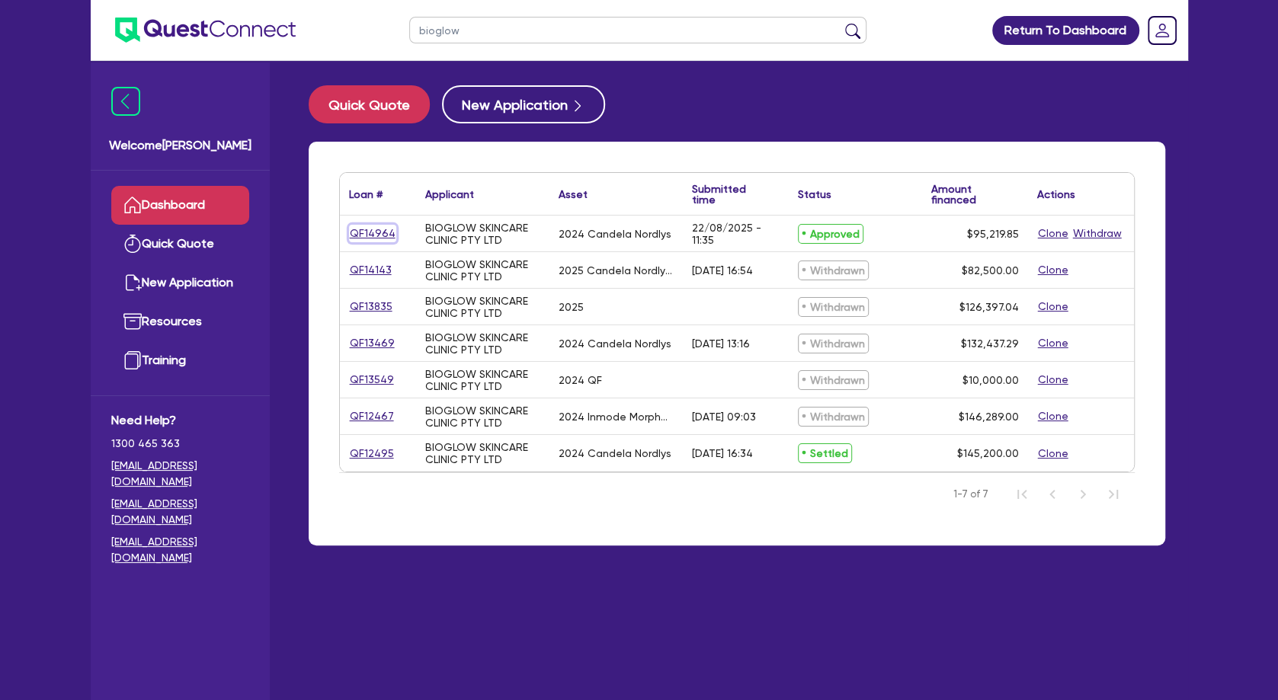
click at [377, 231] on link "QF14964" at bounding box center [372, 234] width 47 height 18
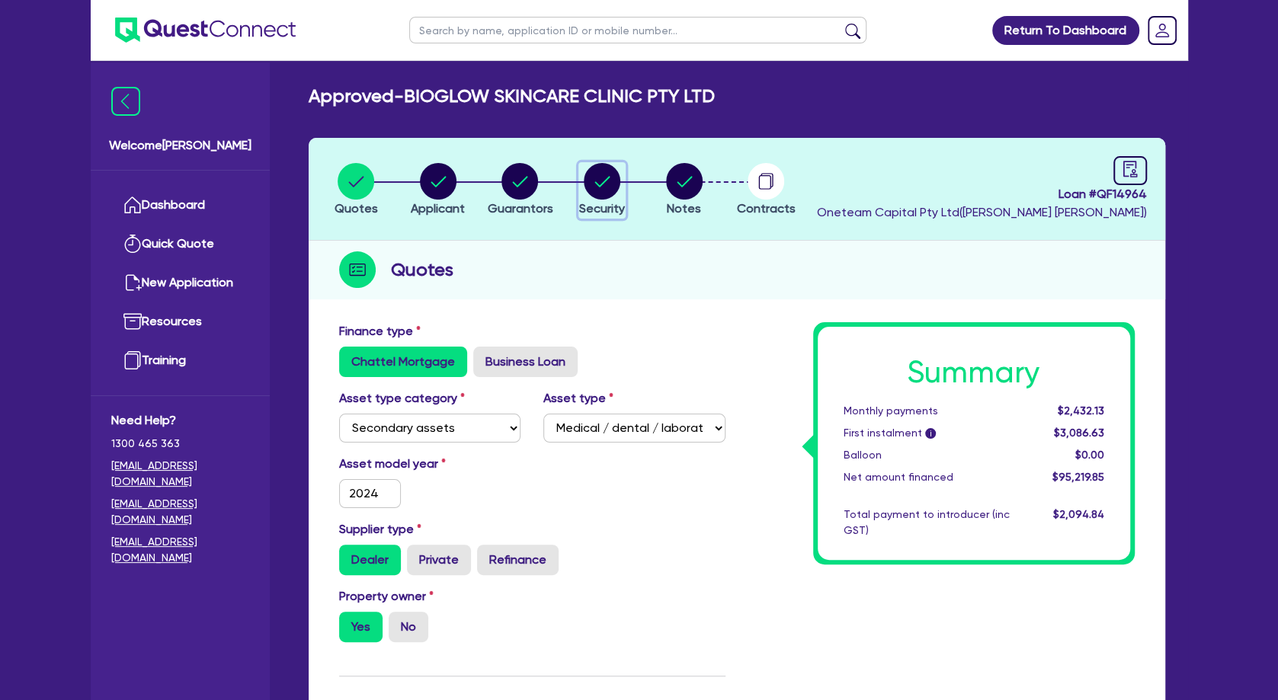
click at [614, 182] on circle "button" at bounding box center [602, 181] width 37 height 37
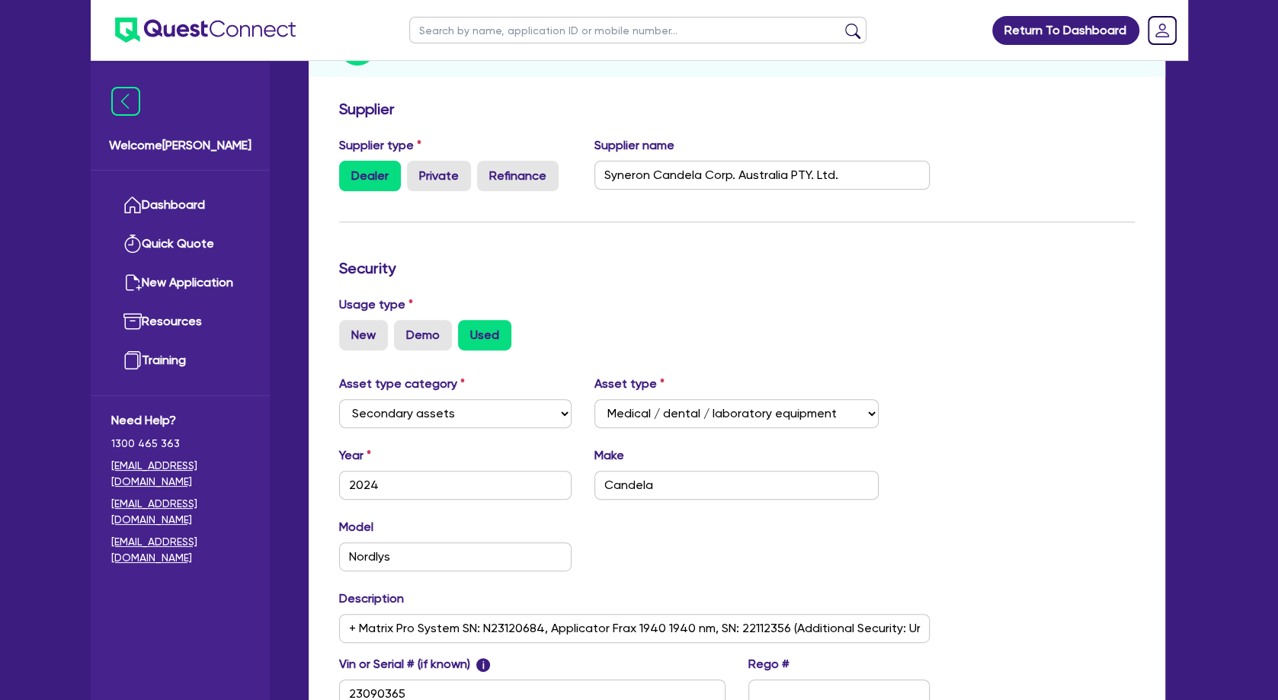
scroll to position [412, 0]
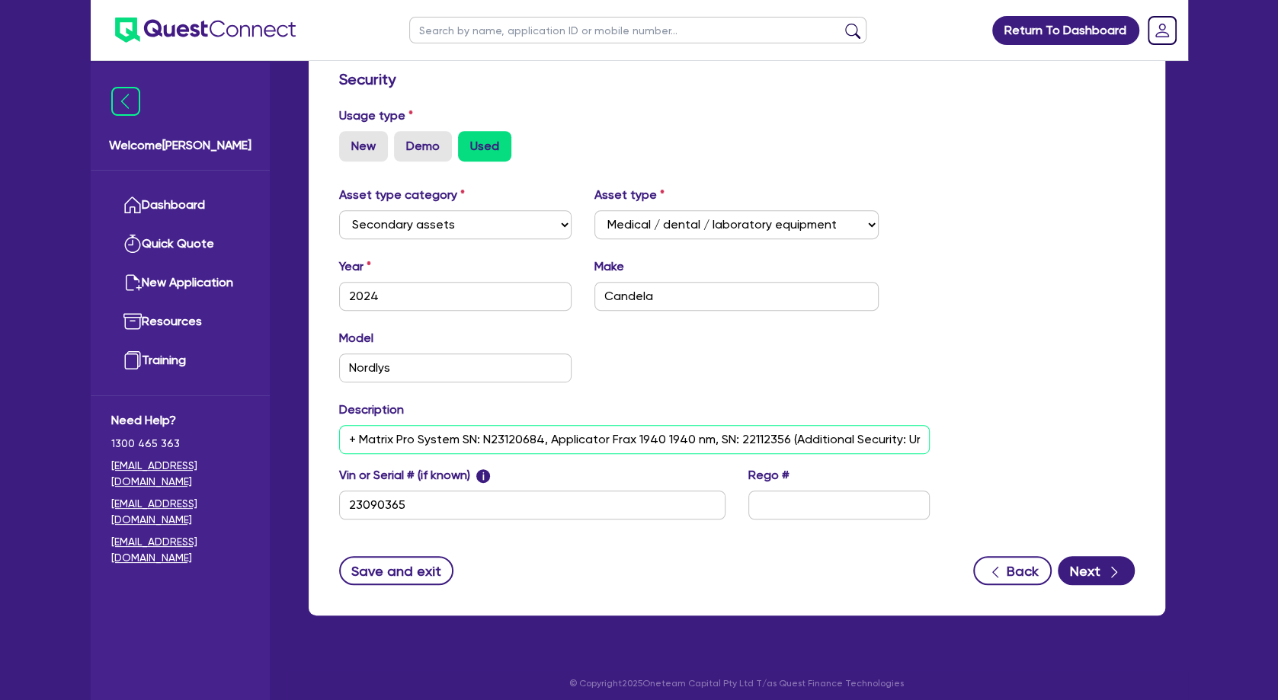
click at [649, 435] on input "+ Matrix Pro System SN: N23120684, Applicator Frax 1940 1940 nm, SN: 22112356 (…" at bounding box center [634, 439] width 591 height 29
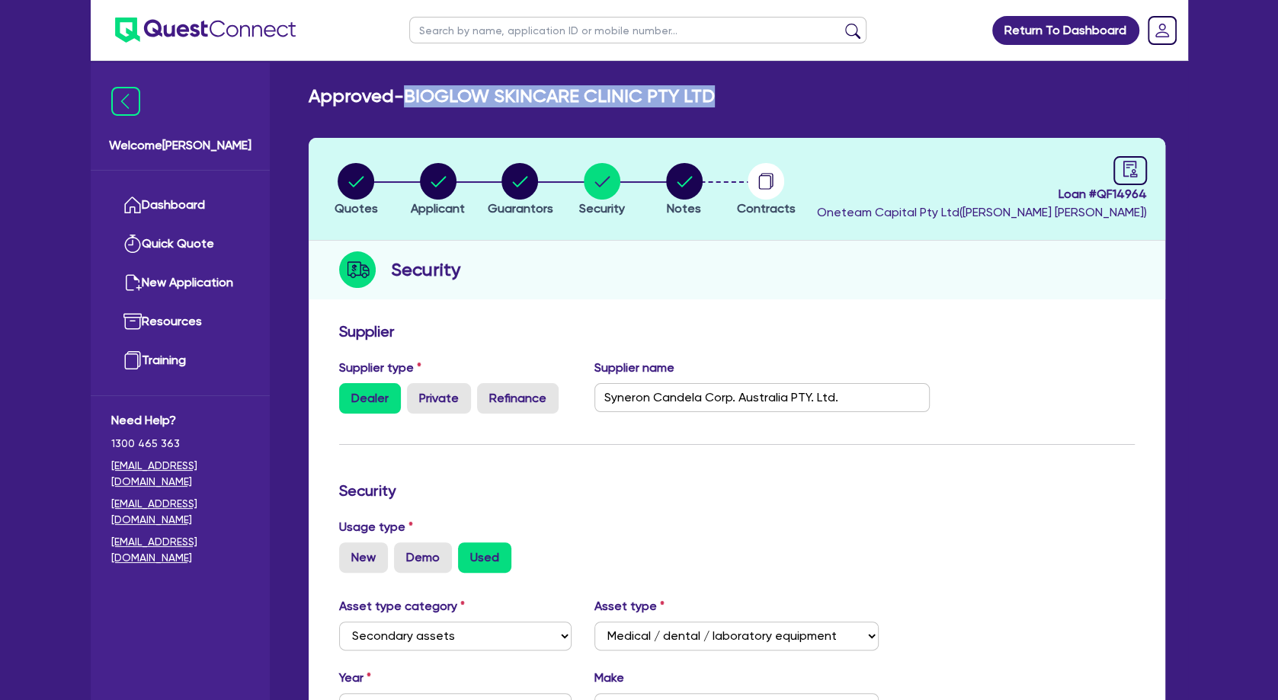
drag, startPoint x: 736, startPoint y: 91, endPoint x: 416, endPoint y: 94, distance: 320.1
click at [416, 94] on div "Approved - BIOGLOW SKINCARE CLINIC PTY LTD" at bounding box center [737, 96] width 880 height 22
click at [366, 191] on circle "button" at bounding box center [356, 181] width 37 height 37
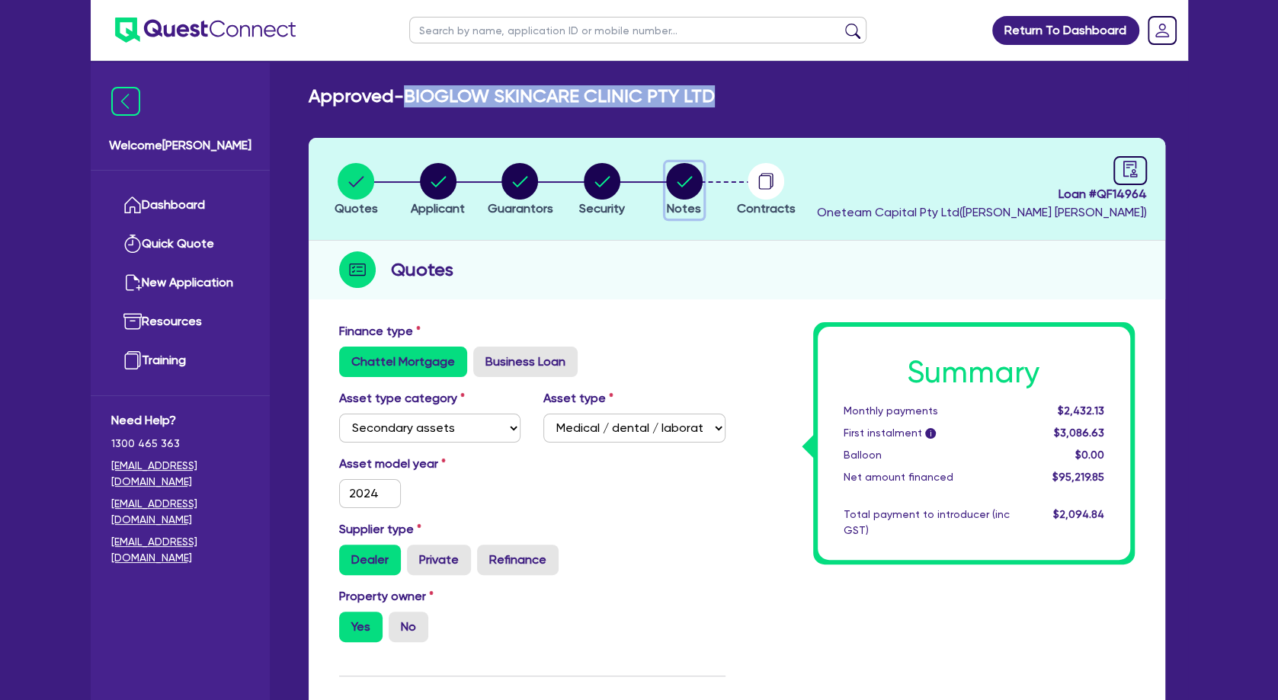
click at [684, 178] on circle "button" at bounding box center [684, 181] width 37 height 37
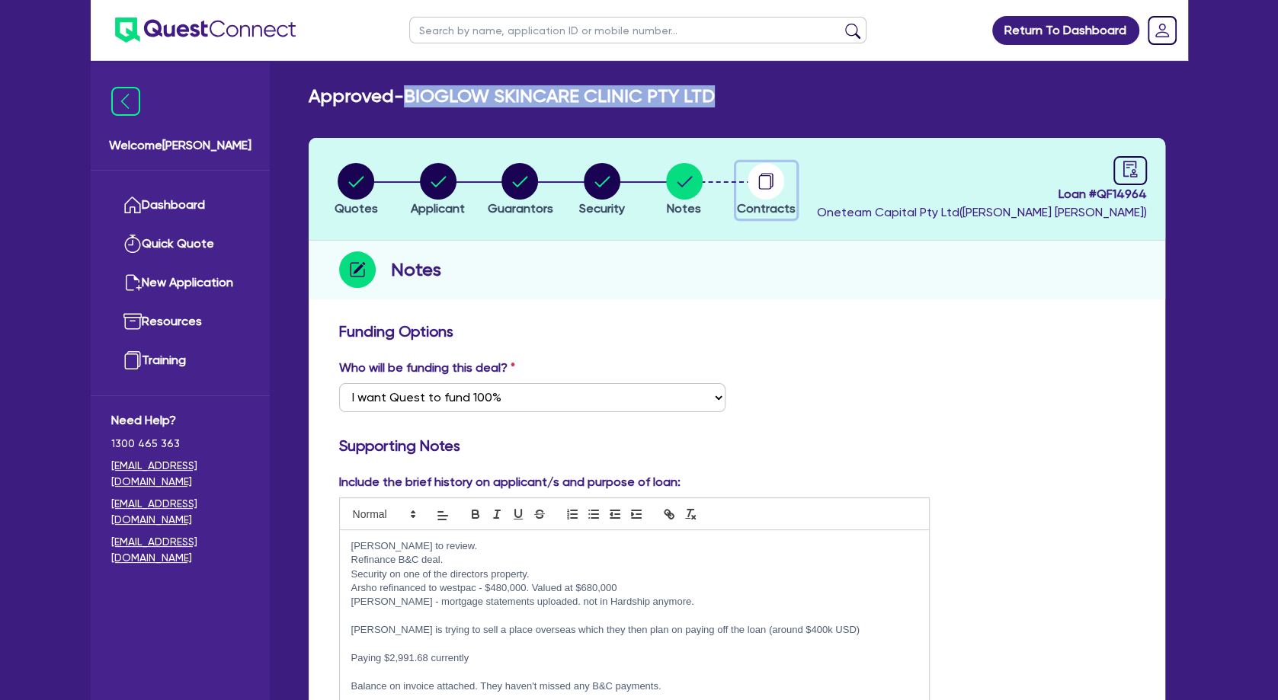
click at [765, 183] on circle "button" at bounding box center [766, 181] width 37 height 37
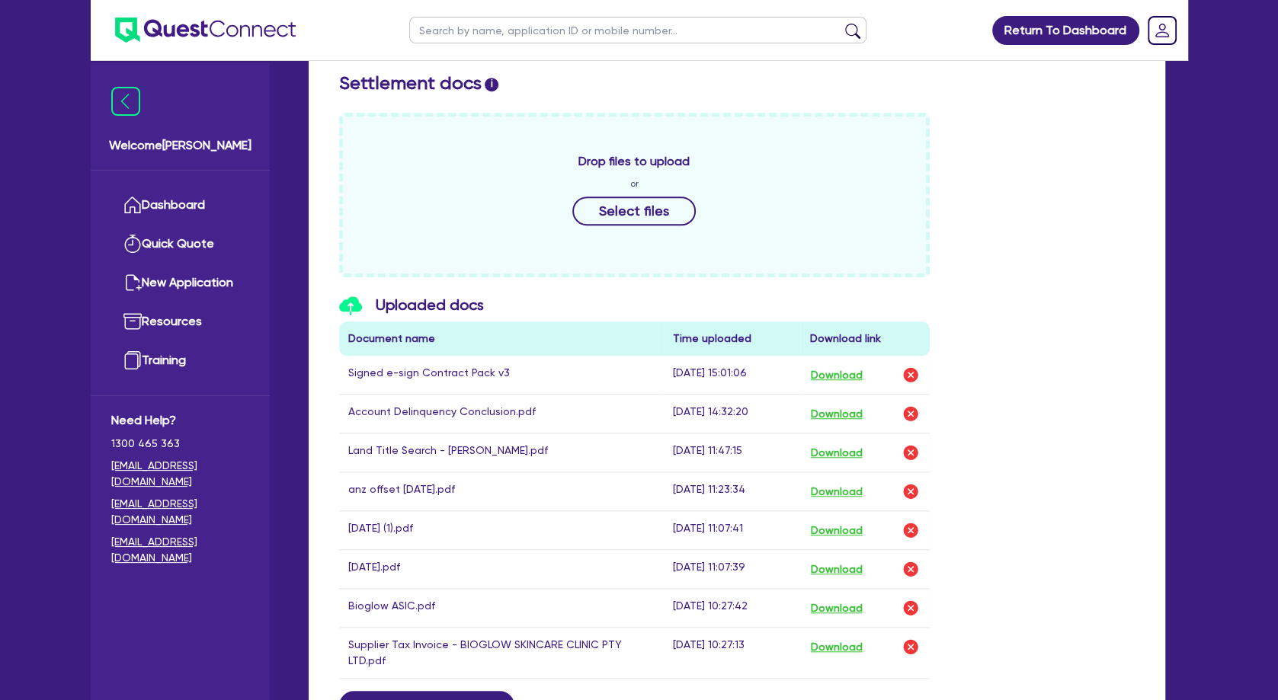
scroll to position [823, 0]
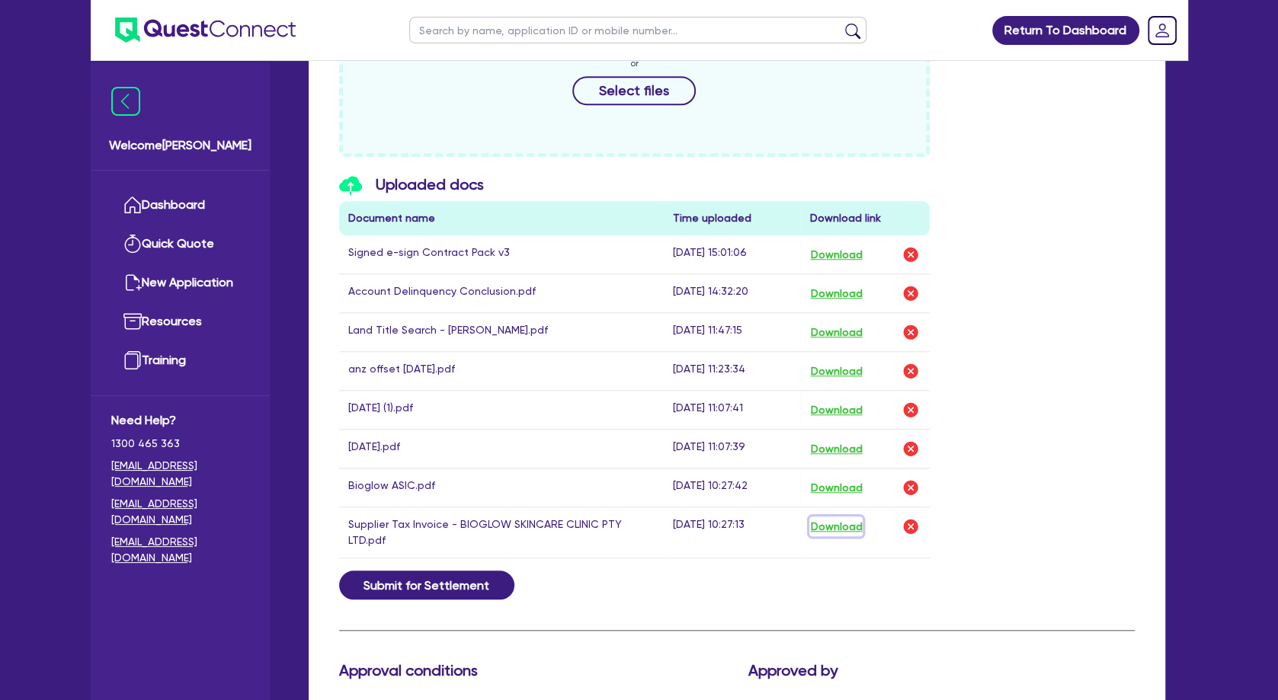
click at [833, 523] on button "Download" at bounding box center [835, 527] width 53 height 20
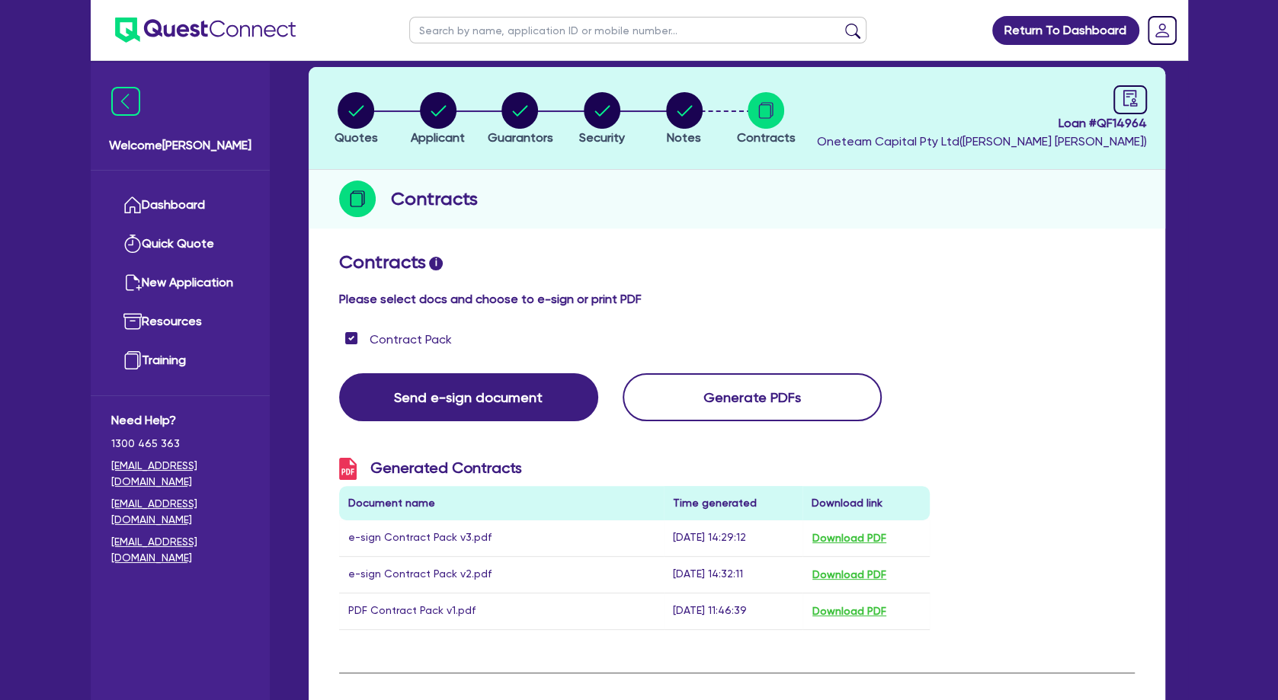
scroll to position [0, 0]
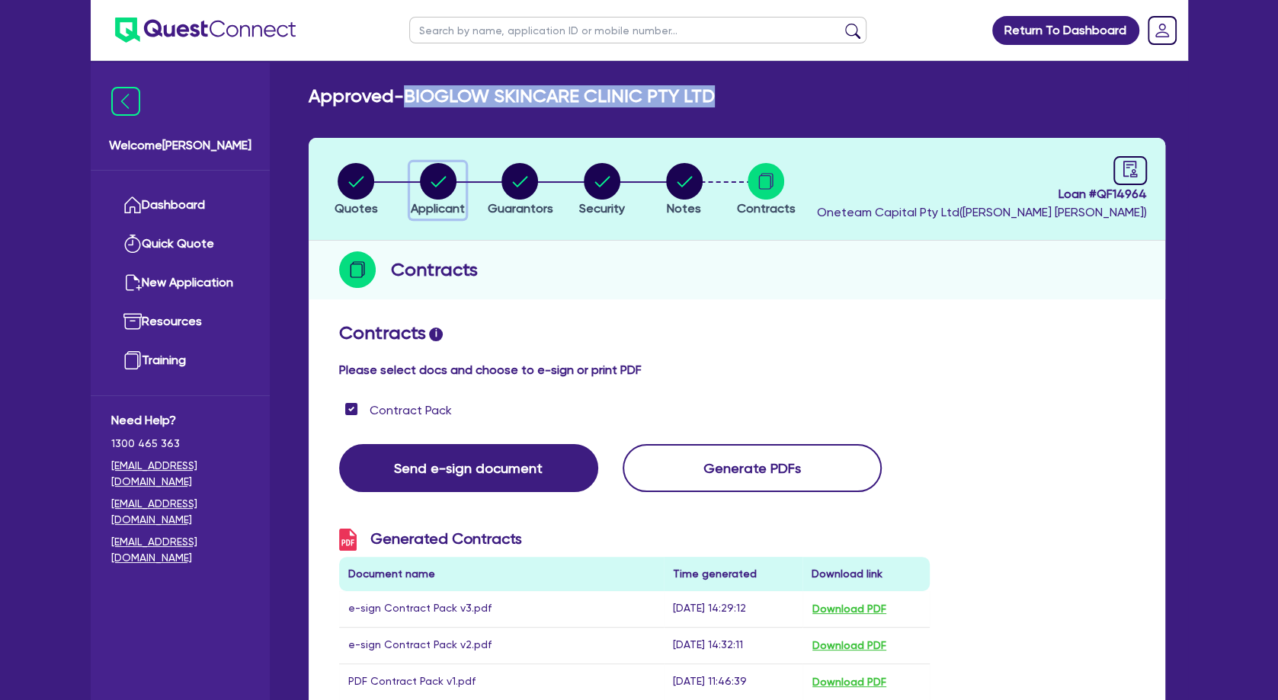
click at [441, 180] on icon "button" at bounding box center [438, 181] width 15 height 11
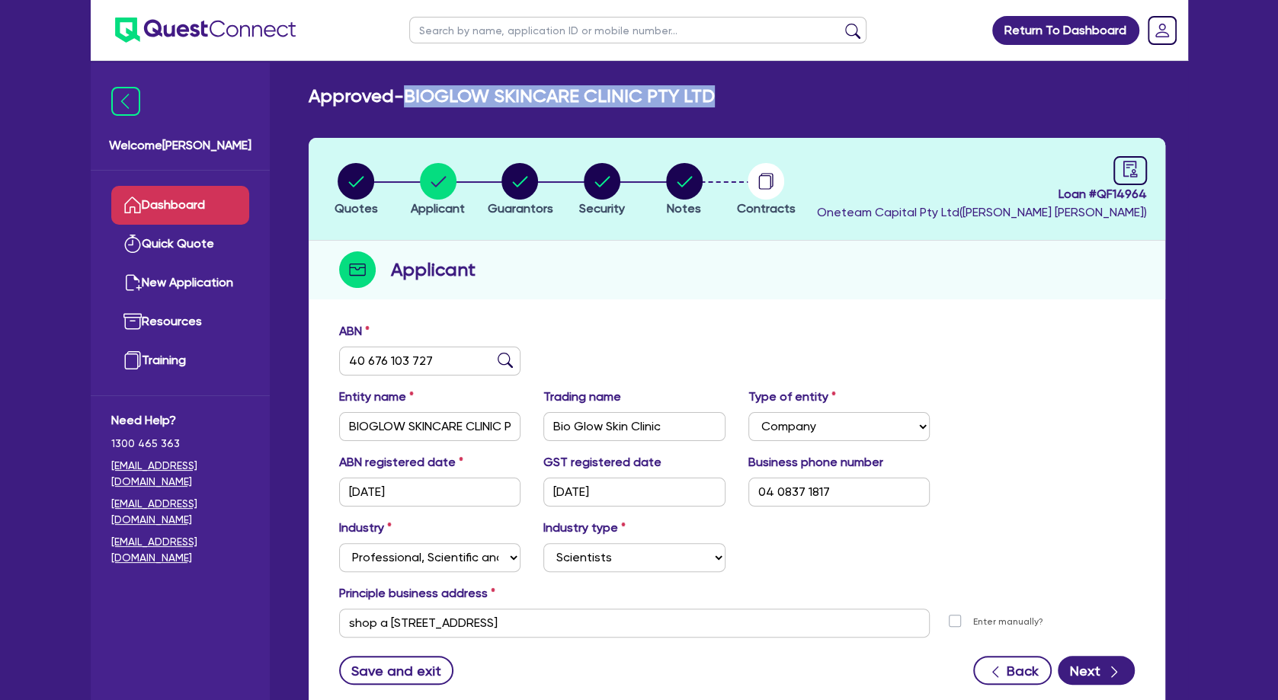
click at [161, 208] on link "Dashboard" at bounding box center [180, 205] width 138 height 39
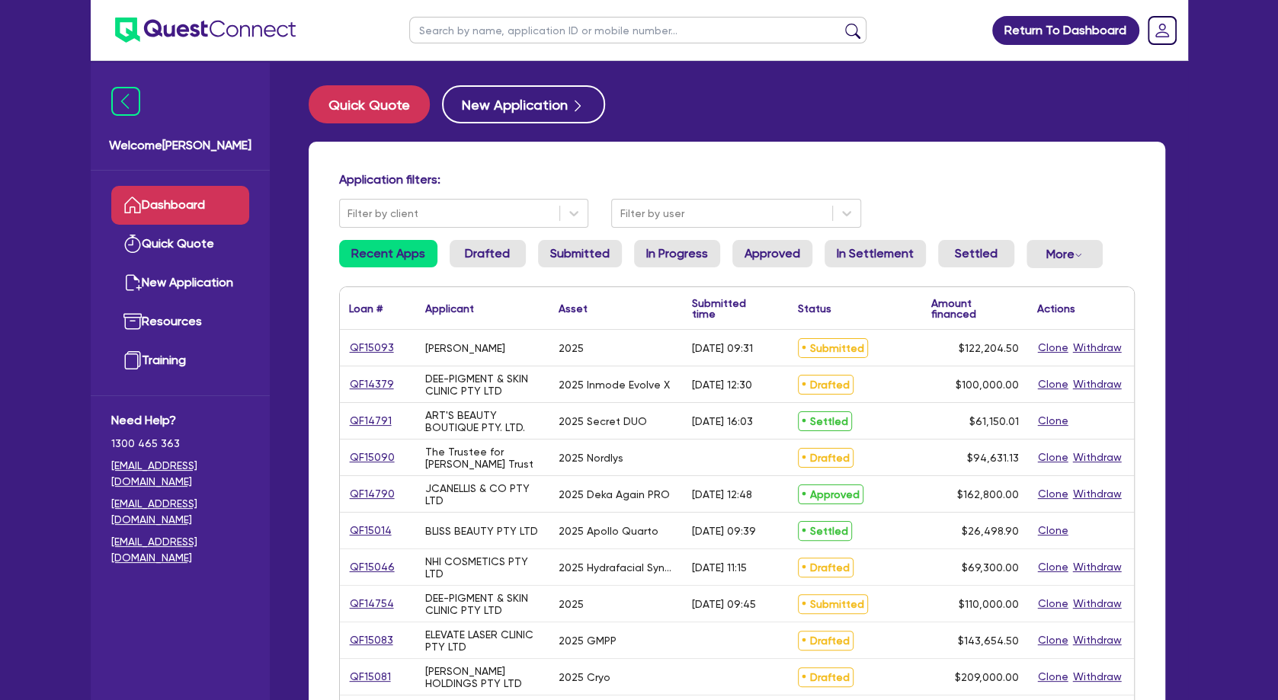
click at [553, 23] on input "text" at bounding box center [637, 30] width 457 height 27
click at [841, 23] on button "submit" at bounding box center [853, 33] width 24 height 21
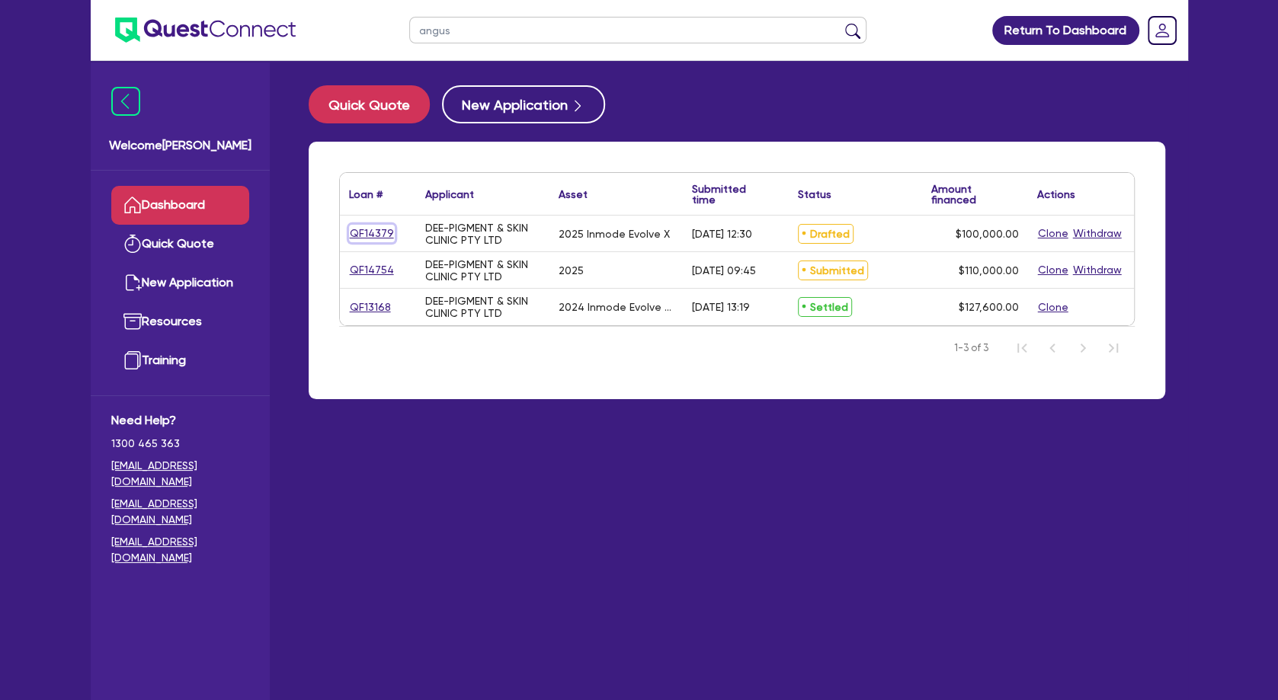
click at [376, 231] on link "QF14379" at bounding box center [372, 234] width 46 height 18
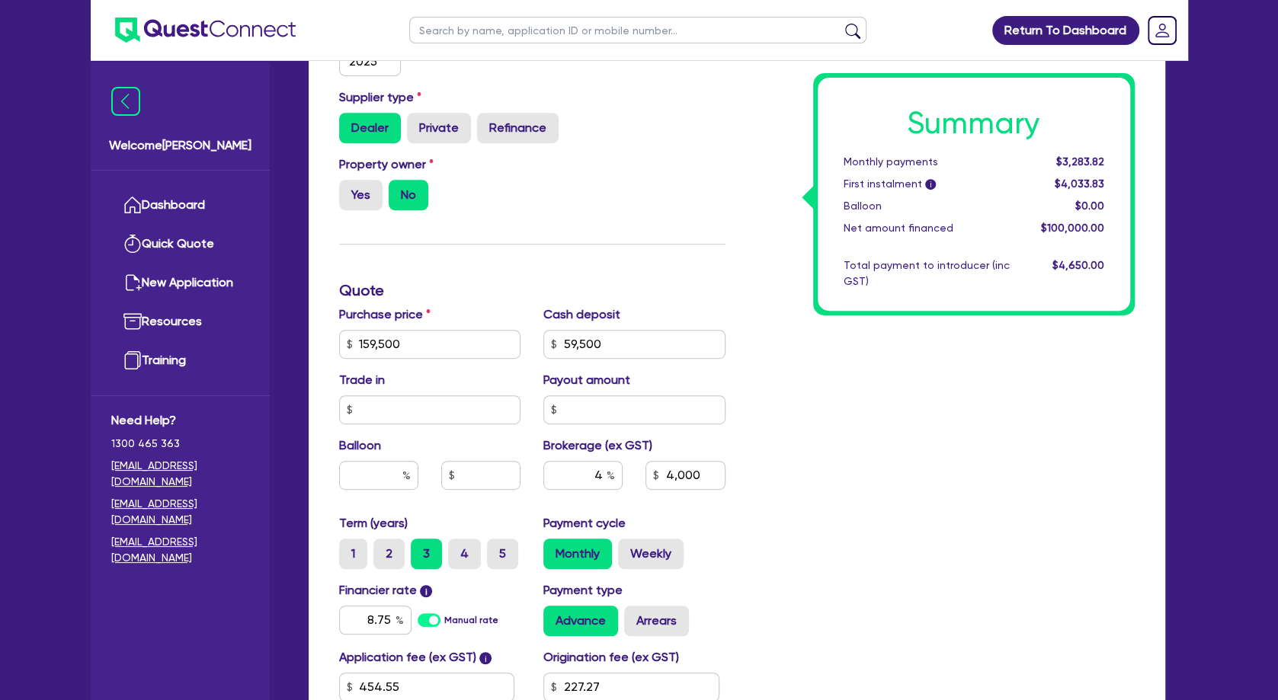
scroll to position [494, 0]
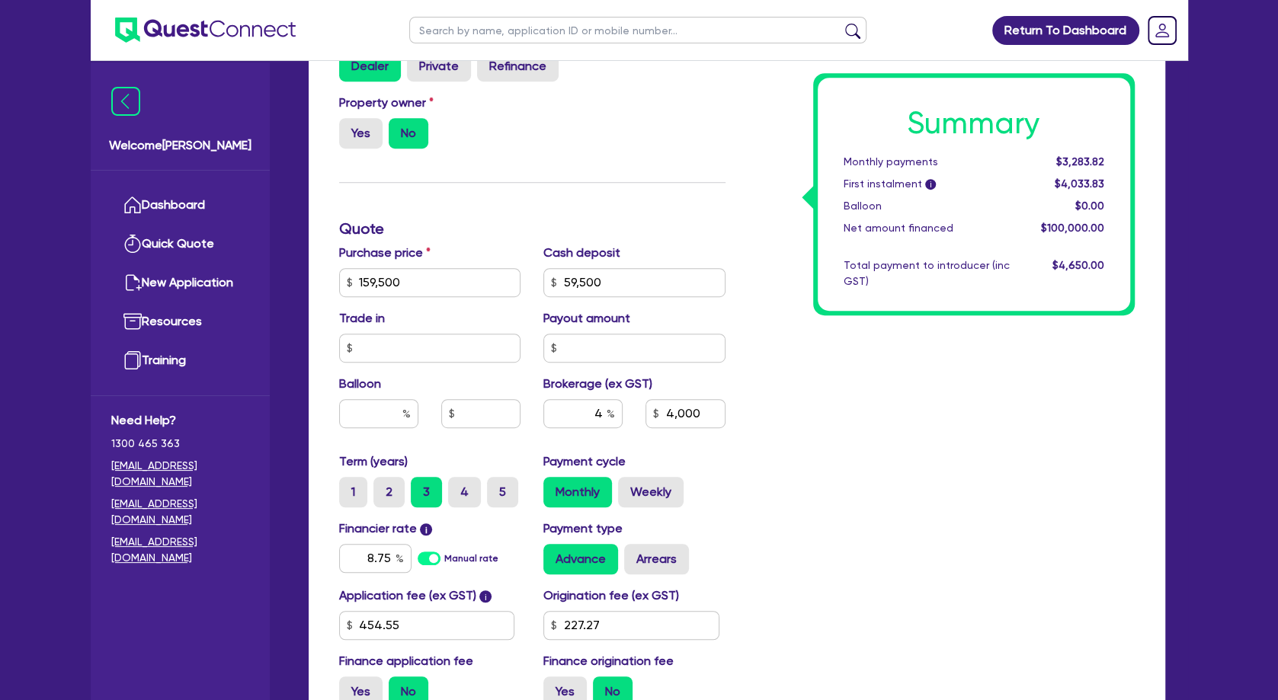
click at [831, 450] on div "Summary Monthly payments $3,283.82 First instalment i $4,033.83 Balloon $0.00 N…" at bounding box center [941, 274] width 409 height 891
click at [454, 488] on label "4" at bounding box center [464, 492] width 33 height 30
click at [454, 487] on input "4" at bounding box center [453, 482] width 10 height 10
click at [989, 434] on div "Summary Monthly payments $2,566.91 First instalment i $3,316.92 Balloon $0.00 N…" at bounding box center [941, 274] width 409 height 891
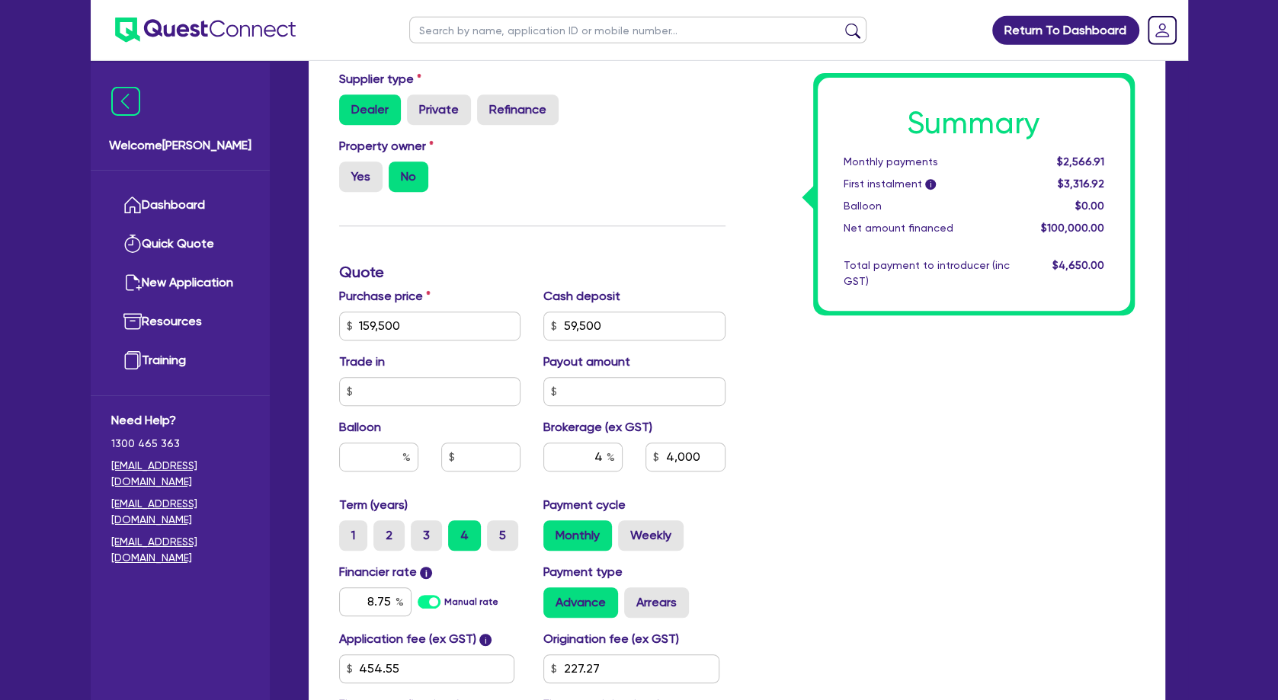
scroll to position [412, 0]
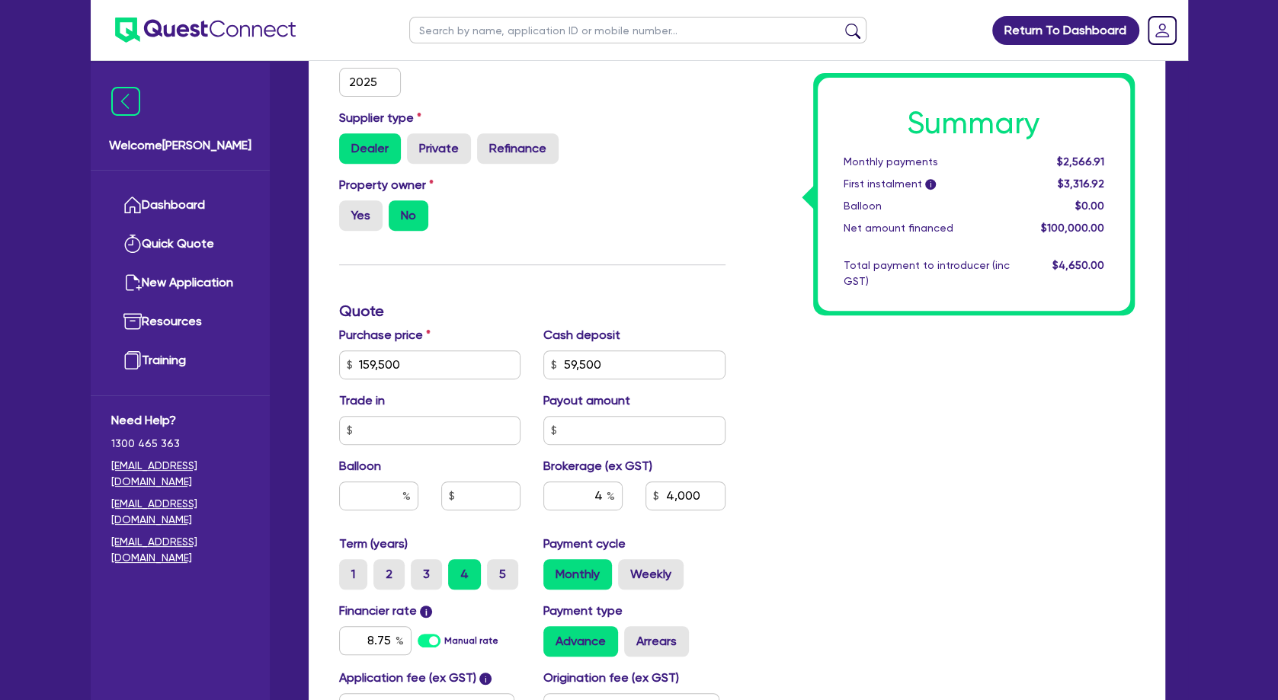
click at [882, 395] on div "Summary Monthly payments $2,566.91 First instalment i $3,316.92 Balloon $0.00 N…" at bounding box center [941, 356] width 409 height 891
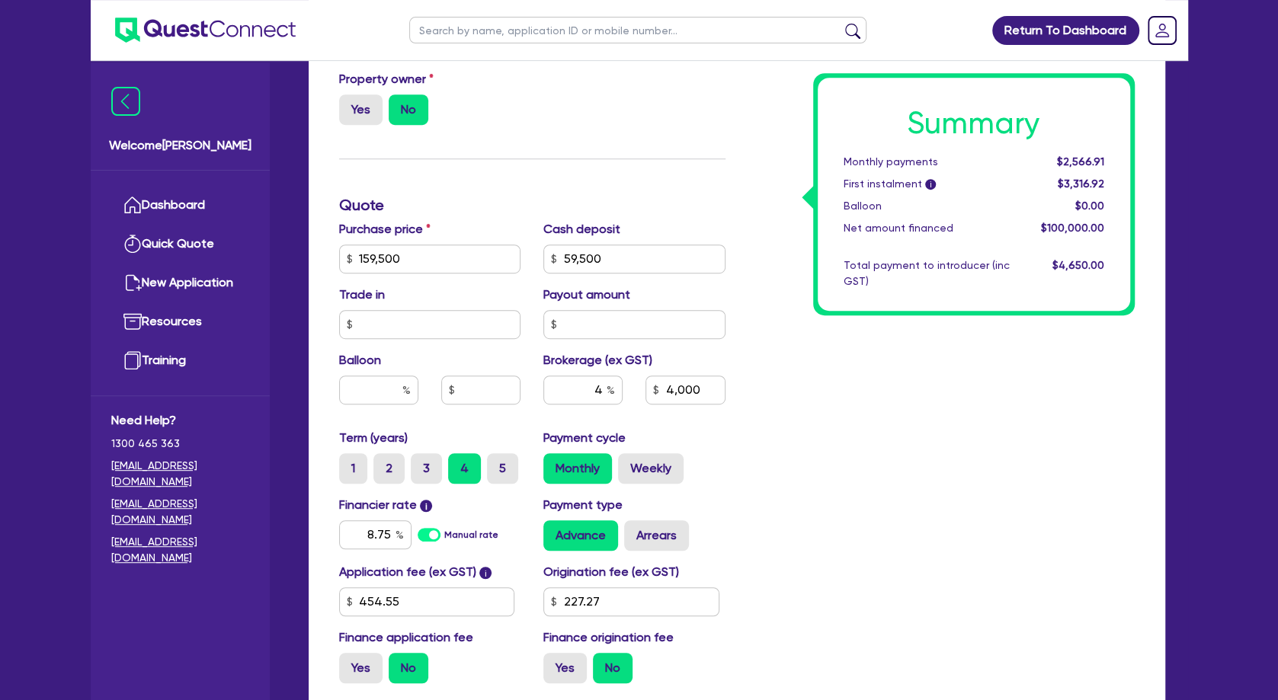
scroll to position [576, 0]
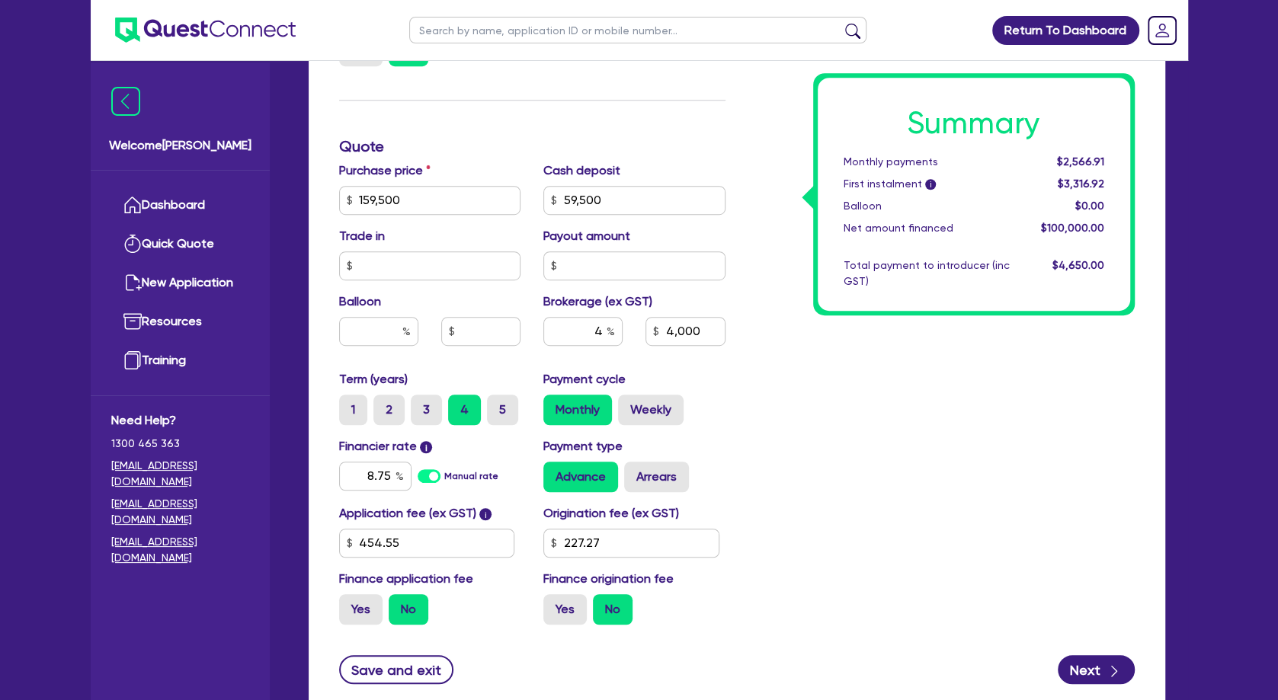
click at [882, 395] on div "Summary Monthly payments $2,566.91 First instalment i $3,316.92 Balloon $0.00 N…" at bounding box center [941, 191] width 409 height 891
click at [888, 380] on div "Summary Monthly payments $2,566.91 First instalment i $3,316.92 Balloon $0.00 N…" at bounding box center [941, 191] width 409 height 891
drag, startPoint x: 1072, startPoint y: 155, endPoint x: 1093, endPoint y: 168, distance: 24.3
click at [1092, 167] on div "$2,566.91" at bounding box center [1068, 162] width 95 height 16
click at [1093, 168] on span "$2,566.91" at bounding box center [1079, 161] width 47 height 12
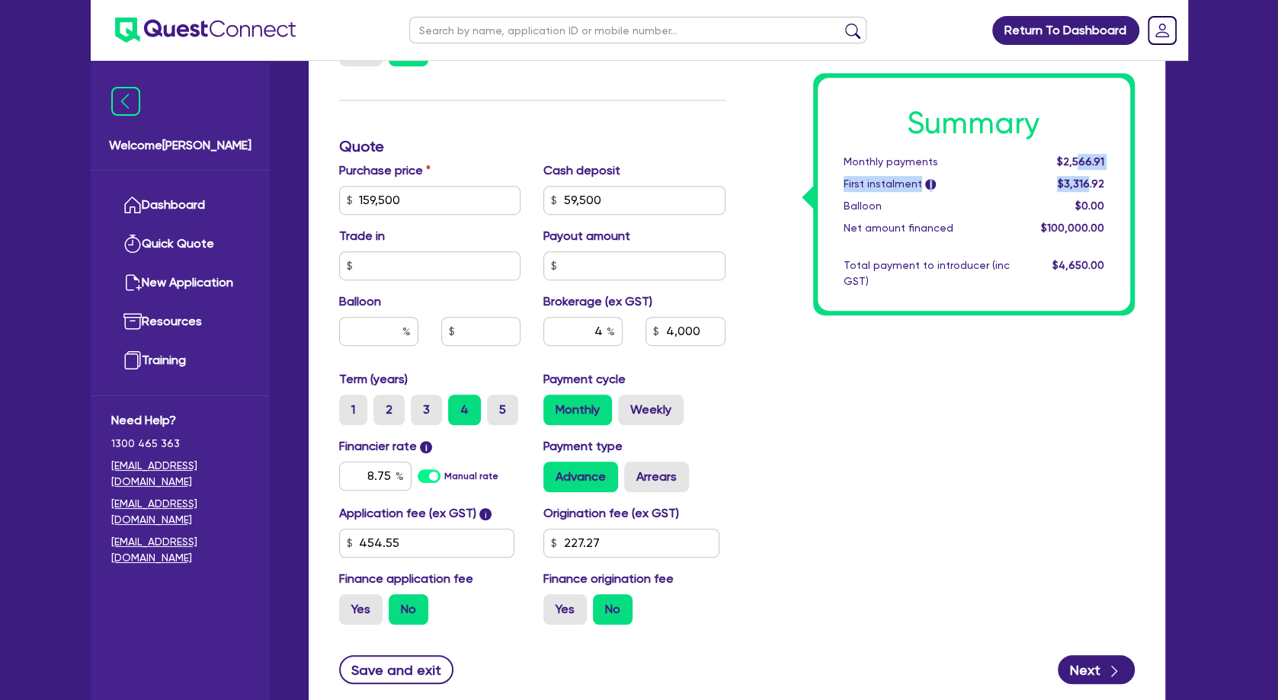
drag, startPoint x: 1082, startPoint y: 161, endPoint x: 1090, endPoint y: 178, distance: 19.1
click at [1090, 178] on div "Summary Monthly payments $2,566.91 First instalment i $3,316.92 Balloon $0.00 N…" at bounding box center [974, 194] width 313 height 233
click at [1090, 178] on span "$3,316.92" at bounding box center [1080, 184] width 46 height 12
click at [961, 412] on div "Summary Monthly payments $2,566.91 First instalment i $3,316.92 Balloon $0.00 N…" at bounding box center [941, 191] width 409 height 891
click at [422, 406] on label "3" at bounding box center [426, 410] width 31 height 30
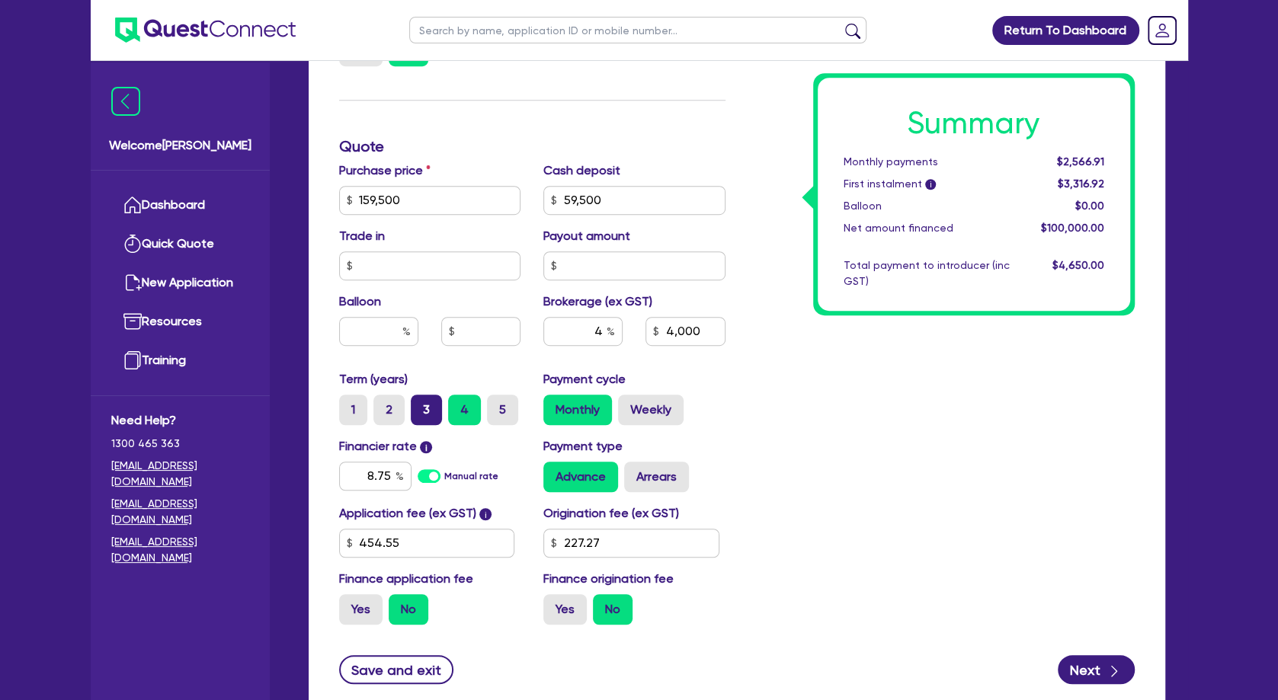
click at [421, 405] on input "3" at bounding box center [416, 400] width 10 height 10
click at [851, 425] on div "Summary Monthly payments $3,283.82 First instalment i $4,033.83 Balloon $0.00 N…" at bounding box center [941, 191] width 409 height 891
click at [850, 415] on div "Summary Monthly payments $3,283.82 First instalment i $4,033.83 Balloon $0.00 N…" at bounding box center [941, 191] width 409 height 891
click at [868, 392] on div "Summary Monthly payments $3,283.82 First instalment i $4,033.83 Balloon $0.00 N…" at bounding box center [941, 191] width 409 height 891
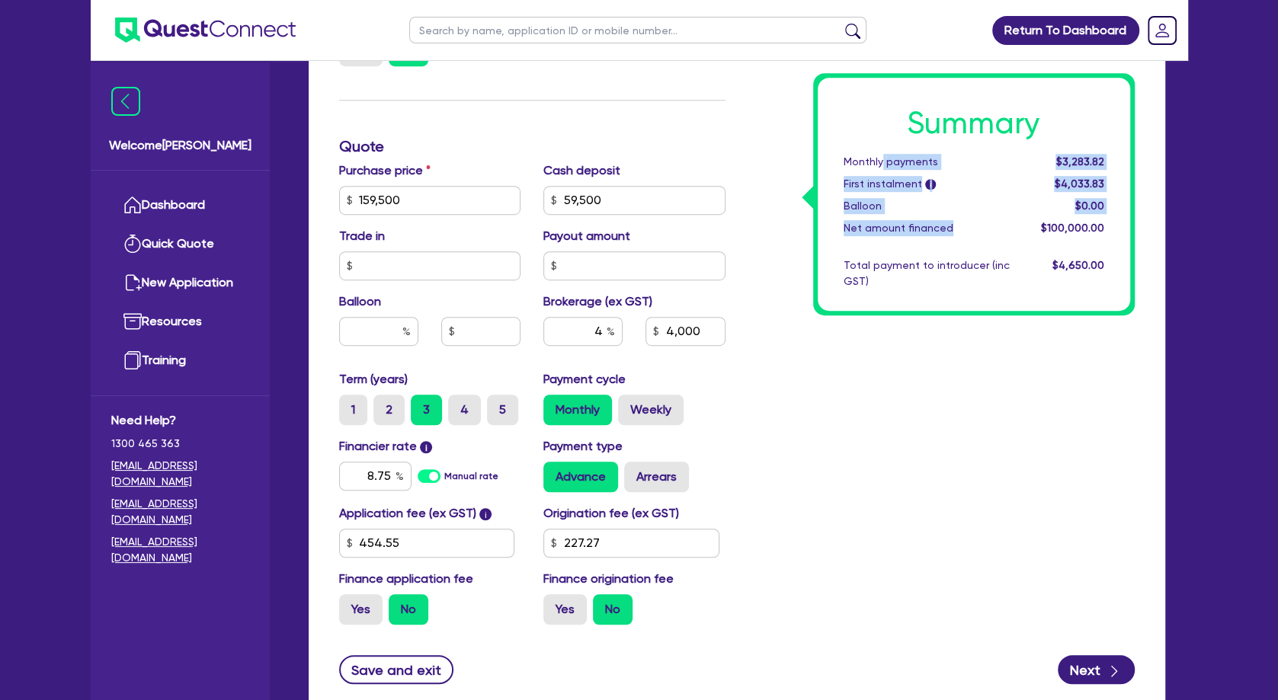
drag, startPoint x: 883, startPoint y: 167, endPoint x: 988, endPoint y: 251, distance: 133.9
click at [983, 246] on div "Summary Monthly payments $3,283.82 First instalment i $4,033.83 Balloon $0.00 N…" at bounding box center [974, 194] width 313 height 233
click at [989, 251] on div "Summary Monthly payments $3,283.82 First instalment i $4,033.83 Balloon $0.00 N…" at bounding box center [974, 194] width 313 height 233
drag, startPoint x: 1006, startPoint y: 275, endPoint x: 950, endPoint y: 189, distance: 103.0
click at [950, 189] on div "Summary Monthly payments $3,283.82 First instalment i $4,033.83 Balloon $0.00 N…" at bounding box center [974, 194] width 313 height 233
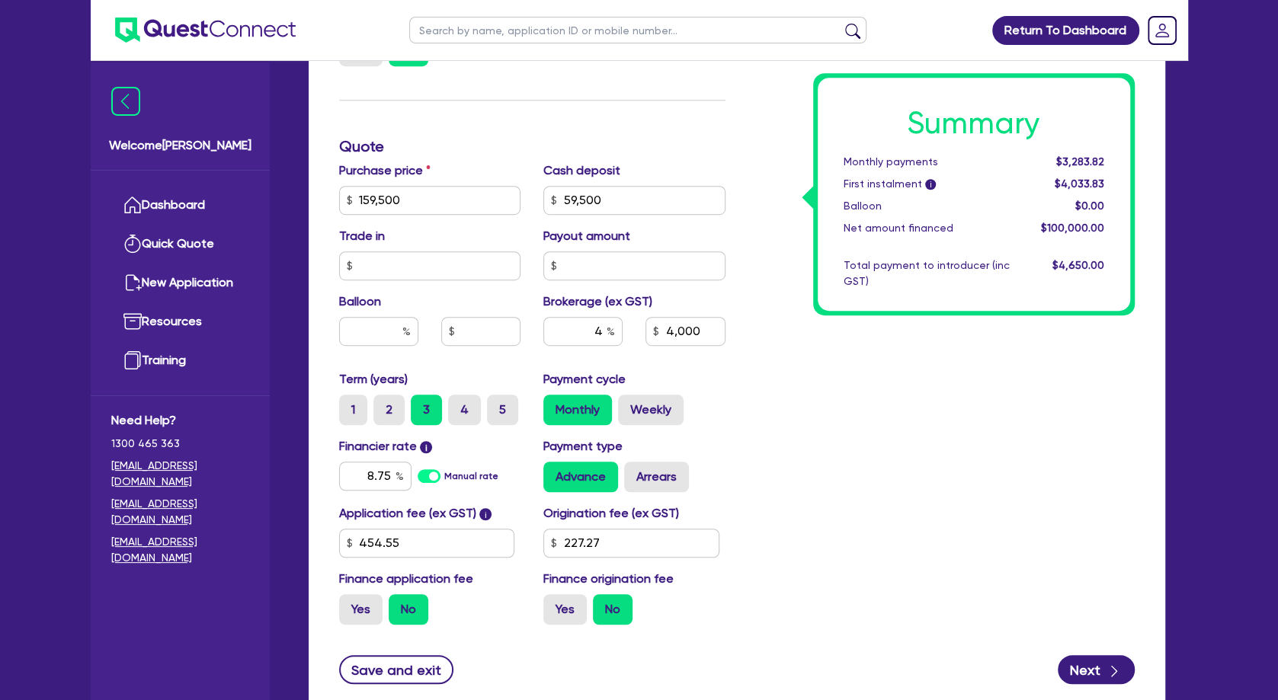
click at [912, 158] on div "Monthly payments" at bounding box center [926, 162] width 189 height 16
click at [907, 151] on div "Summary Monthly payments $3,283.82 First instalment i $4,033.83 Balloon $0.00 N…" at bounding box center [974, 194] width 313 height 233
drag, startPoint x: 887, startPoint y: 163, endPoint x: 911, endPoint y: 211, distance: 53.5
click at [911, 211] on div "Summary Monthly payments $3,283.82 First instalment i $4,033.83 Balloon $0.00 N…" at bounding box center [974, 194] width 313 height 233
click at [911, 211] on div "Balloon" at bounding box center [926, 206] width 189 height 16
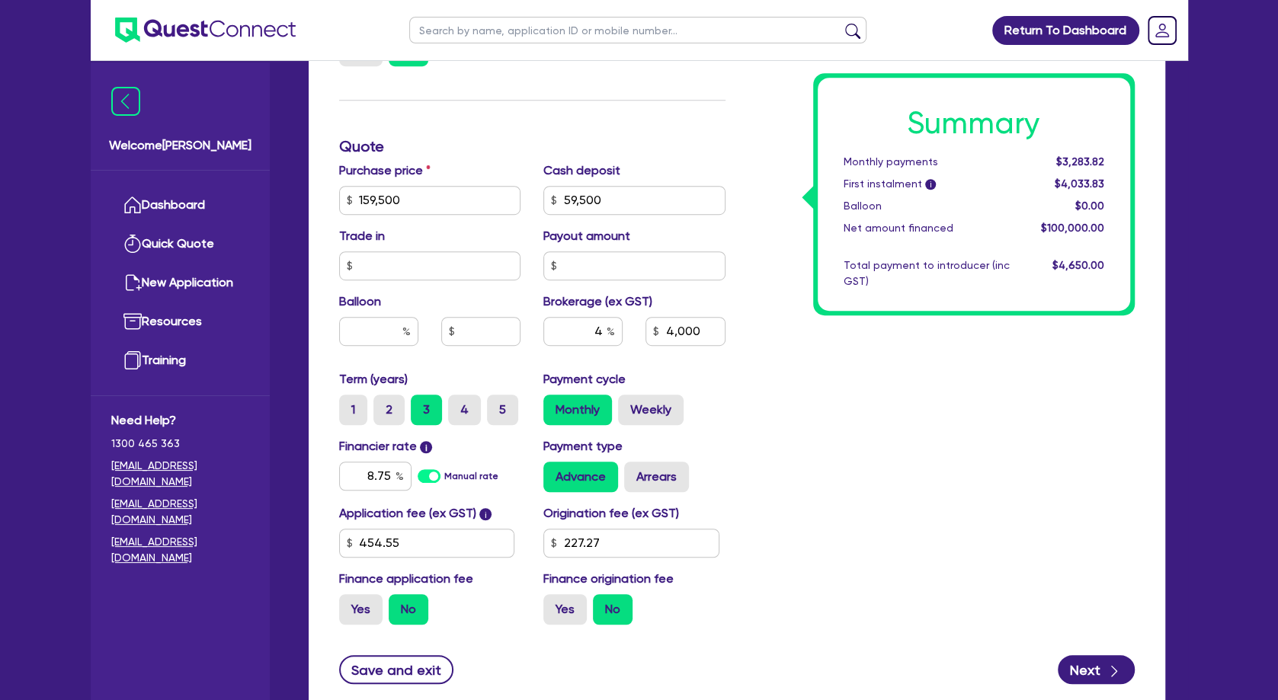
click at [802, 334] on div "Summary Monthly payments $3,283.82 First instalment i $4,033.83 Balloon $0.00 N…" at bounding box center [941, 191] width 409 height 891
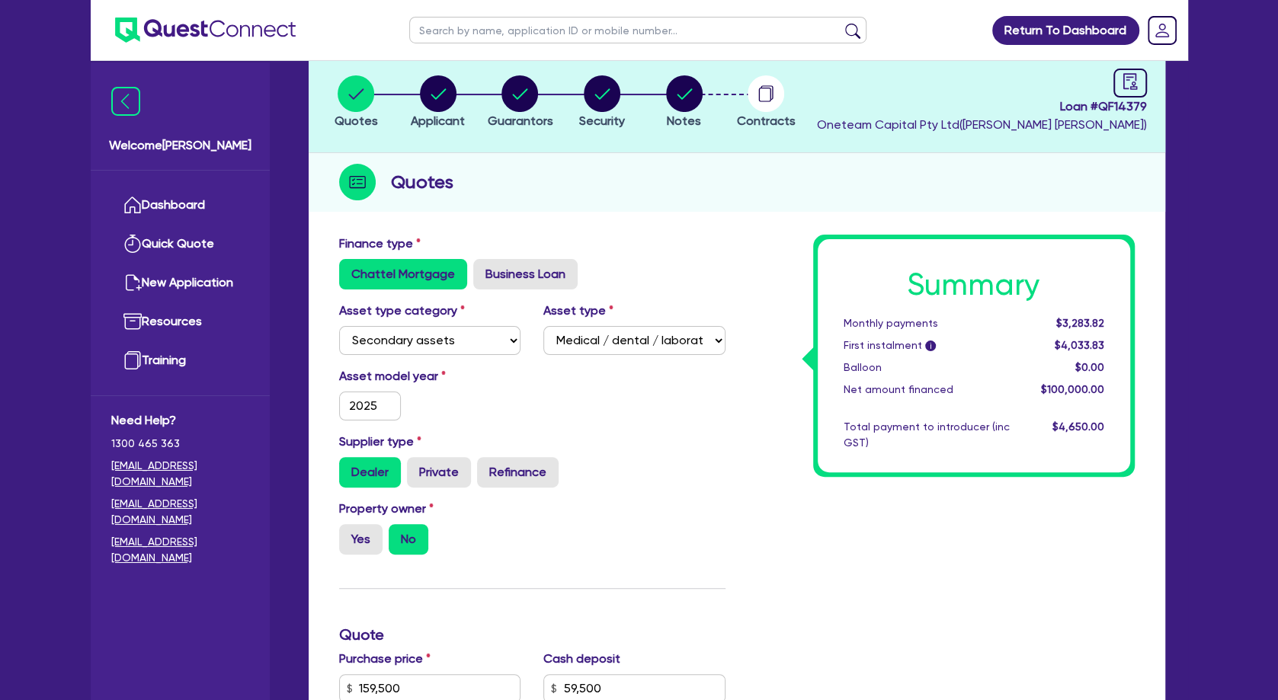
scroll to position [0, 0]
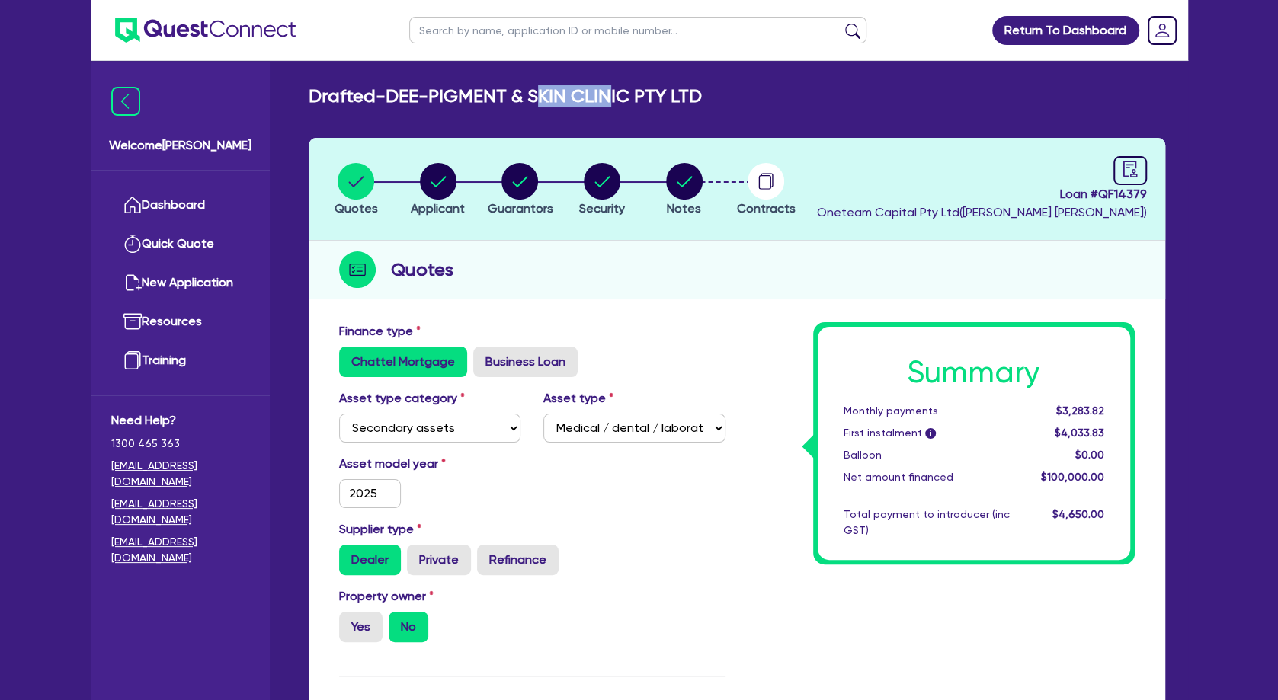
drag, startPoint x: 550, startPoint y: 96, endPoint x: 700, endPoint y: 100, distance: 150.2
click at [700, 100] on h2 "Drafted - DEE-PIGMENT & SKIN CLINIC PTY LTD" at bounding box center [505, 96] width 393 height 22
click at [171, 209] on link "Dashboard" at bounding box center [180, 205] width 138 height 39
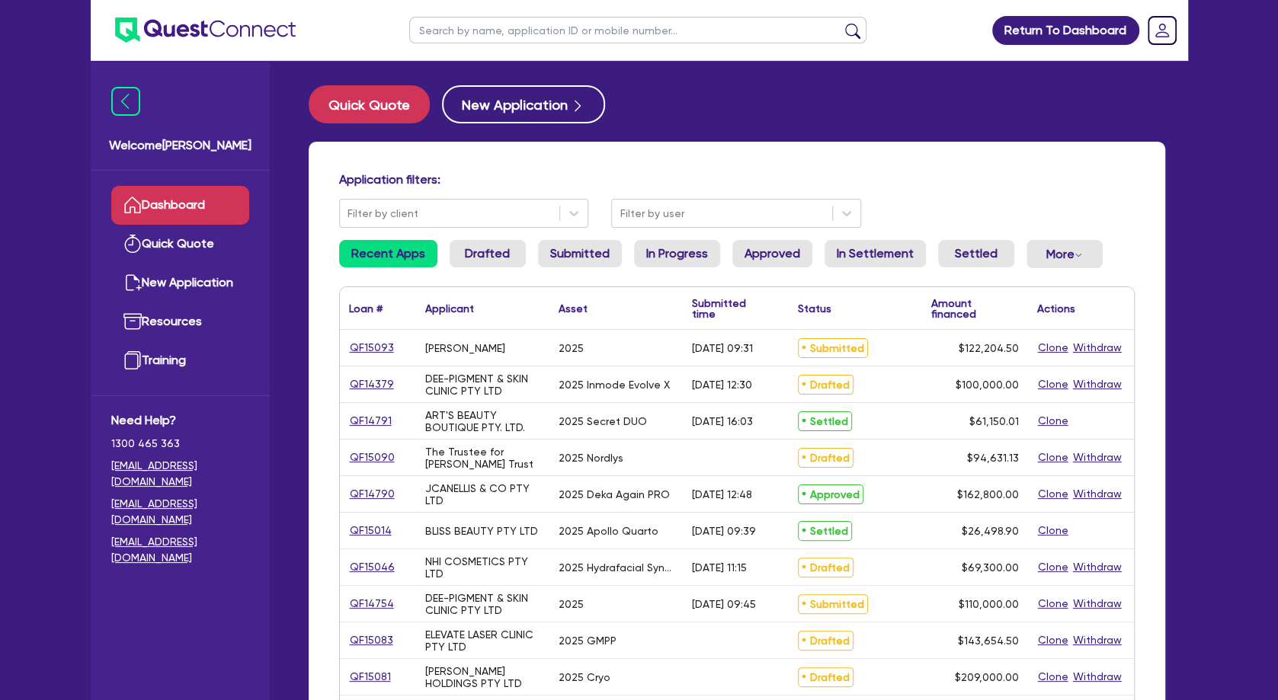
click at [505, 31] on input "text" at bounding box center [637, 30] width 457 height 27
click at [841, 23] on button "submit" at bounding box center [853, 33] width 24 height 21
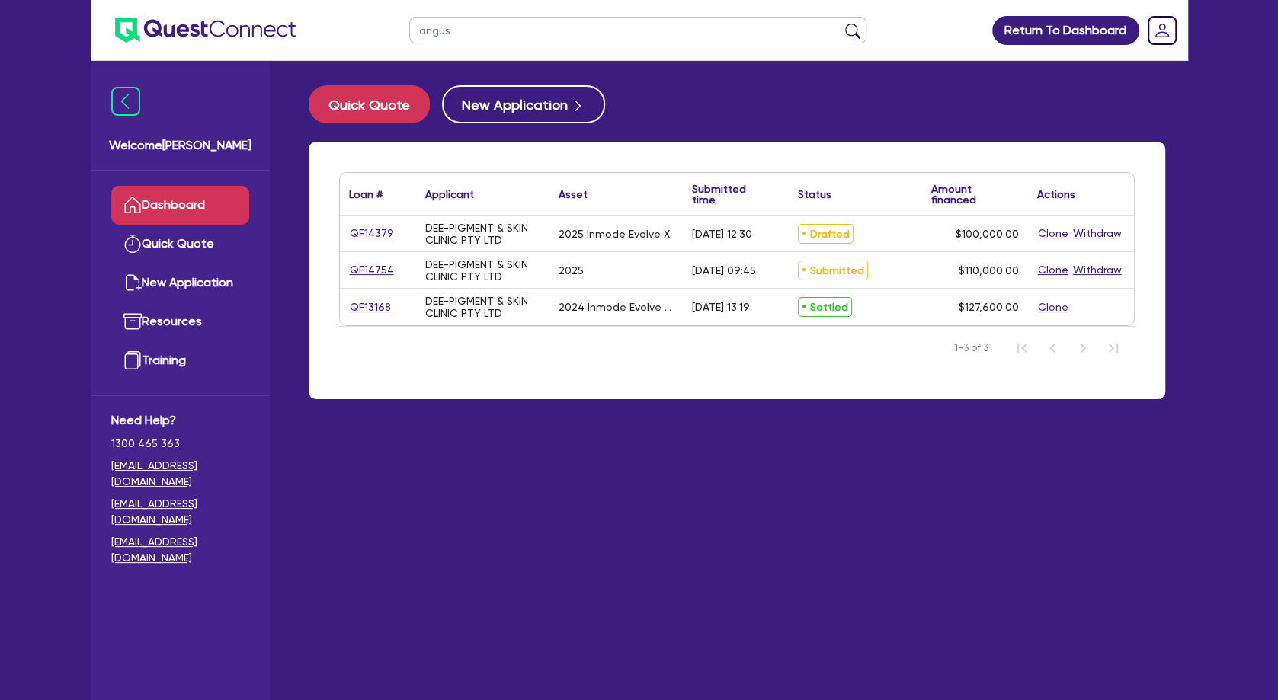
click at [1050, 269] on button "Clone" at bounding box center [1053, 270] width 32 height 18
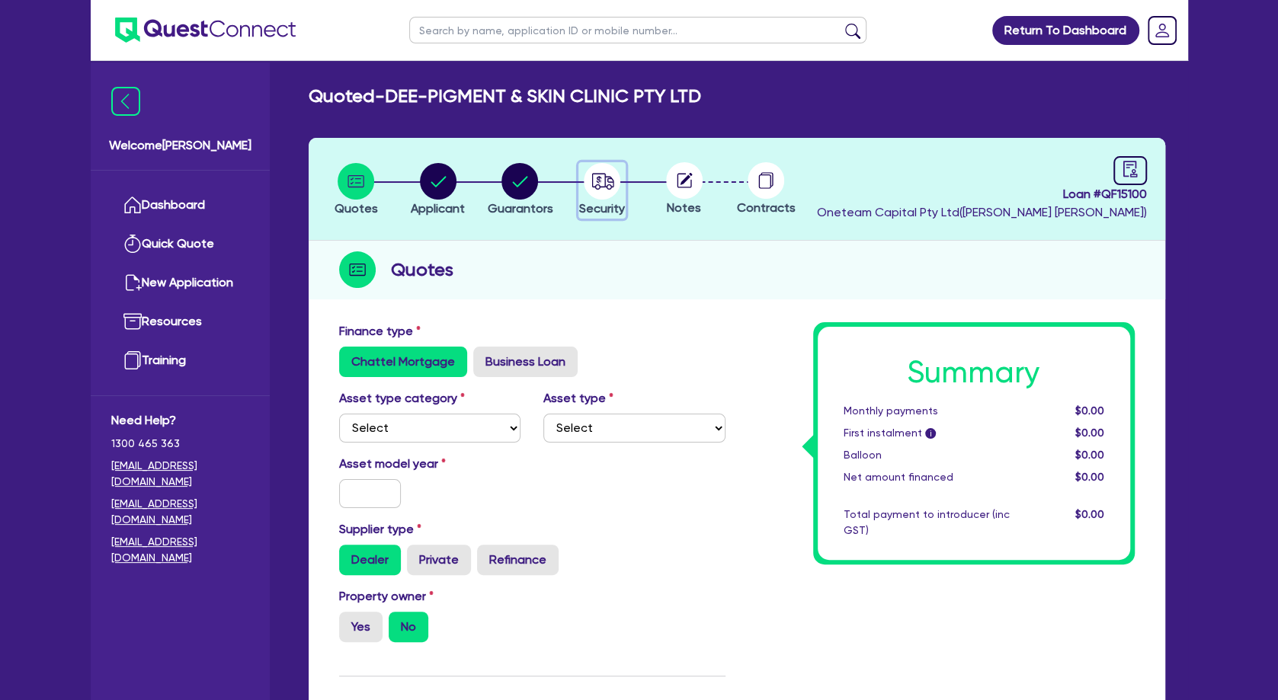
click at [599, 186] on circle "button" at bounding box center [602, 181] width 37 height 37
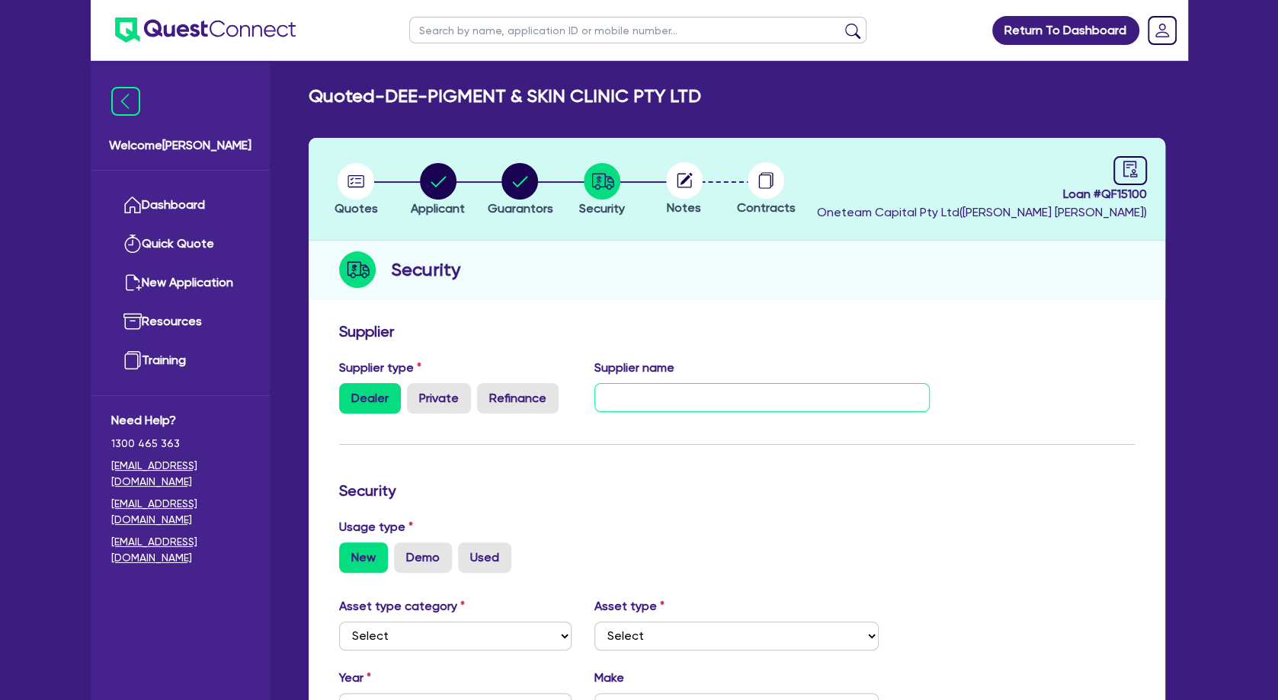
click at [637, 398] on input "text" at bounding box center [762, 397] width 335 height 29
click at [487, 93] on h2 "Quoted - DEE-PIGMENT & SKIN CLINIC PTY LTD" at bounding box center [505, 96] width 393 height 22
click at [363, 178] on circle "button" at bounding box center [356, 181] width 37 height 37
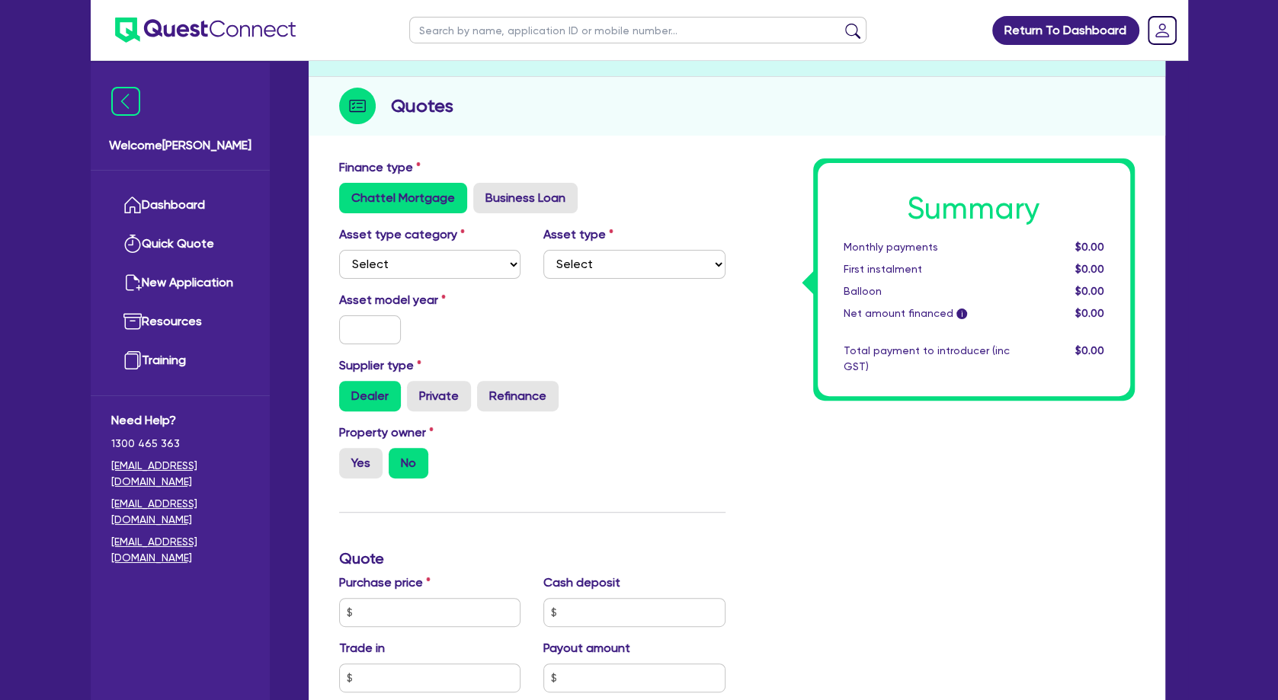
scroll to position [247, 0]
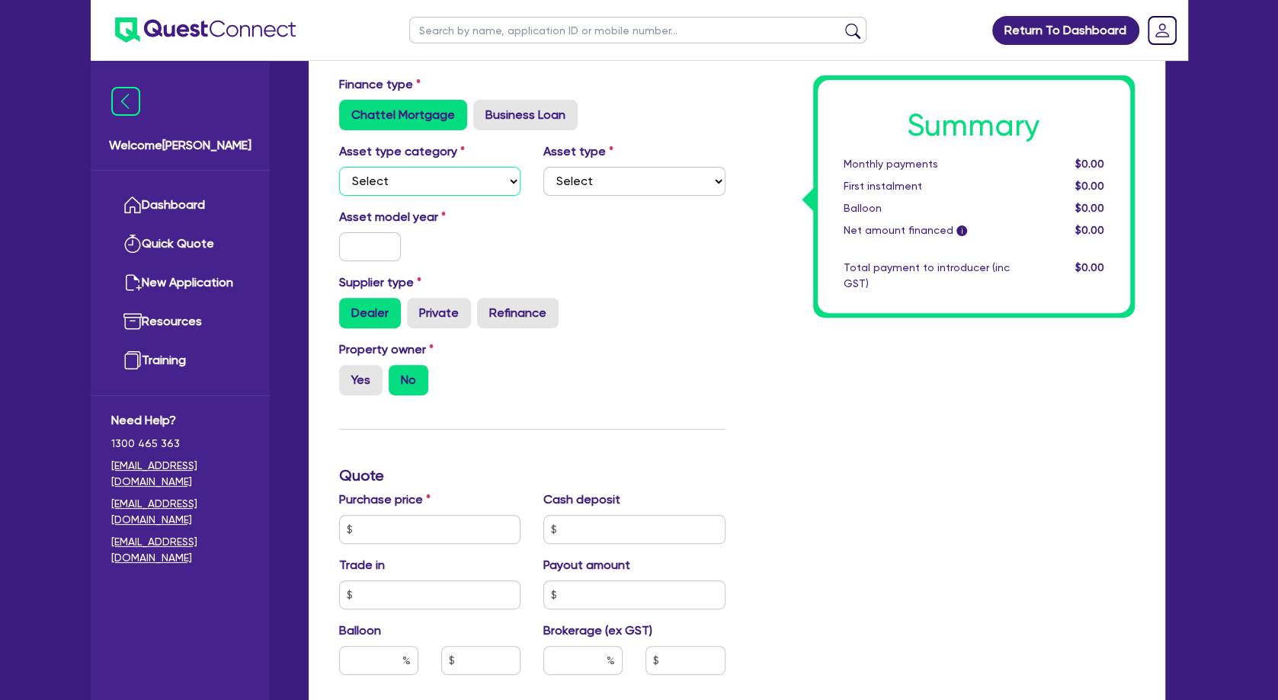
click at [339, 167] on select "Select Cars and light trucks Primary assets Secondary assets Tertiary assets" at bounding box center [430, 181] width 182 height 29
click option "Tertiary assets" at bounding box center [0, 0] width 0 height 0
click at [543, 167] on select "Select Beauty equipment IT equipment IT software Watercraft Other" at bounding box center [634, 181] width 182 height 29
click option "Beauty equipment" at bounding box center [0, 0] width 0 height 0
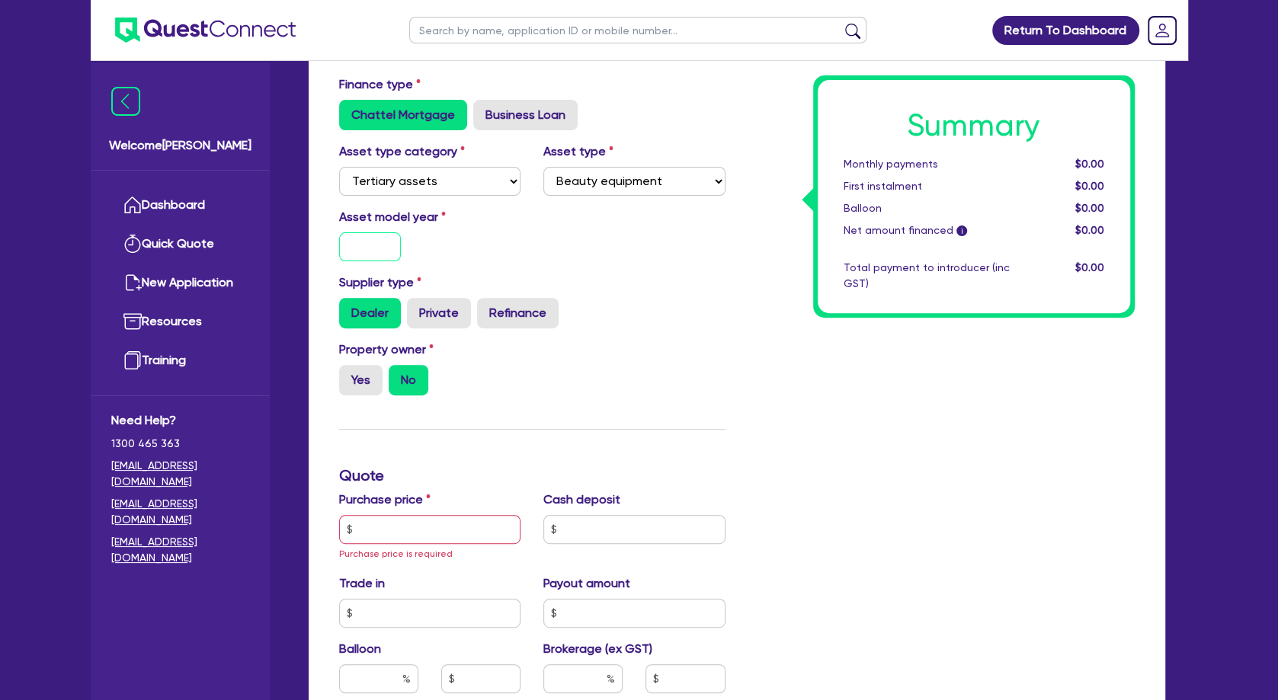
click at [388, 243] on input "text" at bounding box center [370, 246] width 63 height 29
click at [412, 535] on input "text" at bounding box center [430, 529] width 182 height 29
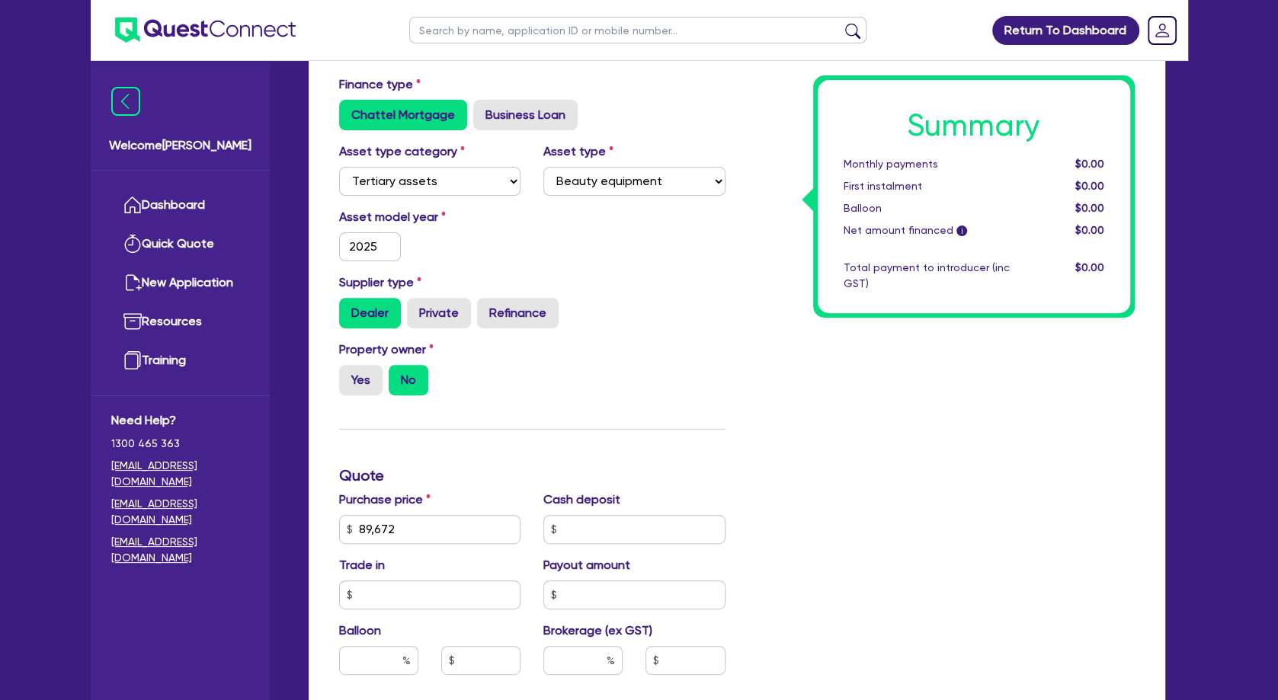
click at [604, 456] on div "Finance type Chattel Mortgage Business Loan Asset type category Select Cars and…" at bounding box center [532, 529] width 409 height 908
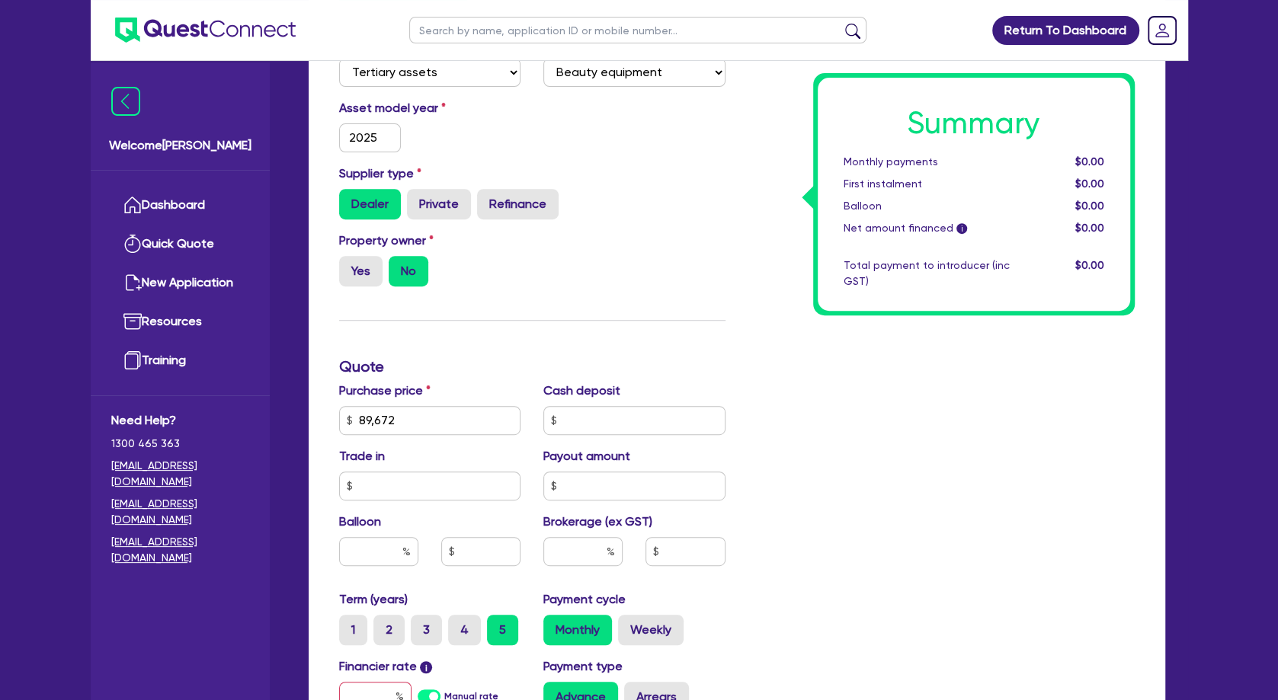
scroll to position [412, 0]
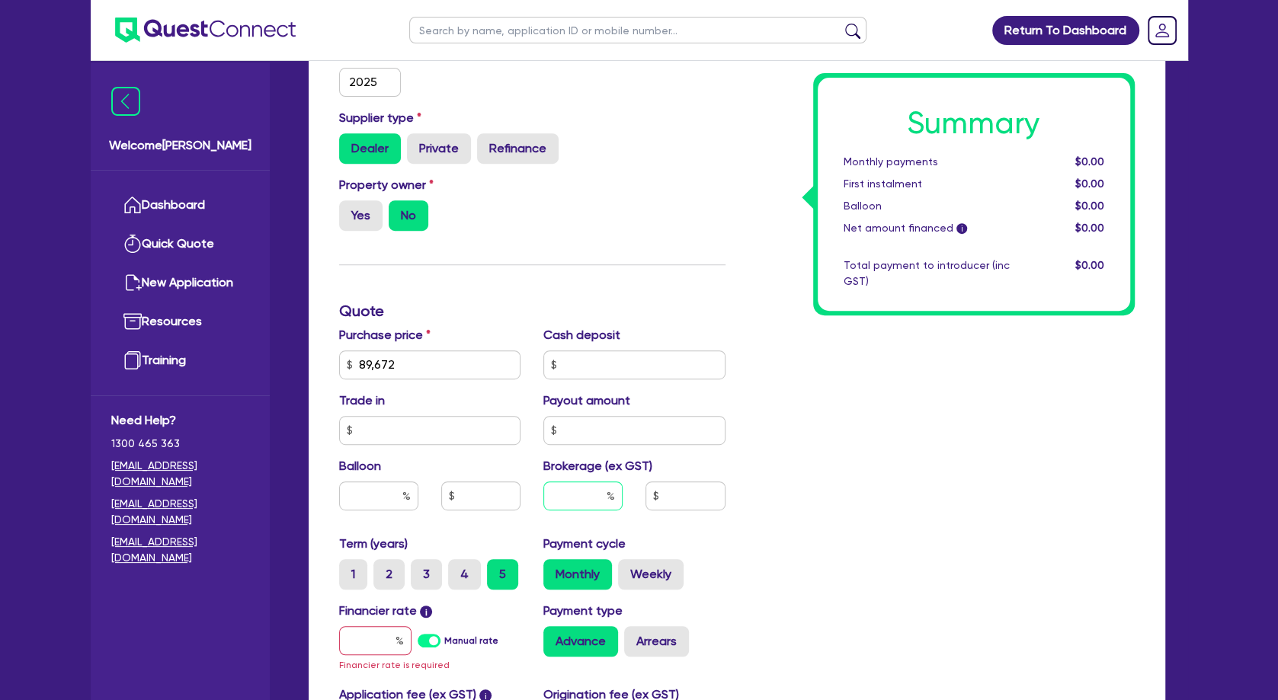
click at [596, 494] on input "text" at bounding box center [582, 496] width 79 height 29
drag, startPoint x: 380, startPoint y: 643, endPoint x: 382, endPoint y: 636, distance: 8.0
click at [381, 637] on input "text" at bounding box center [375, 641] width 72 height 29
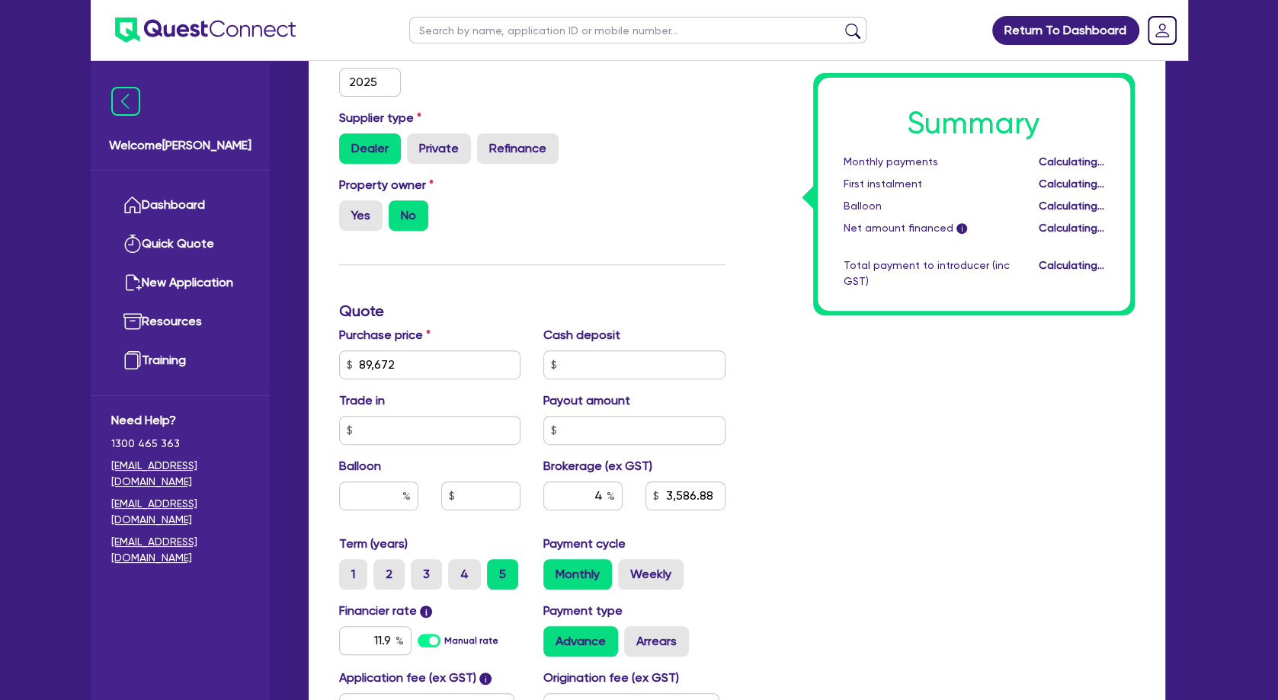
click at [872, 539] on div "Summary Monthly payments Calculating... First instalment Calculating... Balloon…" at bounding box center [941, 356] width 409 height 891
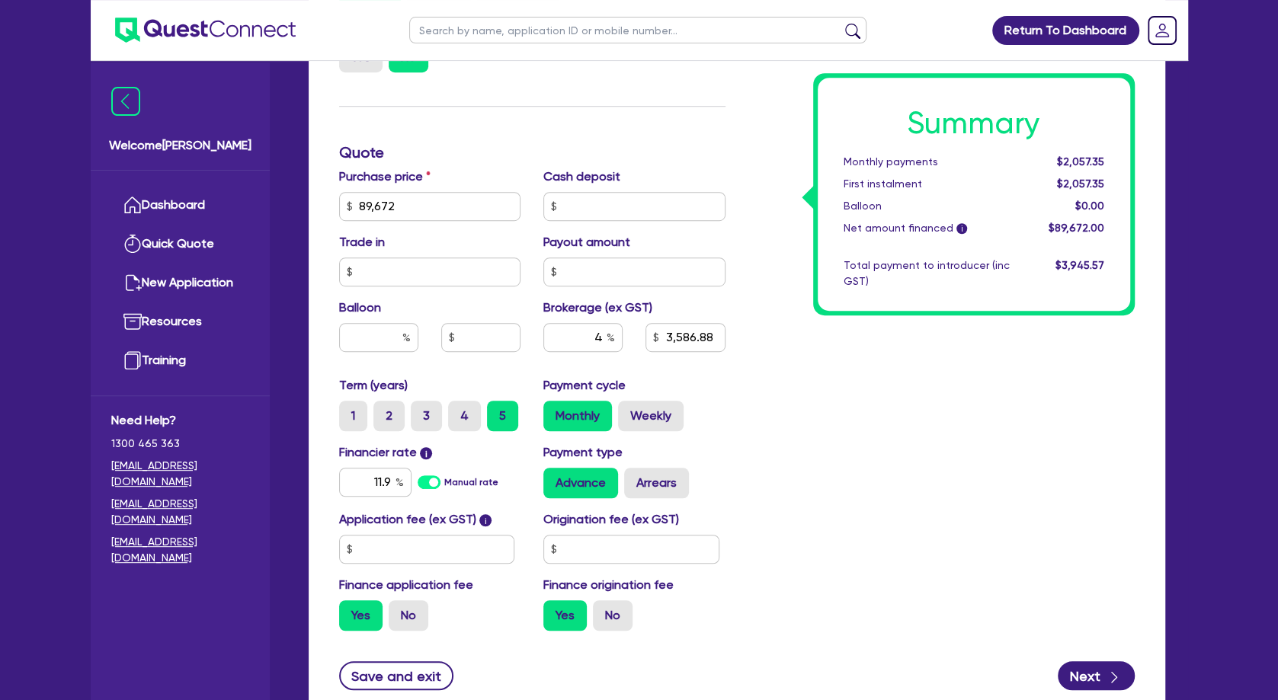
scroll to position [576, 0]
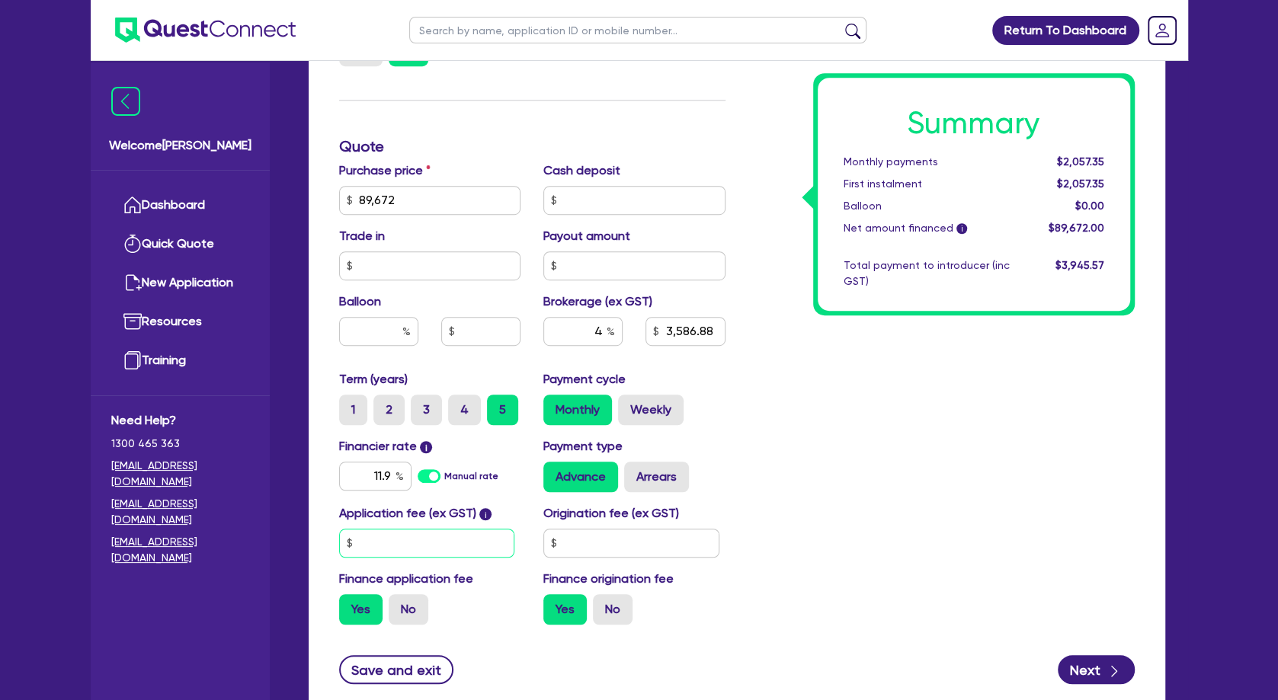
click at [441, 550] on input "text" at bounding box center [427, 543] width 176 height 29
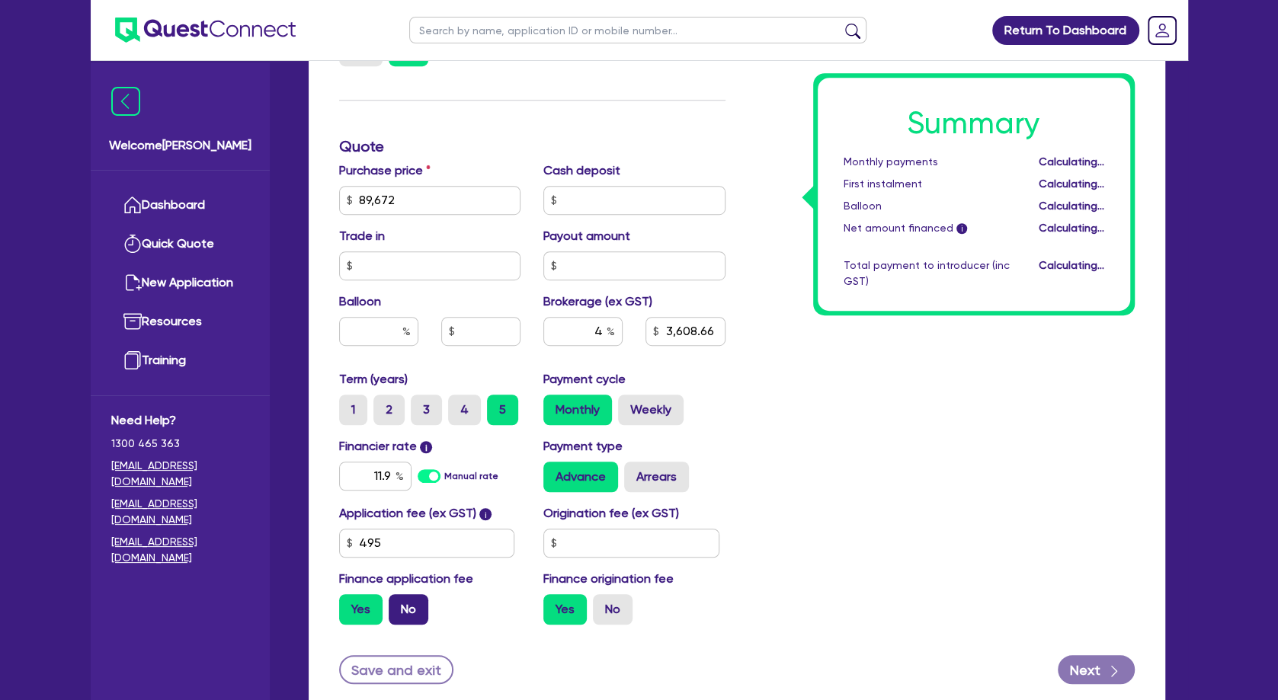
click at [415, 604] on label "No" at bounding box center [409, 610] width 40 height 30
click at [399, 604] on input "No" at bounding box center [394, 600] width 10 height 10
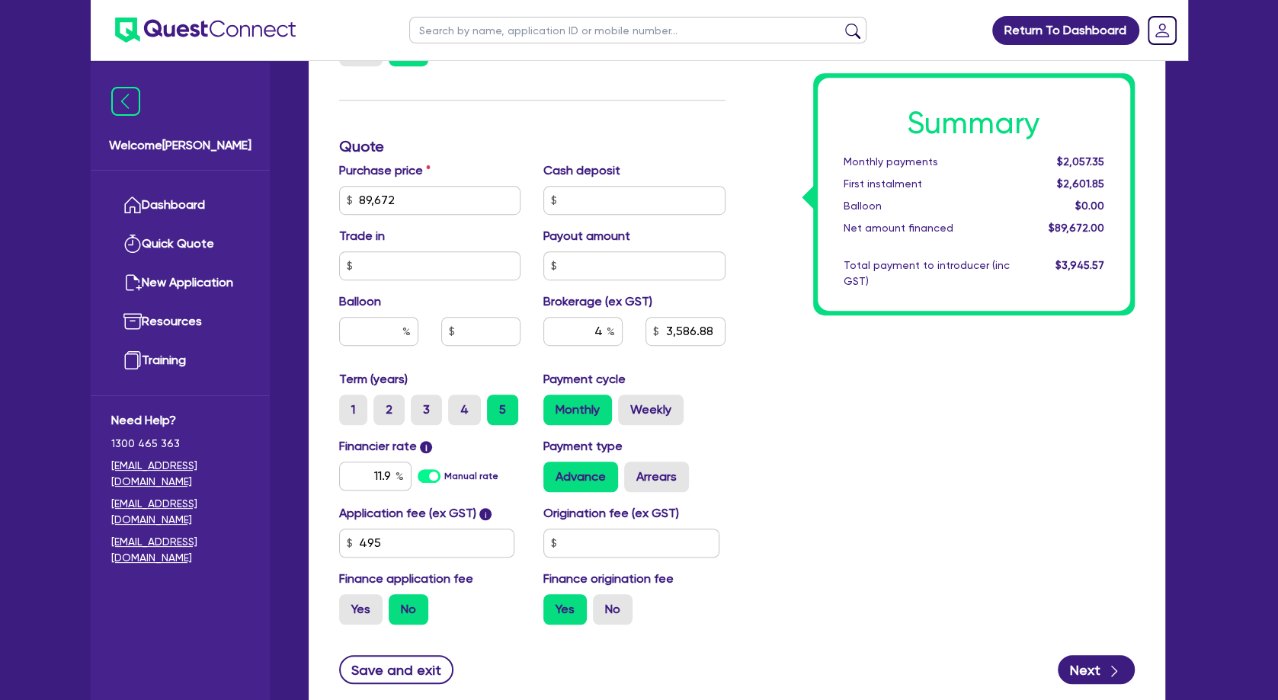
click at [846, 521] on div "Summary Monthly payments $2,057.35 First instalment $2,601.85 Balloon $0.00 Net…" at bounding box center [941, 191] width 409 height 891
click at [893, 449] on div "Summary Monthly payments $2,057.35 First instalment $2,601.85 Balloon $0.00 Net…" at bounding box center [941, 191] width 409 height 891
click at [433, 405] on label "3" at bounding box center [426, 410] width 31 height 30
click at [421, 405] on input "3" at bounding box center [416, 400] width 10 height 10
click at [963, 450] on div "Summary Monthly payments $3,074.49 First instalment $3,618.99 Balloon $0.00 Net…" at bounding box center [941, 191] width 409 height 891
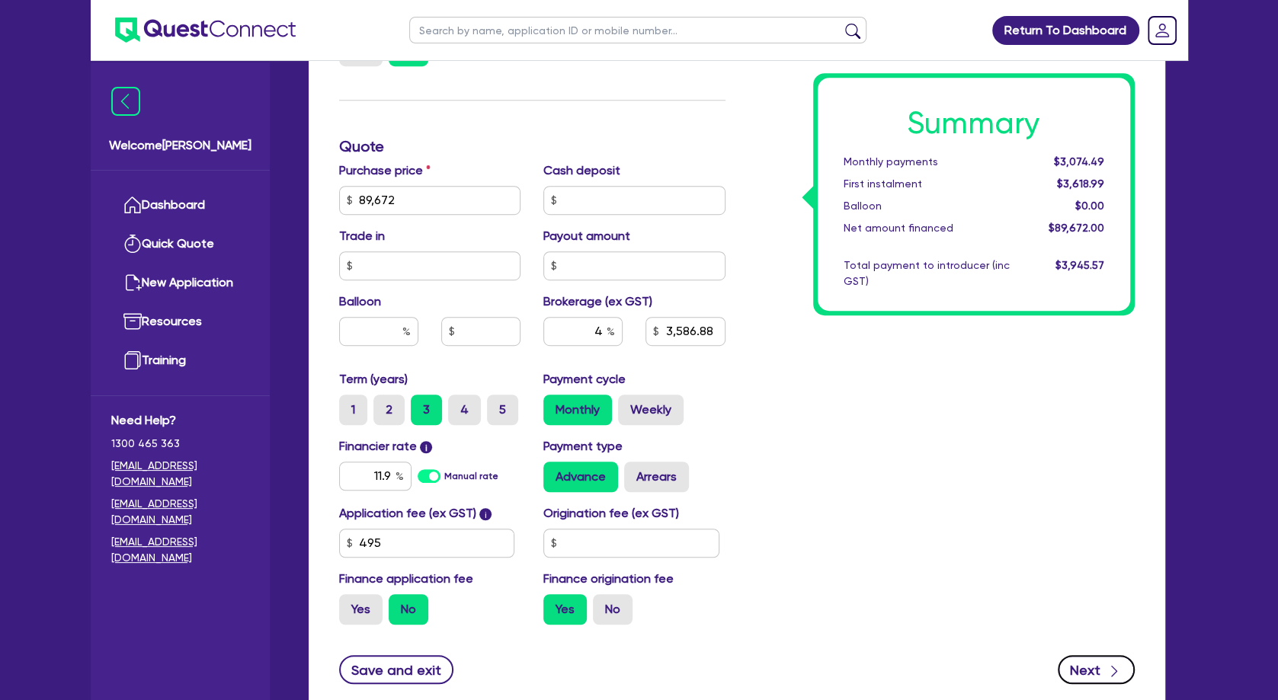
click at [1094, 637] on button "Next" at bounding box center [1096, 670] width 77 height 29
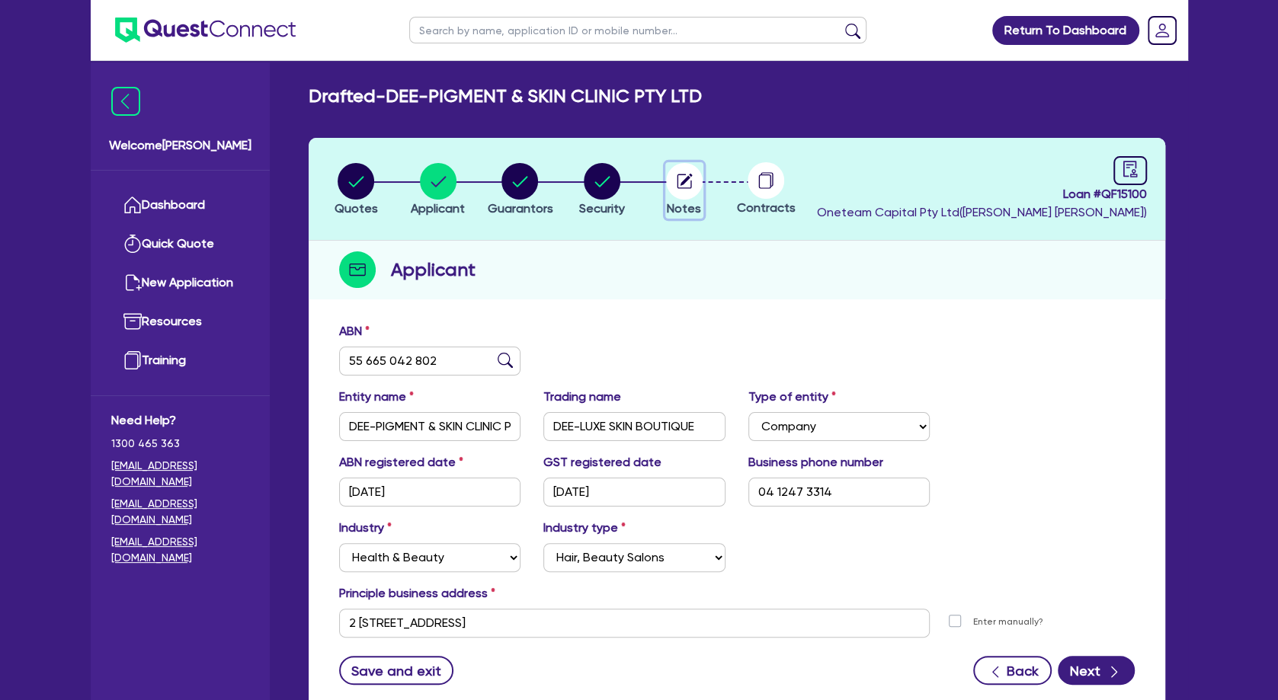
click at [683, 181] on icon "button" at bounding box center [686, 180] width 12 height 12
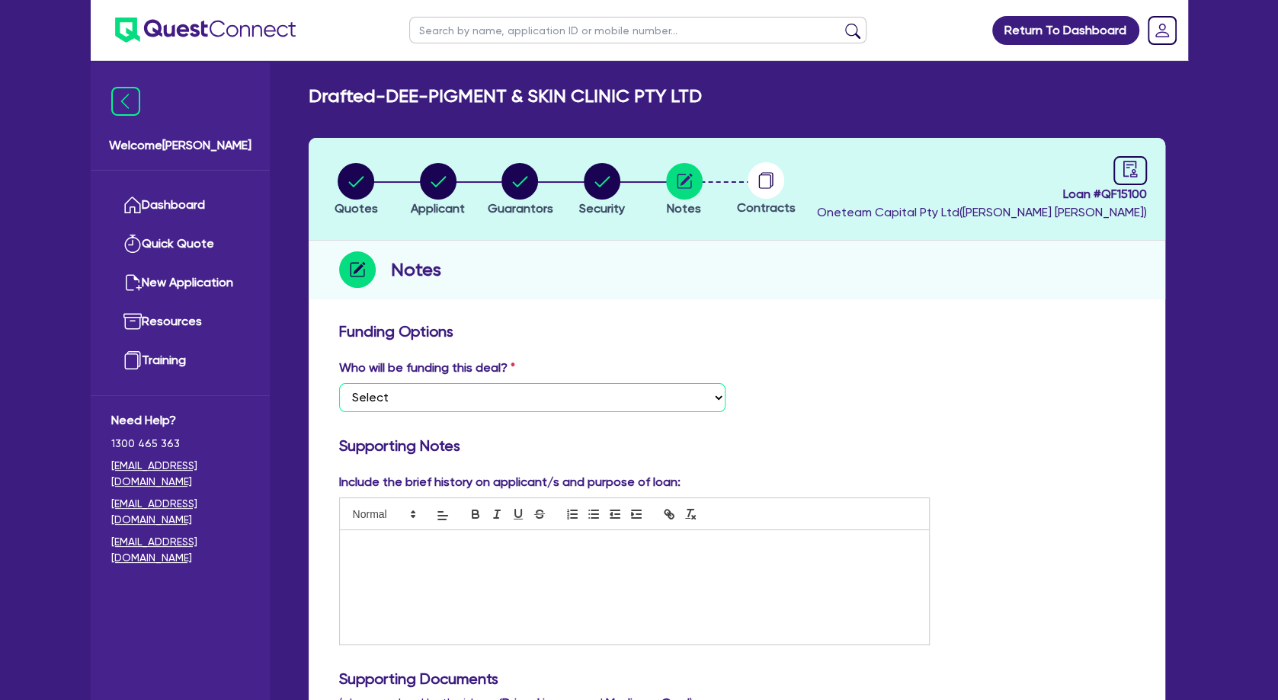
click at [339, 383] on select "Select I want Quest to fund 100% I will fund 100% I will co-fund with Quest Oth…" at bounding box center [532, 397] width 386 height 29
click option "Other - I am referring this deal in" at bounding box center [0, 0] width 0 height 0
click at [449, 551] on p at bounding box center [634, 547] width 567 height 14
click at [480, 542] on p at bounding box center [634, 547] width 567 height 14
click at [500, 549] on p "Clear + Brilliant Touch Console" at bounding box center [634, 547] width 567 height 14
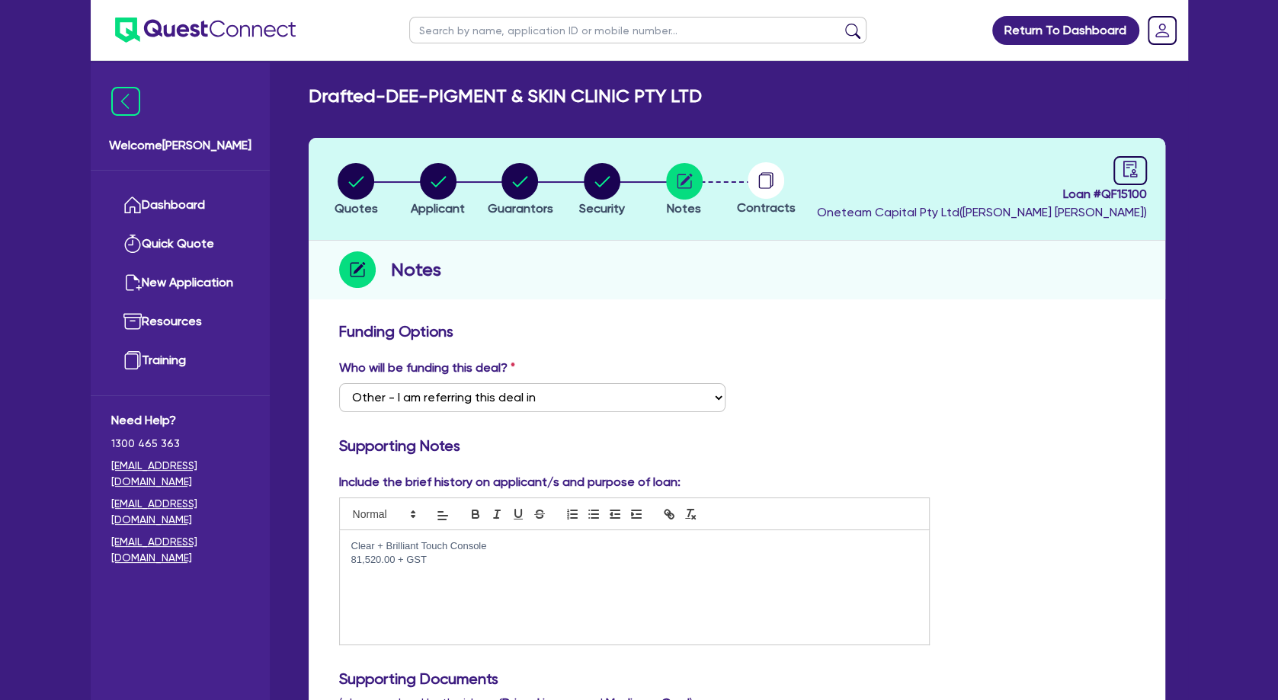
click at [350, 565] on div "Clear + Brilliant Touch Console 81,520.00 + GST" at bounding box center [635, 588] width 590 height 114
click at [438, 182] on circle "button" at bounding box center [438, 181] width 37 height 37
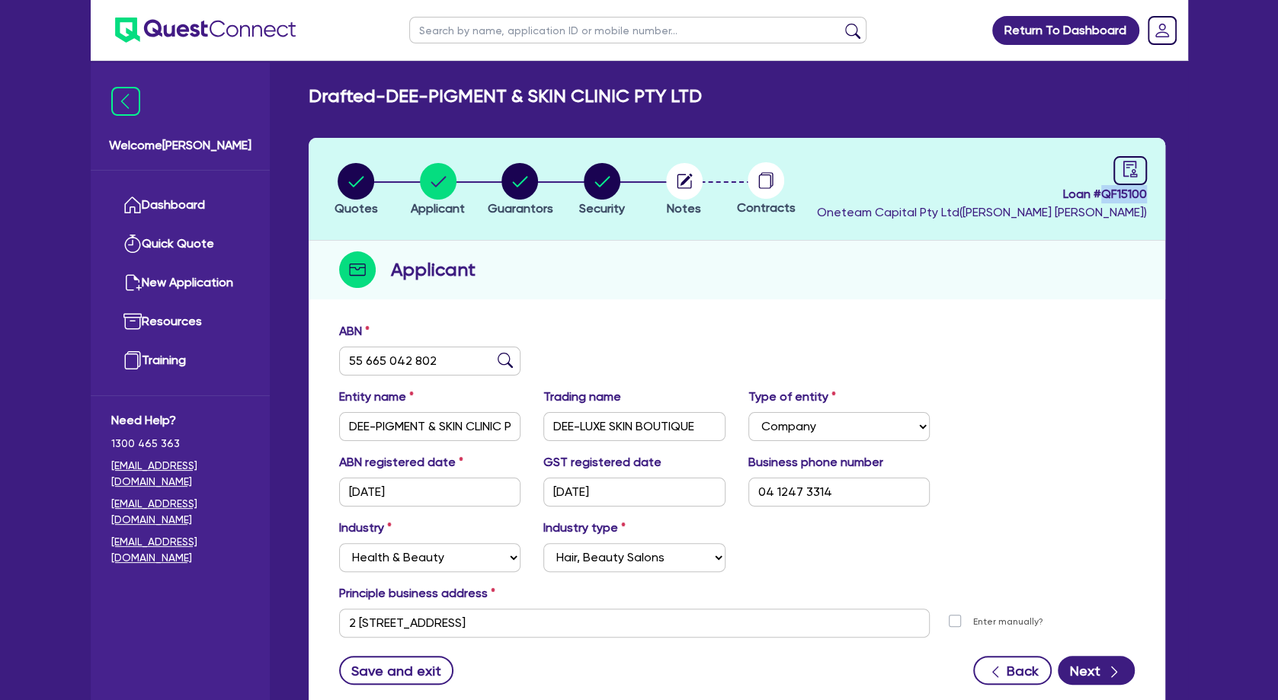
drag, startPoint x: 1146, startPoint y: 197, endPoint x: 1103, endPoint y: 197, distance: 42.7
click at [1103, 197] on span "Loan # QF15100" at bounding box center [982, 194] width 330 height 18
copy span "QF15100"
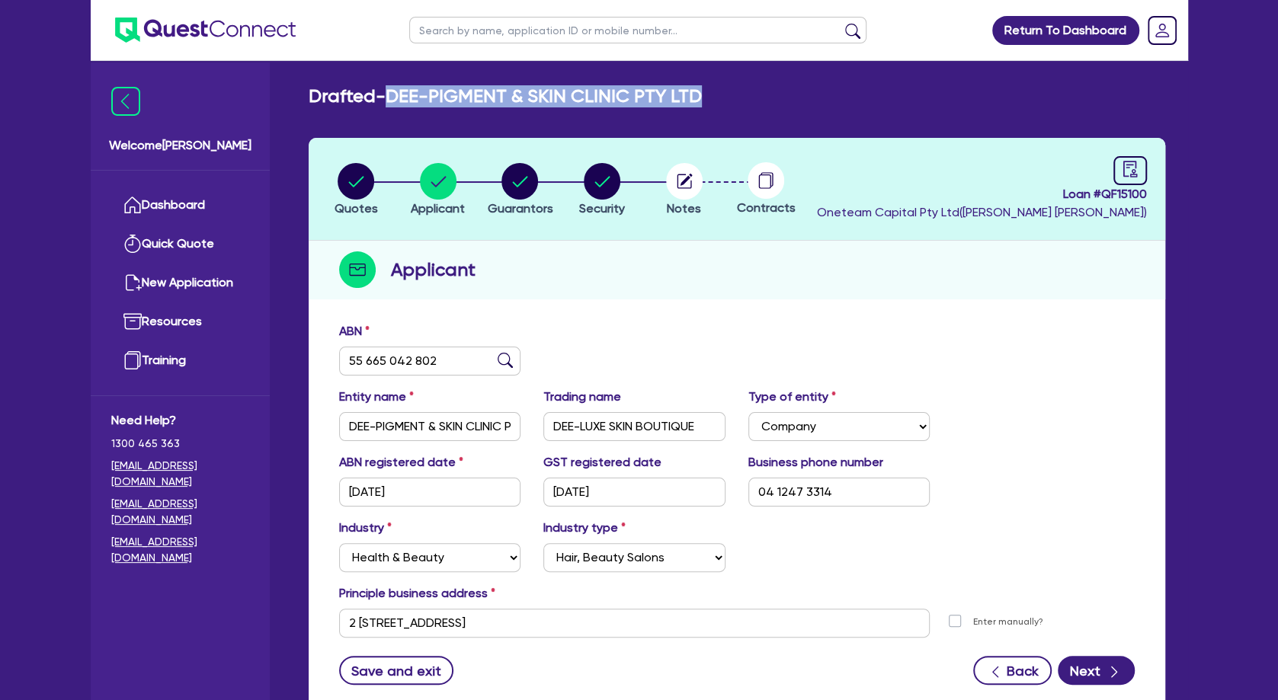
drag, startPoint x: 601, startPoint y: 93, endPoint x: 398, endPoint y: 98, distance: 203.6
click at [398, 98] on div "Drafted - DEE-PIGMENT & SKIN CLINIC PTY LTD" at bounding box center [737, 96] width 880 height 22
copy h2 "DEE-PIGMENT & SKIN CLINIC PTY LTD"
click at [443, 115] on div "Drafted - DEE-PIGMENT & SKIN CLINIC PTY LTD Quotes Applicant [GEOGRAPHIC_DATA] …" at bounding box center [737, 409] width 902 height 649
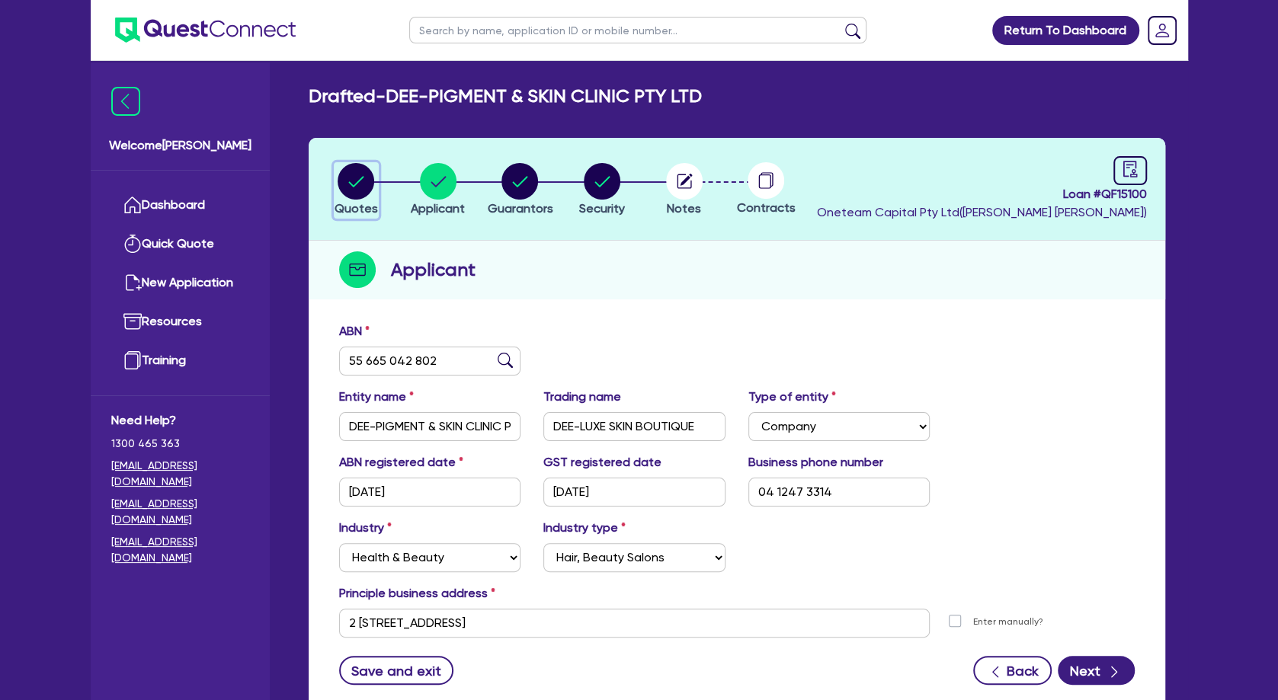
click at [376, 174] on div "button" at bounding box center [356, 181] width 43 height 37
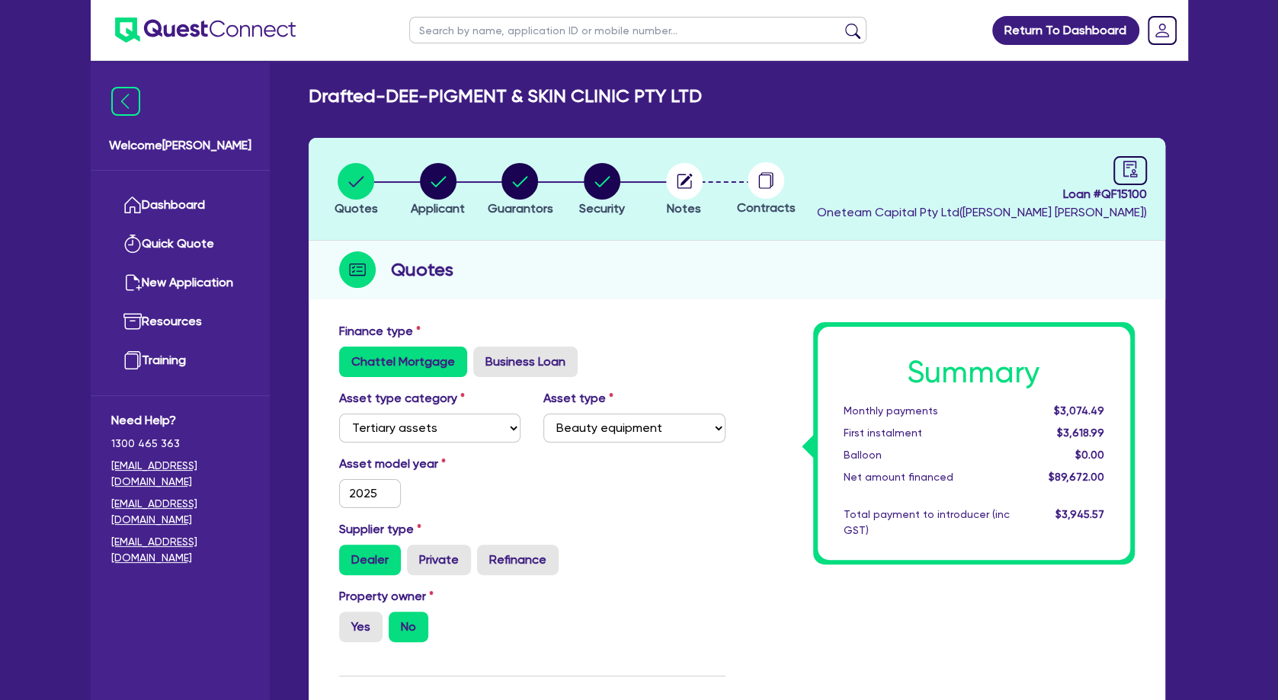
click at [486, 31] on input "text" at bounding box center [637, 30] width 457 height 27
click button "submit" at bounding box center [853, 33] width 24 height 21
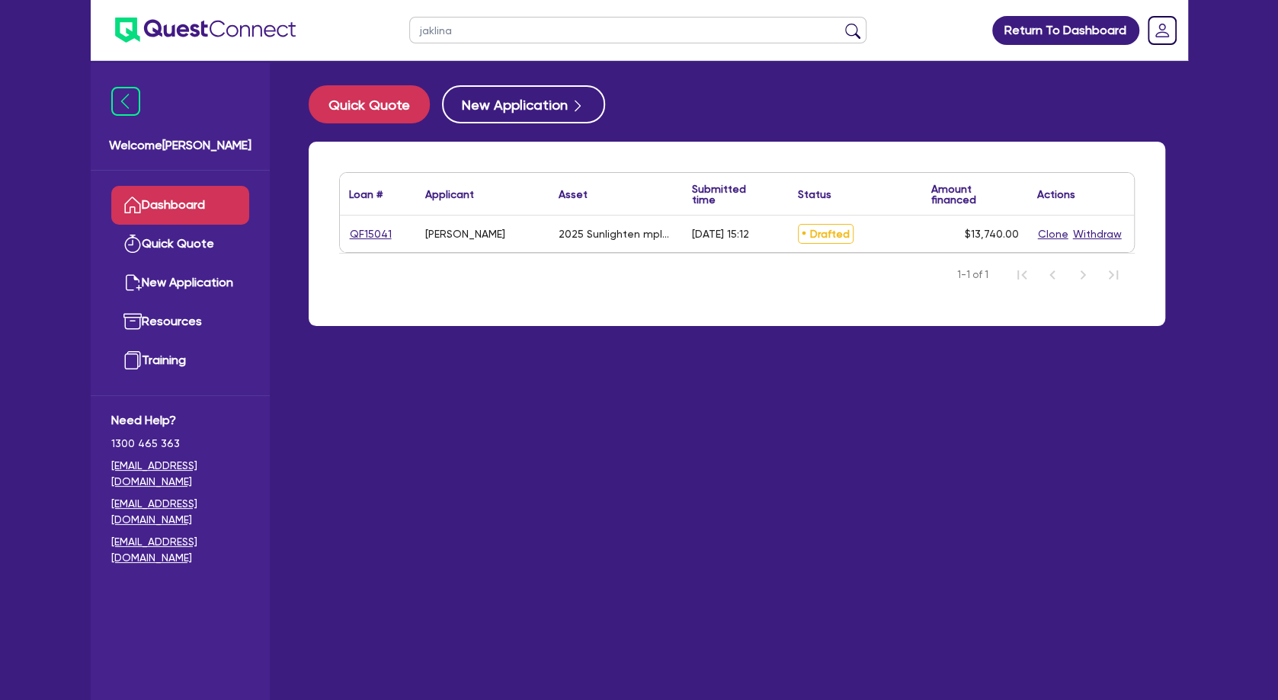
click at [366, 225] on div "QF15041" at bounding box center [378, 234] width 76 height 37
click at [357, 237] on link "QF15041" at bounding box center [370, 235] width 43 height 18
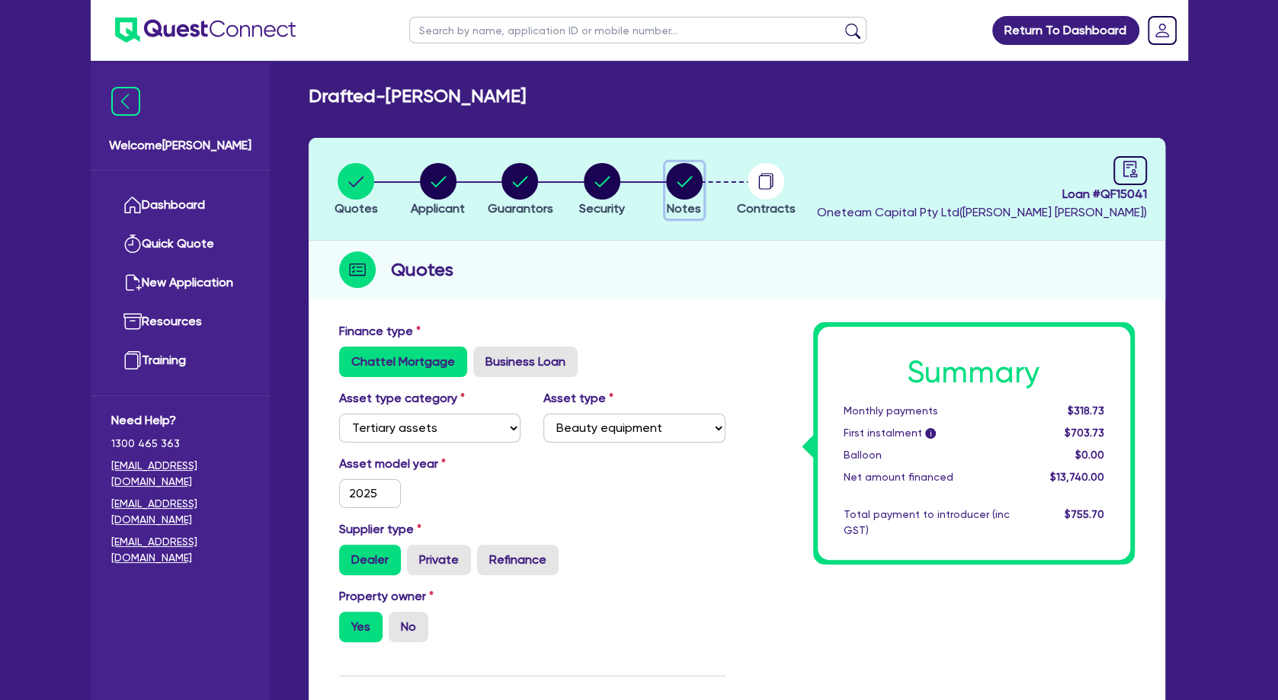
click at [678, 184] on circle "button" at bounding box center [684, 181] width 37 height 37
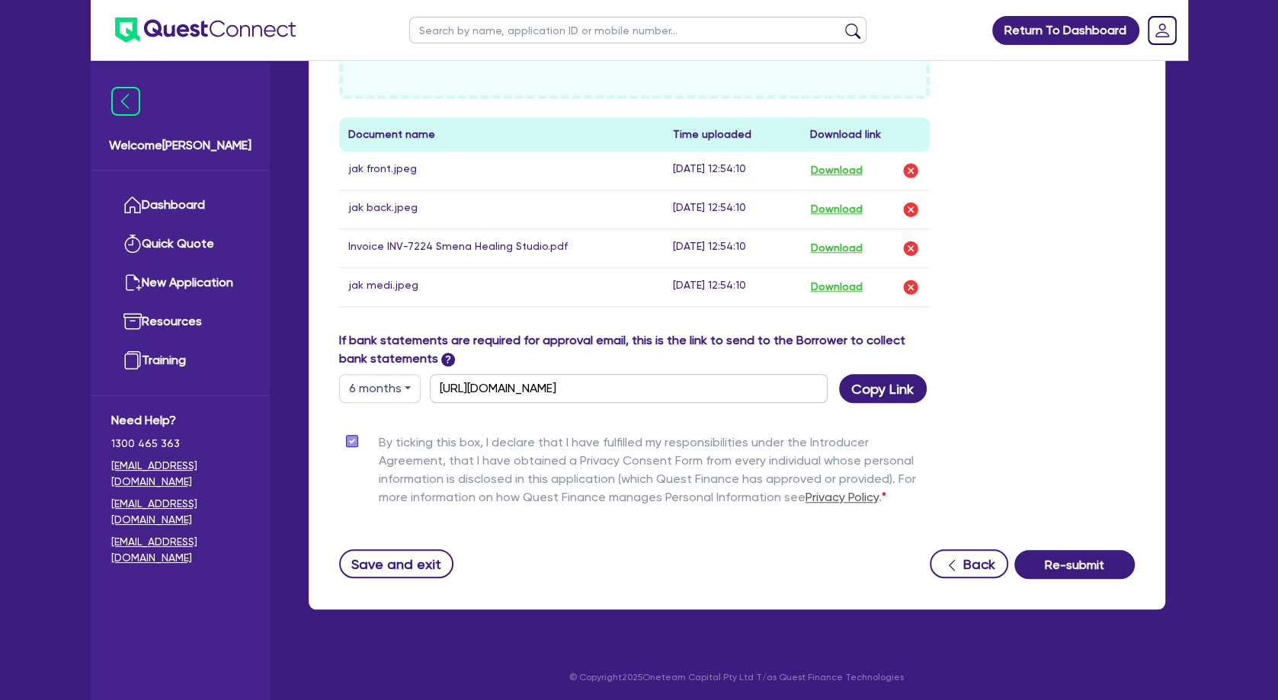
scroll to position [134, 0]
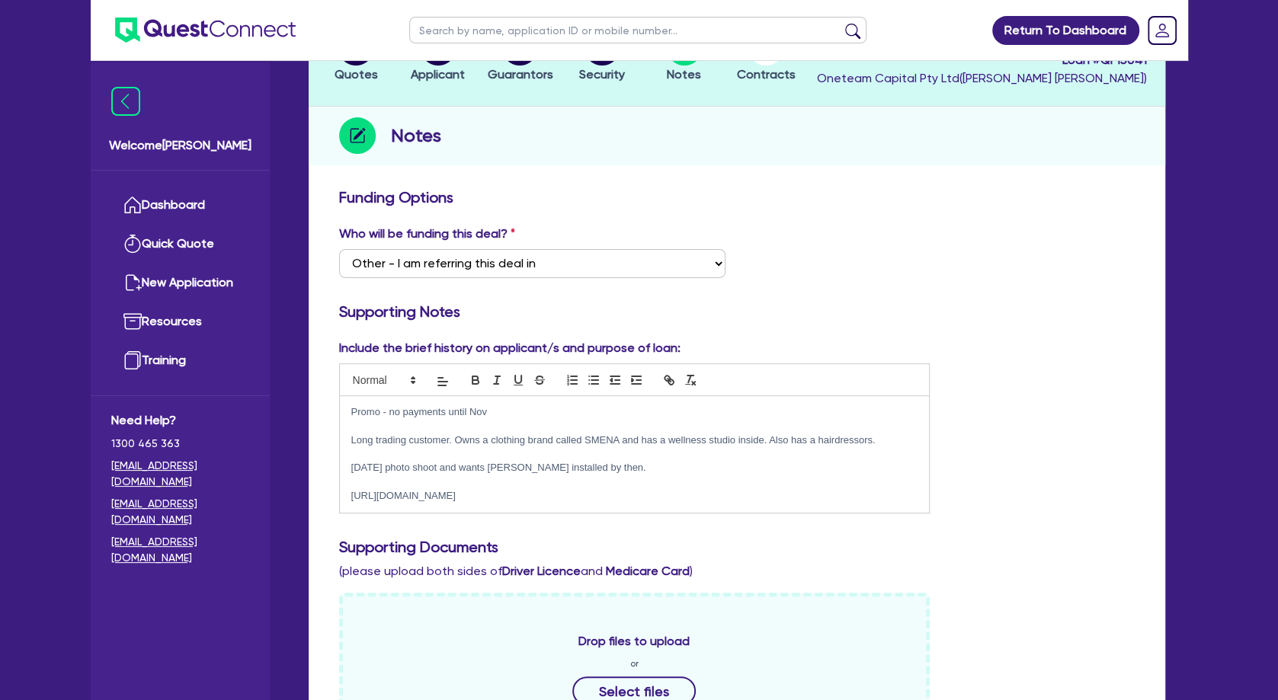
click at [420, 450] on p at bounding box center [634, 454] width 567 height 14
click at [393, 482] on p at bounding box center [634, 483] width 567 height 14
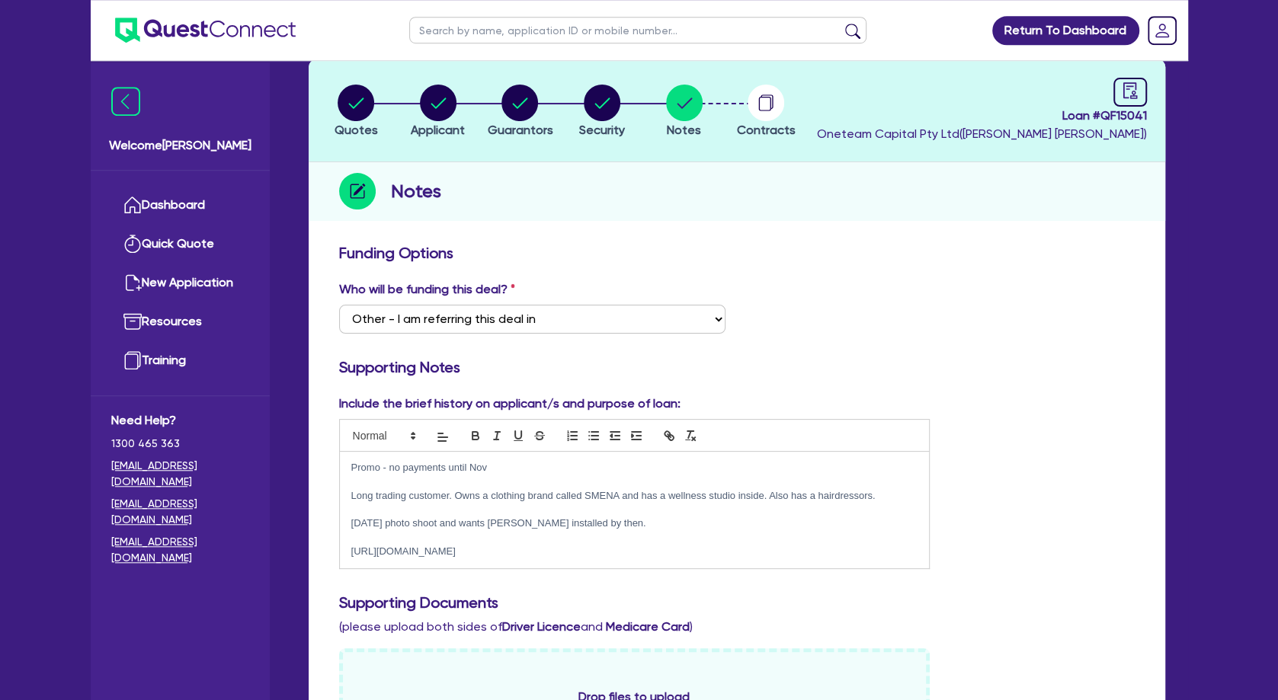
scroll to position [0, 0]
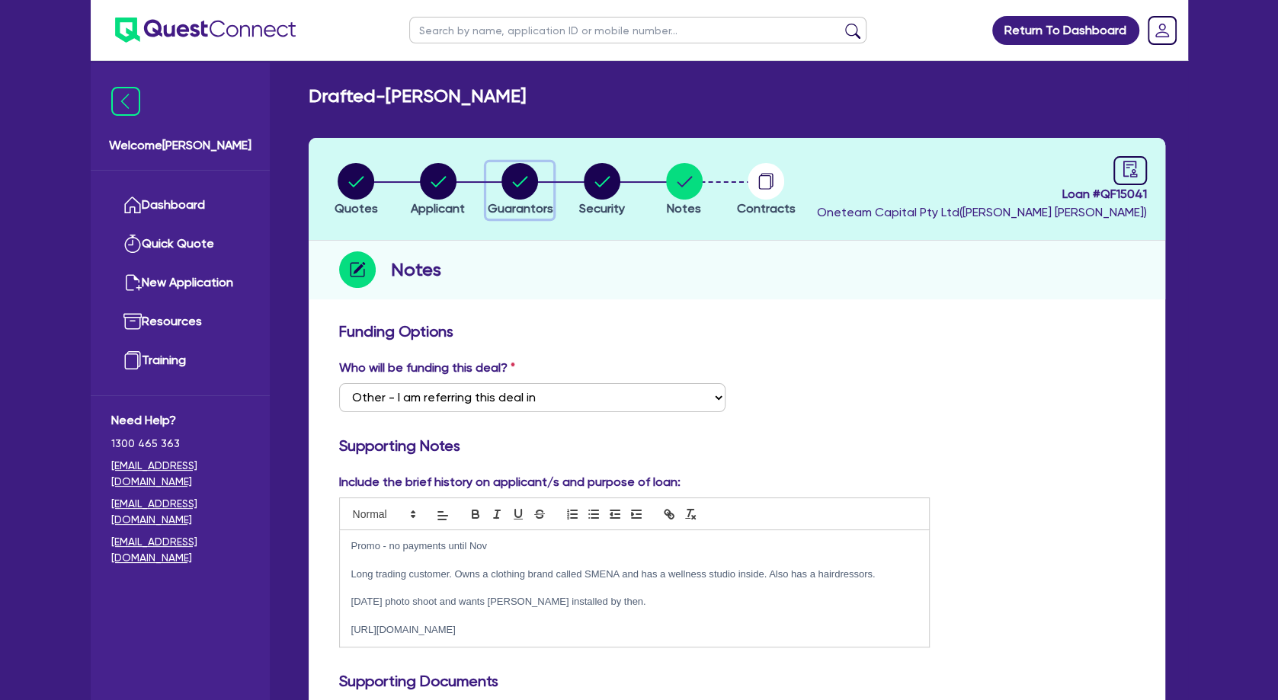
click at [511, 182] on circle "button" at bounding box center [520, 181] width 37 height 37
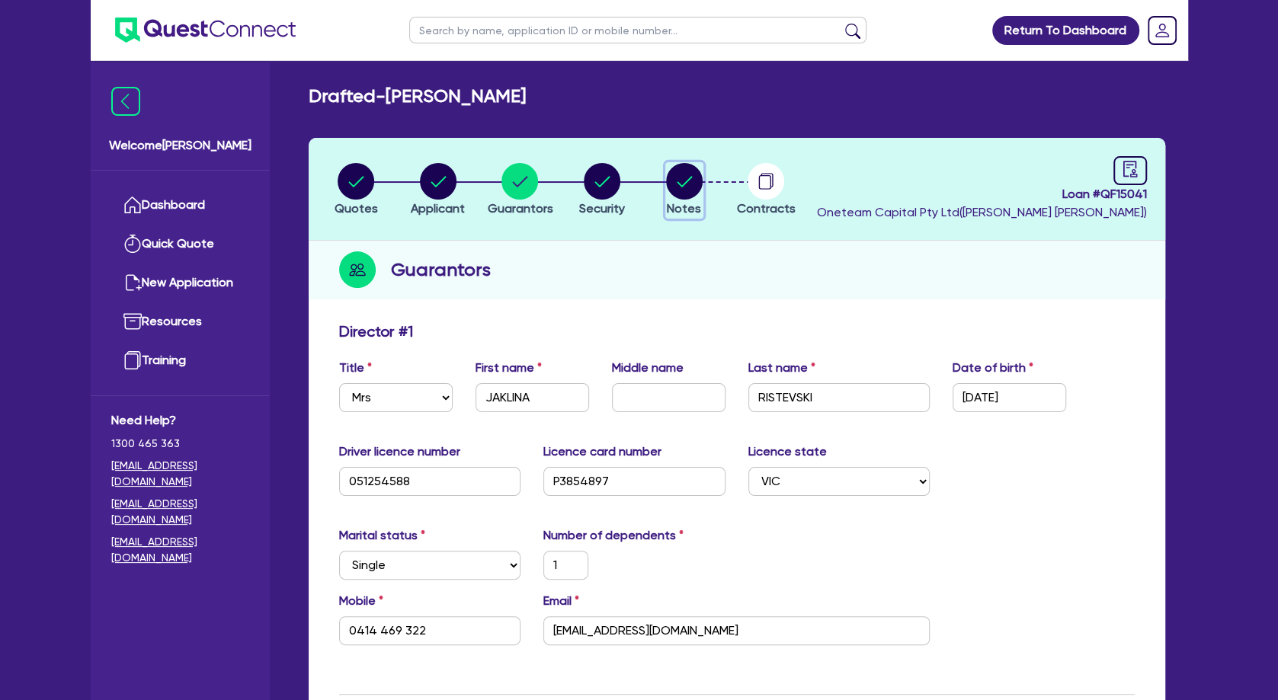
click at [672, 184] on circle "button" at bounding box center [684, 181] width 37 height 37
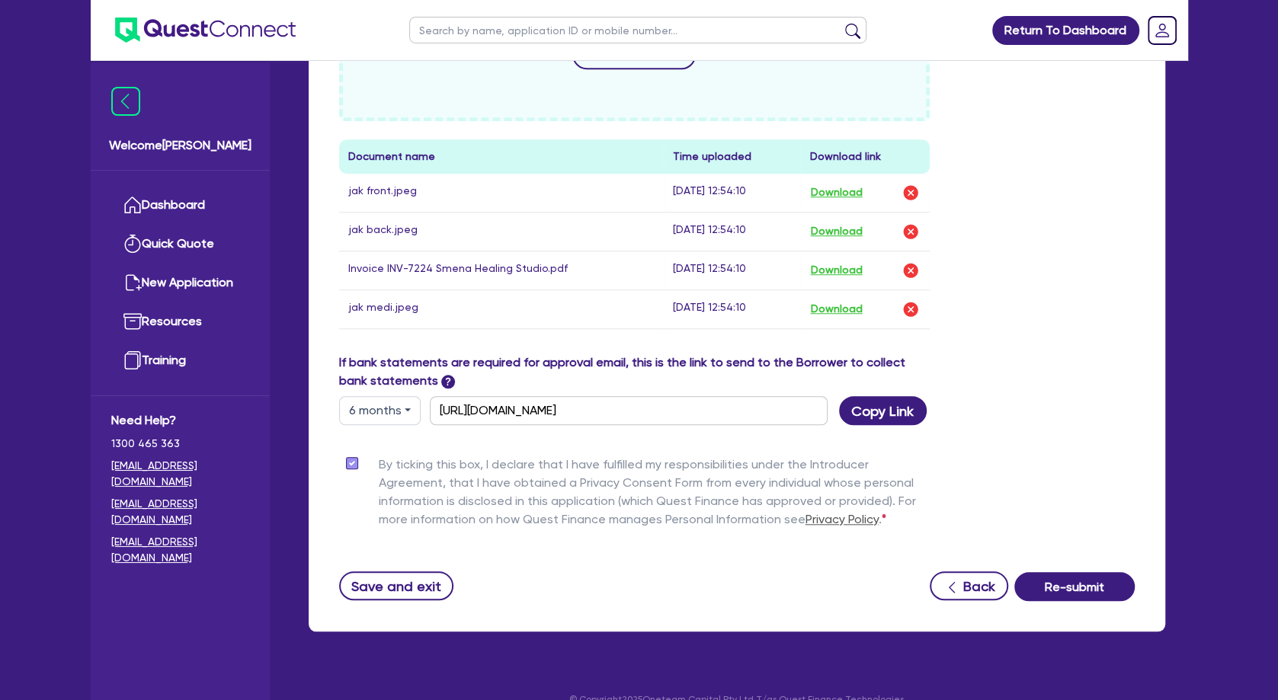
scroll to position [793, 0]
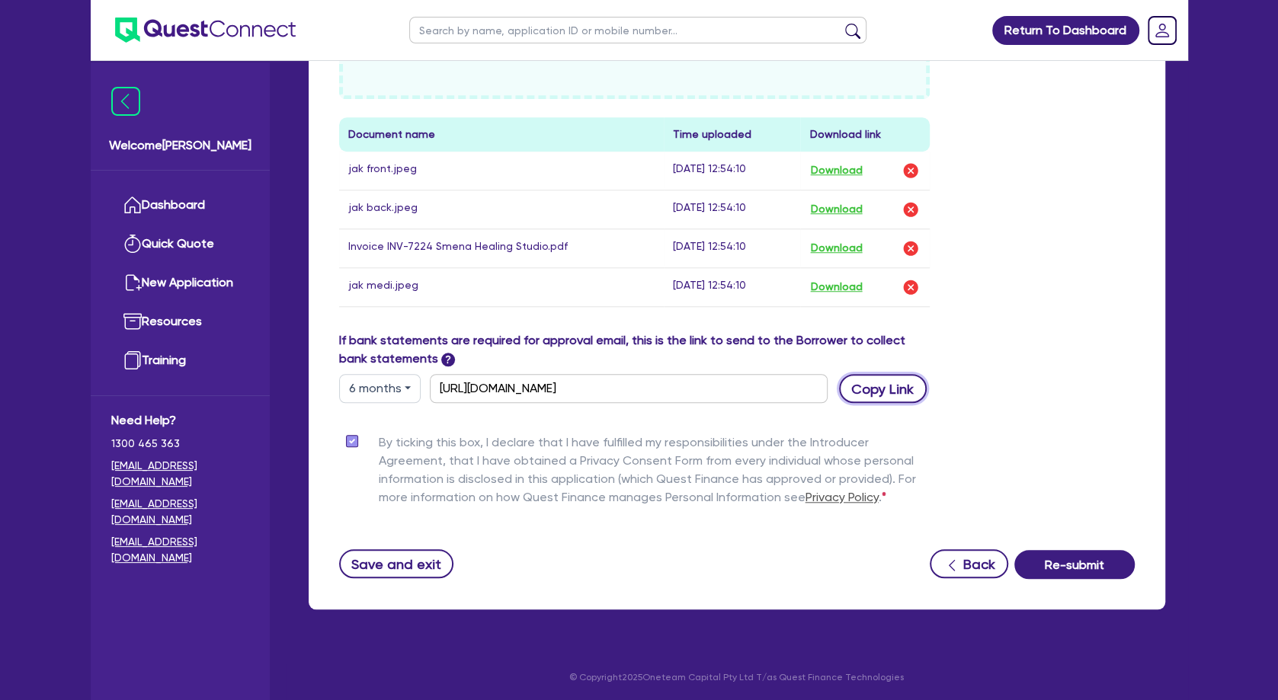
click at [886, 391] on button "Copy Link" at bounding box center [883, 388] width 88 height 29
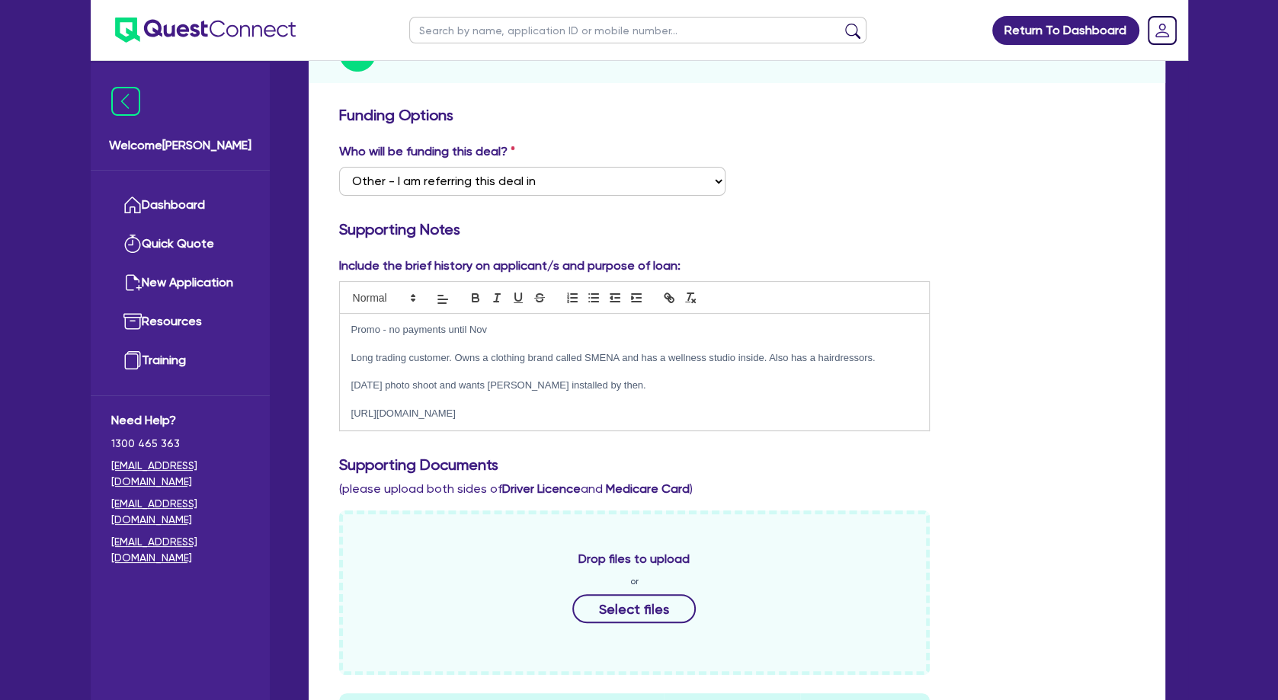
scroll to position [0, 0]
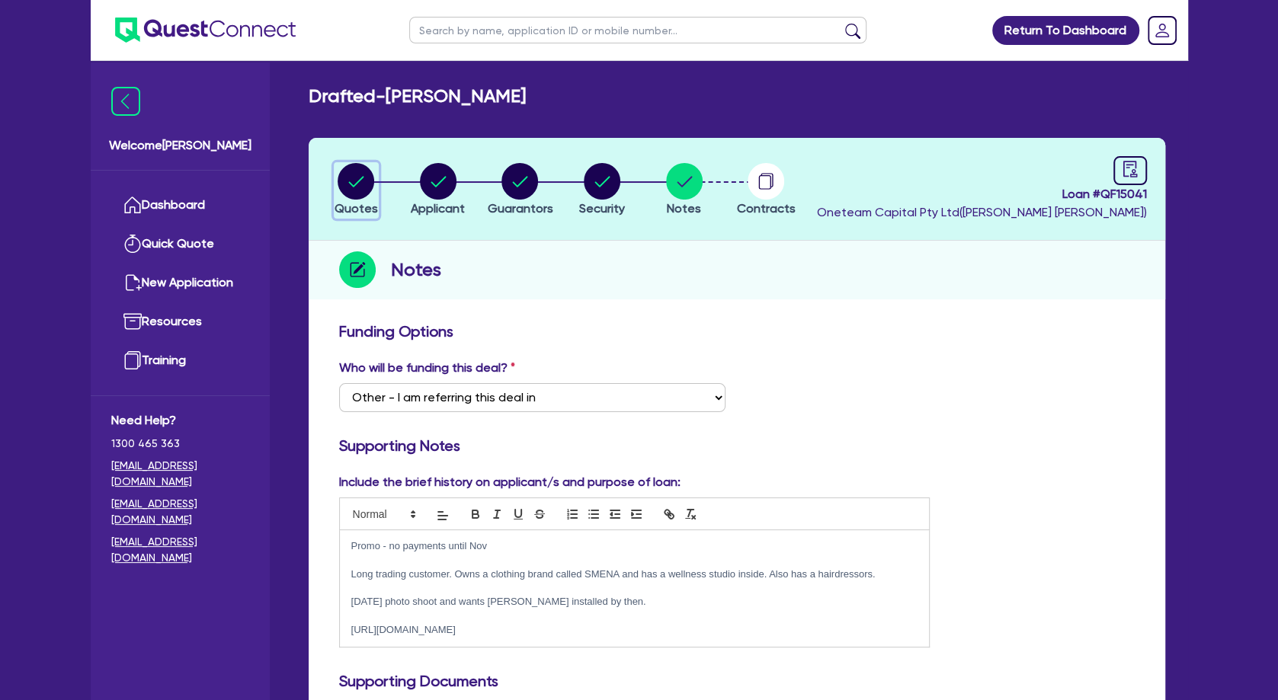
click at [341, 191] on icon "button" at bounding box center [356, 181] width 37 height 37
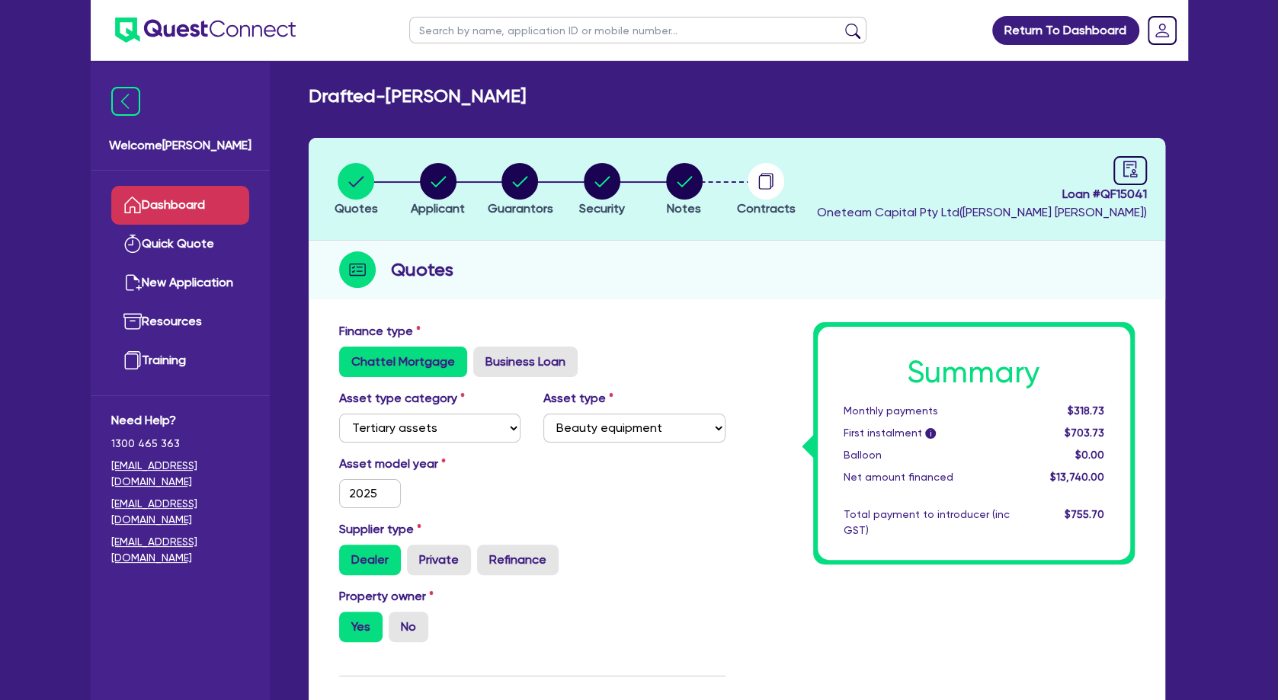
click at [198, 210] on link "Dashboard" at bounding box center [180, 205] width 138 height 39
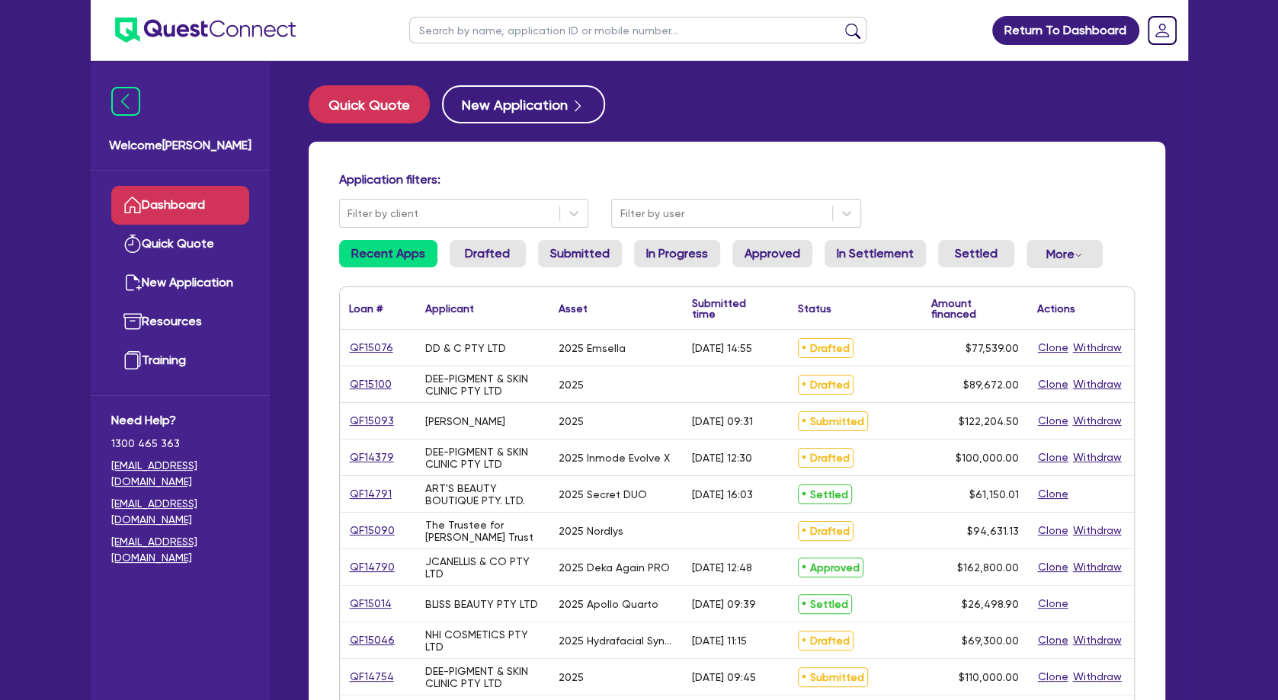
click at [547, 26] on input "text" at bounding box center [637, 30] width 457 height 27
click at [841, 23] on button "submit" at bounding box center [853, 33] width 24 height 21
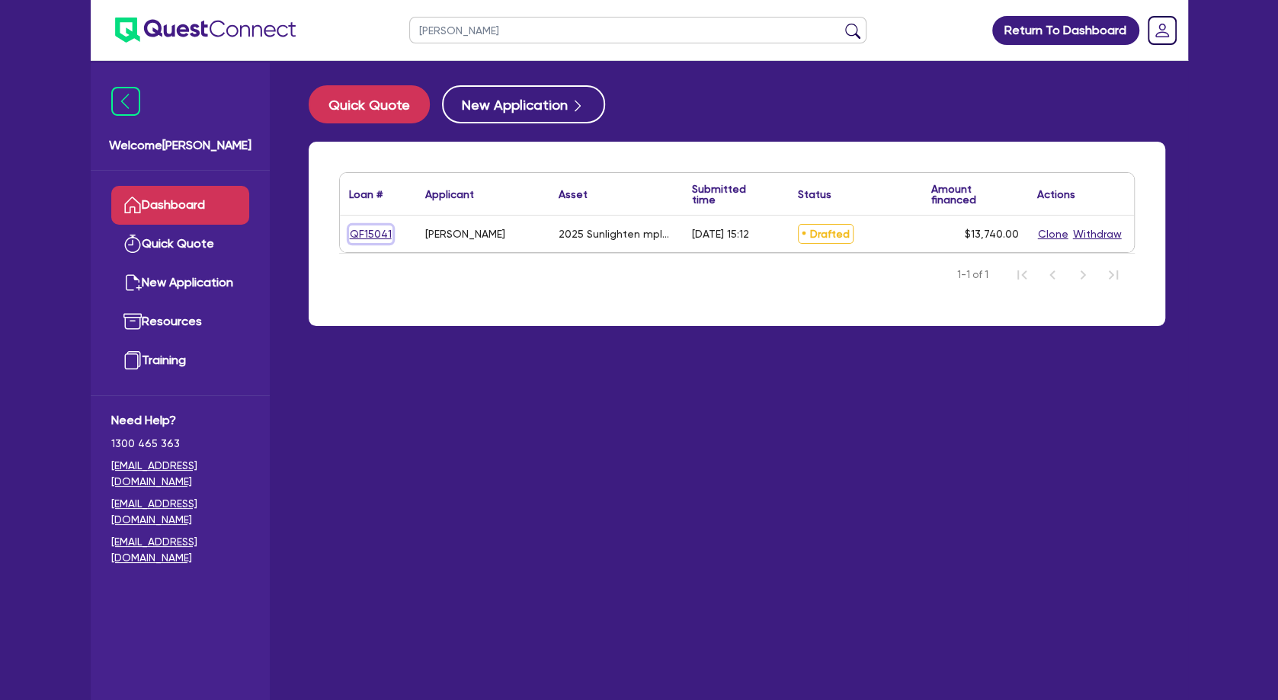
click at [381, 231] on link "QF15041" at bounding box center [370, 235] width 43 height 18
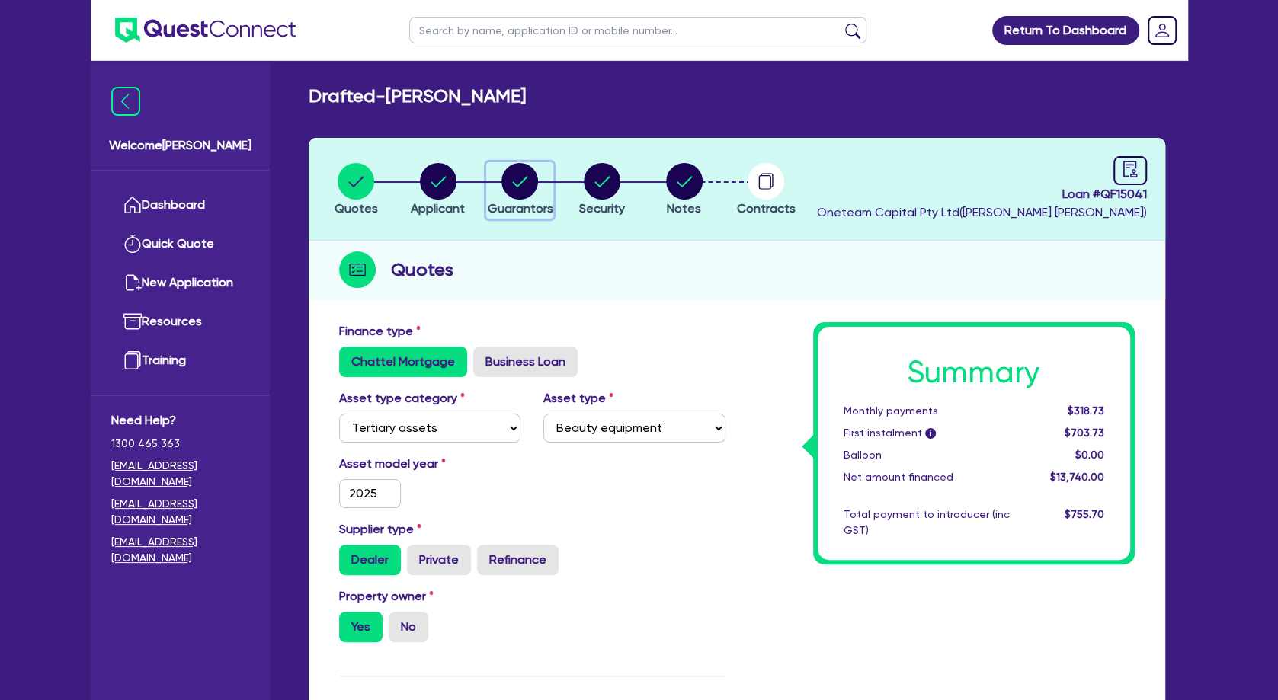
click at [526, 182] on circle "button" at bounding box center [520, 181] width 37 height 37
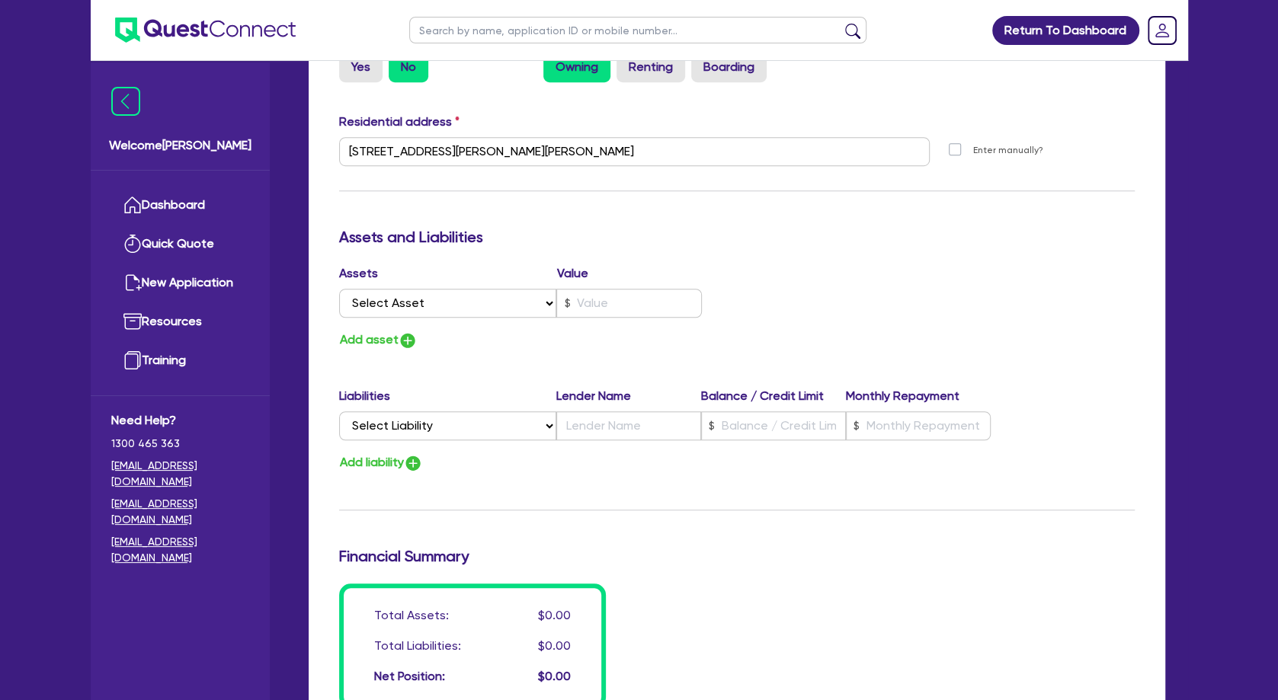
click at [762, 284] on div "Assets Value Select Asset Cash Property Investment property Vehicle Truck Trail…" at bounding box center [737, 307] width 819 height 86
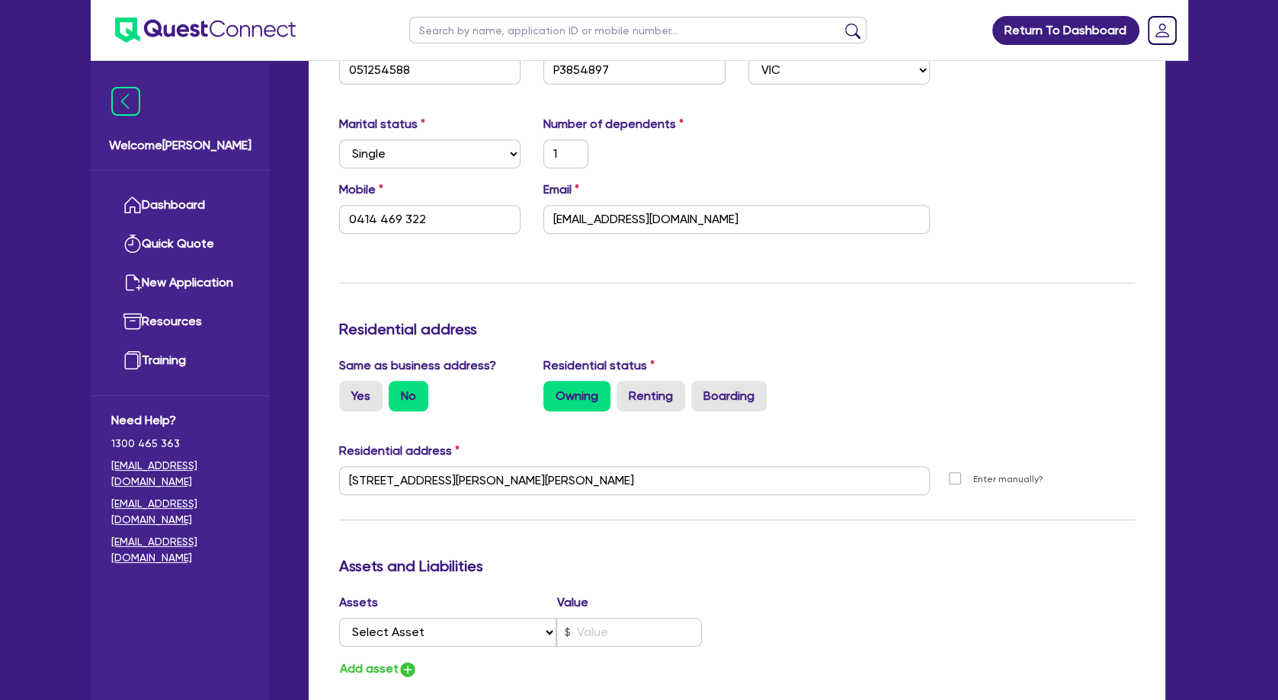
click at [563, 287] on div "Update residential status for Director #1 Boarding is only acceptable when the …" at bounding box center [737, 474] width 796 height 1127
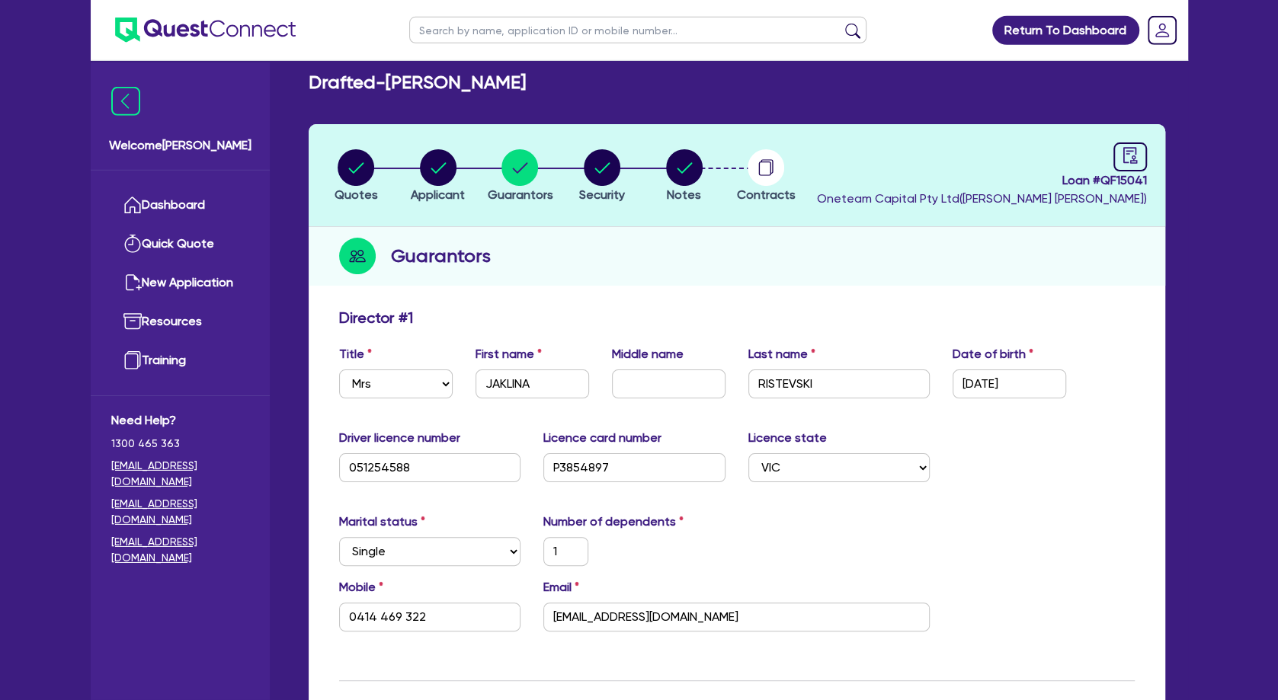
scroll to position [0, 0]
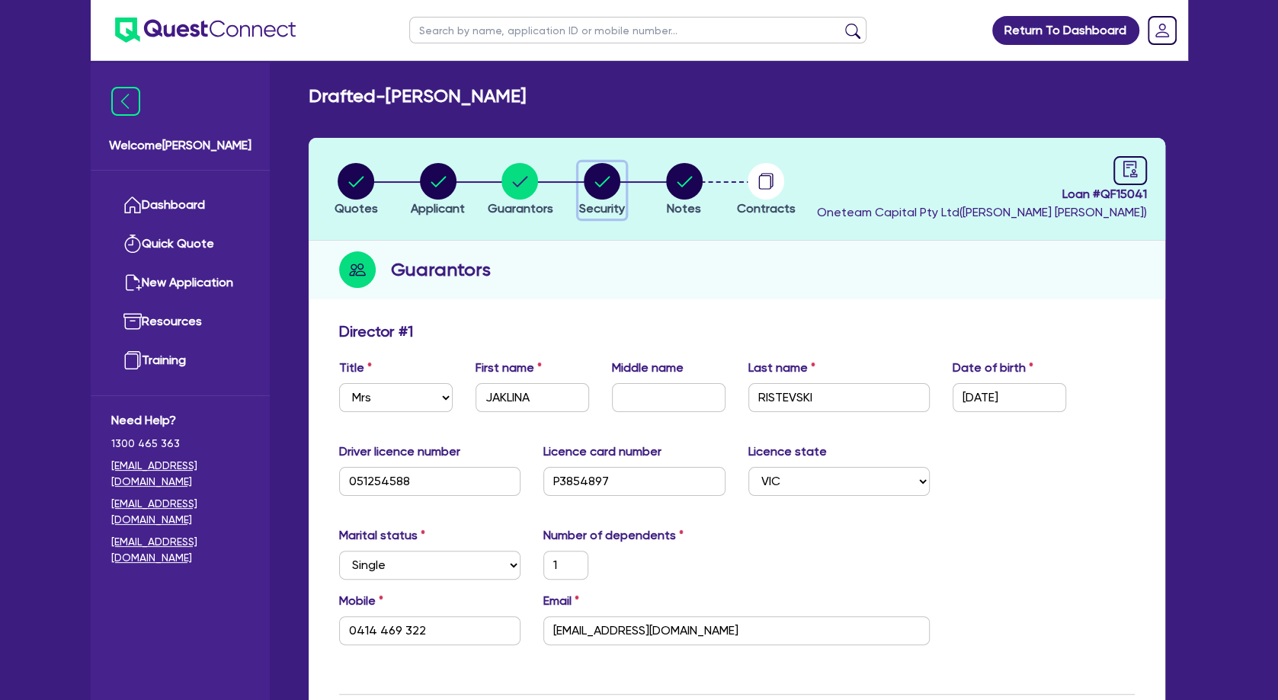
click at [604, 178] on circle "button" at bounding box center [602, 181] width 37 height 37
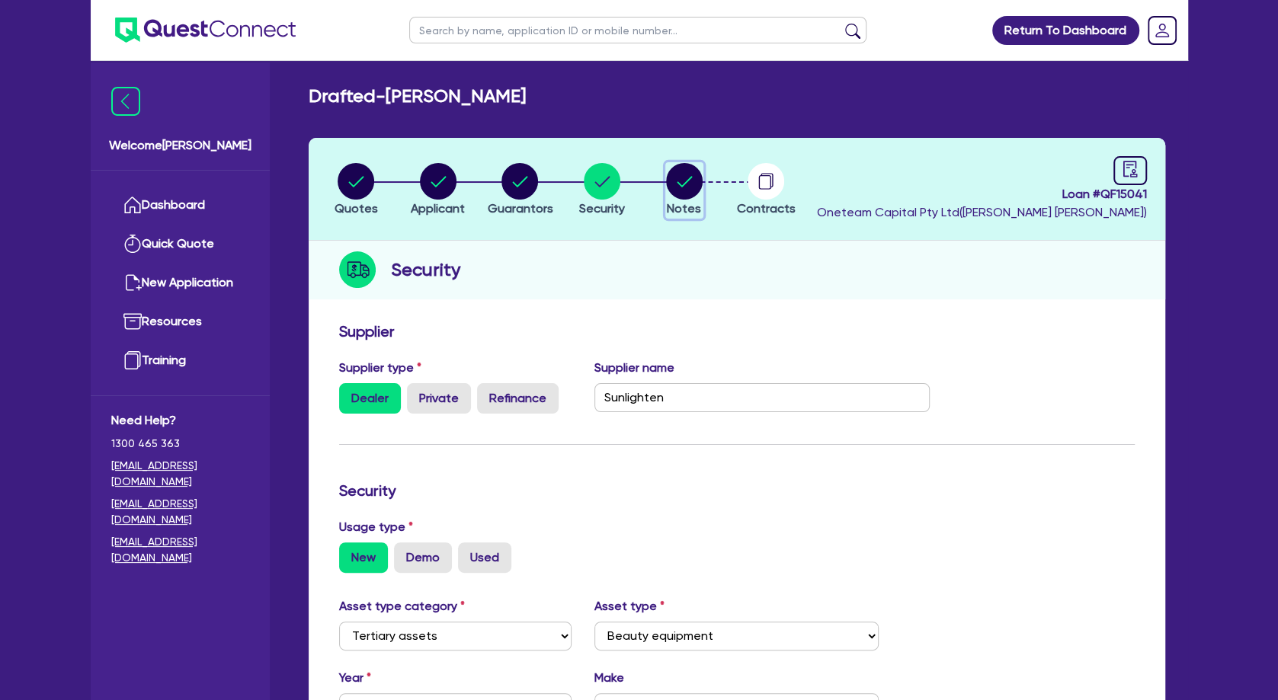
click at [694, 174] on circle "button" at bounding box center [684, 181] width 37 height 37
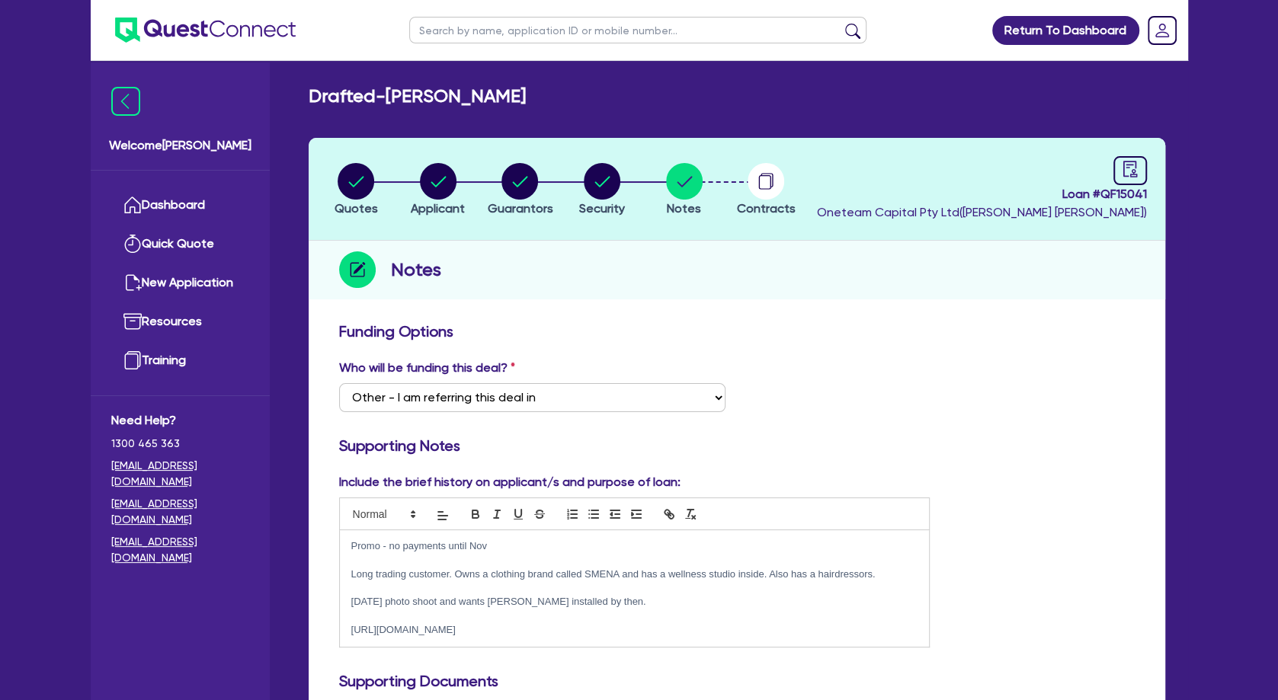
click at [474, 563] on p at bounding box center [634, 560] width 567 height 14
click at [440, 175] on circle "button" at bounding box center [438, 181] width 37 height 37
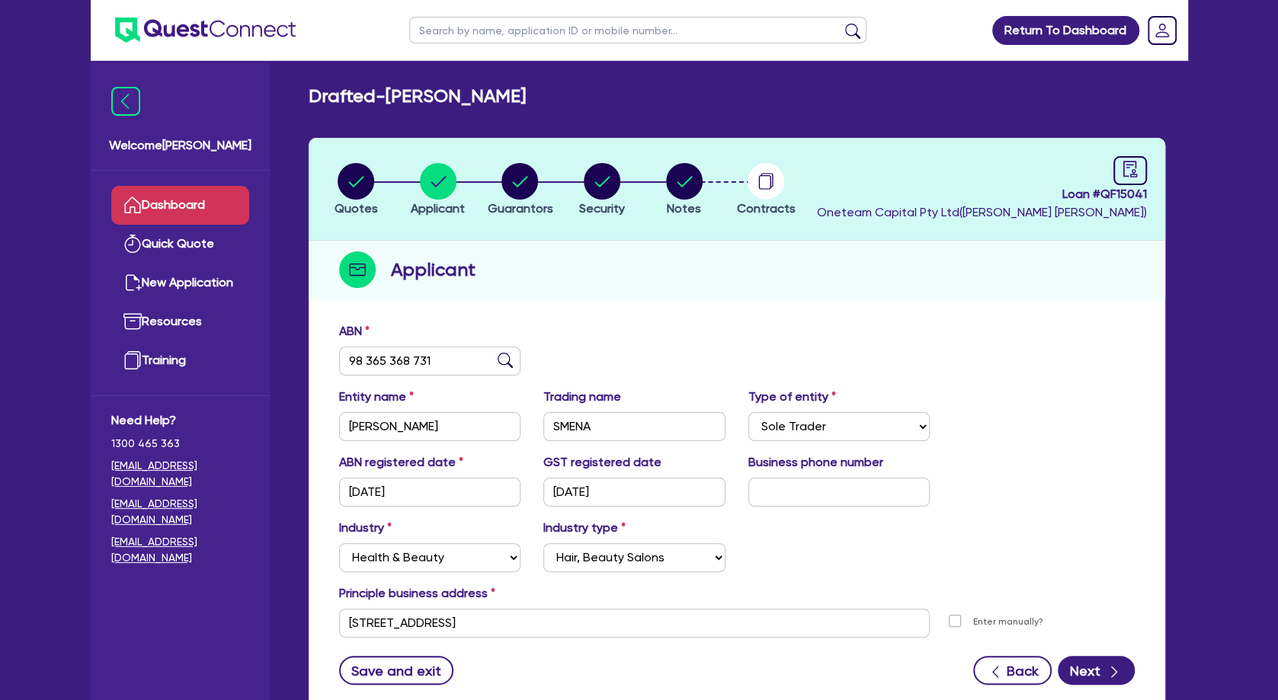
click at [210, 197] on link "Dashboard" at bounding box center [180, 205] width 138 height 39
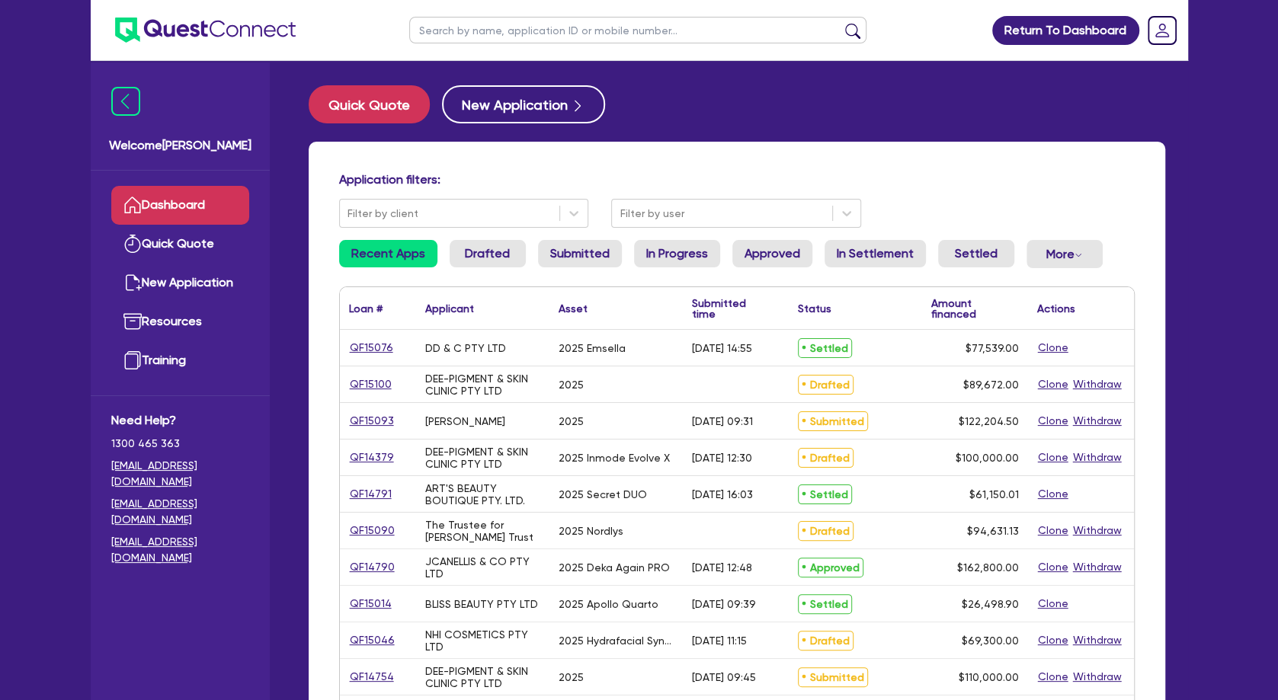
click at [493, 32] on input "text" at bounding box center [637, 30] width 457 height 27
click at [841, 23] on button "submit" at bounding box center [853, 33] width 24 height 21
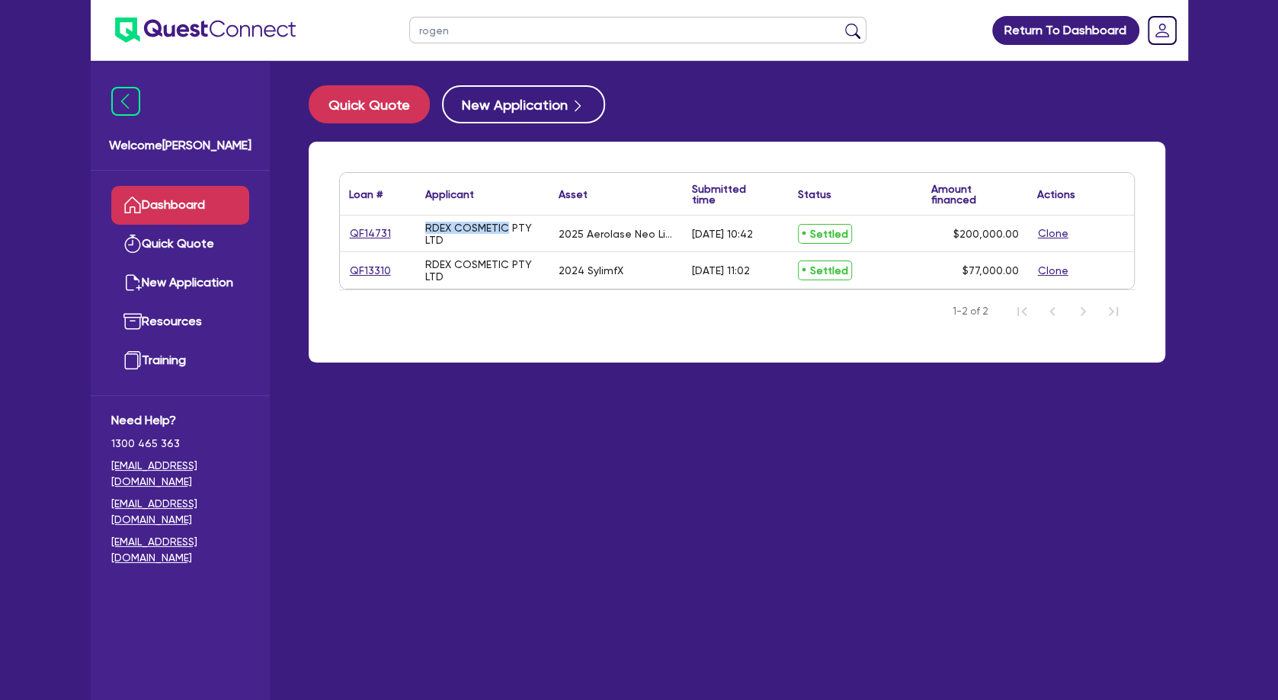
drag, startPoint x: 431, startPoint y: 227, endPoint x: 507, endPoint y: 220, distance: 75.8
click at [507, 220] on div "RDEX COSMETIC PTY LTD" at bounding box center [482, 234] width 133 height 36
copy div "RDEX COSMETIC"
click at [178, 242] on link "Quick Quote" at bounding box center [180, 244] width 138 height 39
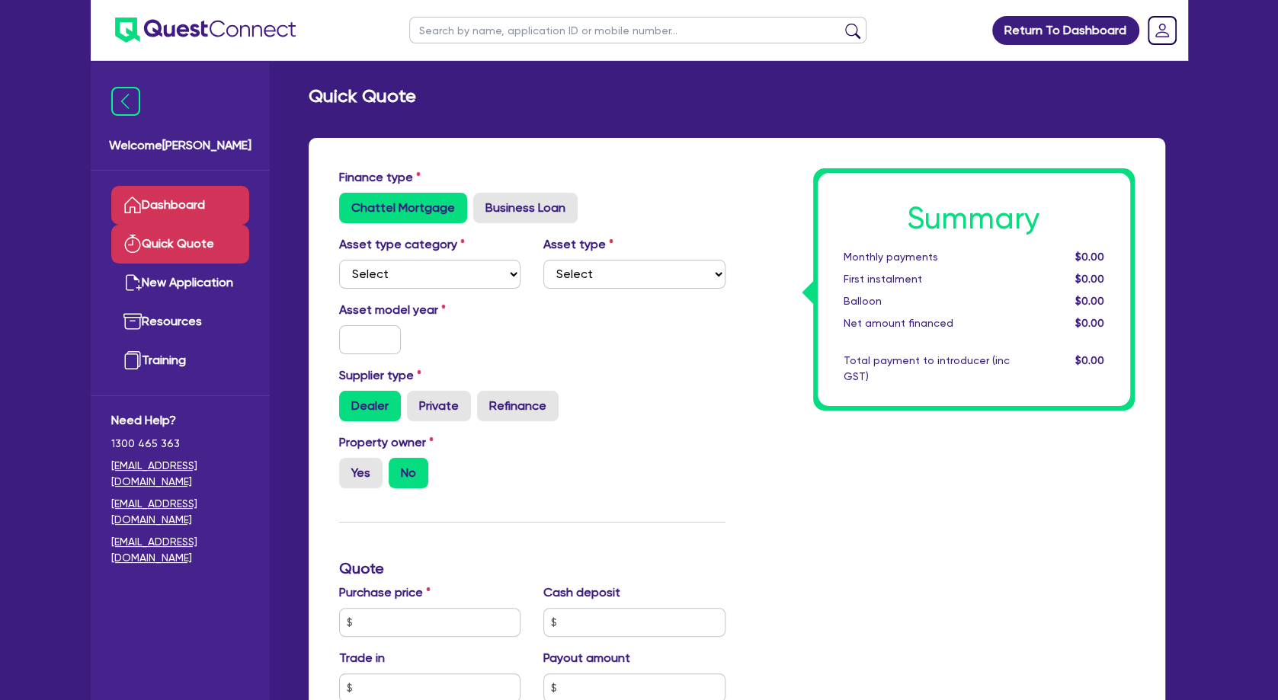
click at [178, 213] on link "Dashboard" at bounding box center [180, 205] width 138 height 39
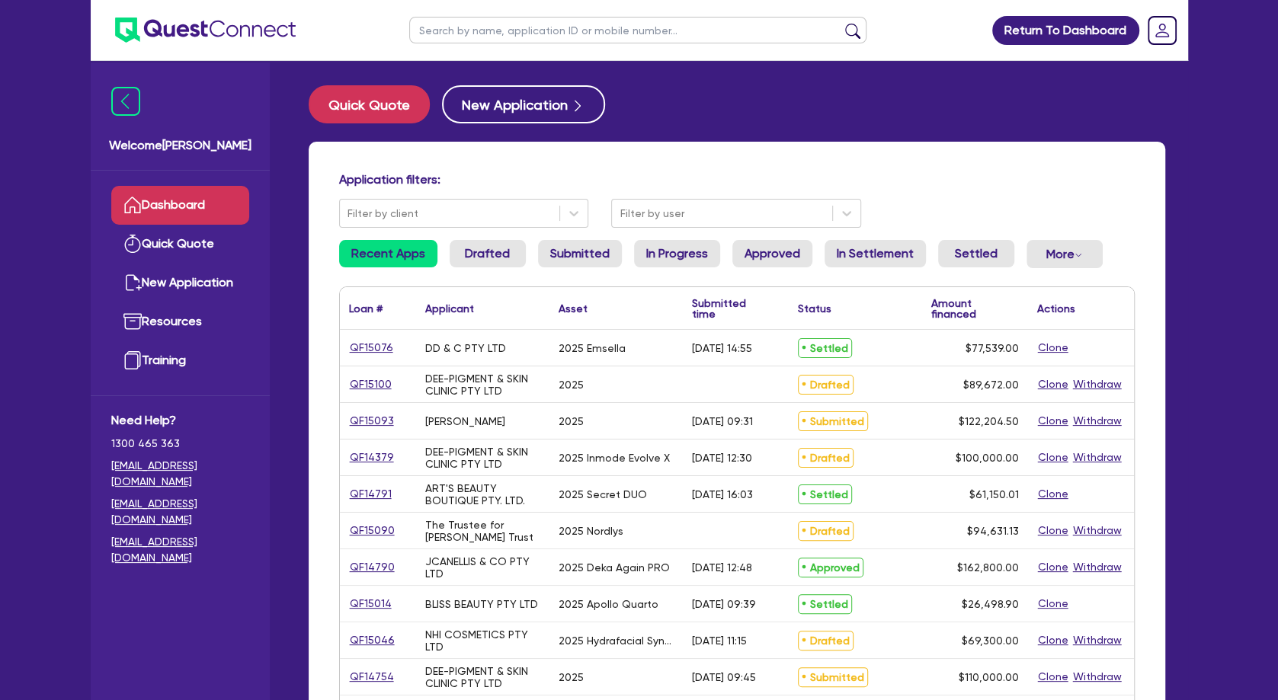
click at [449, 29] on input "text" at bounding box center [637, 30] width 457 height 27
click at [841, 23] on button "submit" at bounding box center [853, 33] width 24 height 21
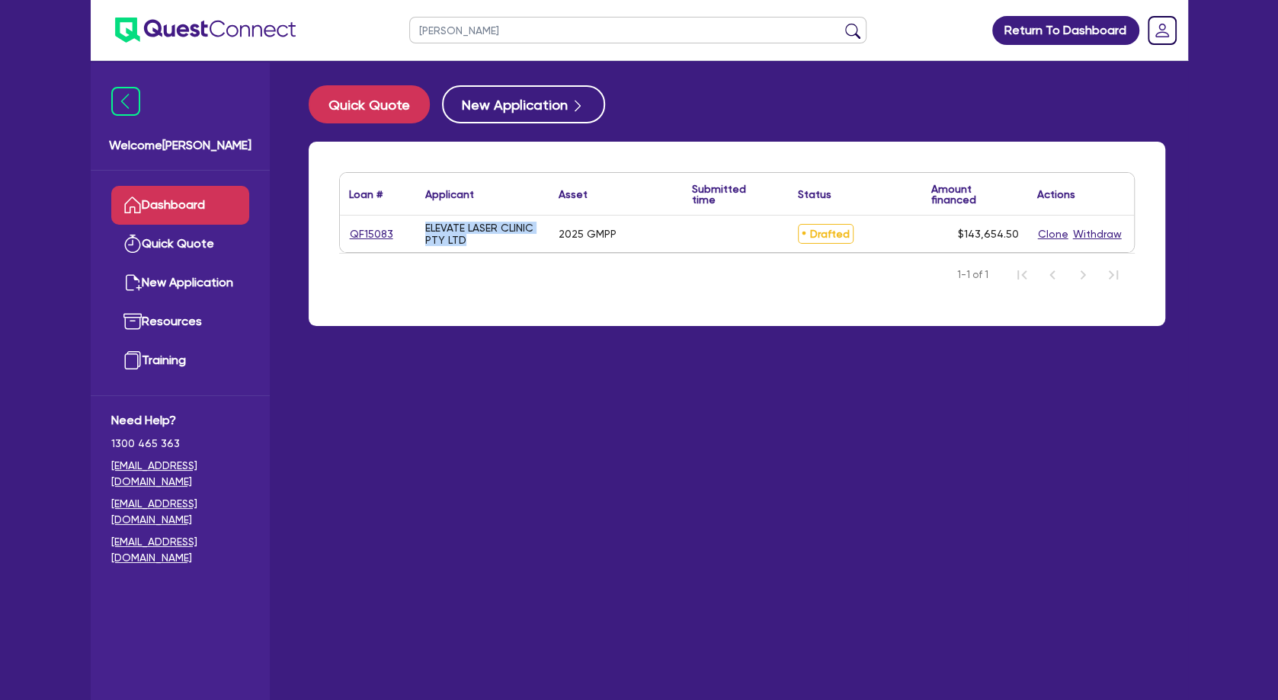
drag, startPoint x: 478, startPoint y: 240, endPoint x: 426, endPoint y: 231, distance: 52.6
click at [426, 231] on div "ELEVATE LASER CLINIC PTY LTD" at bounding box center [482, 234] width 115 height 24
copy div "ELEVATE LASER CLINIC PTY LTD"
click at [495, 244] on div "ELEVATE LASER CLINIC PTY LTD" at bounding box center [482, 234] width 115 height 24
drag, startPoint x: 490, startPoint y: 243, endPoint x: 425, endPoint y: 229, distance: 66.2
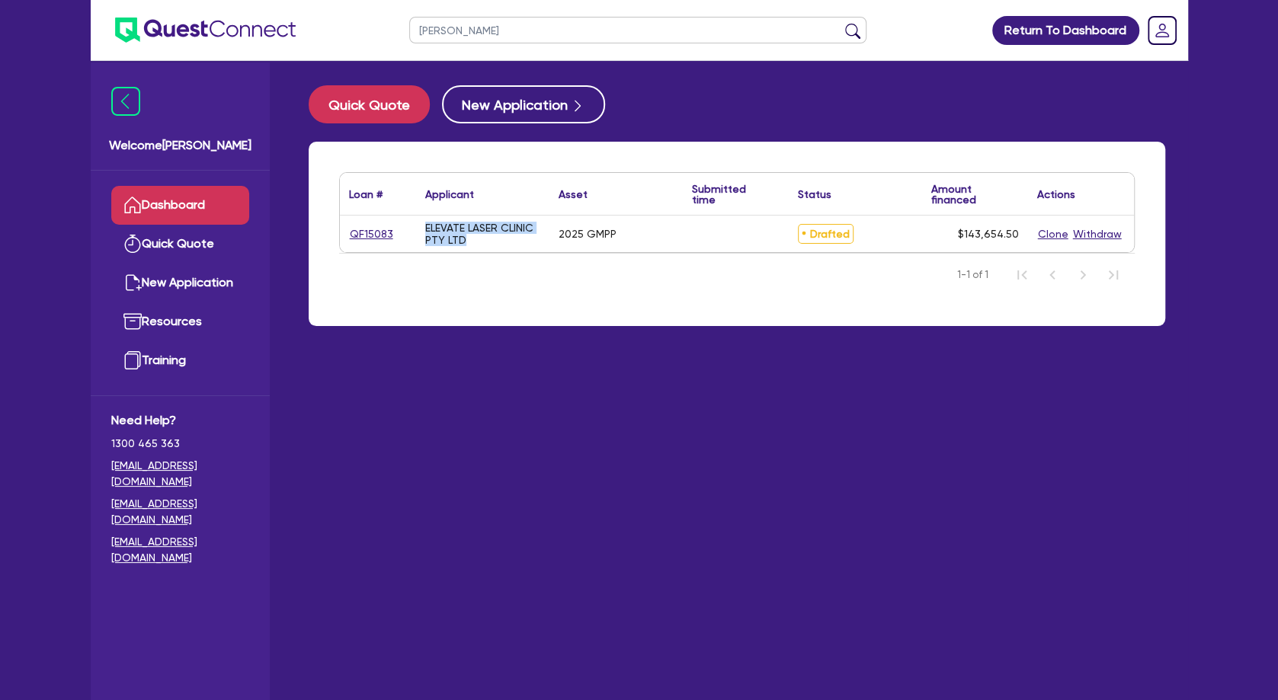
click at [425, 229] on div "ELEVATE LASER CLINIC PTY LTD" at bounding box center [482, 234] width 115 height 24
copy div "ELEVATE LASER CLINIC PTY LTD"
click at [380, 232] on link "QF15083" at bounding box center [371, 235] width 45 height 18
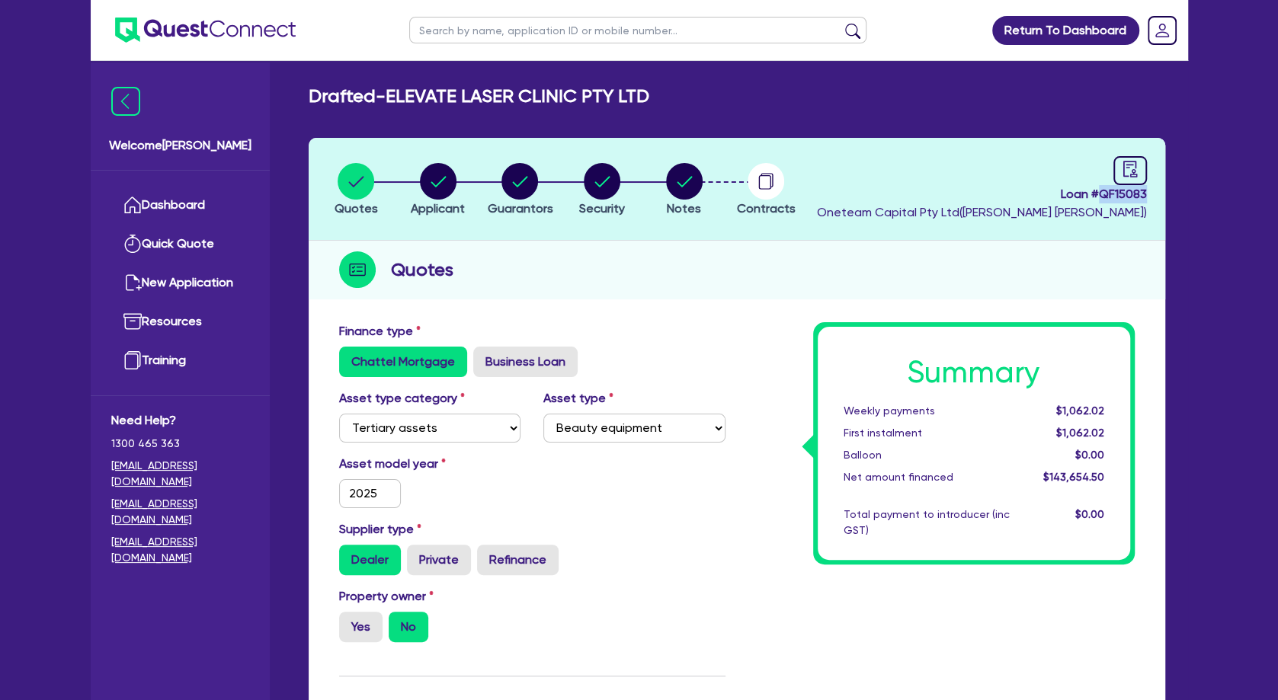
drag, startPoint x: 1151, startPoint y: 191, endPoint x: 1100, endPoint y: 196, distance: 51.3
click at [1100, 196] on header "Quotes Applicant [GEOGRAPHIC_DATA] Security Notes Contracts Loan # QF15083 Onet…" at bounding box center [737, 189] width 857 height 103
copy span "QF15083"
click at [180, 250] on link "Quick Quote" at bounding box center [180, 244] width 138 height 39
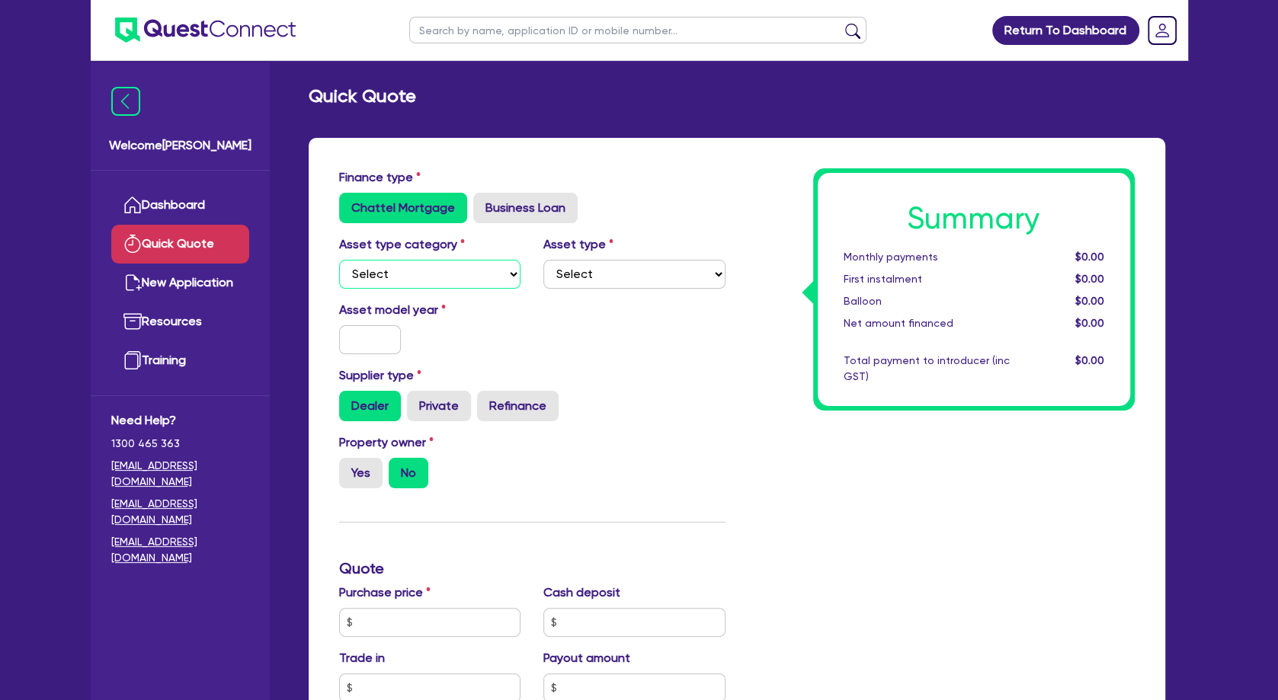
click at [339, 260] on select "Select Cars and light trucks Primary assets Secondary assets Tertiary assets" at bounding box center [430, 274] width 182 height 29
click option "Tertiary assets" at bounding box center [0, 0] width 0 height 0
click at [543, 260] on select "Select Beauty equipment IT equipment IT software Watercraft Other" at bounding box center [634, 274] width 182 height 29
click option "Beauty equipment" at bounding box center [0, 0] width 0 height 0
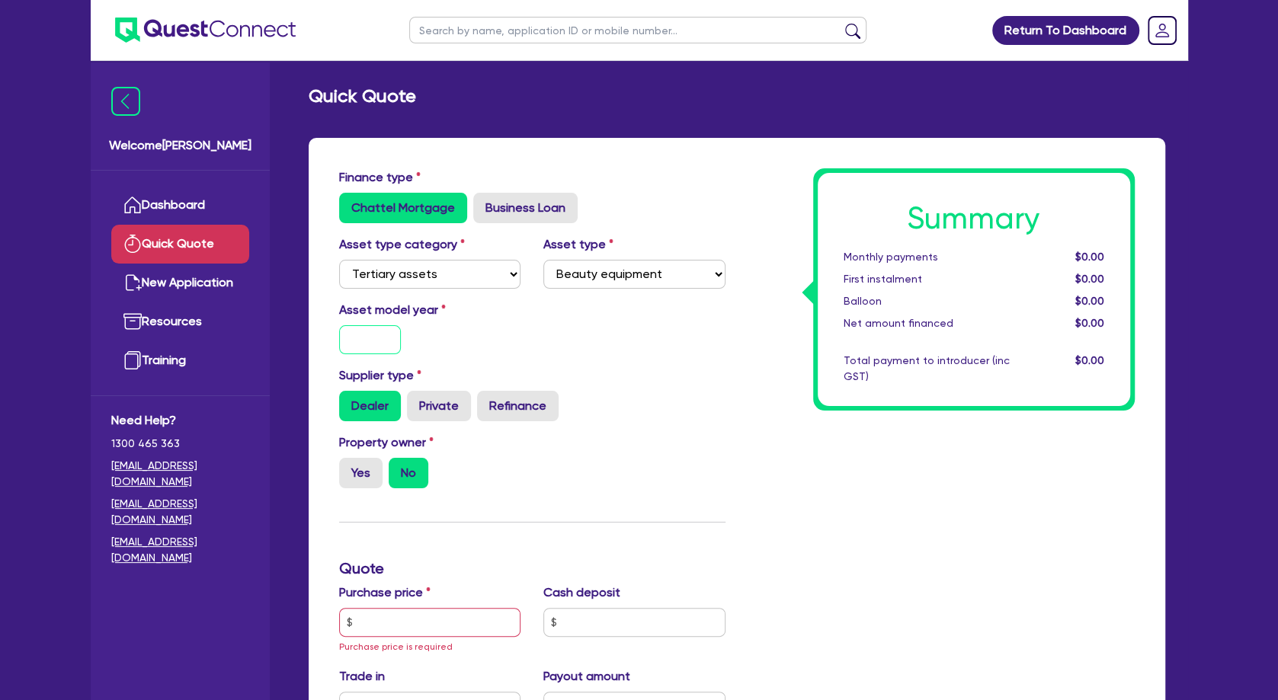
click at [373, 344] on input "text" at bounding box center [370, 339] width 63 height 29
click at [365, 473] on label "Yes" at bounding box center [360, 473] width 43 height 30
click at [349, 468] on input "Yes" at bounding box center [344, 463] width 10 height 10
click at [442, 629] on input "text" at bounding box center [430, 622] width 182 height 29
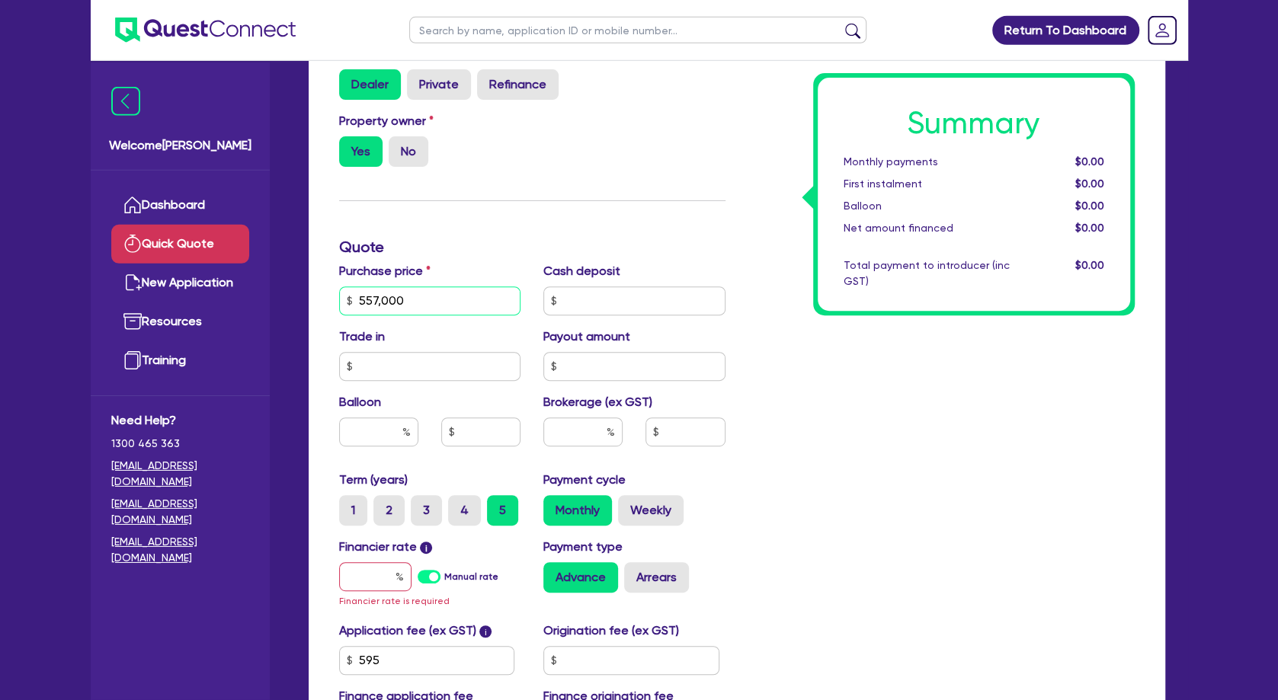
scroll to position [329, 0]
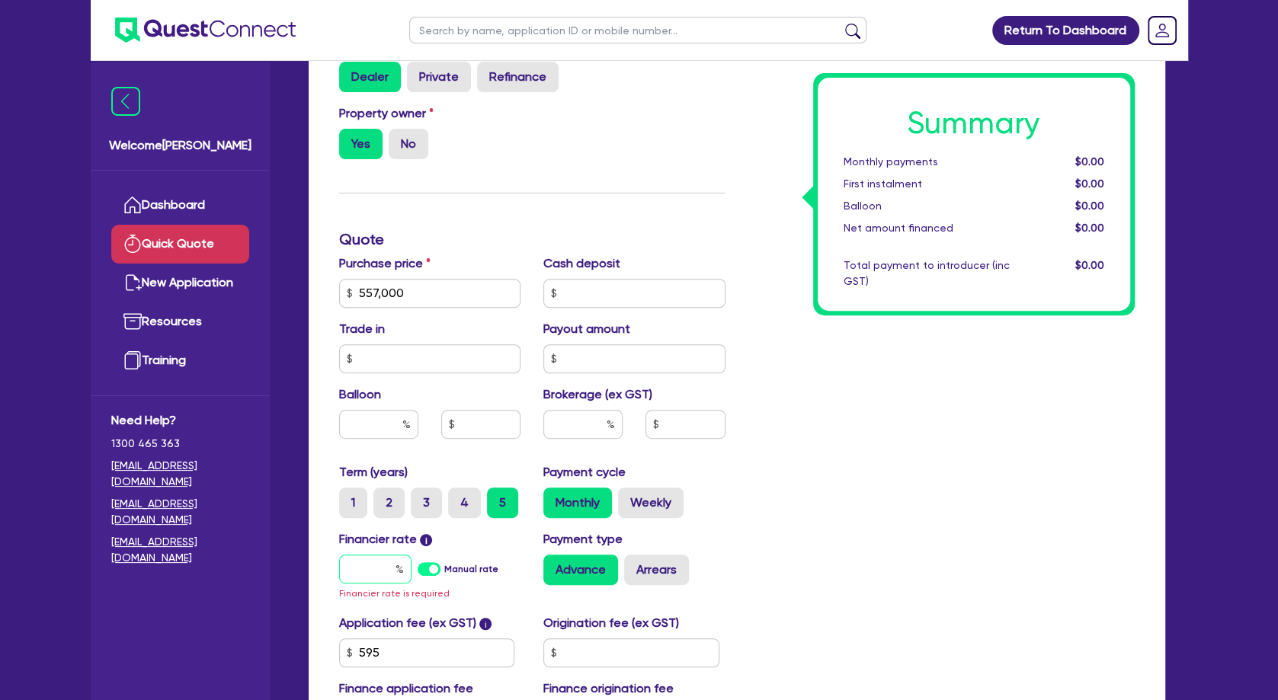
click at [374, 566] on input "text" at bounding box center [375, 569] width 72 height 29
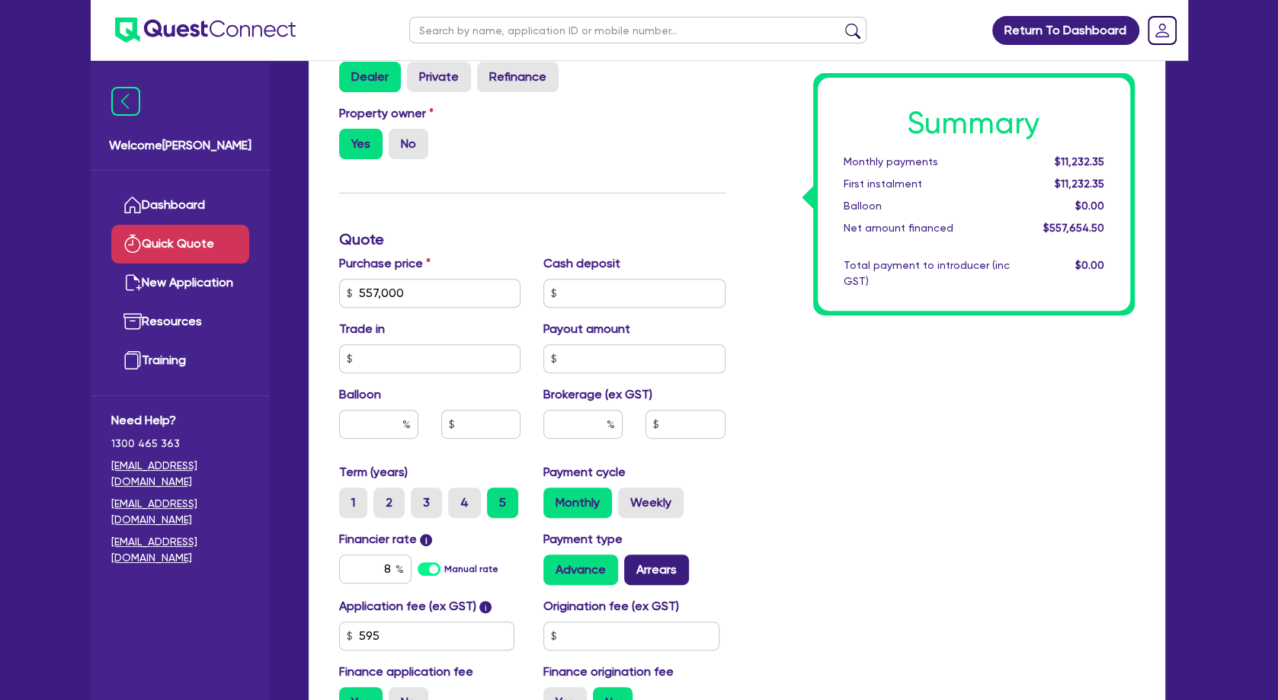
click at [665, 563] on label "Arrears" at bounding box center [656, 570] width 65 height 30
click at [634, 563] on input "Arrears" at bounding box center [629, 560] width 10 height 10
click at [588, 433] on input "text" at bounding box center [582, 424] width 79 height 29
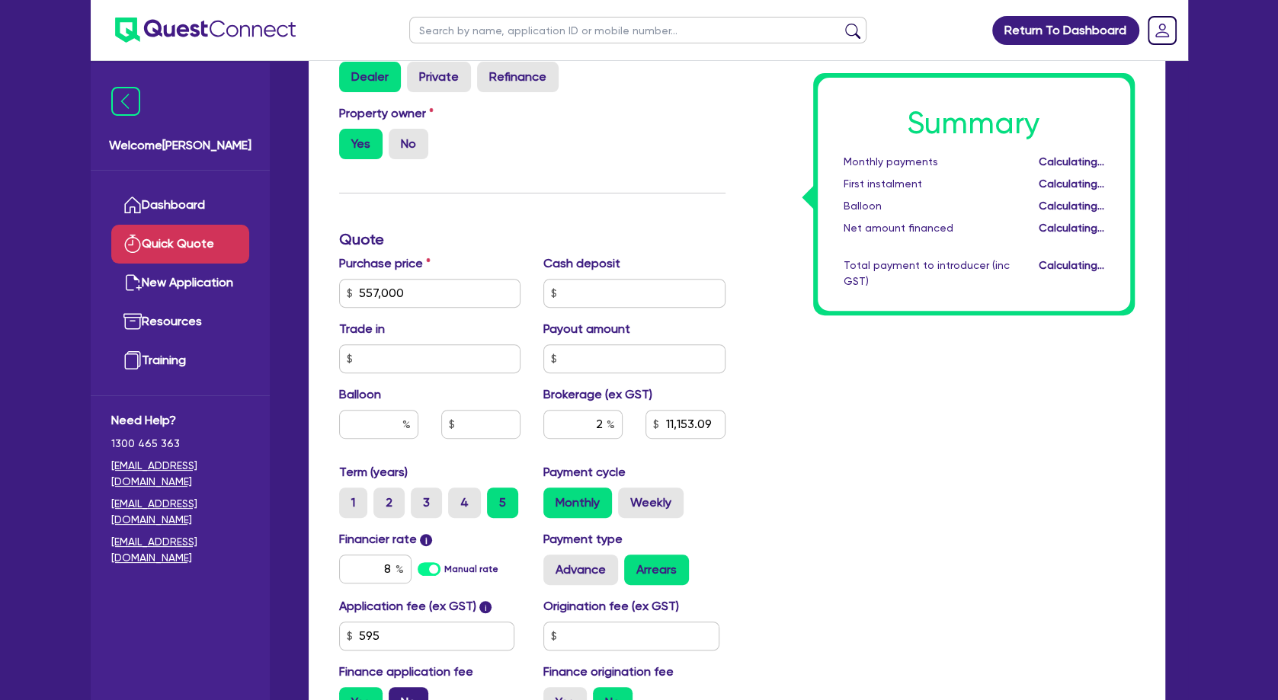
click at [416, 637] on label "No" at bounding box center [409, 703] width 40 height 30
click at [399, 637] on input "No" at bounding box center [394, 693] width 10 height 10
click at [954, 429] on div "Summary Monthly payments $11,542.42 First instalment i $12,196.92 Balloon $0.00…" at bounding box center [941, 284] width 409 height 891
click at [446, 288] on input "557,000" at bounding box center [430, 293] width 182 height 29
drag, startPoint x: 334, startPoint y: 293, endPoint x: 306, endPoint y: 291, distance: 27.5
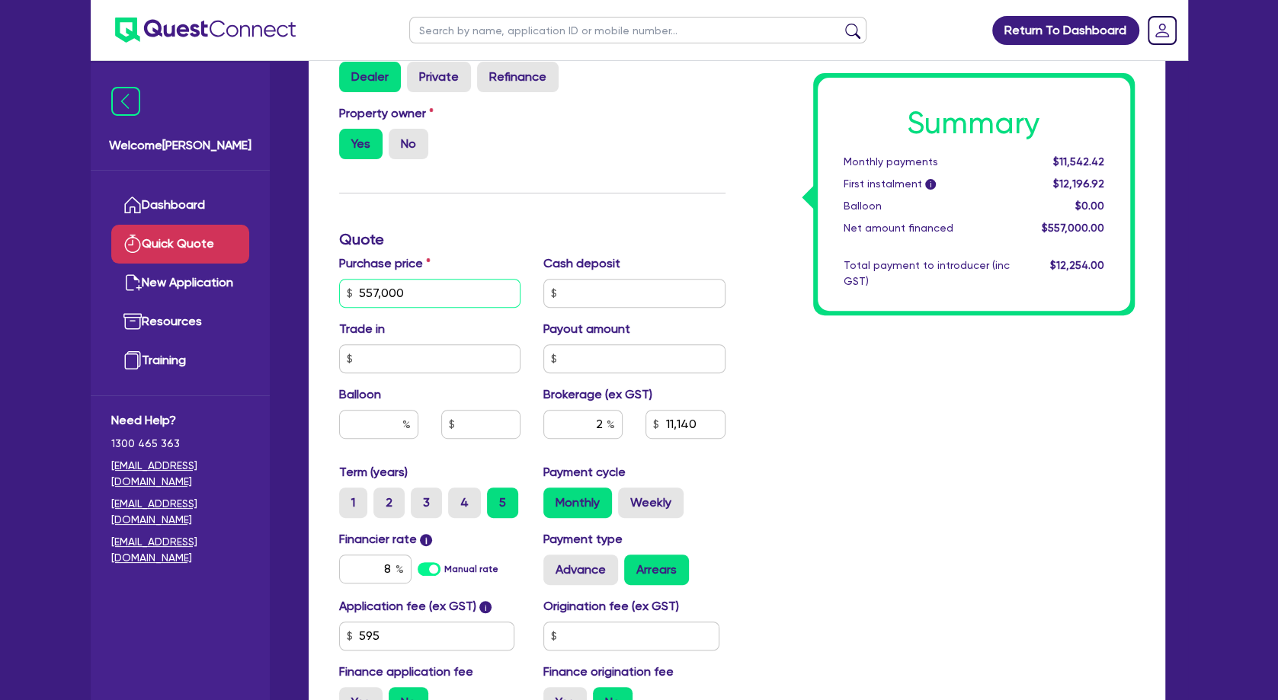
click at [339, 293] on input "557,000" at bounding box center [430, 293] width 182 height 29
click at [877, 449] on div "Summary Monthly payments $12,267.71 First instalment i $12,922.21 Balloon $0.00…" at bounding box center [941, 284] width 409 height 891
drag, startPoint x: 426, startPoint y: 290, endPoint x: 309, endPoint y: 298, distance: 116.9
click at [339, 298] on input "592,000" at bounding box center [430, 293] width 182 height 29
click at [848, 404] on div "Summary Monthly payments $12,267.71 First instalment i $12,922.21 Balloon $0.00…" at bounding box center [941, 284] width 409 height 891
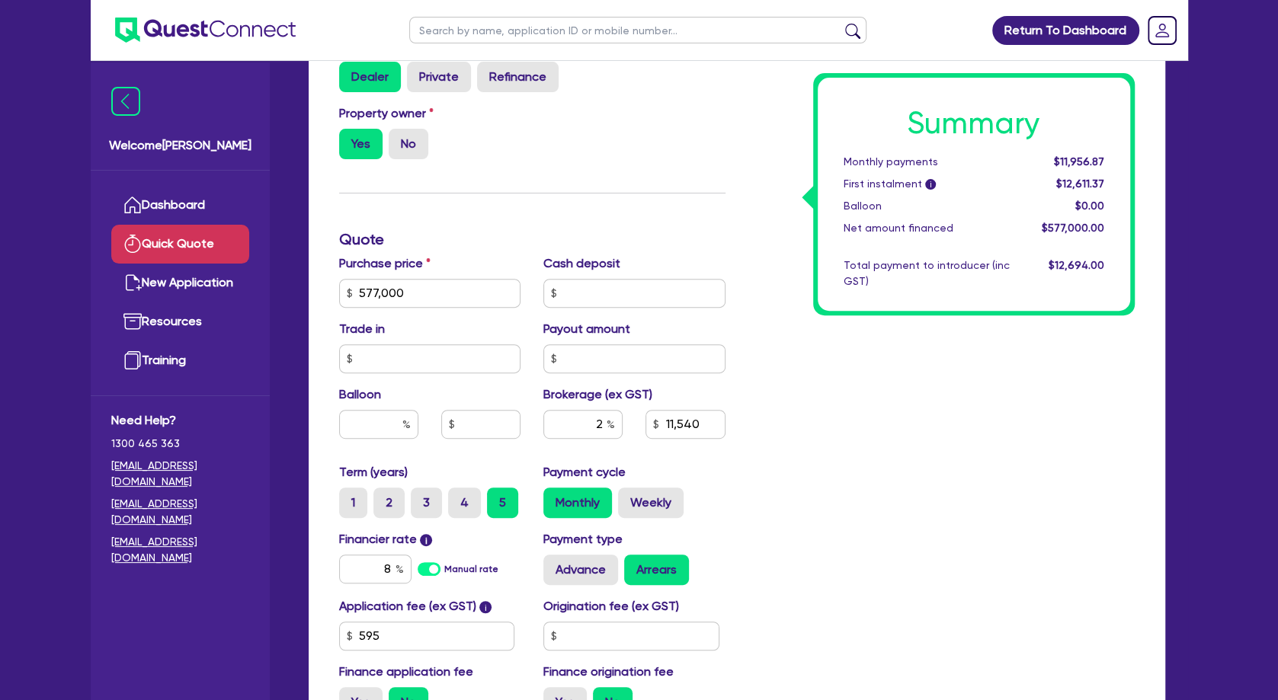
click at [751, 488] on div "Summary Monthly payments $11,956.87 First instalment i $12,611.37 Balloon $0.00…" at bounding box center [941, 284] width 409 height 891
click at [832, 434] on div "Summary Monthly payments $11,956.87 First instalment i $12,611.37 Balloon $0.00…" at bounding box center [941, 284] width 409 height 891
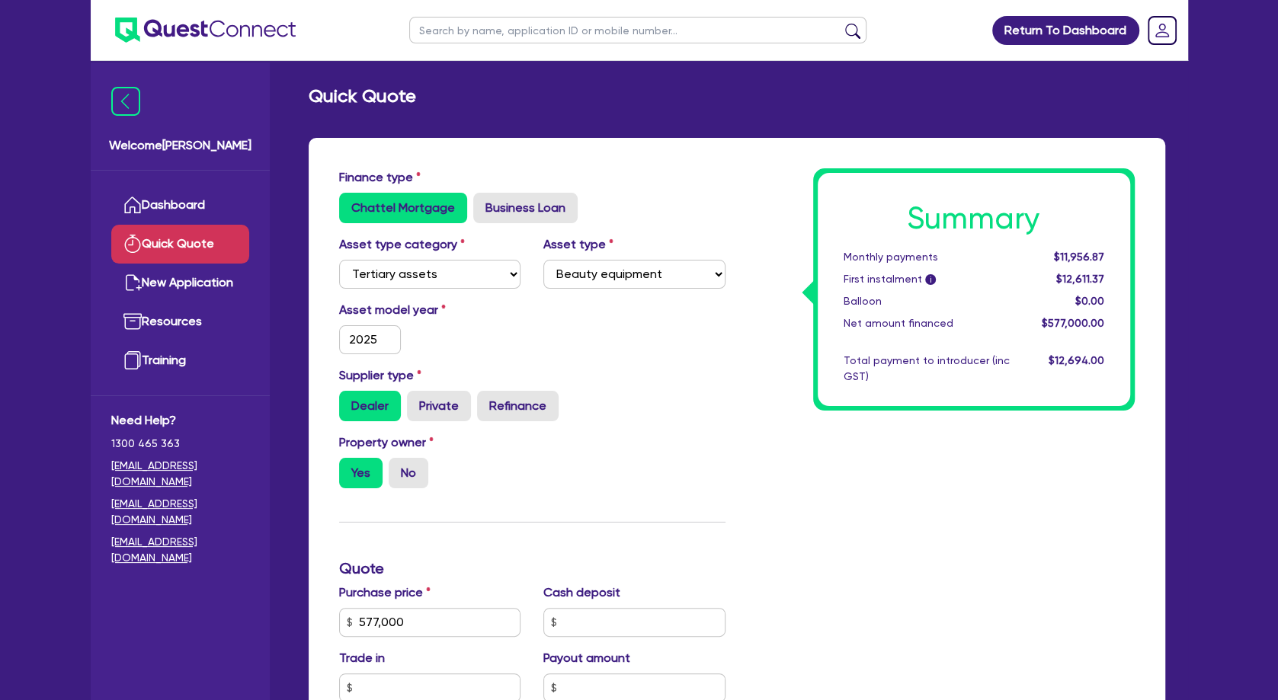
click at [701, 380] on div "Supplier type Dealer Private Refinance" at bounding box center [532, 394] width 409 height 55
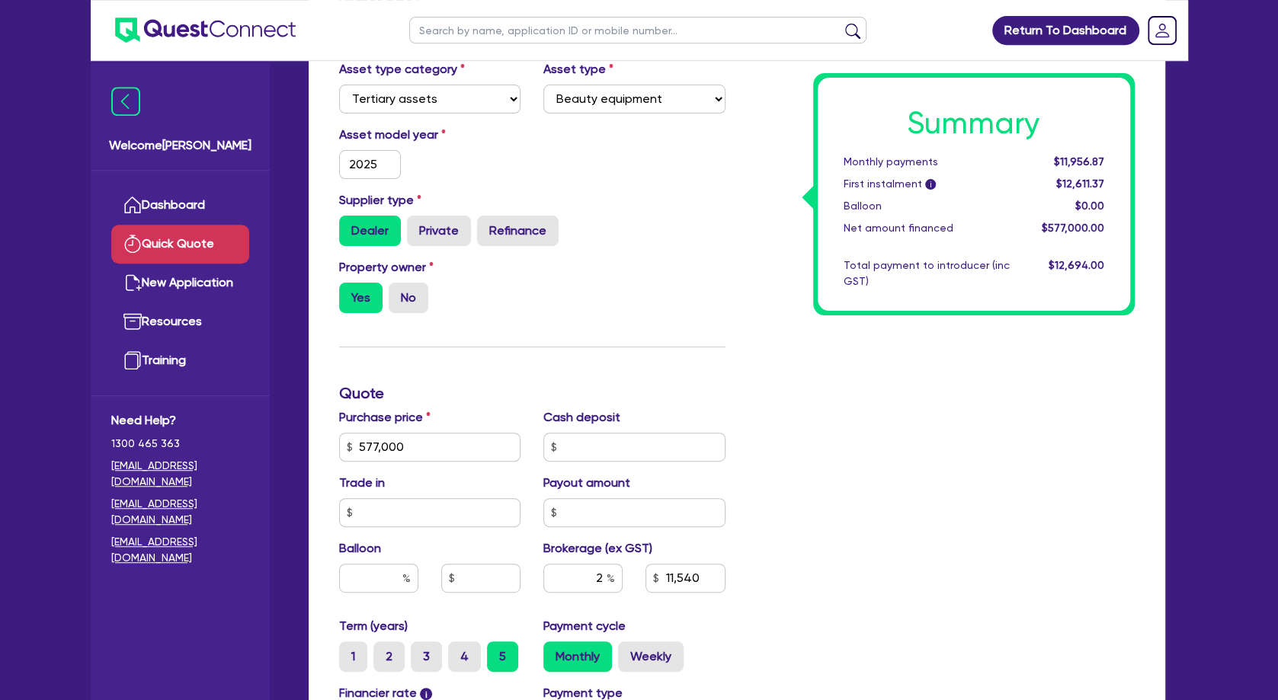
scroll to position [247, 0]
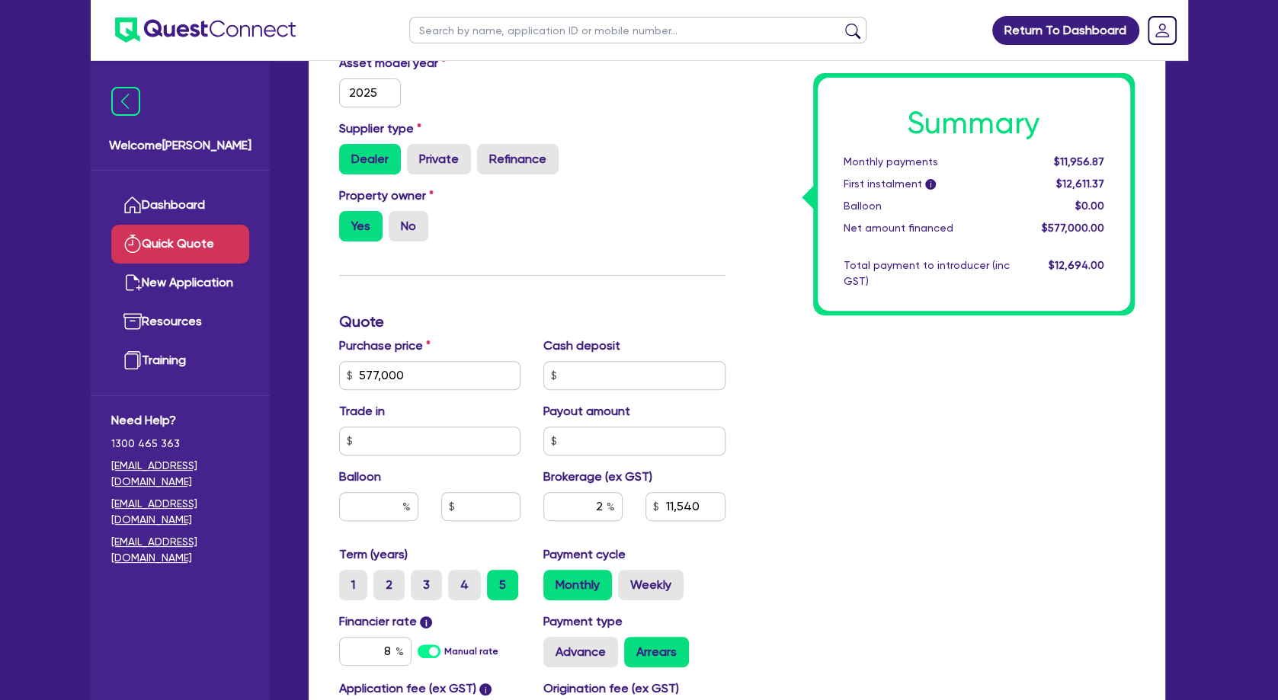
click at [728, 221] on div "Property owner Yes No" at bounding box center [532, 220] width 409 height 67
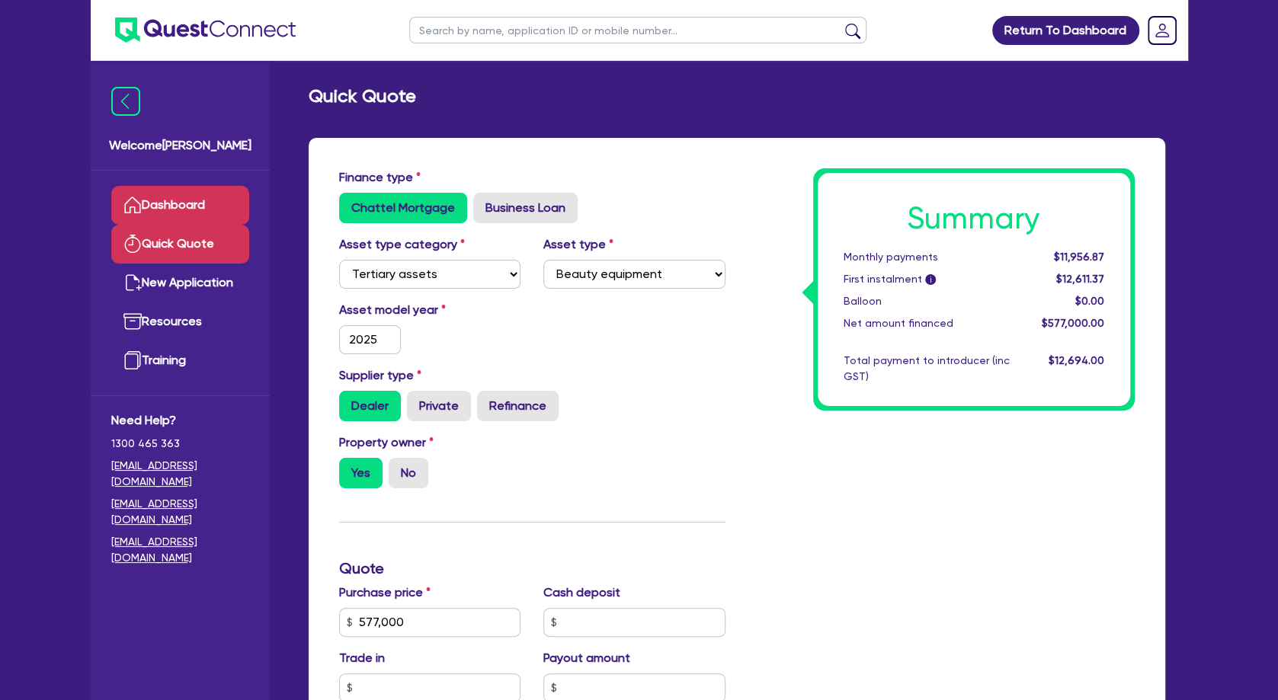
click at [201, 198] on link "Dashboard" at bounding box center [180, 205] width 138 height 39
